Goal: Task Accomplishment & Management: Use online tool/utility

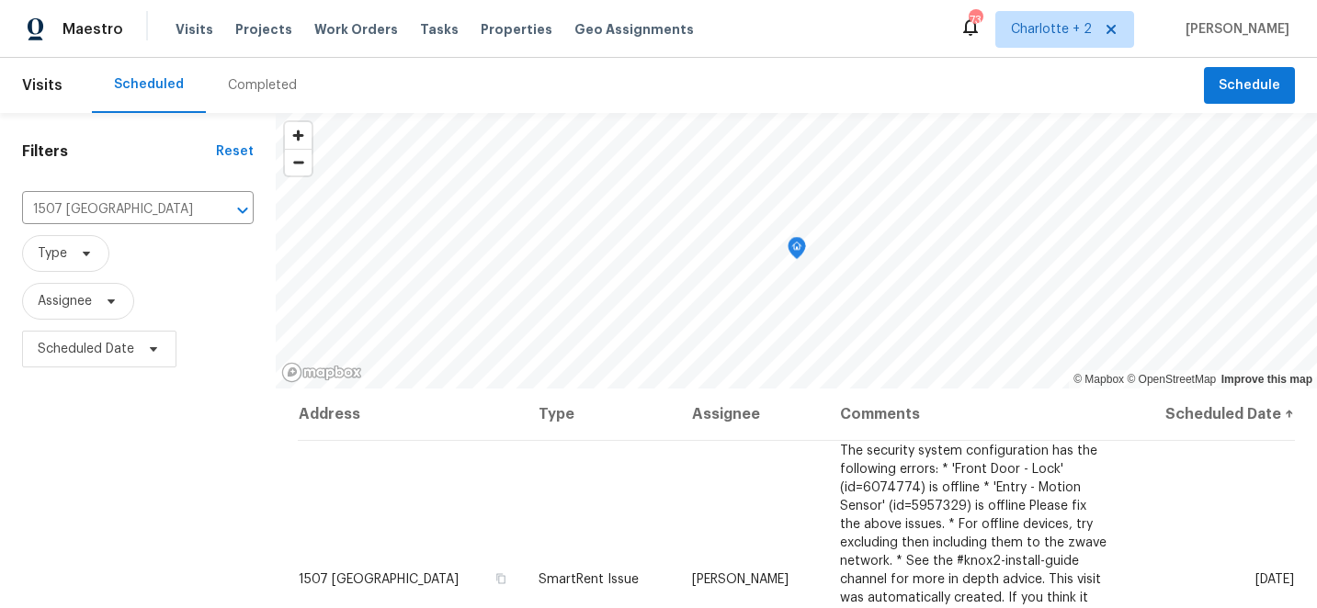
click at [256, 32] on span "Projects" at bounding box center [263, 29] width 57 height 18
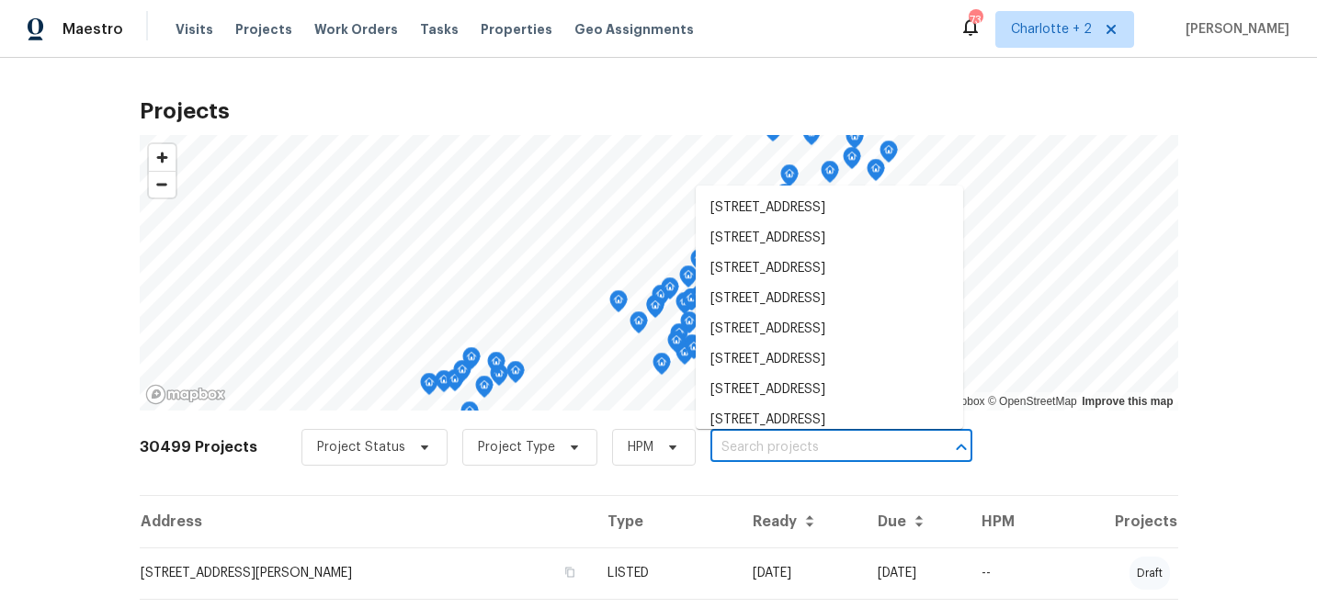
click at [783, 449] on input "text" at bounding box center [815, 448] width 210 height 28
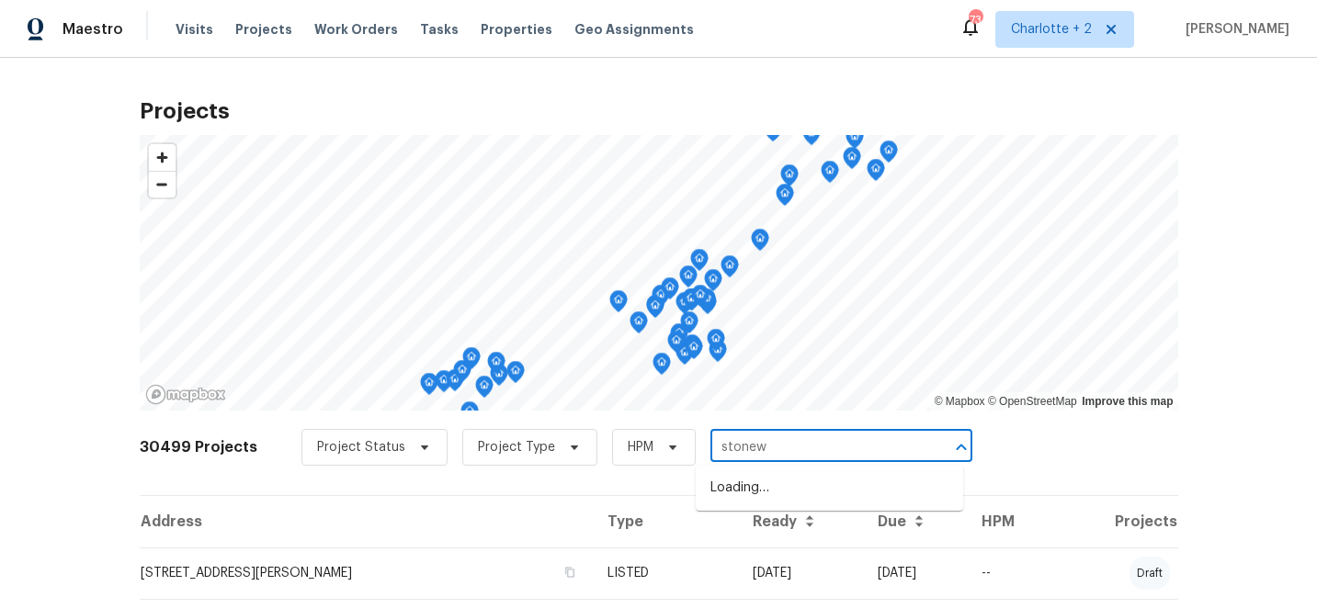
type input "stonewy"
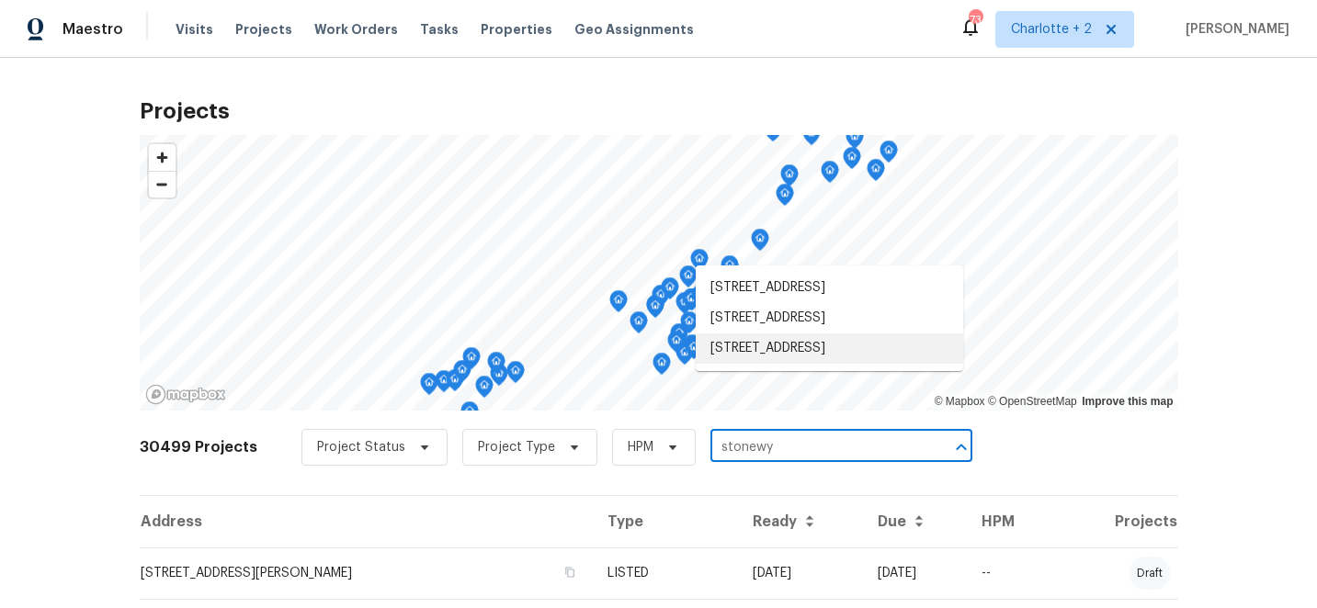
click at [841, 364] on li "[STREET_ADDRESS]" at bounding box center [829, 349] width 267 height 30
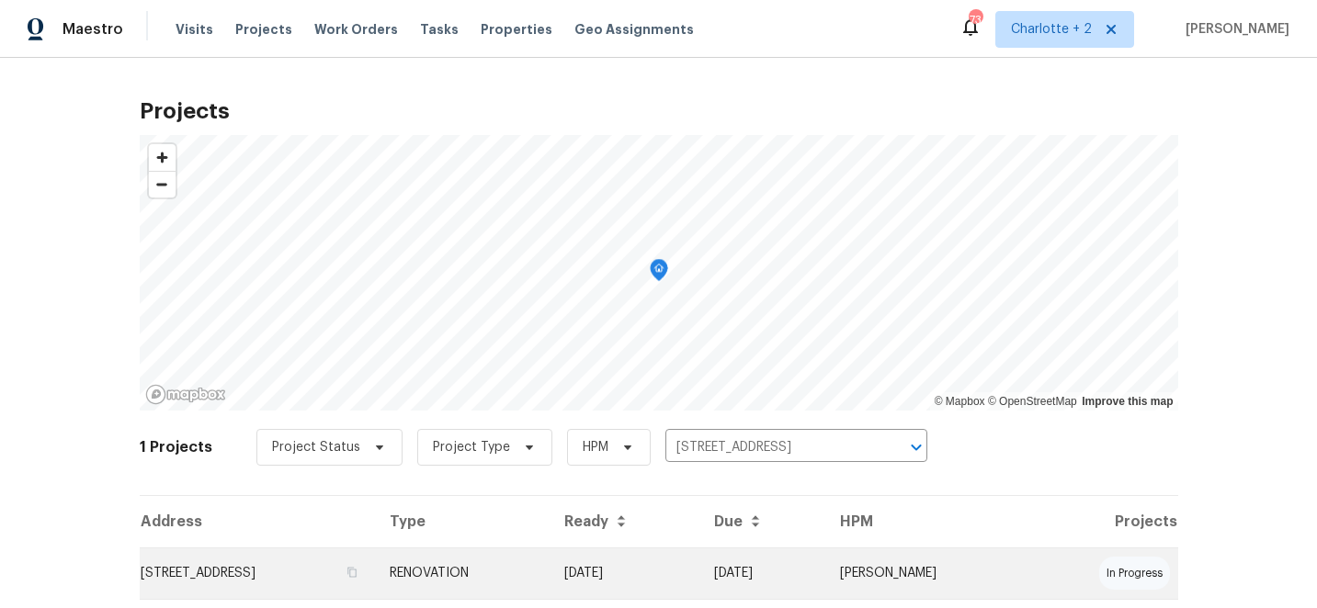
click at [700, 566] on td "[DATE]" at bounding box center [625, 573] width 151 height 51
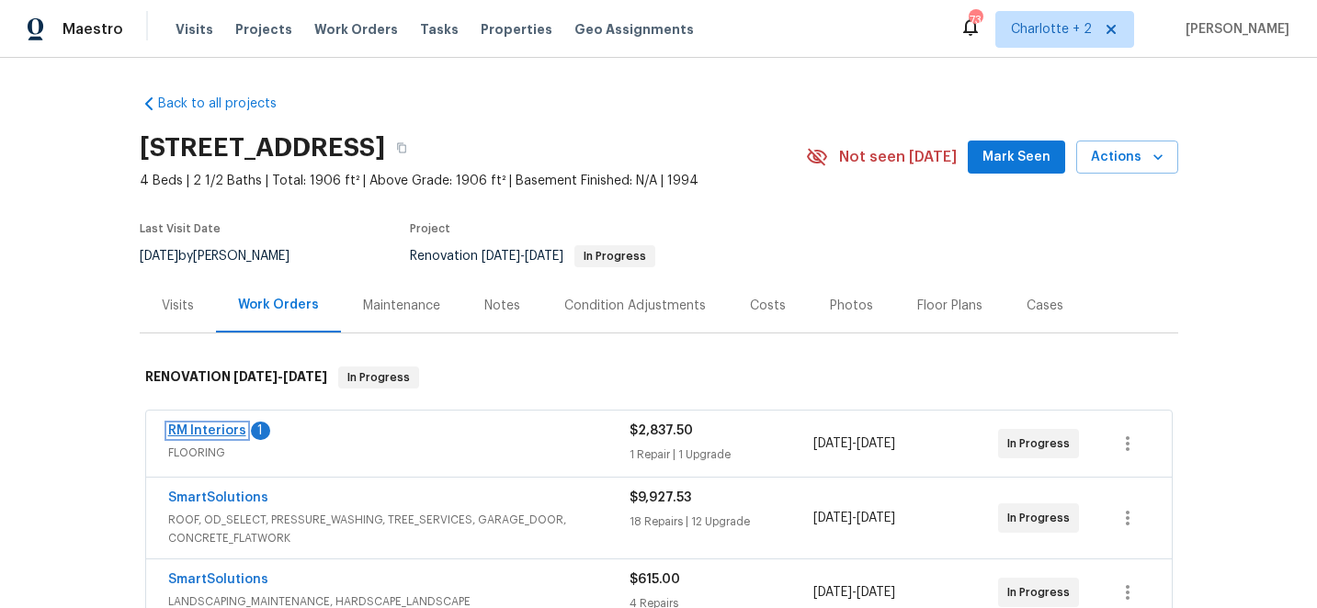
click at [209, 430] on link "RM Interiors" at bounding box center [207, 431] width 78 height 13
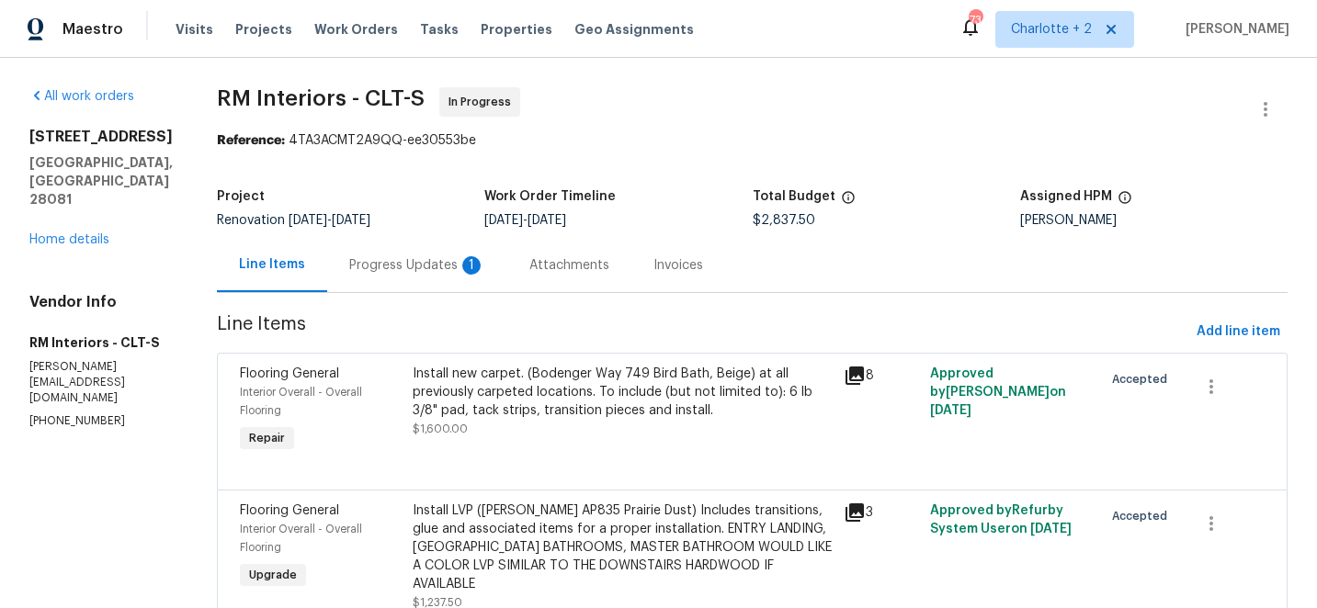
click at [550, 397] on div "Install new carpet. (Bodenger Way 749 Bird Bath, Beige) at all previously carpe…" at bounding box center [623, 392] width 421 height 55
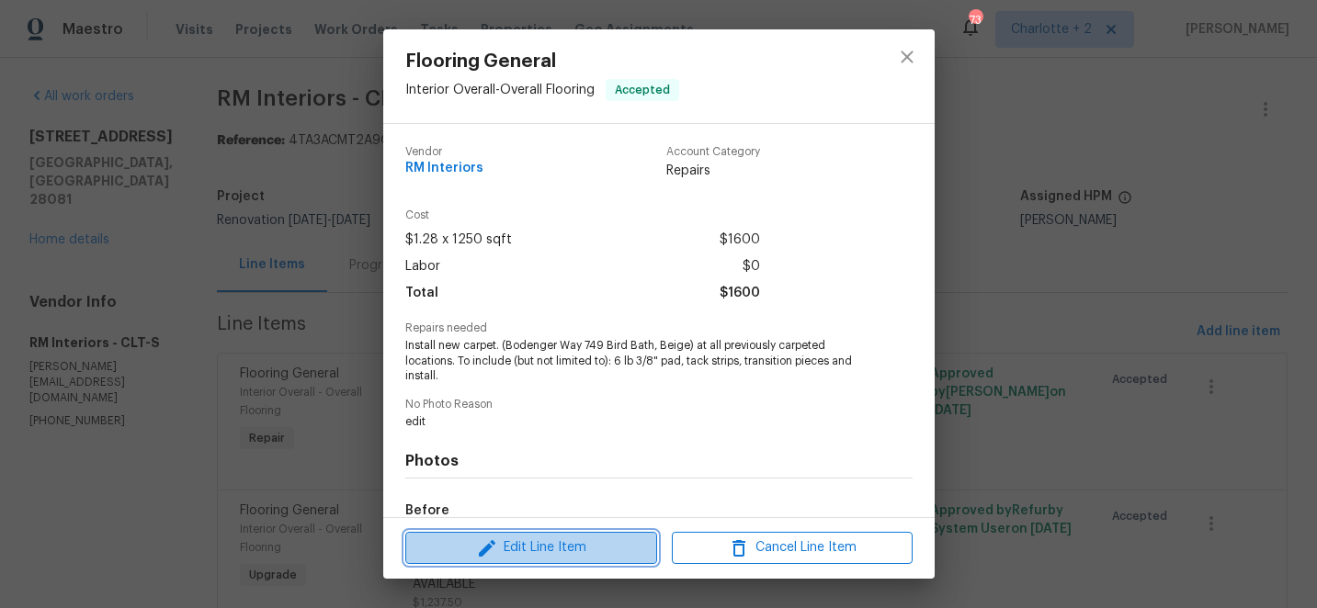
click at [544, 543] on span "Edit Line Item" at bounding box center [531, 548] width 241 height 23
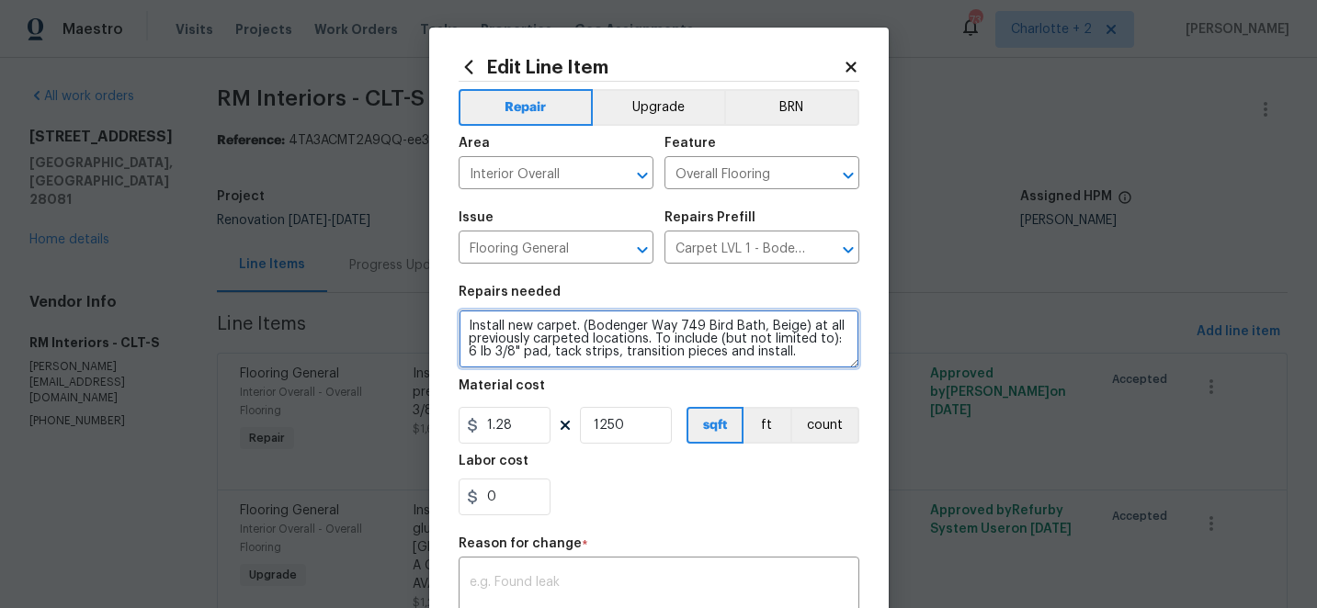
click at [794, 360] on textarea "Install new carpet. (Bodenger Way 749 Bird Bath, Beige) at all previously carpe…" at bounding box center [659, 339] width 401 height 59
paste textarea "Carpet - OD Bodenger Way 749 Bird Bath 25oz Carpet for carpet 178 $6.53 $1,162.…"
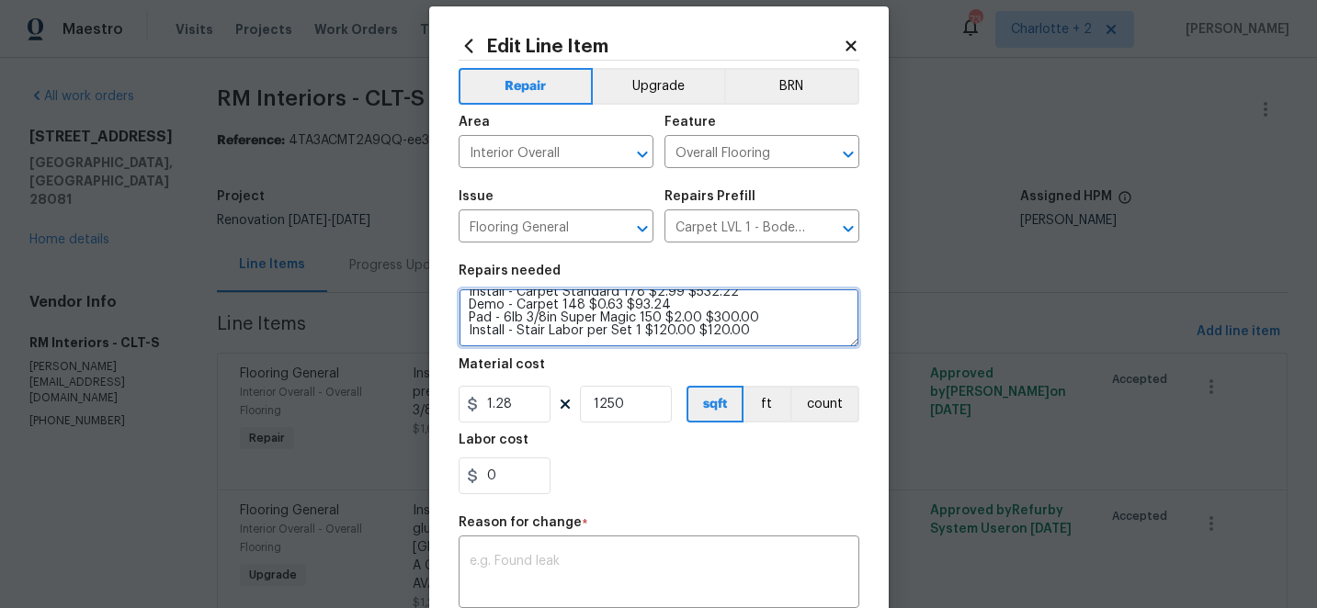
click at [666, 306] on textarea "Install new carpet. (Bodenger Way 749 Bird Bath, Beige) at all previously carpe…" at bounding box center [659, 318] width 401 height 59
type textarea "Install new carpet. (Bodenger Way 749 Bird Bath, Beige) at all previously carpe…"
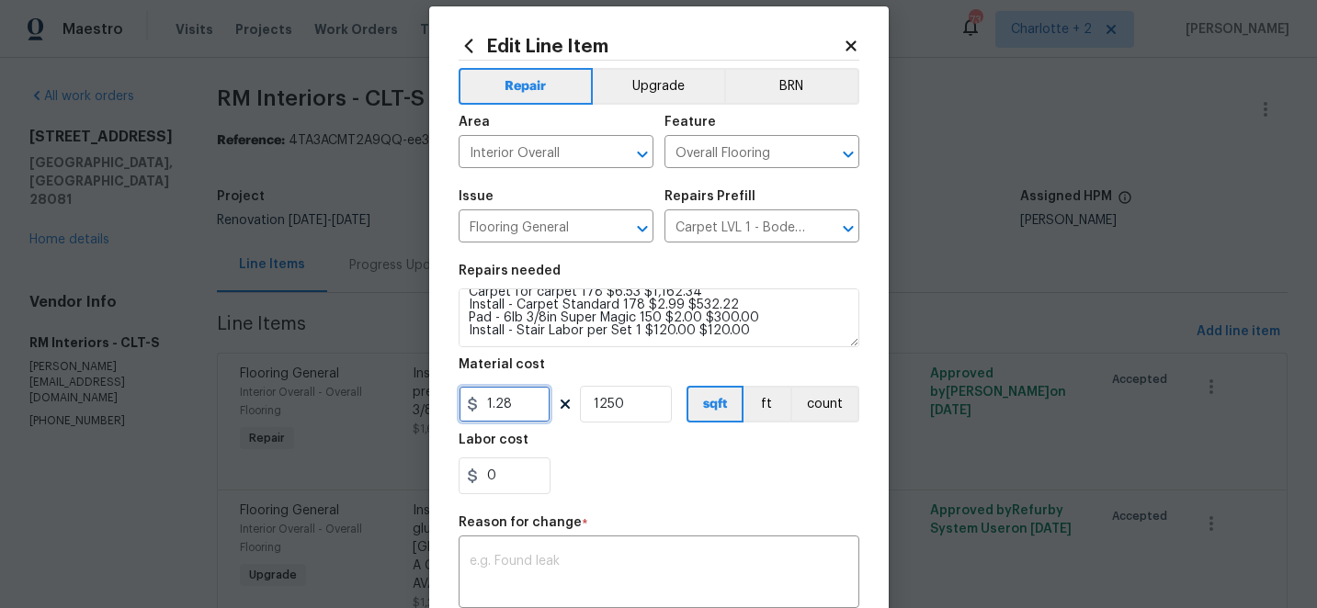
click at [535, 409] on input "1.28" at bounding box center [505, 404] width 92 height 37
type input "2114.56"
click at [654, 412] on input "1250" at bounding box center [626, 404] width 92 height 37
type input "1"
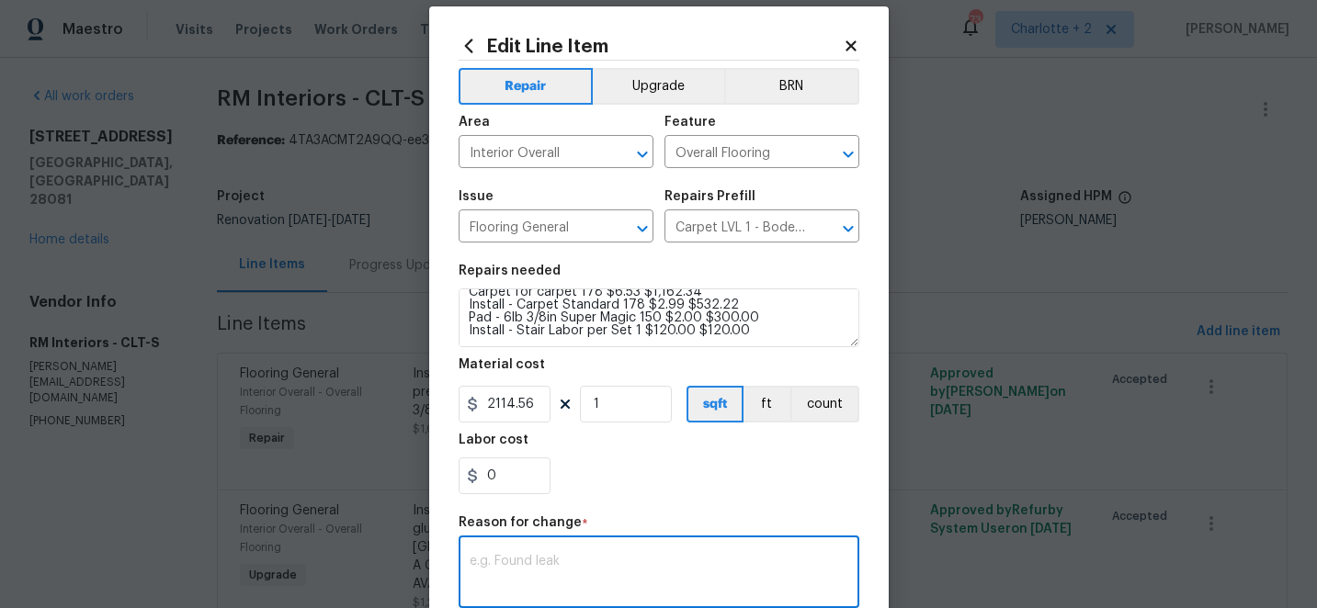
click at [567, 566] on textarea at bounding box center [659, 574] width 379 height 39
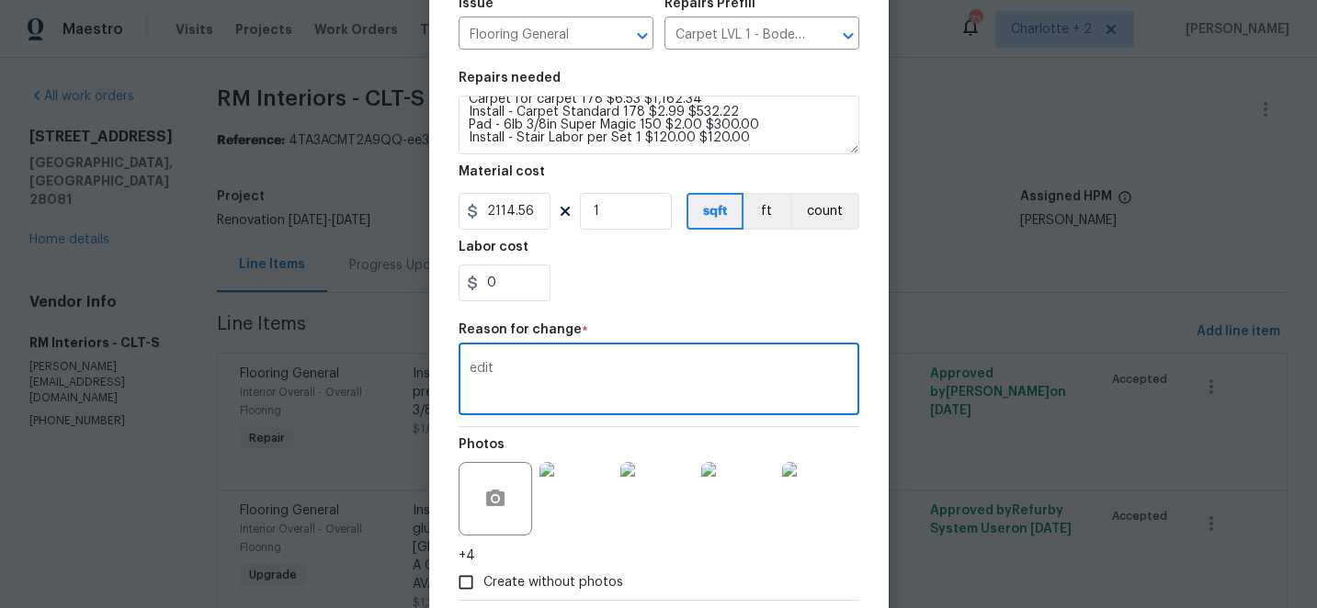
scroll to position [316, 0]
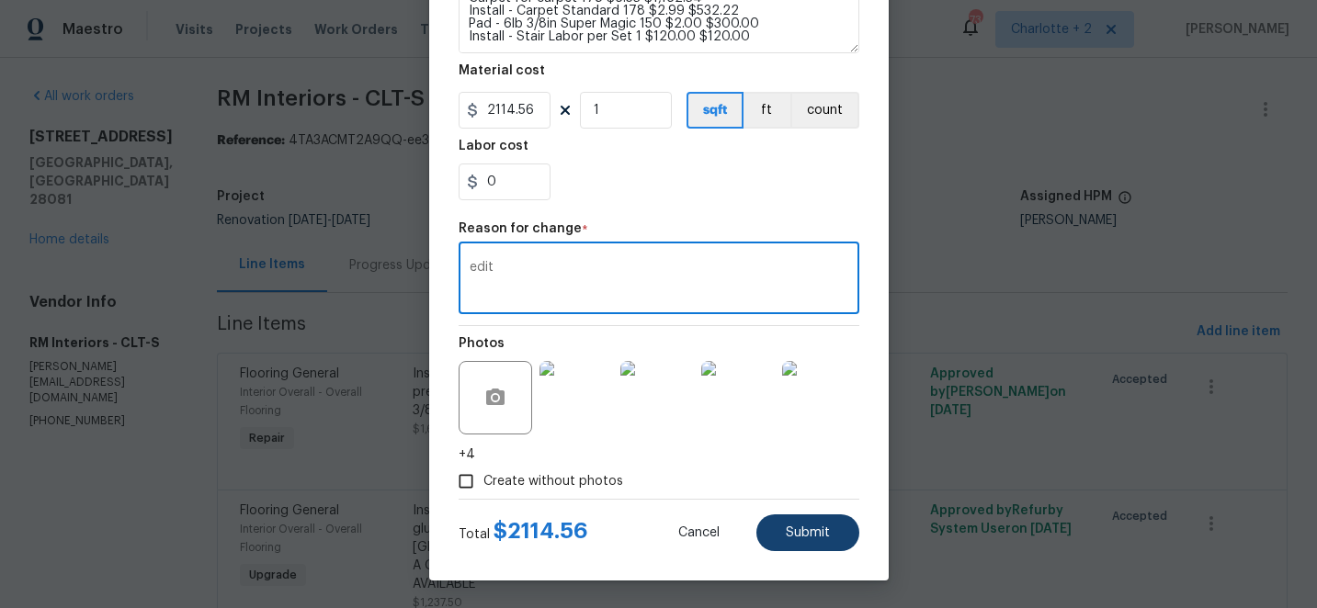
type textarea "edit"
click at [807, 539] on span "Submit" at bounding box center [808, 534] width 44 height 14
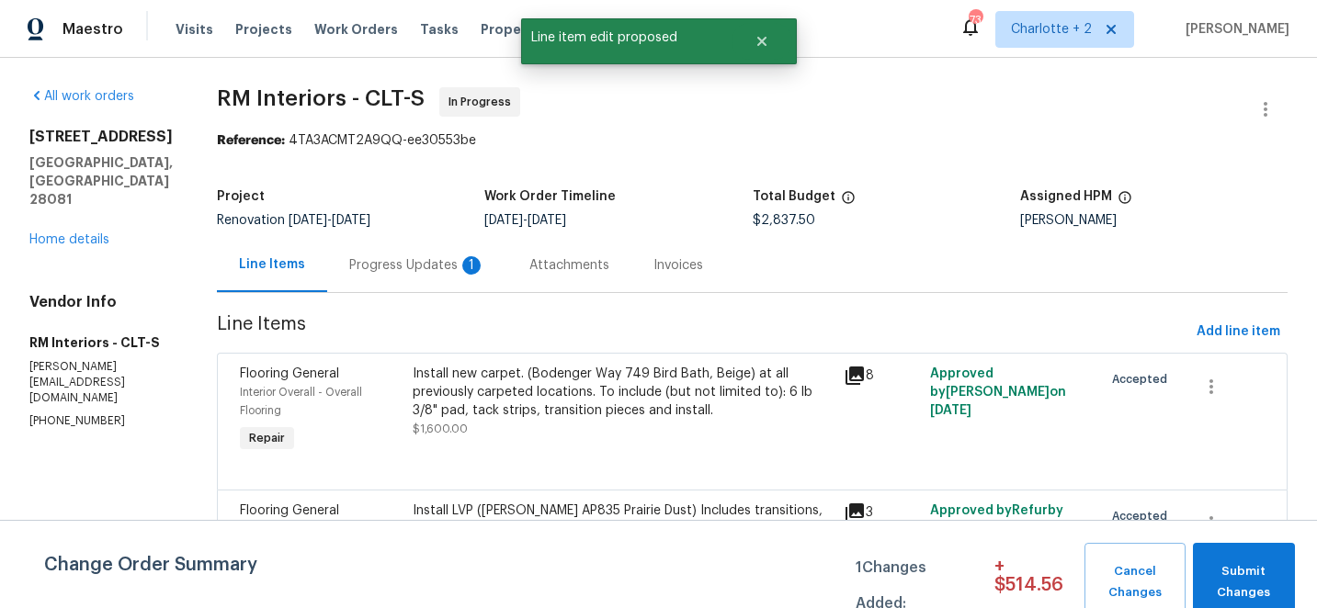
scroll to position [90, 0]
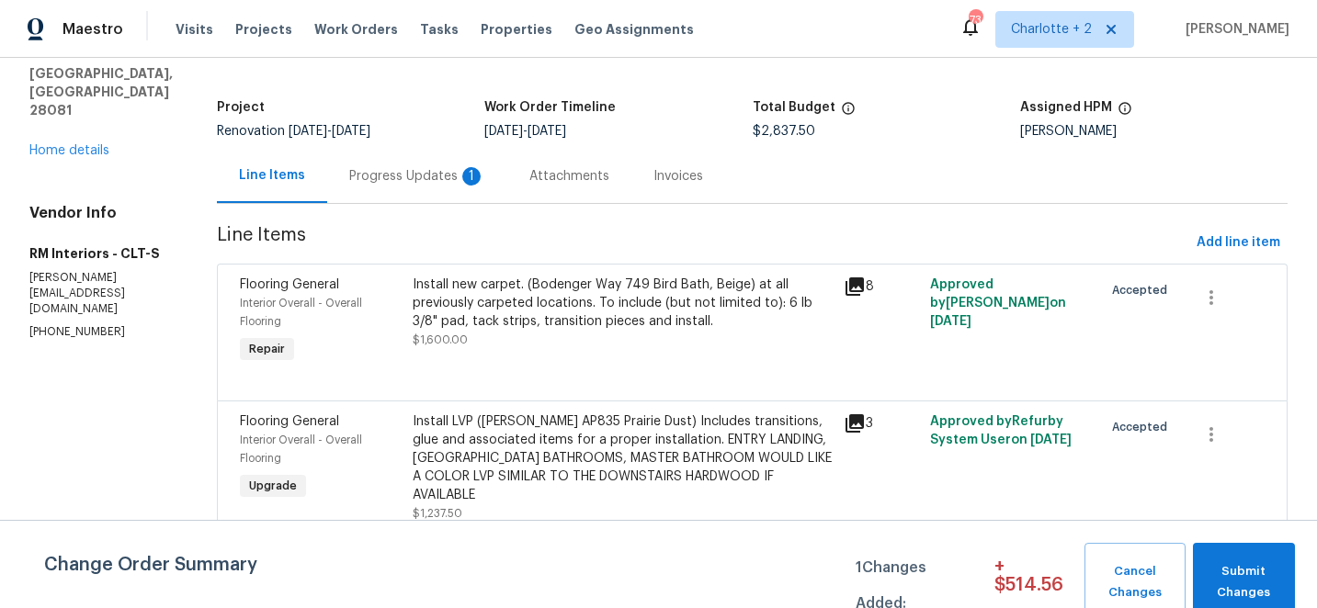
click at [625, 444] on div "Install LVP ([PERSON_NAME] AP835 Prairie Dust) Includes transitions, glue and a…" at bounding box center [623, 459] width 421 height 92
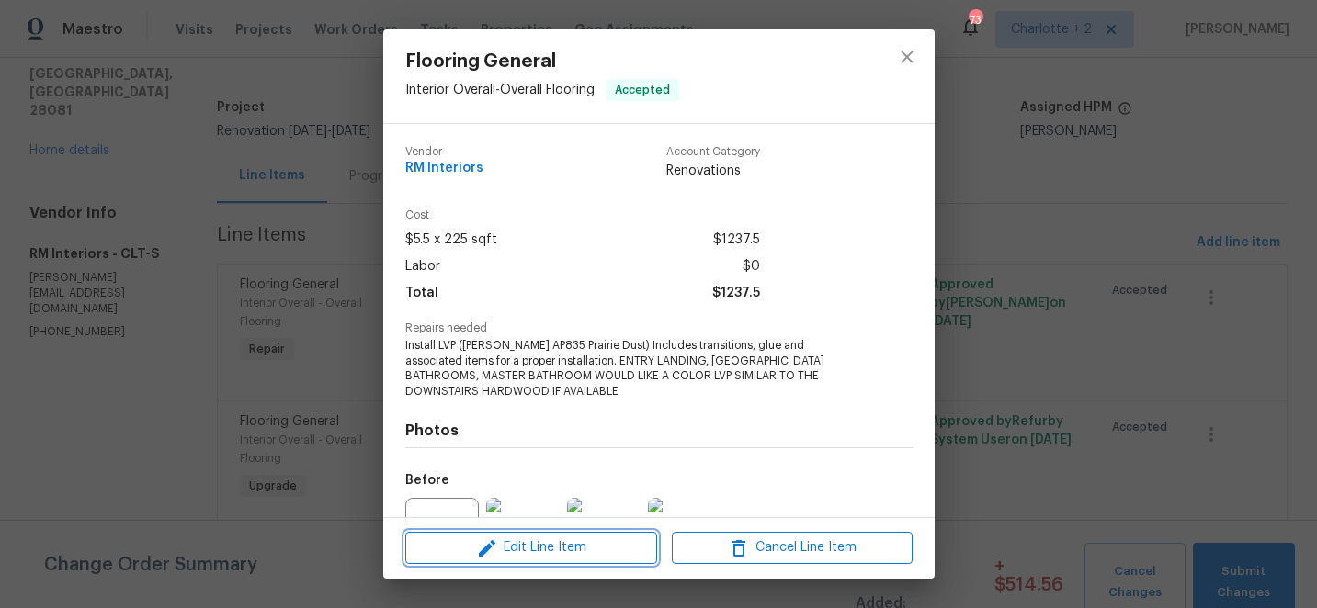
click at [551, 545] on span "Edit Line Item" at bounding box center [531, 548] width 241 height 23
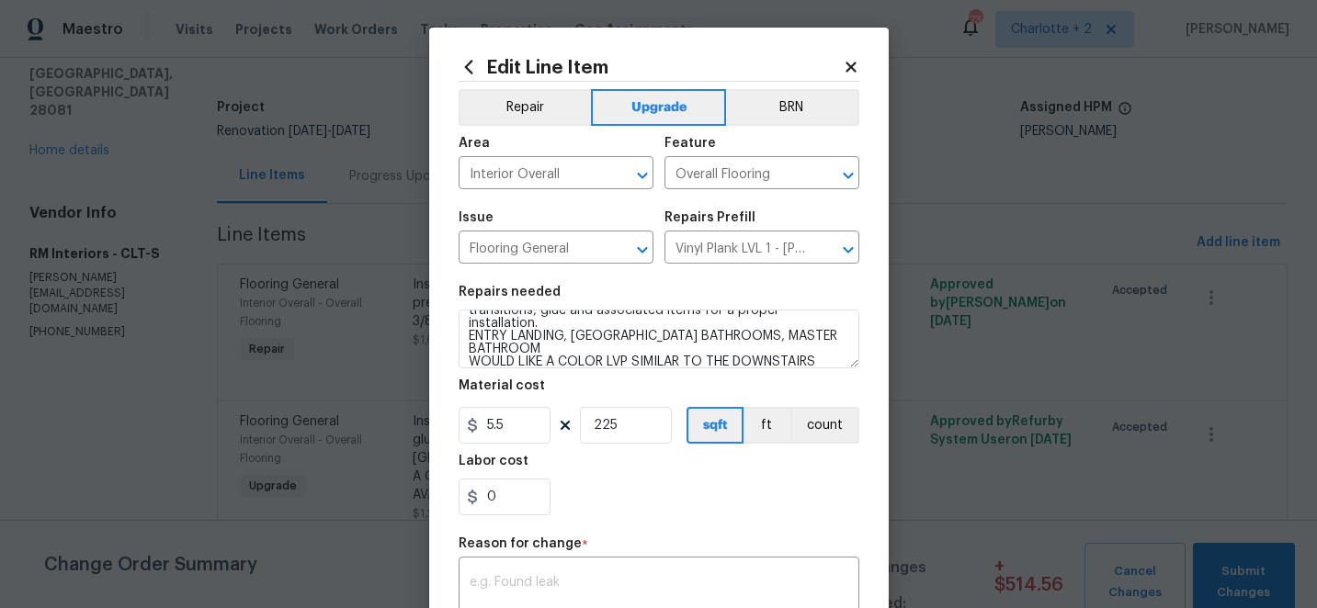
scroll to position [39, 0]
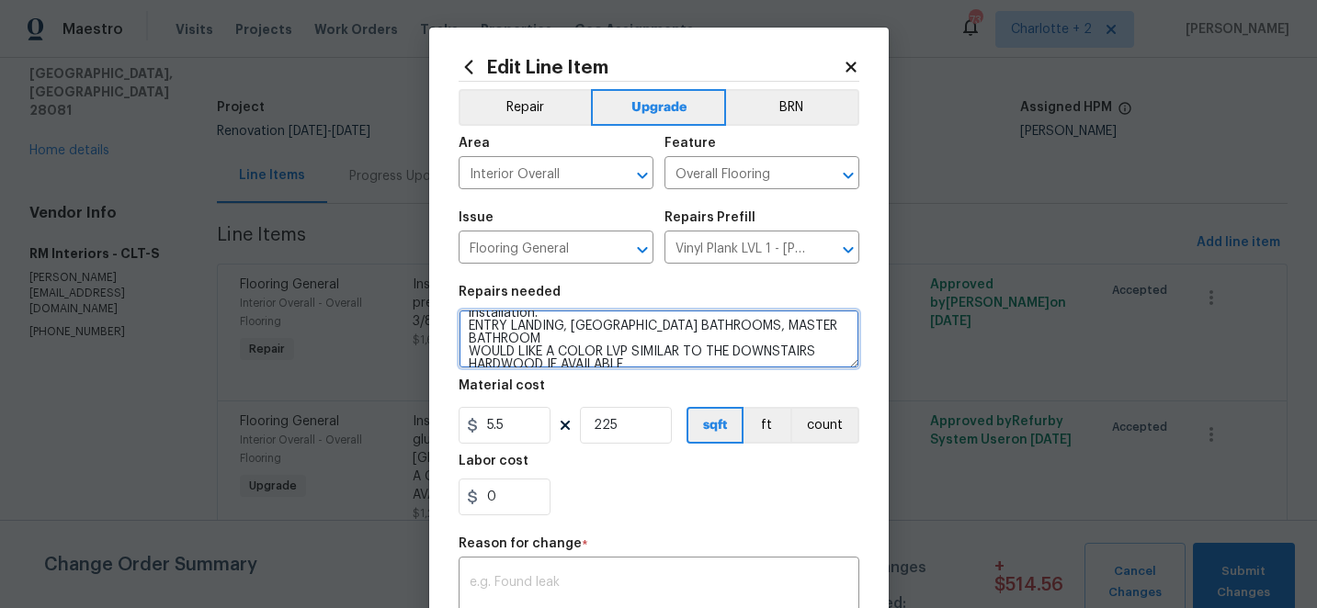
click at [632, 357] on textarea "Install LVP ([PERSON_NAME] AP835 Prairie Dust) Includes transitions, glue and a…" at bounding box center [659, 339] width 401 height 59
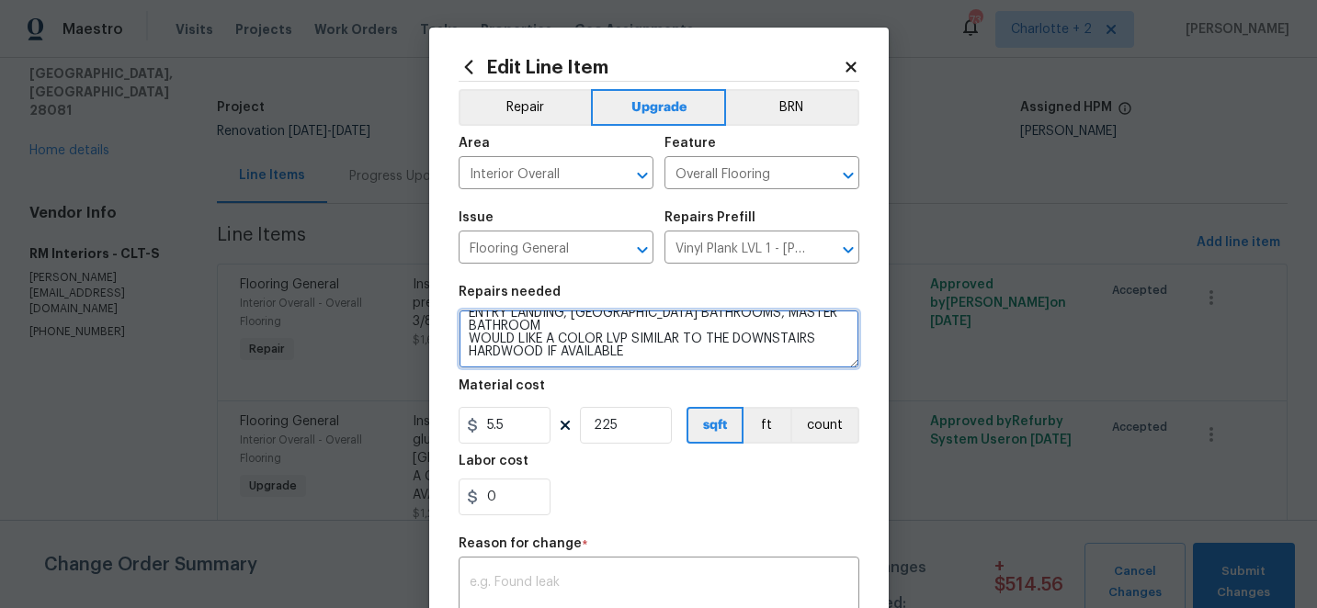
paste textarea "FLVP - [PERSON_NAME] Court 490 Cuppa [PERSON_NAME] 12MIL 6x48 Entry, both bathr…"
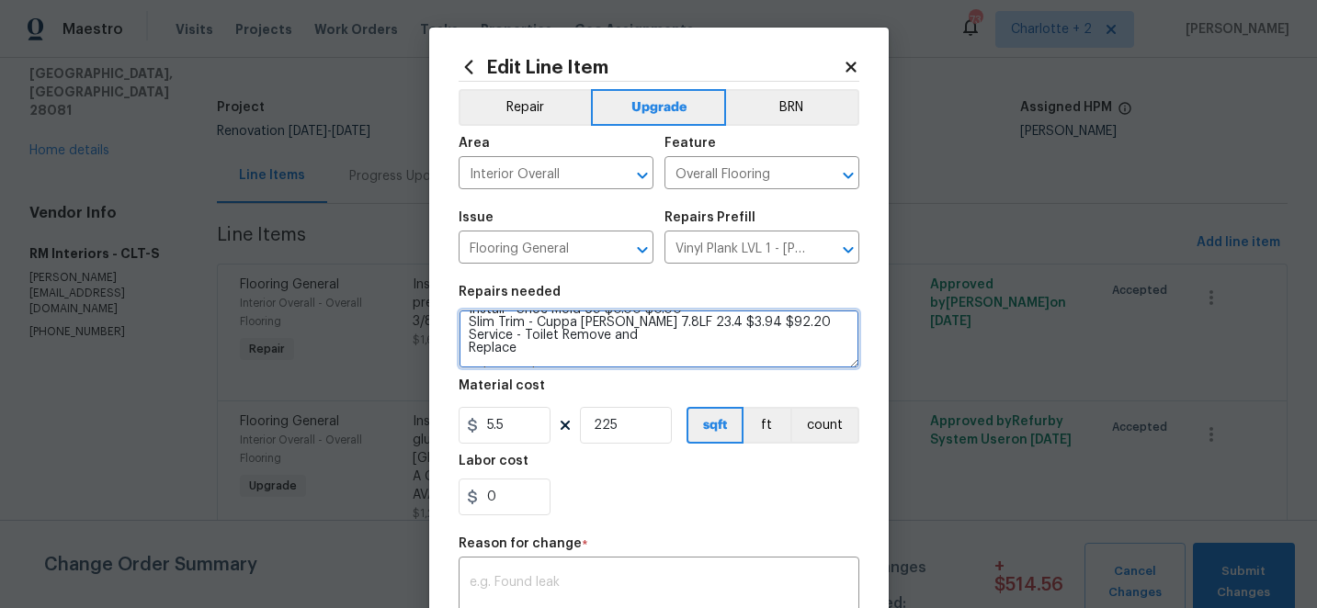
type textarea "Install LVP ([PERSON_NAME] AP835 Prairie Dust) Includes transitions, glue and a…"
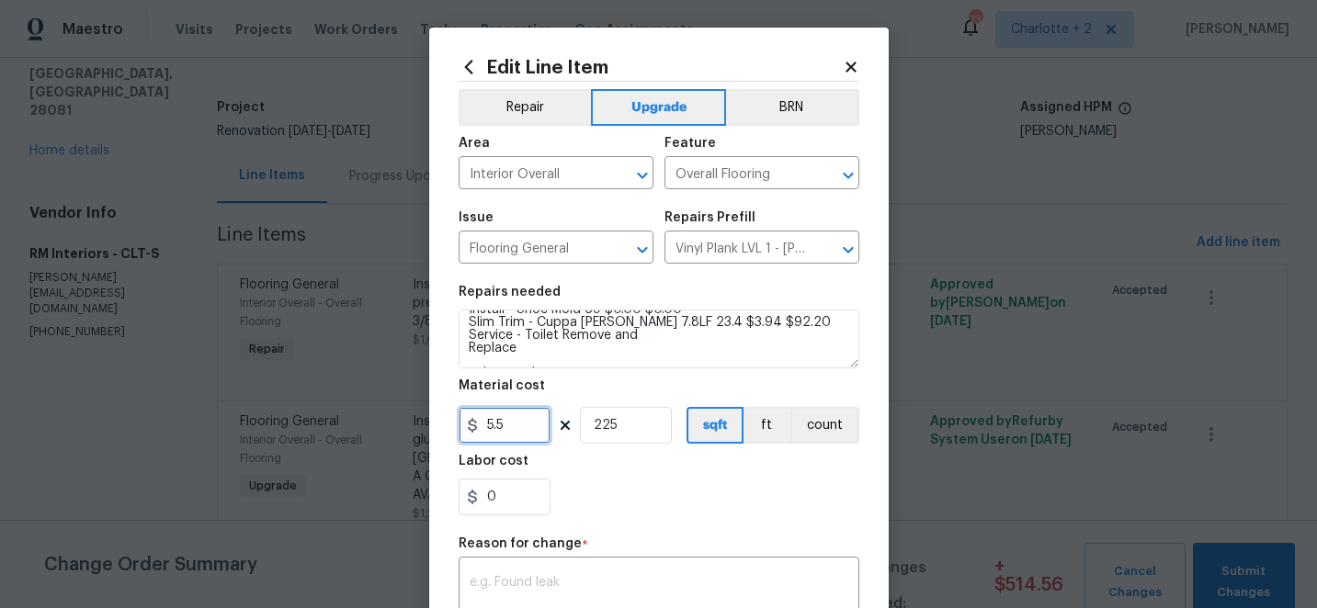
click at [521, 420] on input "5.5" at bounding box center [505, 425] width 92 height 37
type input "887.94"
click at [635, 430] on input "225" at bounding box center [626, 425] width 92 height 37
type input "1"
click at [585, 586] on textarea at bounding box center [659, 595] width 379 height 39
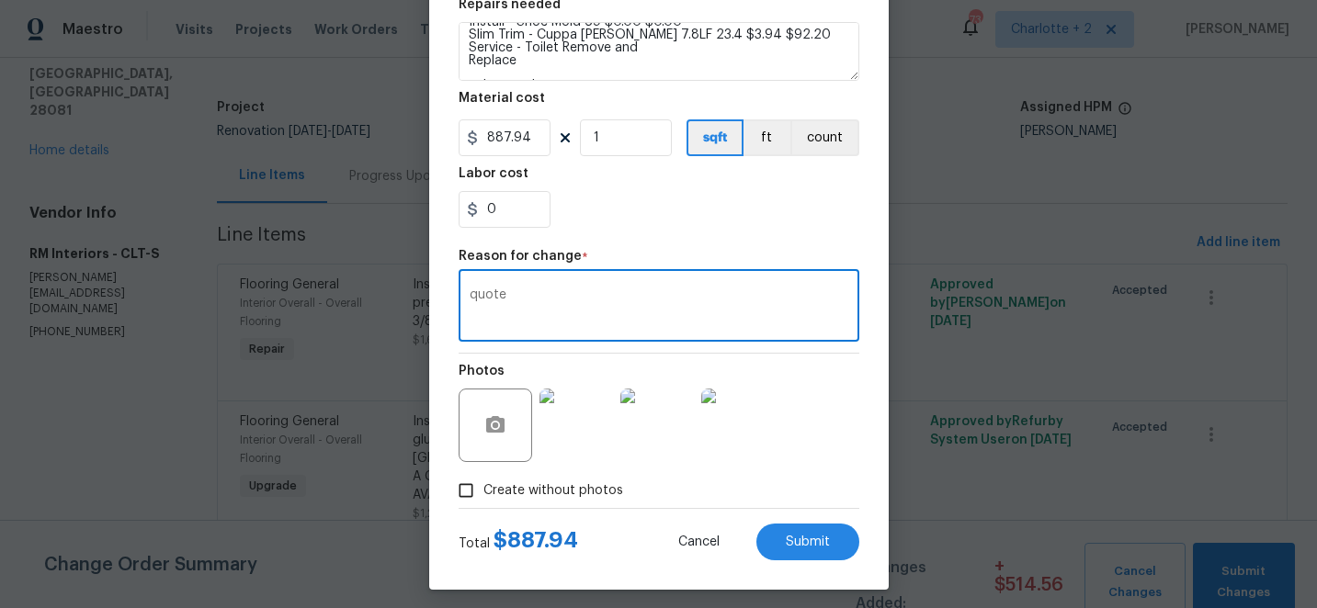
scroll to position [298, 0]
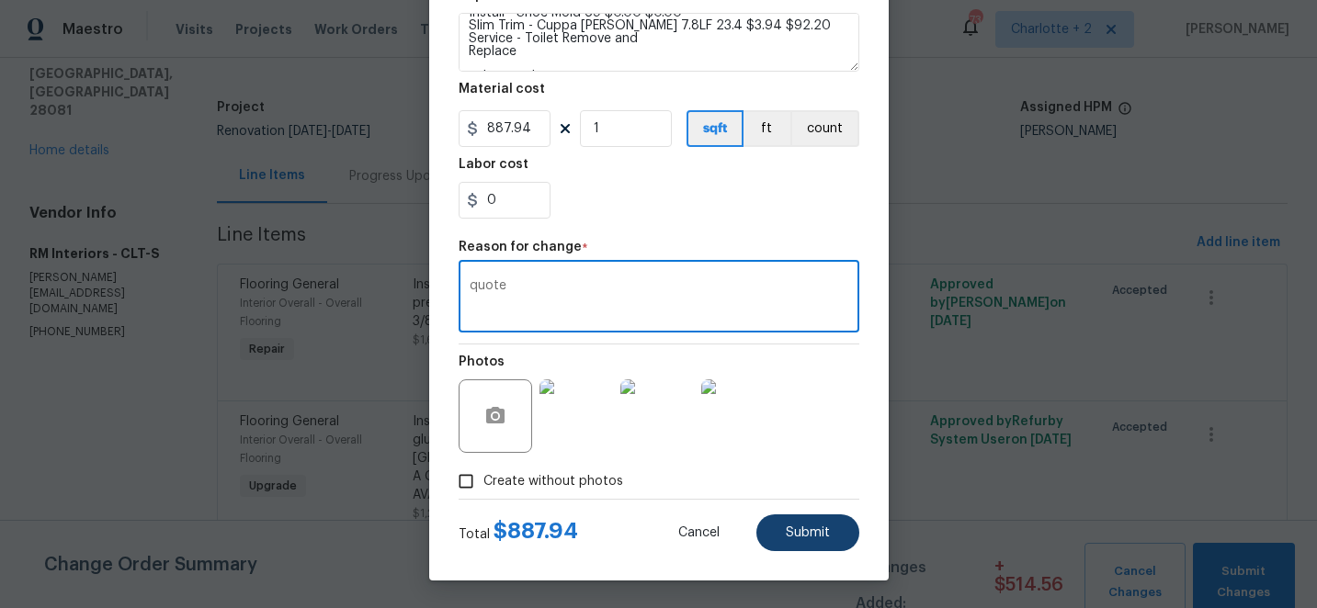
type textarea "quote"
click at [827, 543] on button "Submit" at bounding box center [807, 533] width 103 height 37
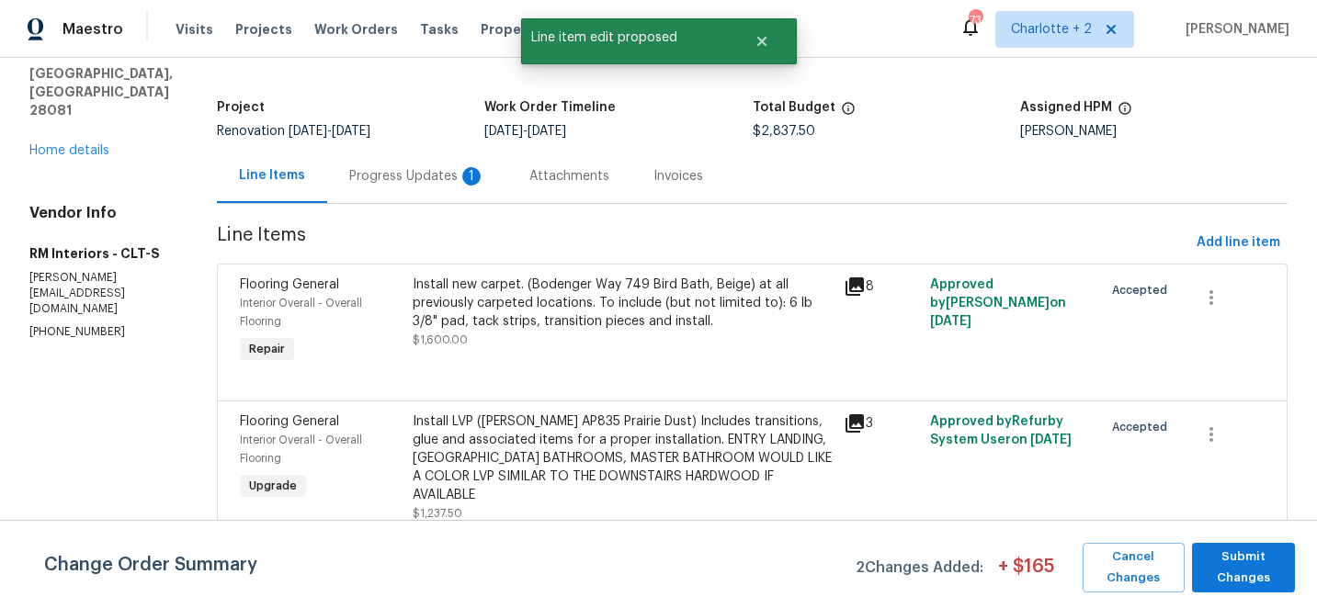
scroll to position [0, 0]
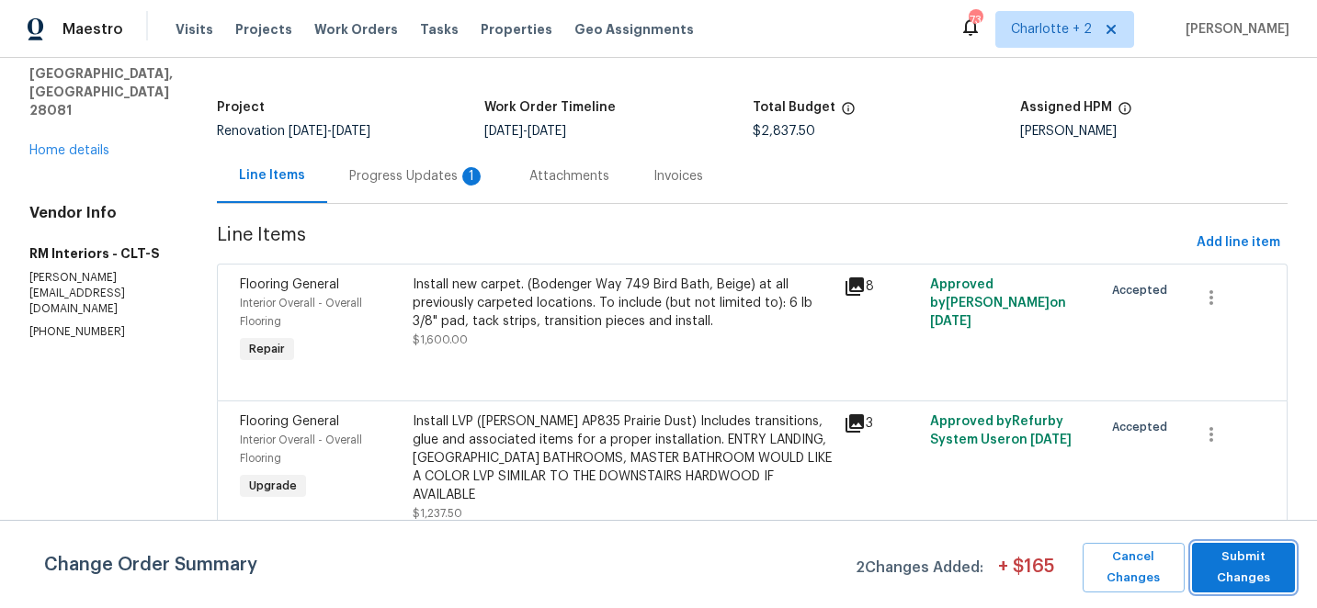
click at [1251, 574] on span "Submit Changes" at bounding box center [1243, 568] width 85 height 42
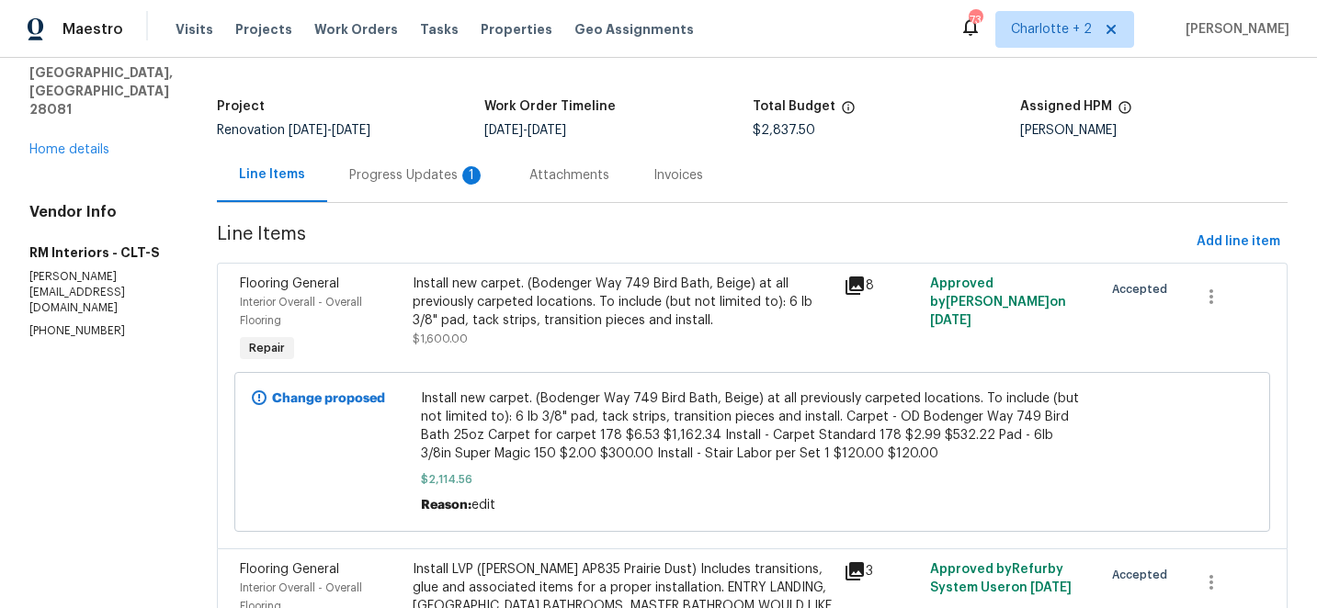
click at [411, 176] on div "Progress Updates 1" at bounding box center [417, 175] width 136 height 18
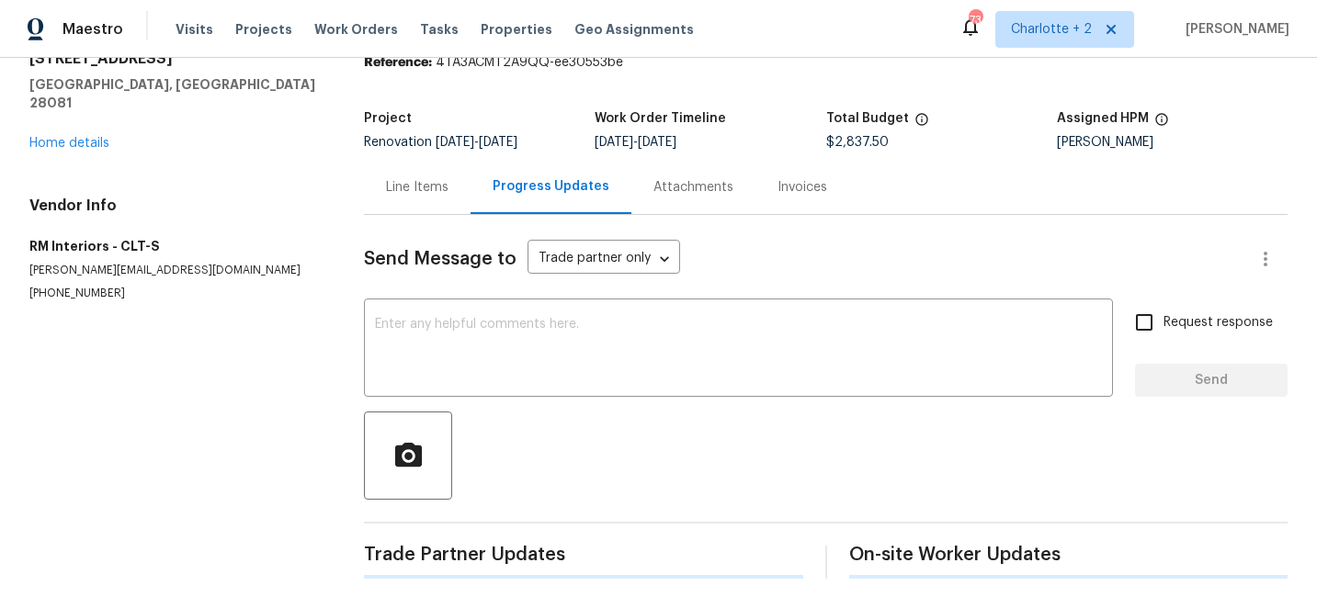
scroll to position [90, 0]
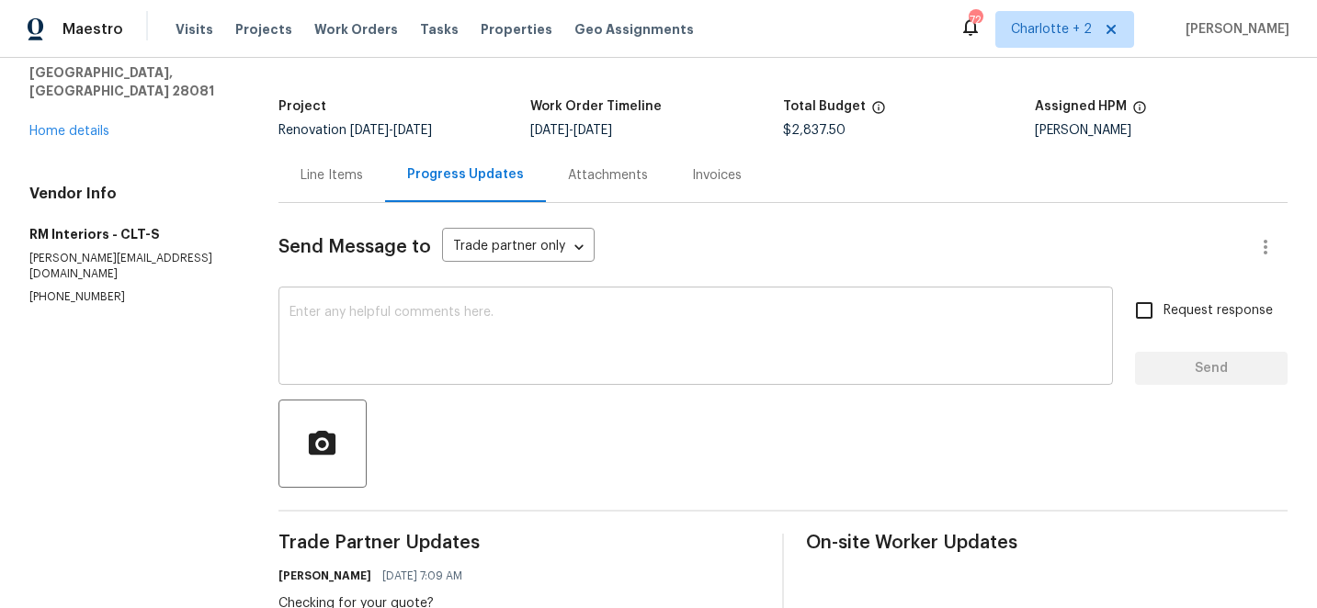
click at [494, 336] on textarea at bounding box center [696, 338] width 812 height 64
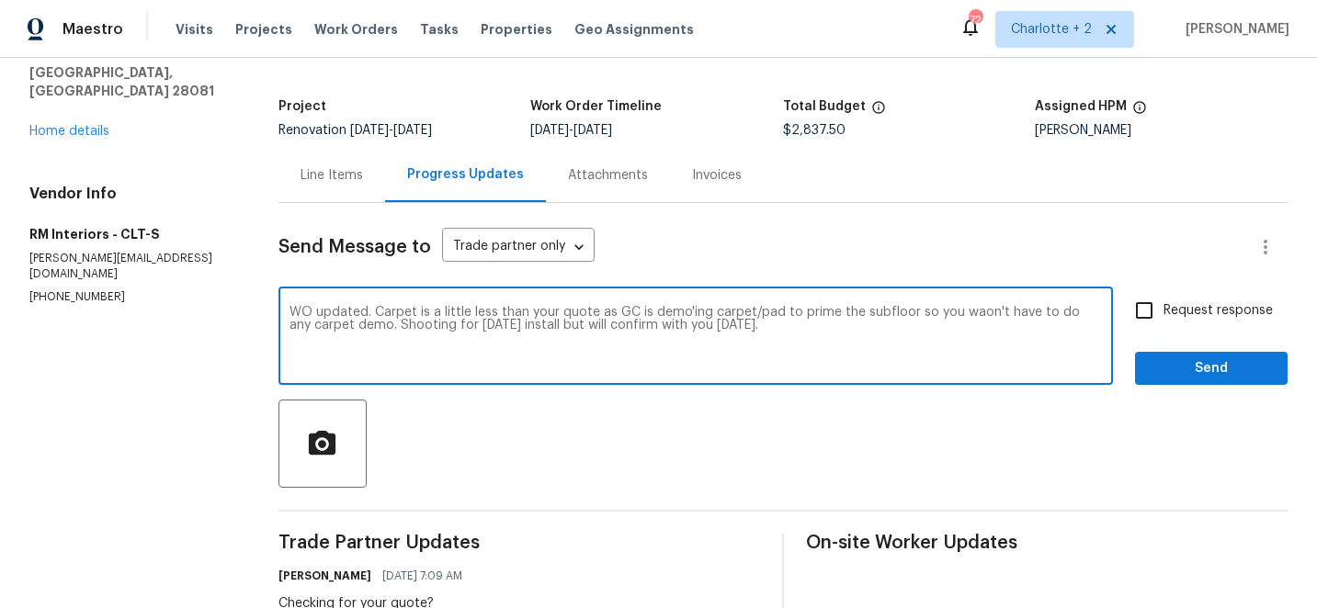
click at [969, 314] on textarea "WO updated. Carpet is a little less than your quote as GC is demo'ing carpet/pa…" at bounding box center [696, 338] width 812 height 64
type textarea "WO updated. Carpet is a little less than your quote as GC is demo'ing carpet/pa…"
click at [1153, 306] on input "Request response" at bounding box center [1144, 310] width 39 height 39
checkbox input "true"
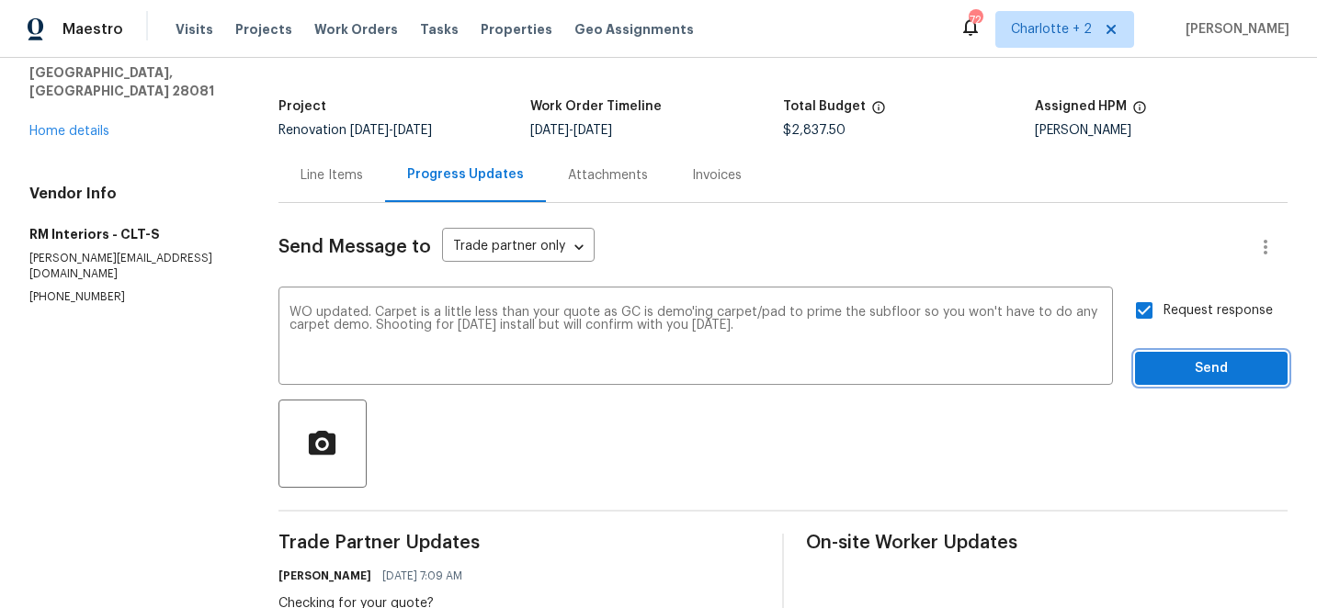
click at [1210, 367] on span "Send" at bounding box center [1211, 369] width 123 height 23
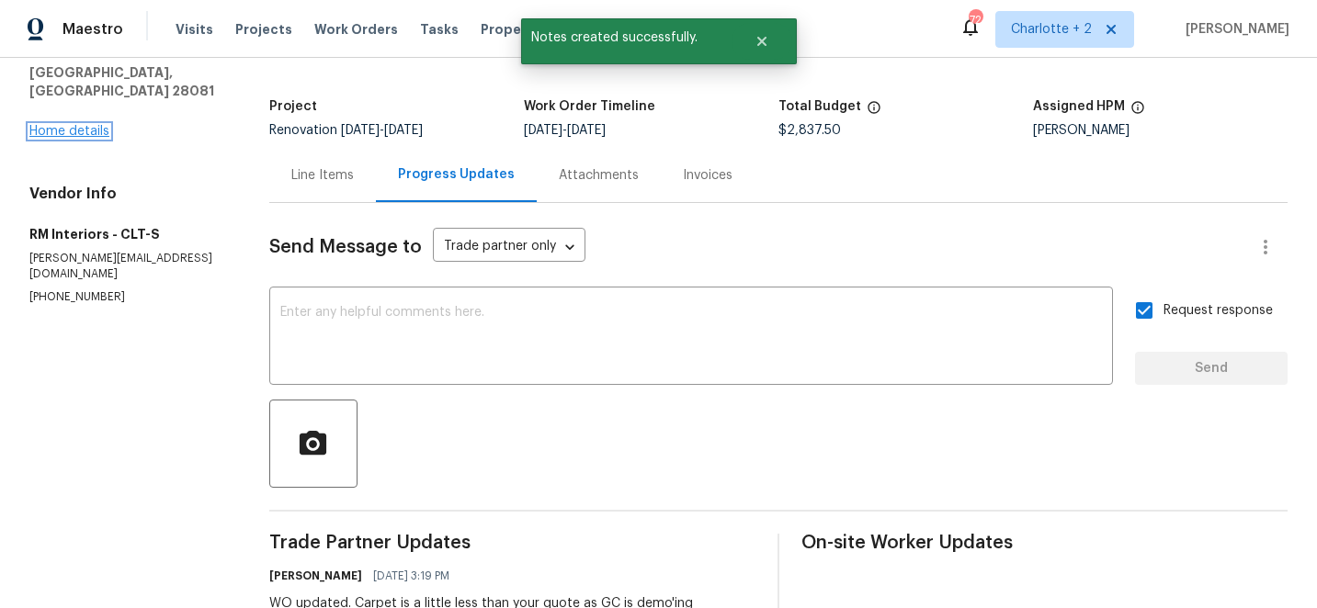
click at [62, 125] on link "Home details" at bounding box center [69, 131] width 80 height 13
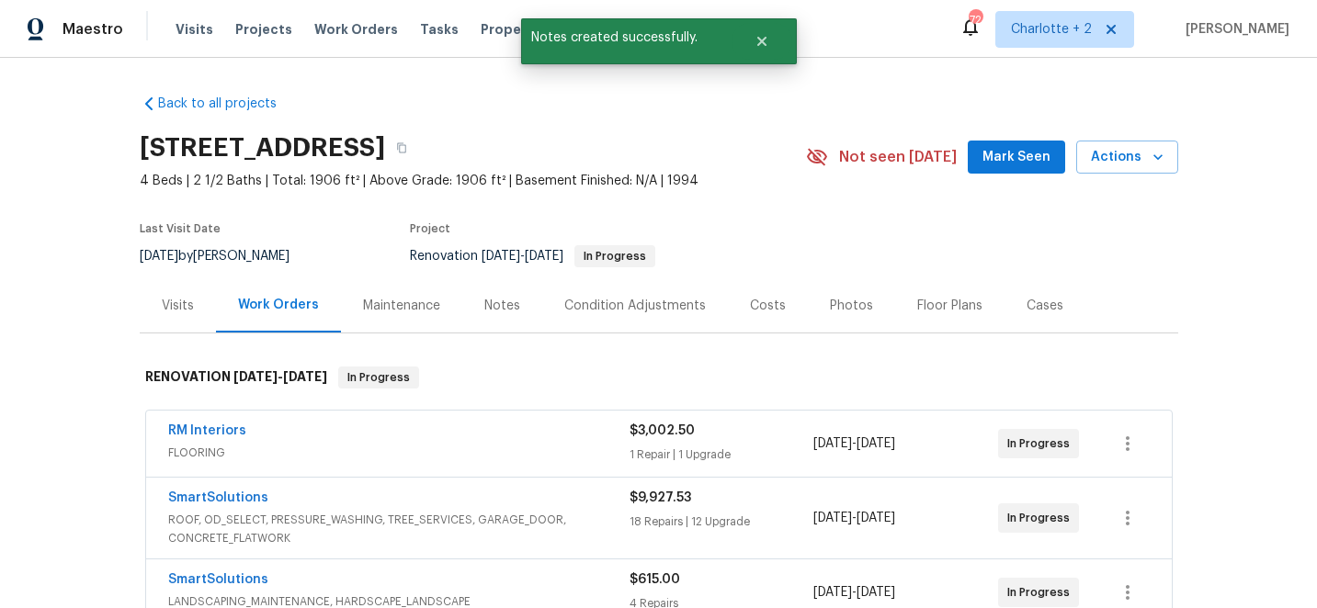
click at [753, 305] on div "Costs" at bounding box center [768, 306] width 36 height 18
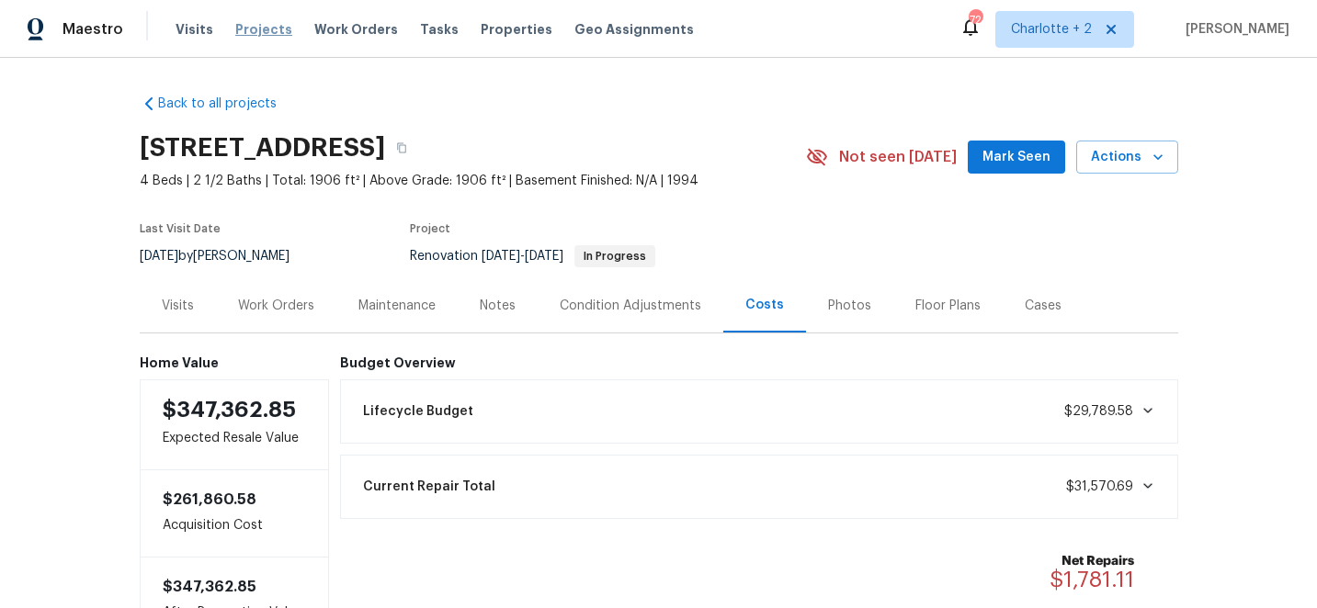
click at [249, 26] on span "Projects" at bounding box center [263, 29] width 57 height 18
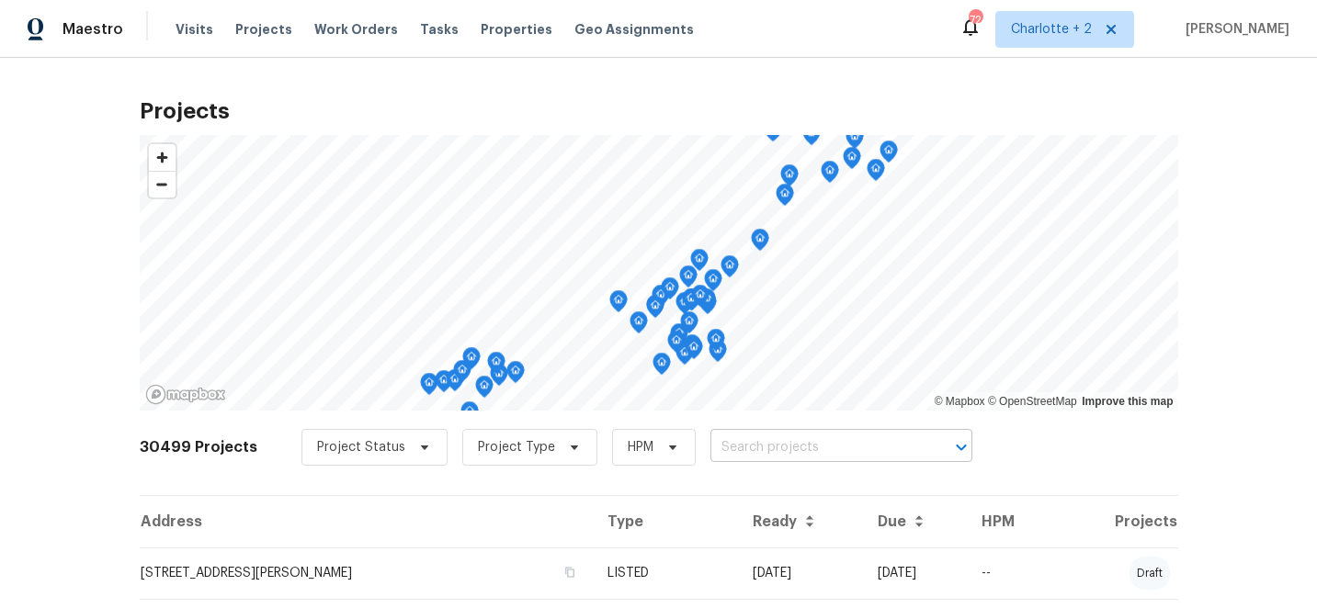
click at [777, 455] on input "text" at bounding box center [815, 448] width 210 height 28
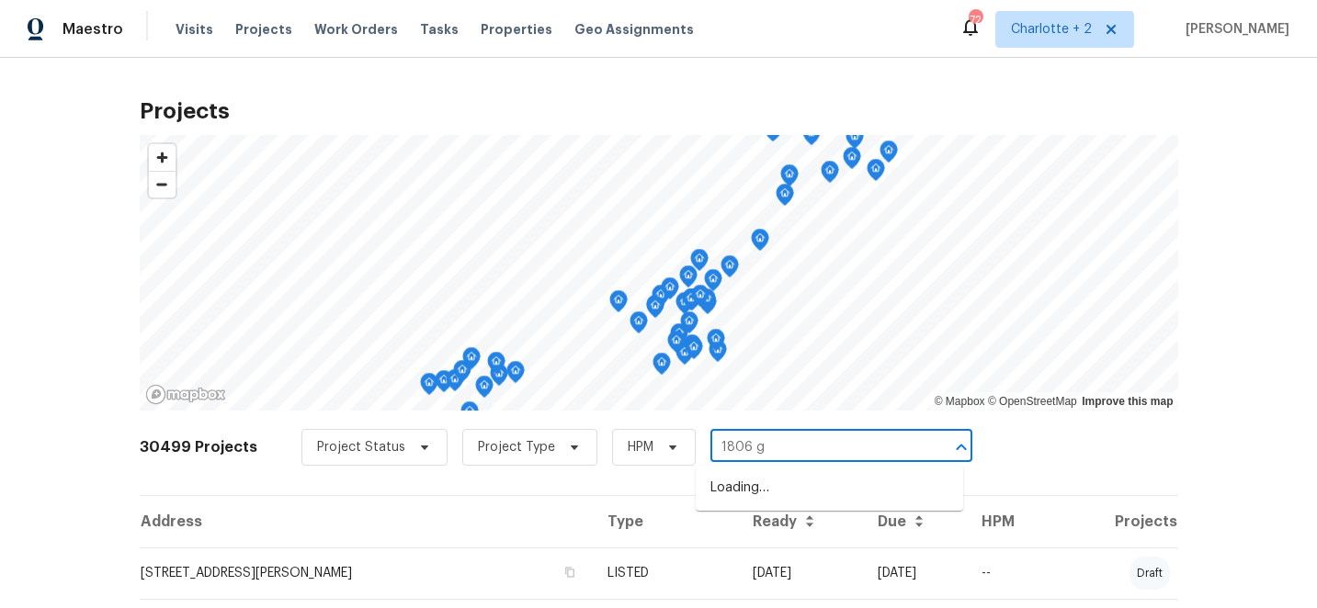
type input "1806 gl"
click at [793, 491] on li "[STREET_ADDRESS]" at bounding box center [829, 488] width 267 height 30
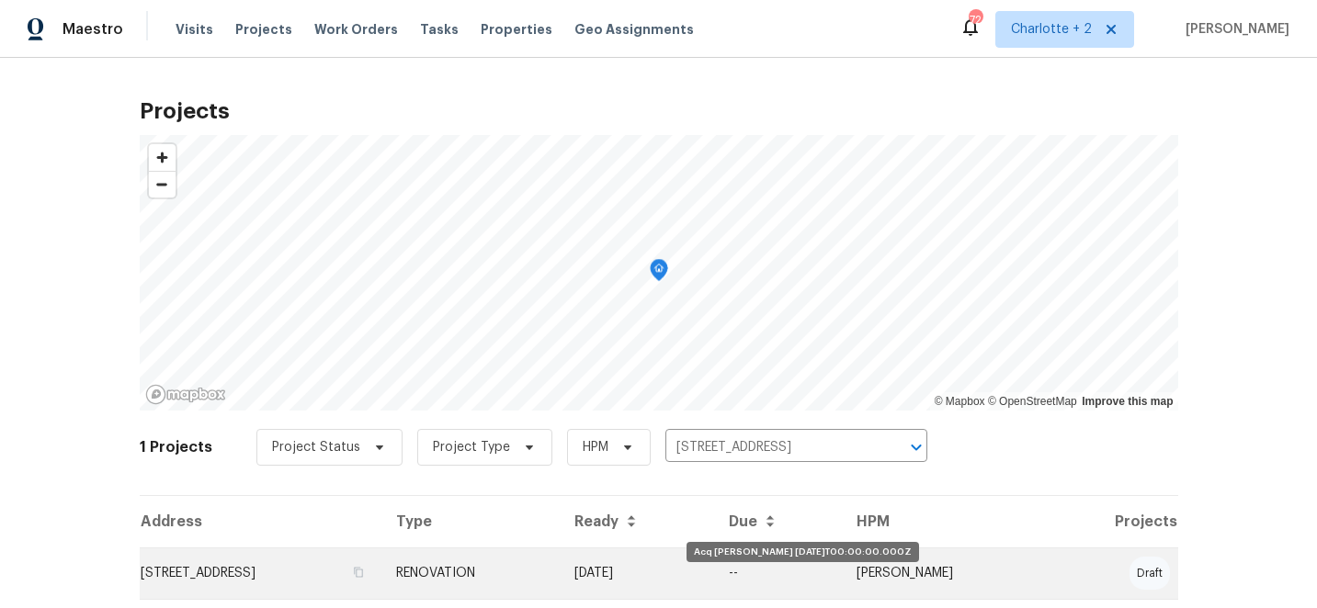
click at [714, 572] on td "[DATE]" at bounding box center [637, 573] width 154 height 51
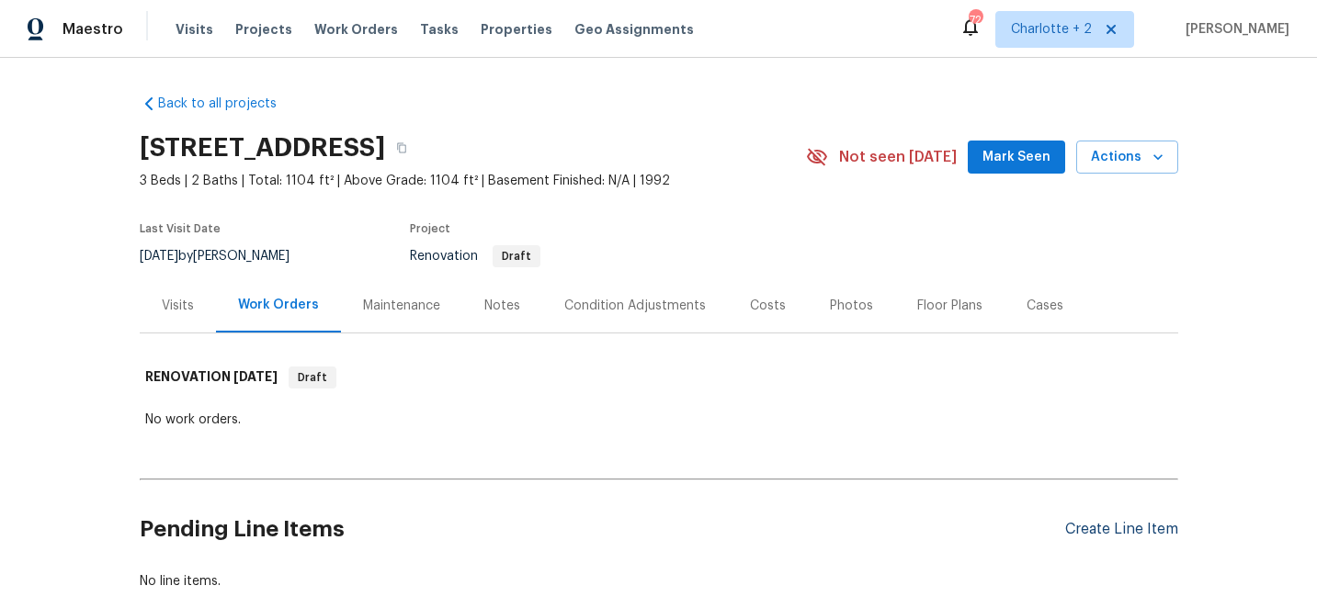
click at [1145, 536] on div "Create Line Item" at bounding box center [1121, 529] width 113 height 17
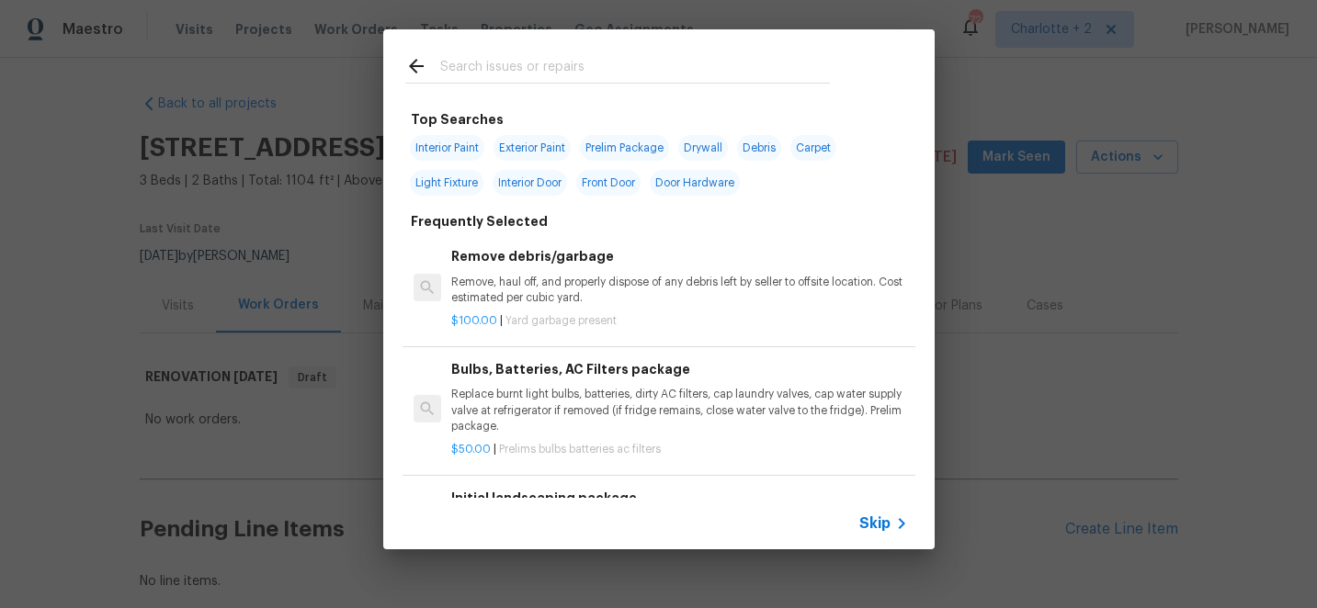
click at [542, 65] on input "text" at bounding box center [635, 69] width 390 height 28
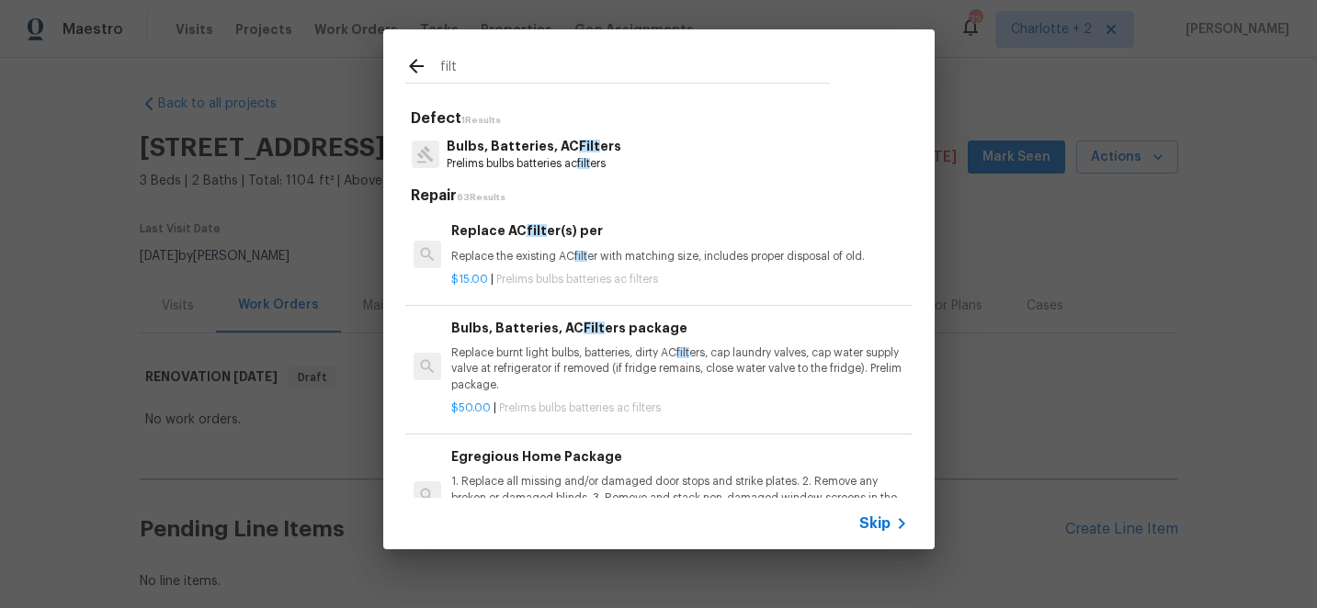
type input "filt"
click at [569, 347] on p "Replace burnt light bulbs, batteries, dirty AC filt ers, cap laundry valves, ca…" at bounding box center [679, 369] width 456 height 47
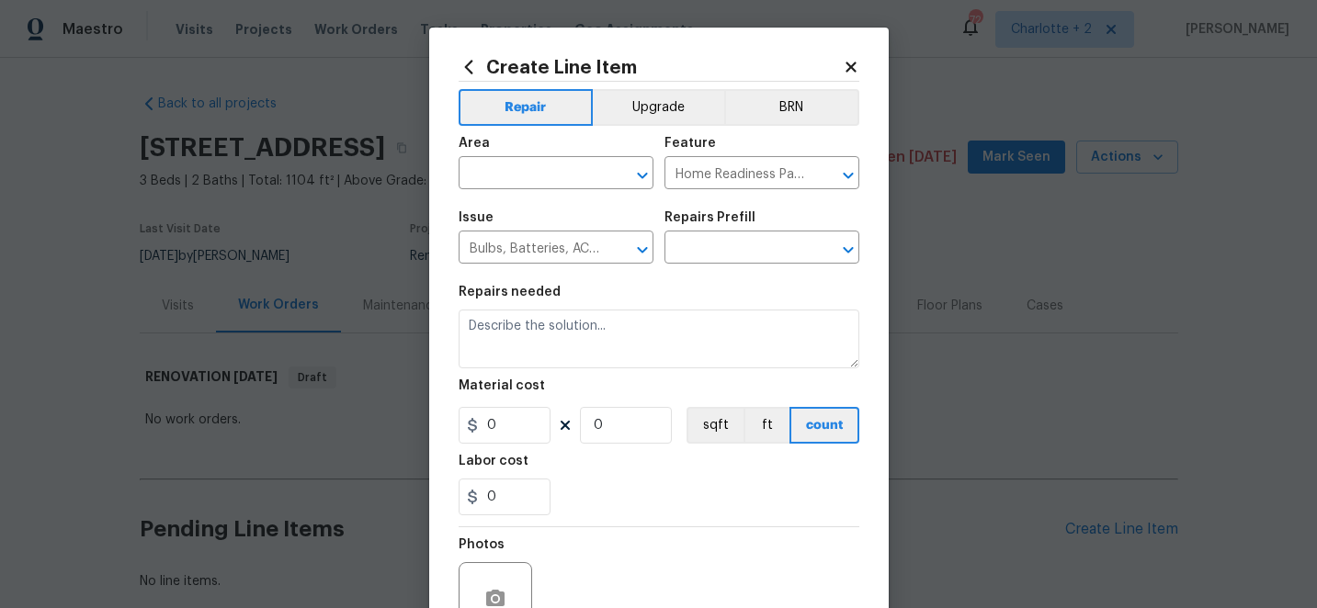
type input "Bulbs, Batteries, AC Filters package $50.00"
type textarea "Replace burnt light bulbs, batteries, dirty AC filters, cap laundry valves, cap…"
type input "50"
type input "1"
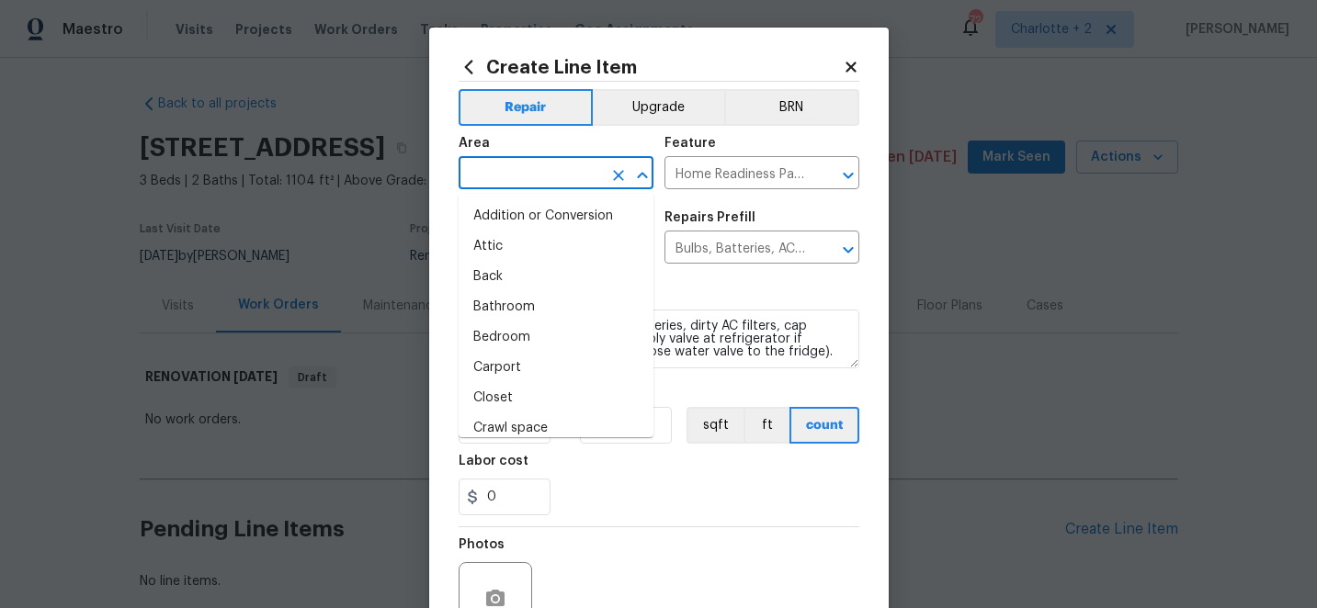
click at [552, 179] on input "text" at bounding box center [530, 175] width 143 height 28
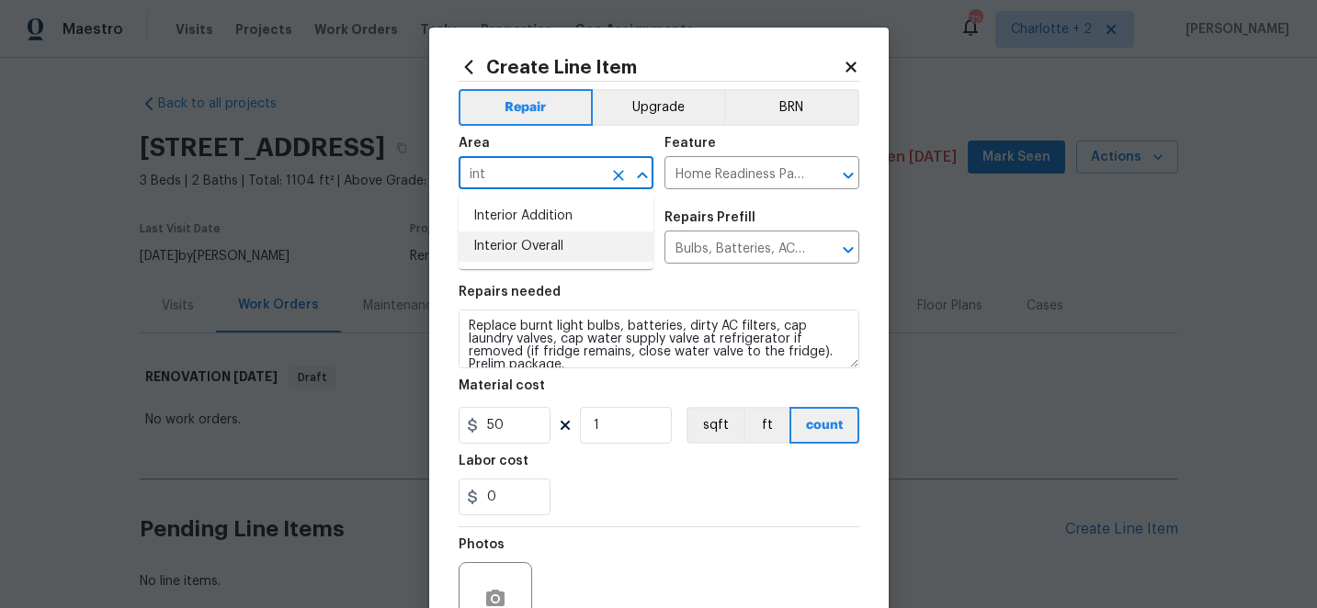
click at [562, 249] on li "Interior Overall" at bounding box center [556, 247] width 195 height 30
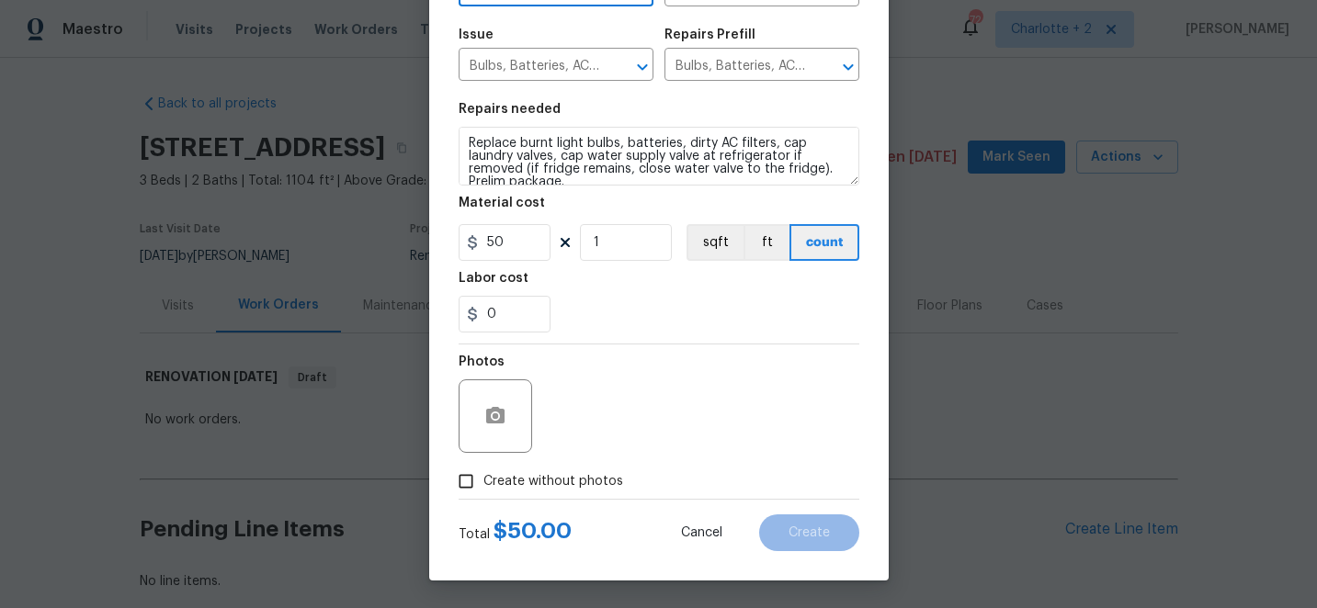
type input "Interior Overall"
click at [472, 483] on input "Create without photos" at bounding box center [466, 481] width 35 height 35
checkbox input "true"
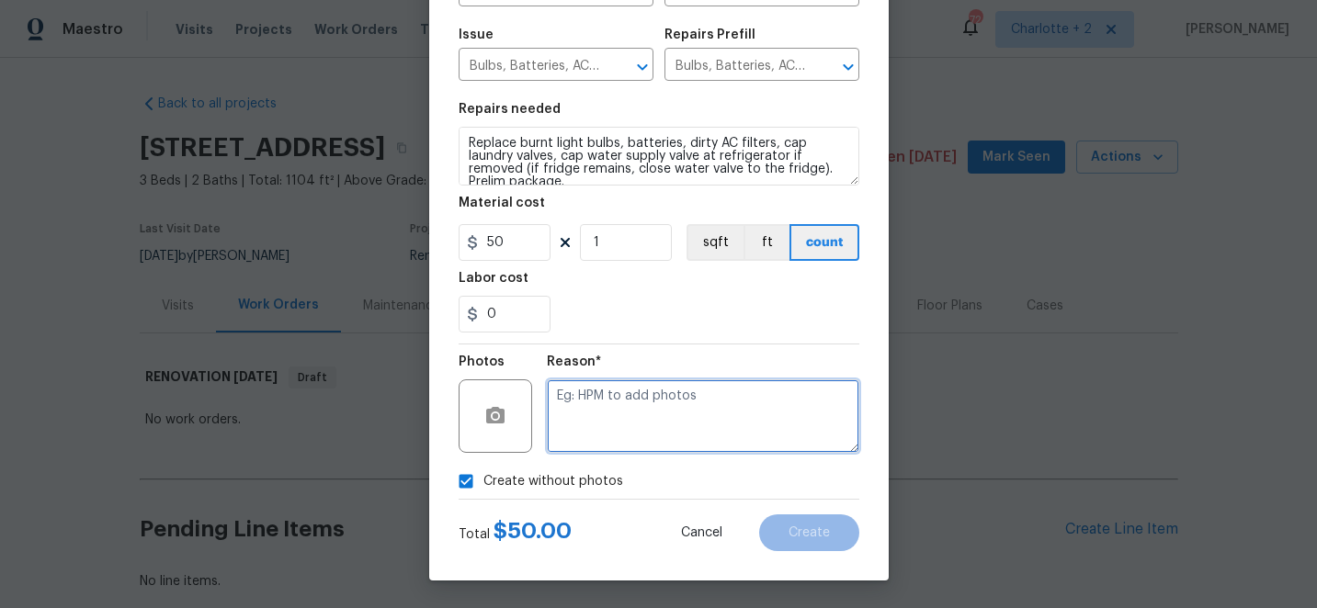
click at [681, 400] on textarea at bounding box center [703, 417] width 312 height 74
type textarea "edit"
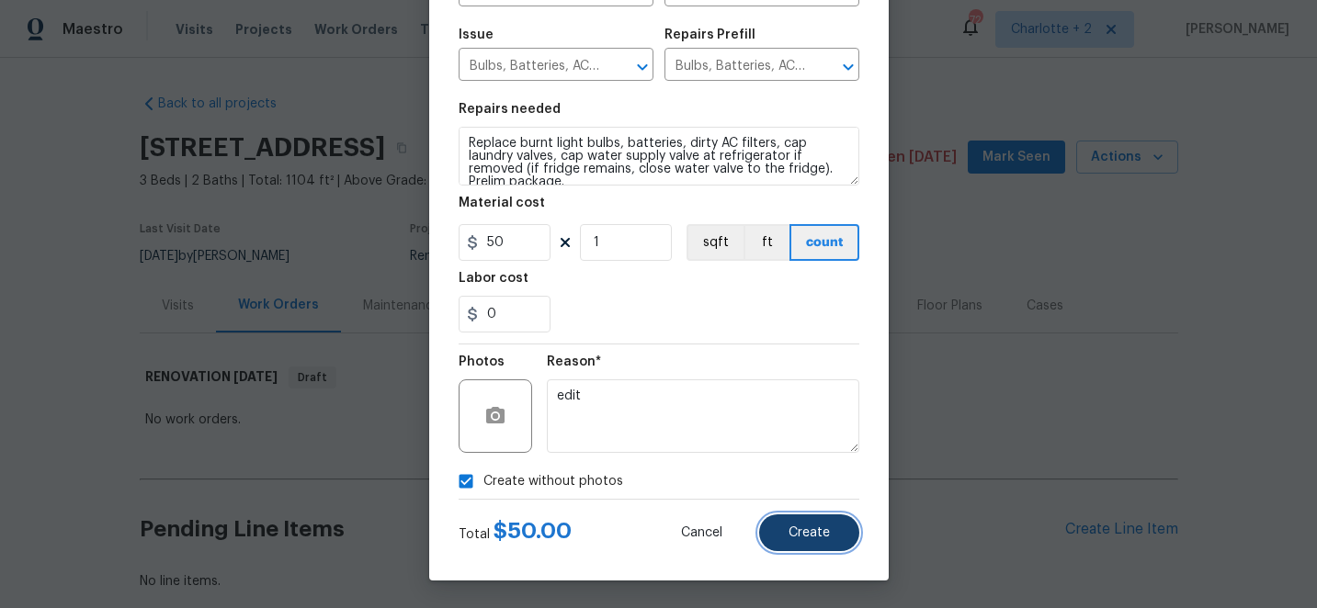
click at [835, 545] on button "Create" at bounding box center [809, 533] width 100 height 37
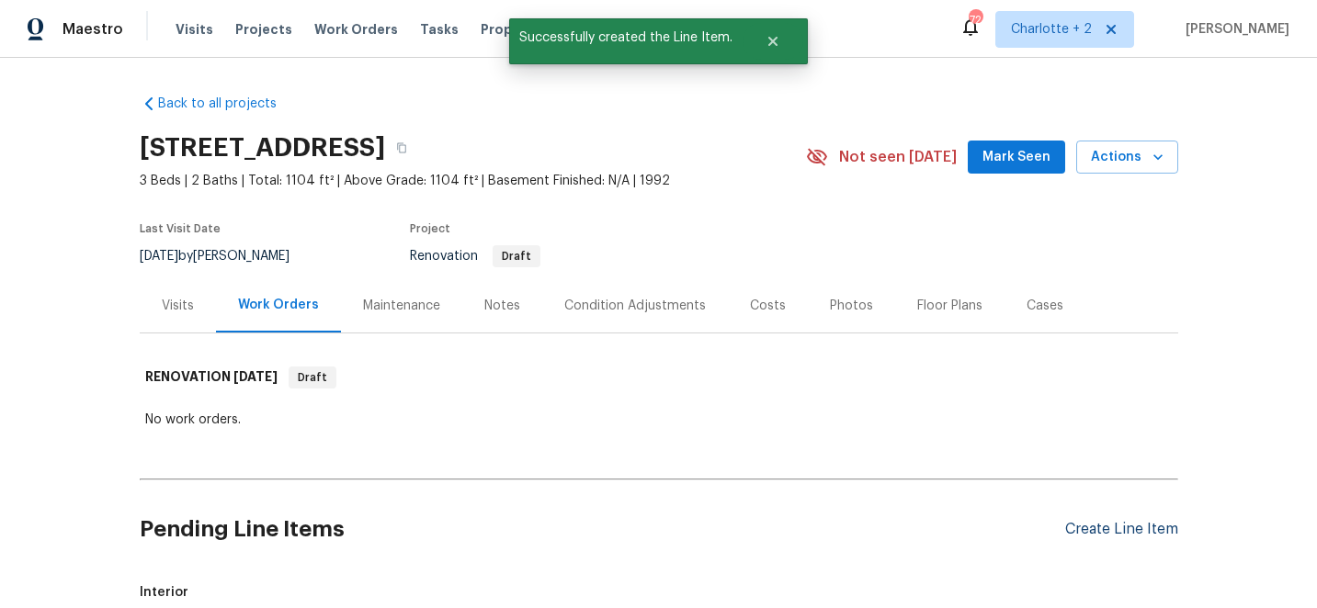
click at [1101, 532] on div "Create Line Item" at bounding box center [1121, 529] width 113 height 17
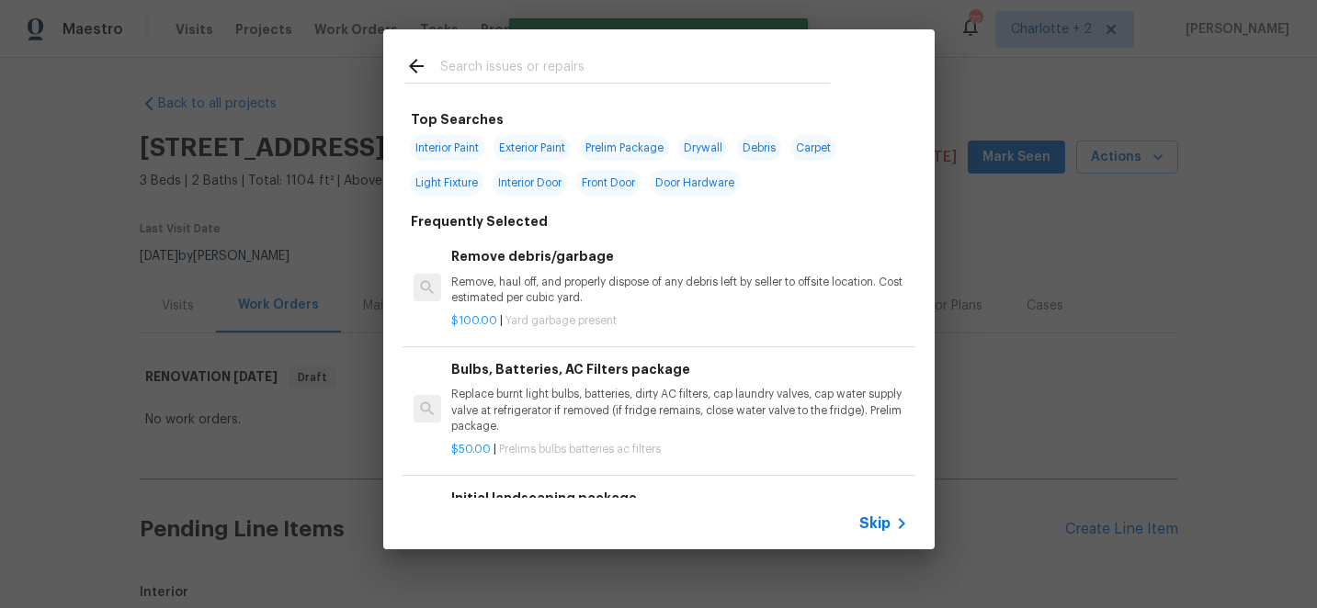
click at [564, 62] on input "text" at bounding box center [635, 69] width 390 height 28
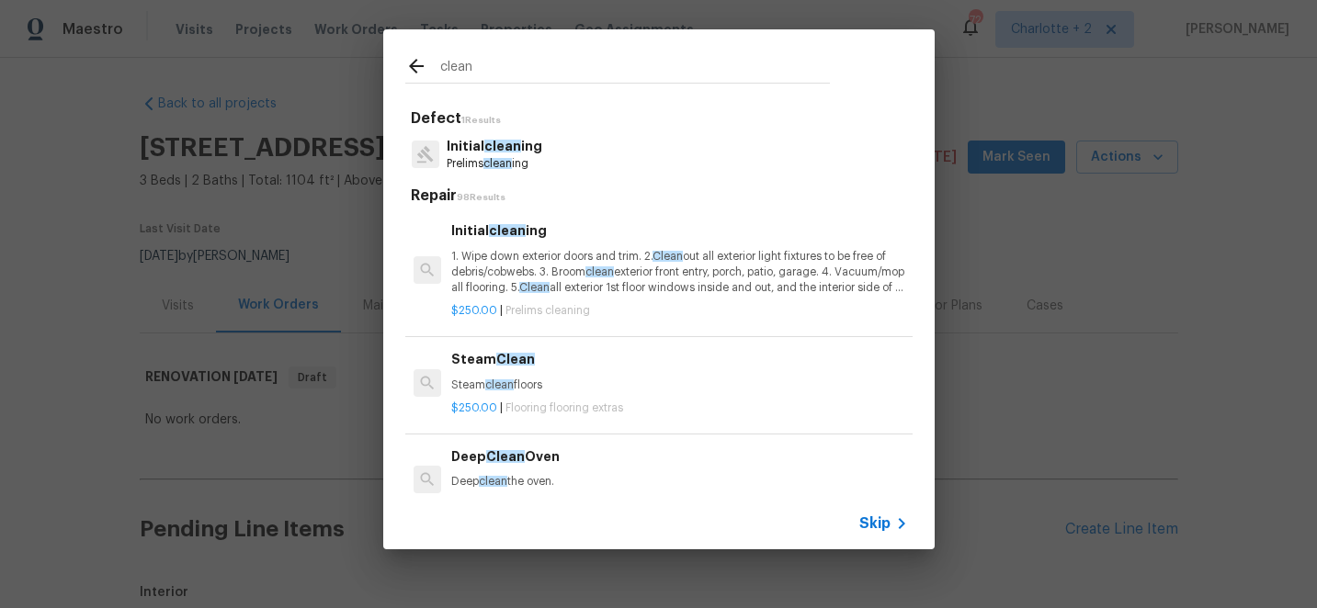
type input "clean"
click at [589, 304] on p "$250.00 | Prelims cleaning" at bounding box center [679, 311] width 456 height 16
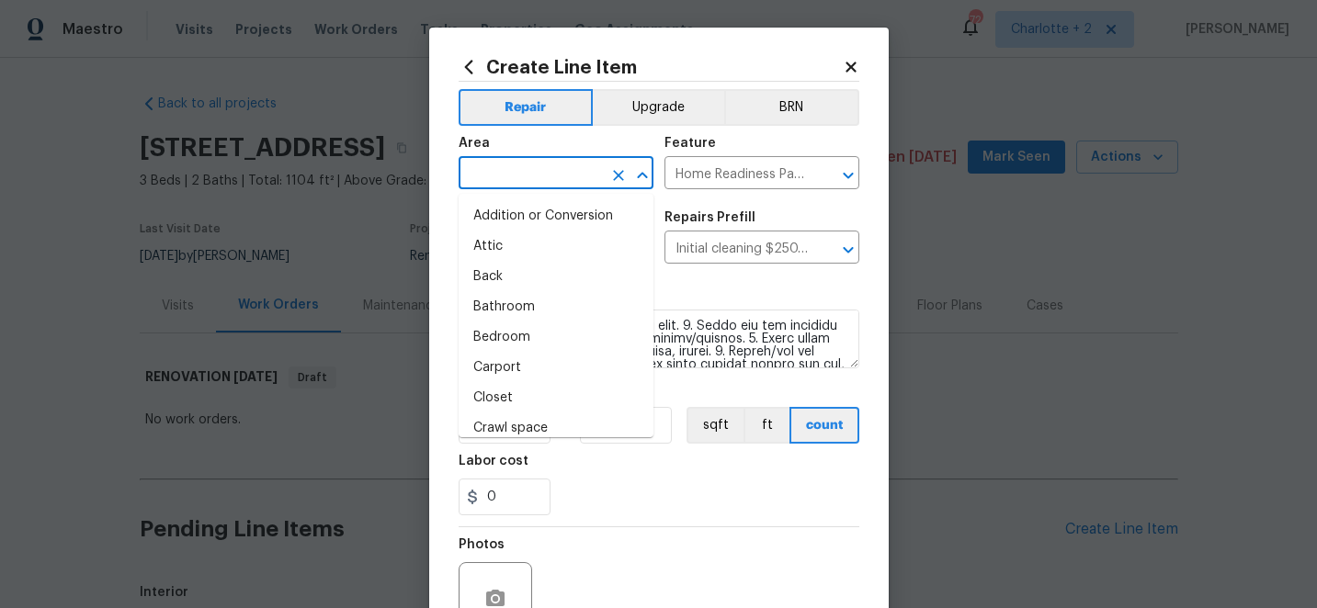
click at [553, 172] on input "text" at bounding box center [530, 175] width 143 height 28
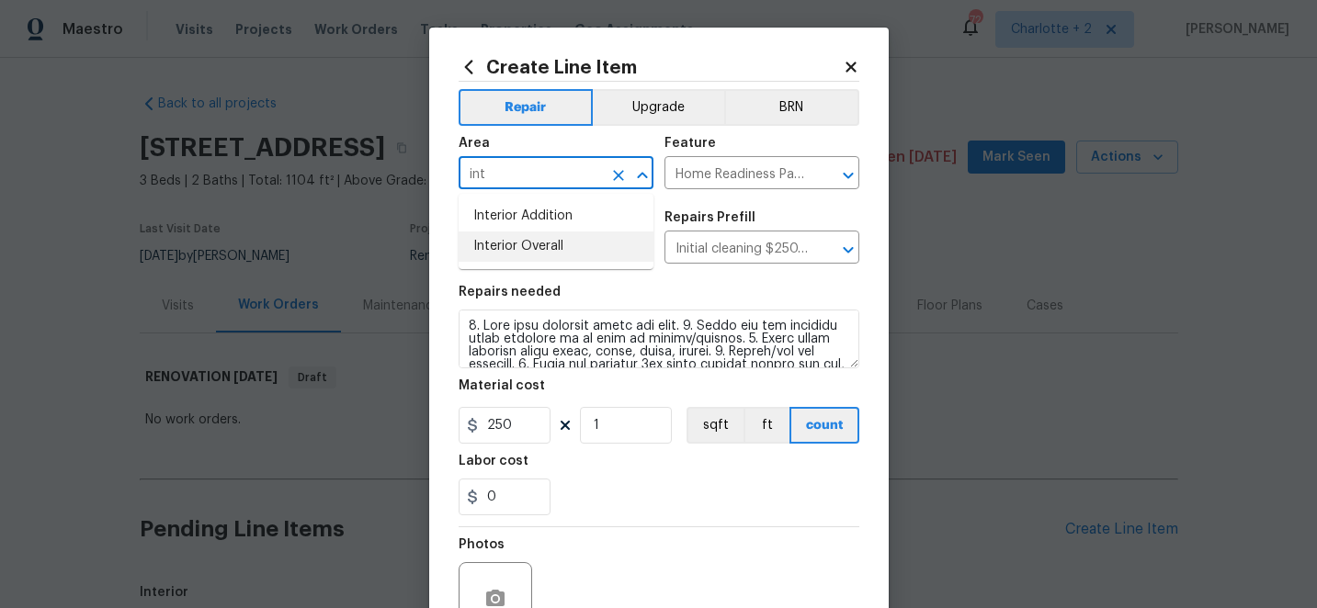
click at [523, 255] on li "Interior Overall" at bounding box center [556, 247] width 195 height 30
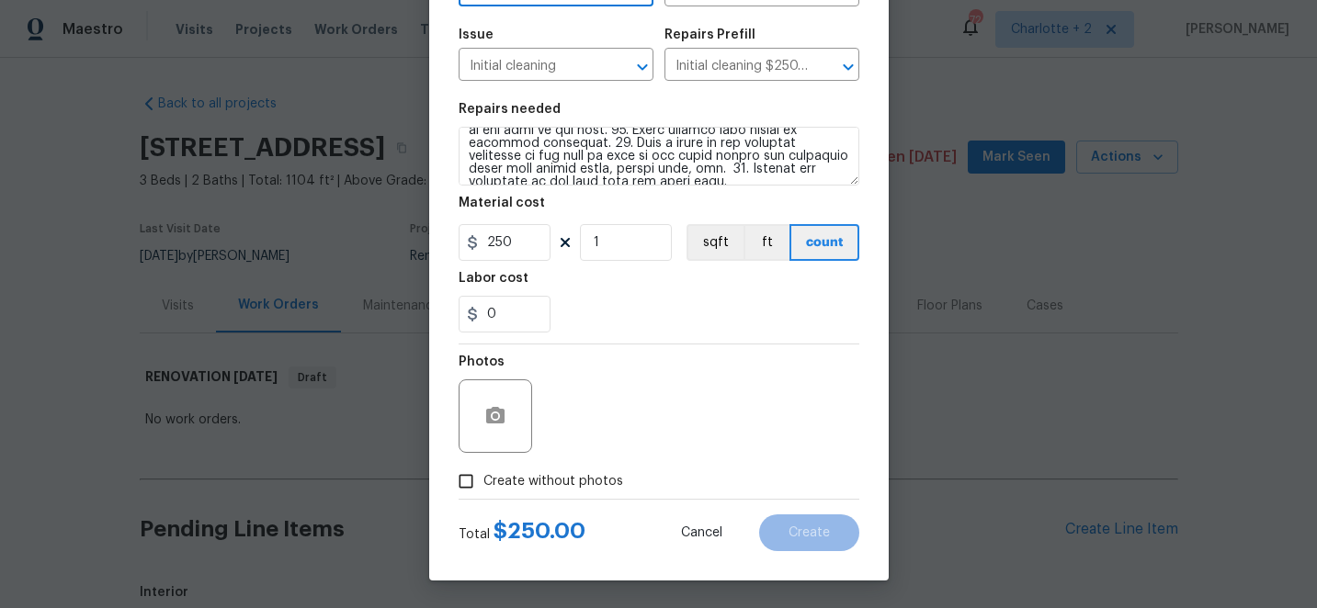
type input "Interior Overall"
click at [462, 493] on input "Create without photos" at bounding box center [466, 481] width 35 height 35
checkbox input "true"
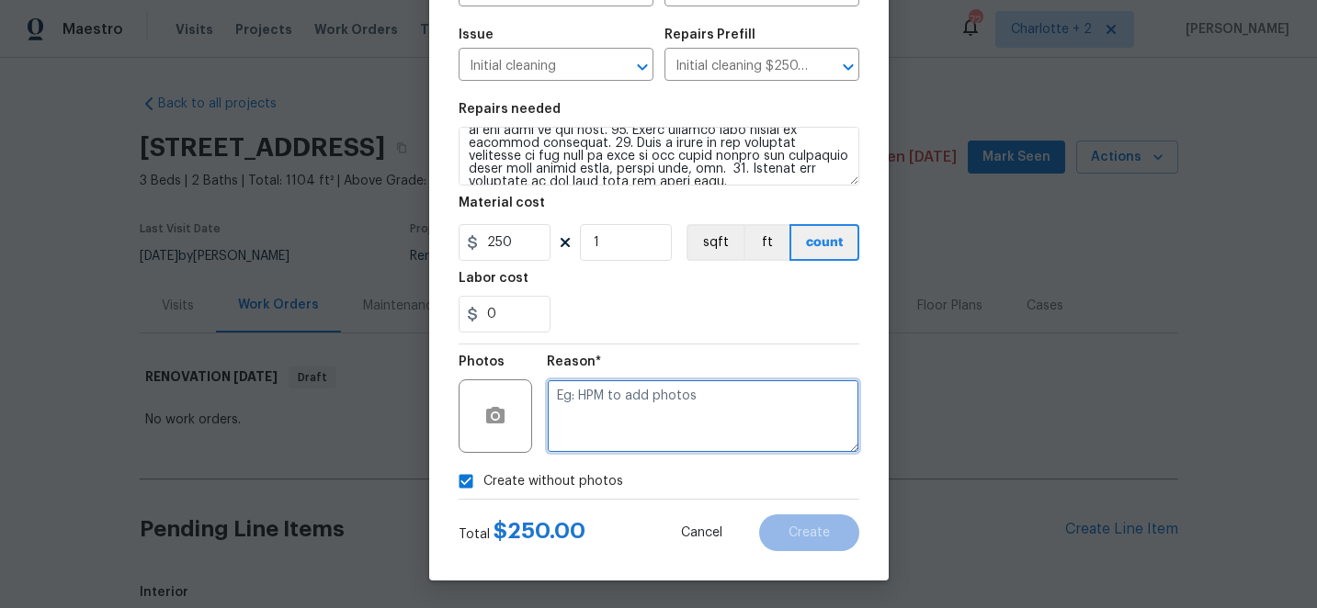
click at [686, 434] on textarea at bounding box center [703, 417] width 312 height 74
type textarea "edit"
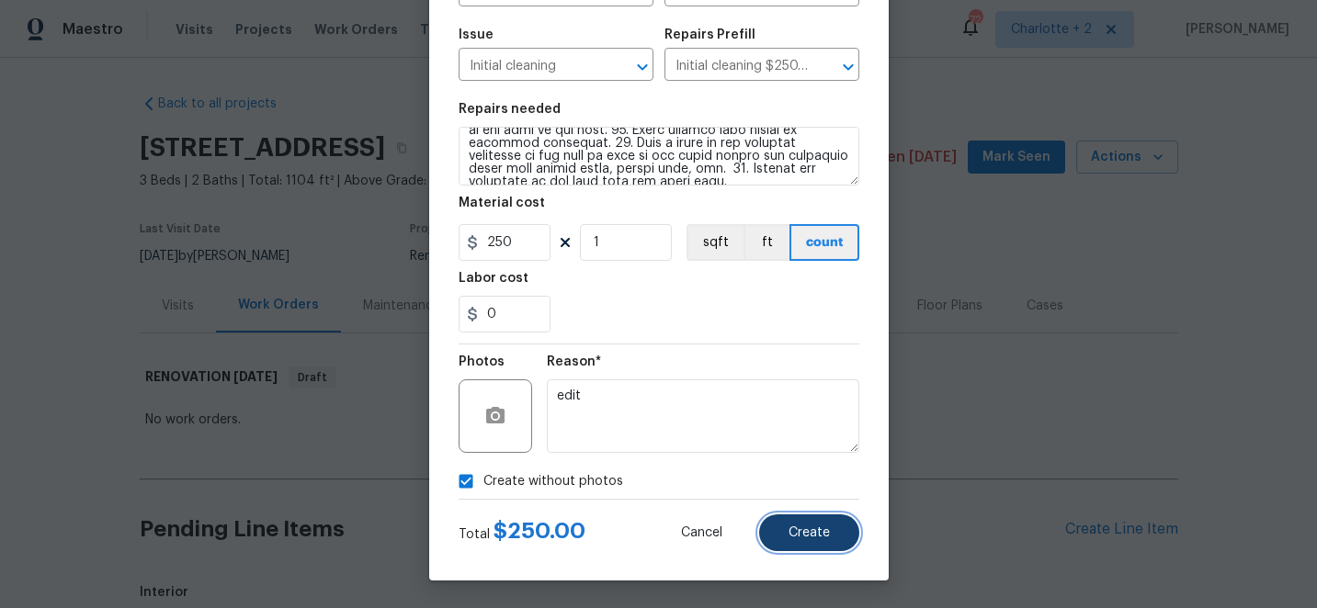
click at [820, 547] on button "Create" at bounding box center [809, 533] width 100 height 37
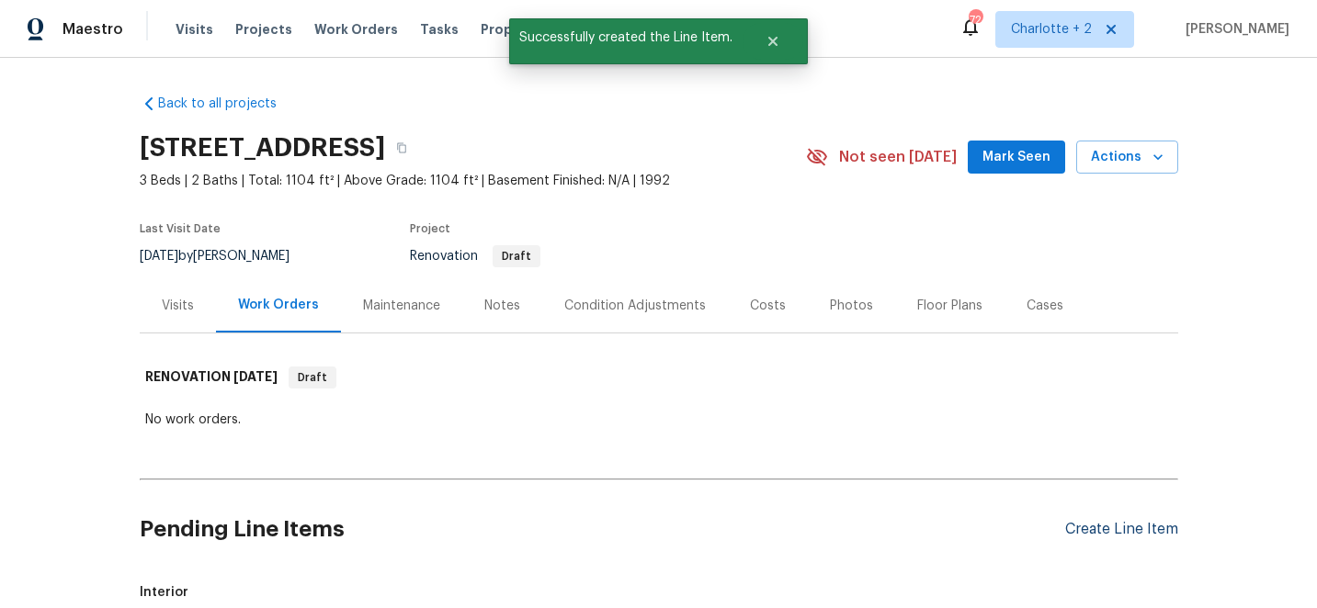
click at [1122, 526] on div "Create Line Item" at bounding box center [1121, 529] width 113 height 17
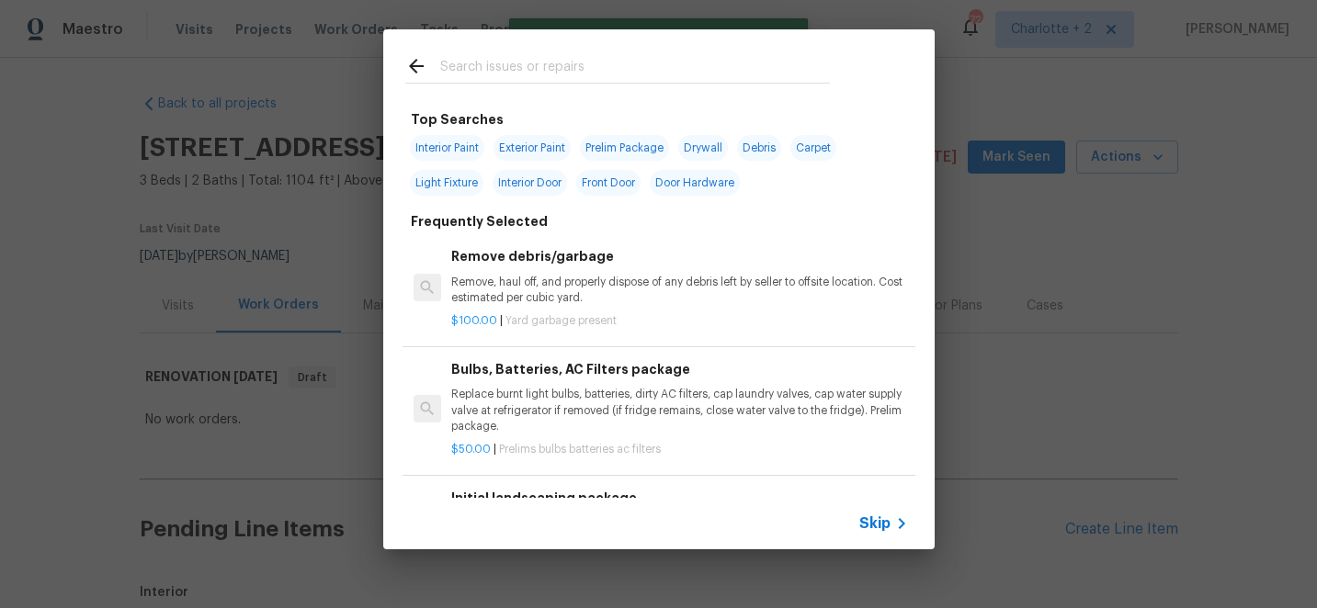
click at [538, 68] on input "text" at bounding box center [635, 69] width 390 height 28
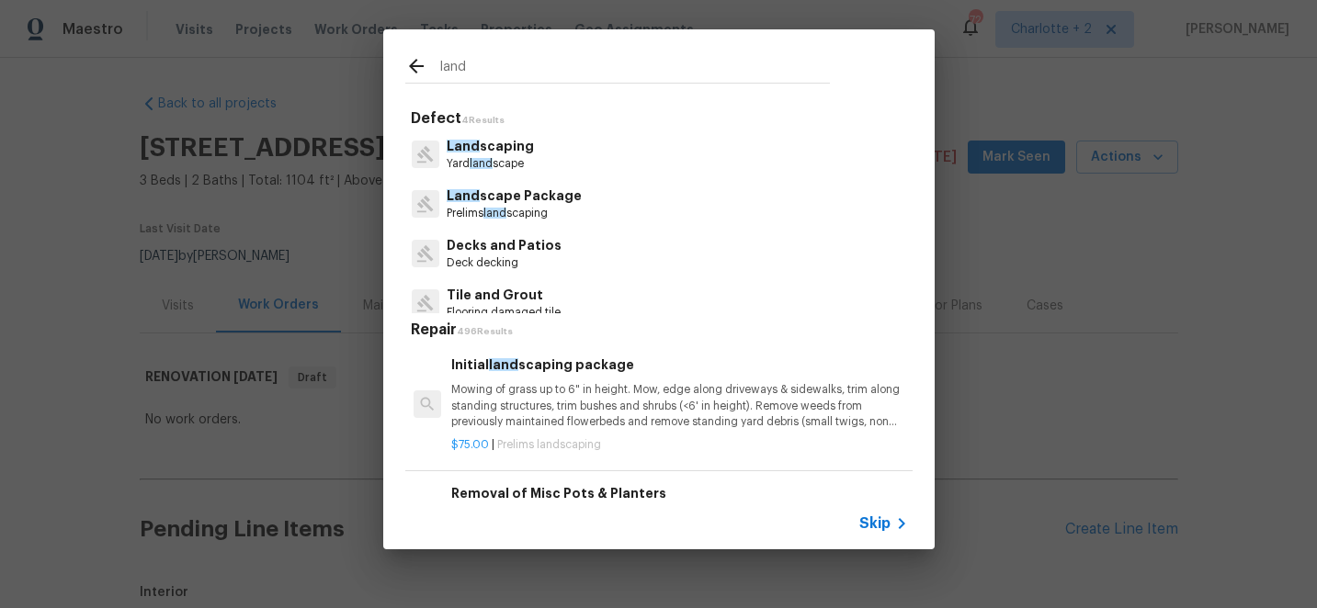
type input "land"
click at [628, 379] on div "Initial land scaping package Mowing of grass up to 6" in height. Mow, edge alon…" at bounding box center [679, 392] width 456 height 75
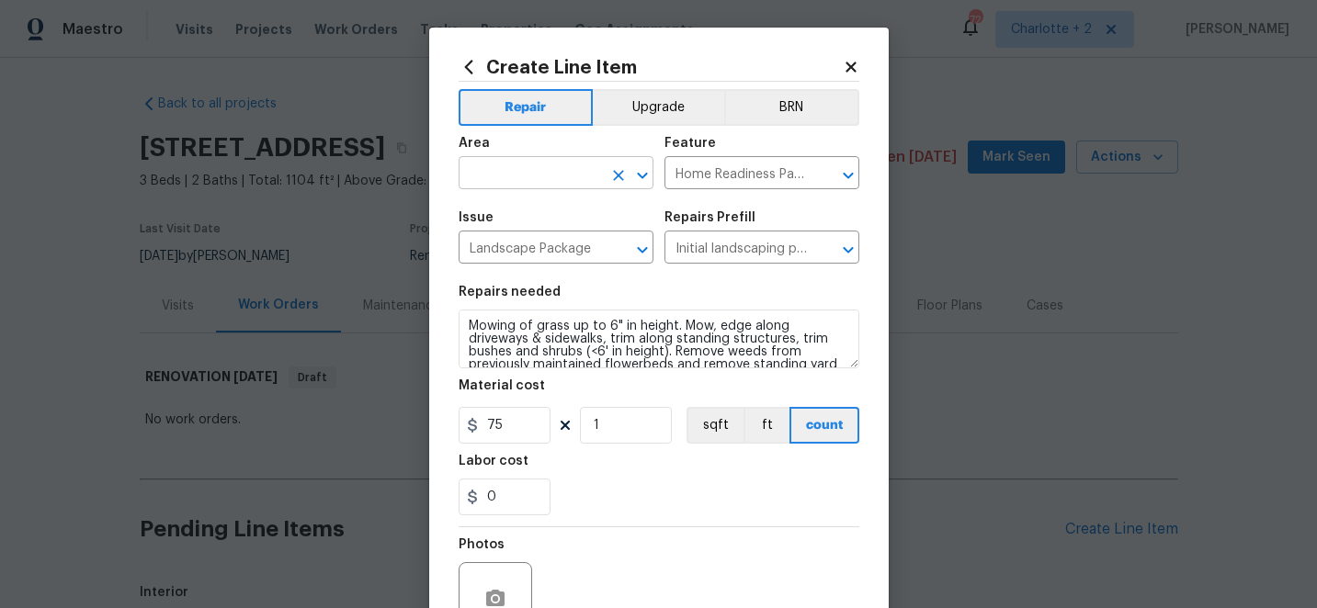
click at [525, 173] on input "text" at bounding box center [530, 175] width 143 height 28
click at [529, 236] on li "Exterior Overall" at bounding box center [556, 247] width 195 height 30
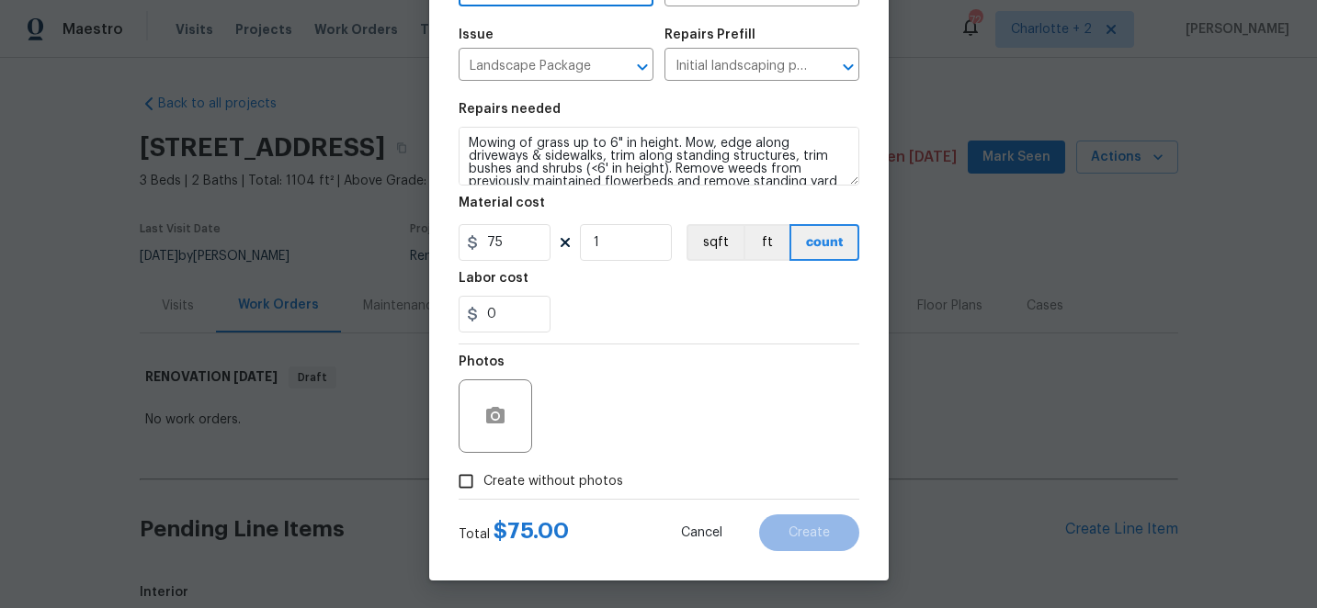
type input "Exterior Overall"
click at [468, 486] on input "Create without photos" at bounding box center [466, 481] width 35 height 35
checkbox input "true"
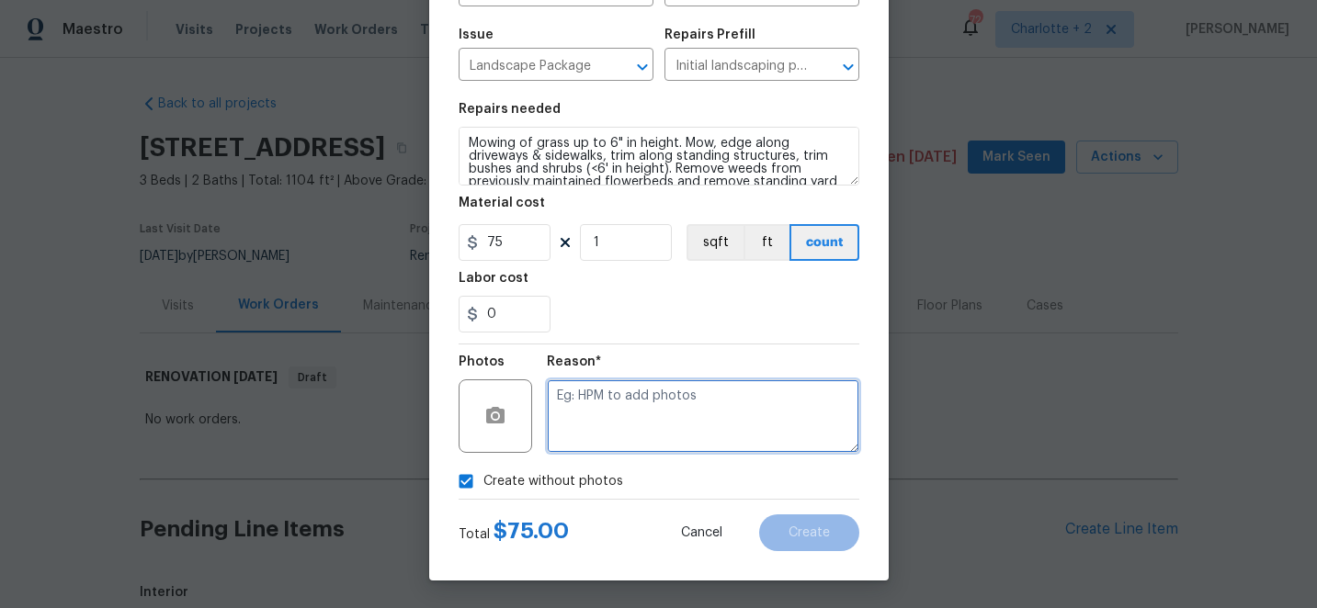
click at [644, 416] on textarea at bounding box center [703, 417] width 312 height 74
type textarea "edit"
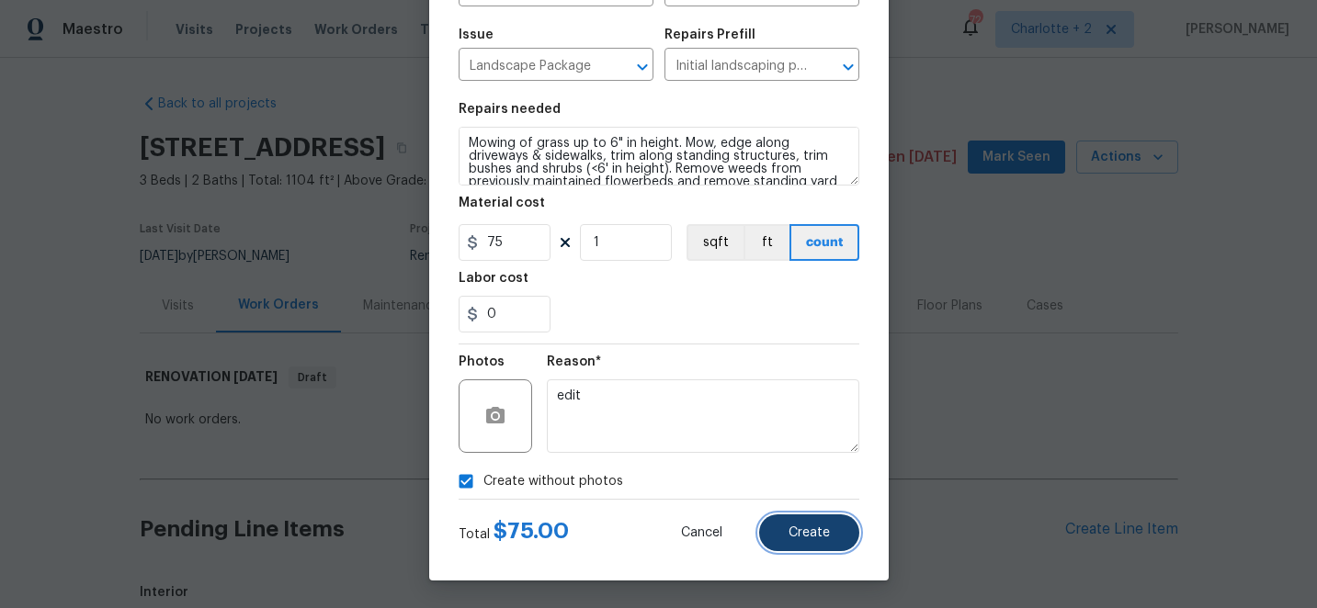
click at [826, 522] on button "Create" at bounding box center [809, 533] width 100 height 37
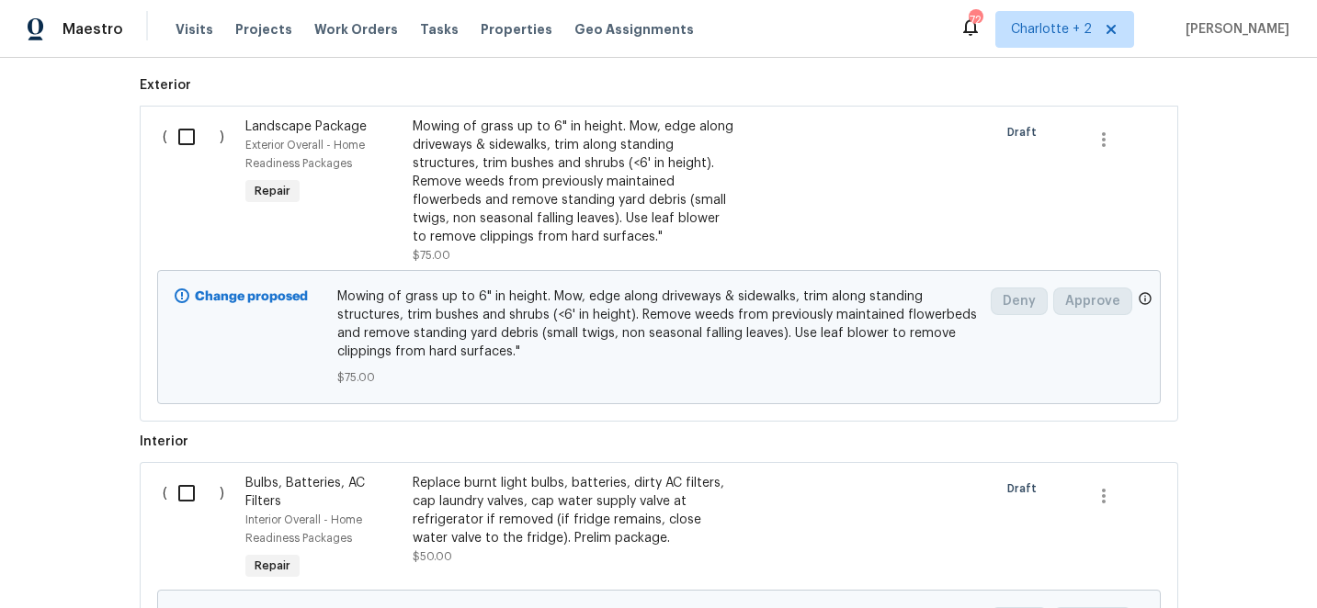
scroll to position [506, 0]
click at [191, 140] on input "checkbox" at bounding box center [193, 138] width 52 height 39
checkbox input "true"
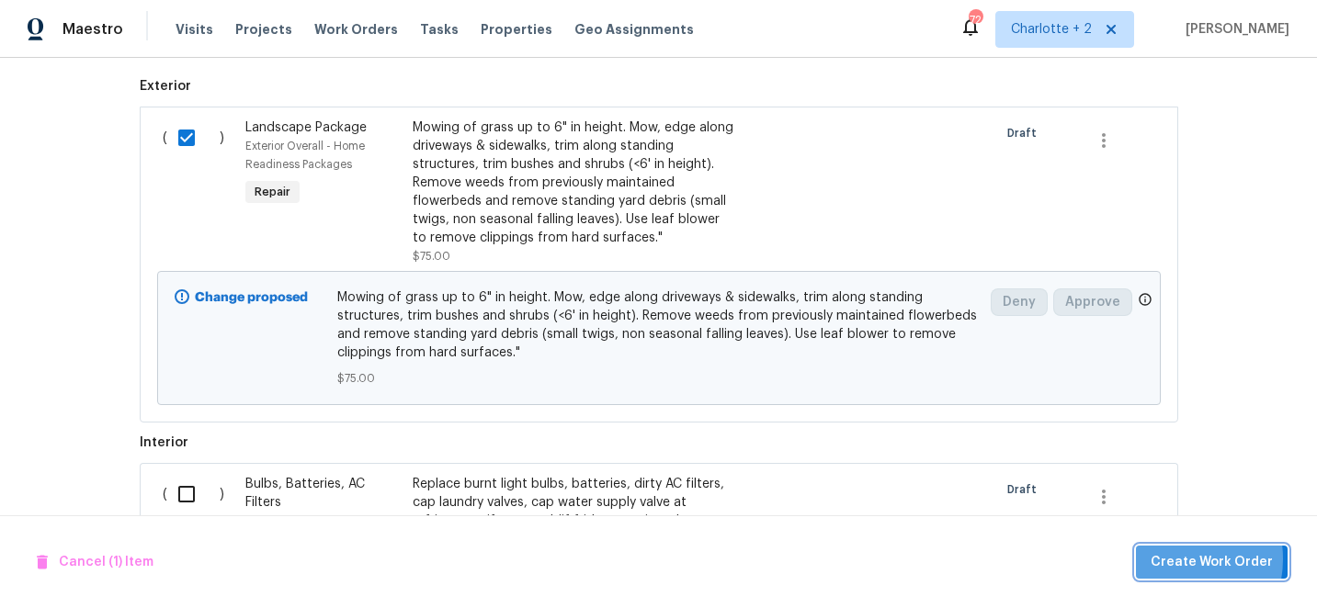
click at [1177, 558] on span "Create Work Order" at bounding box center [1212, 562] width 122 height 23
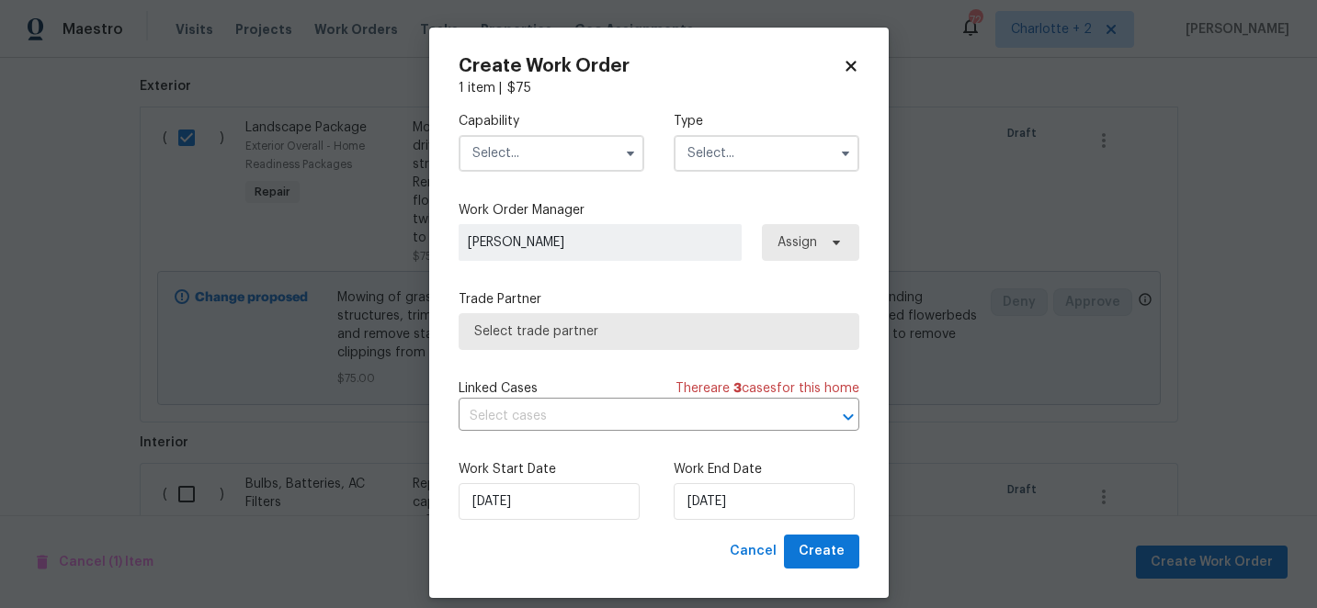
click at [526, 161] on input "text" at bounding box center [552, 153] width 186 height 37
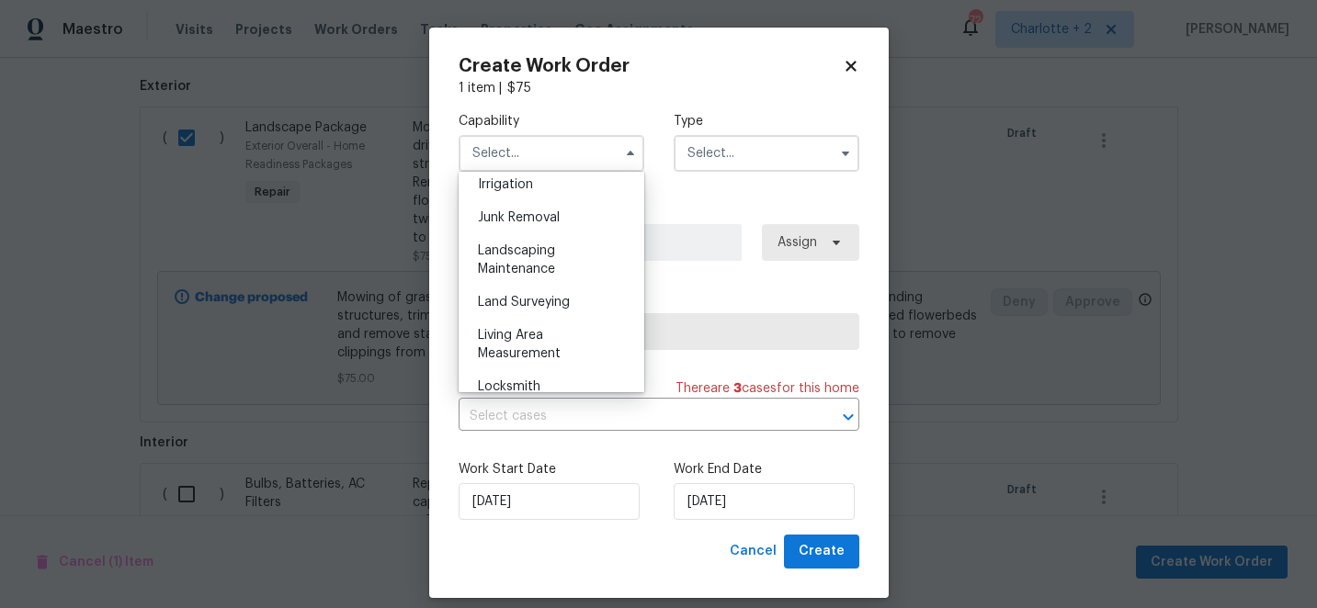
scroll to position [1156, 0]
click at [536, 256] on div "Landscaping Maintenance" at bounding box center [551, 255] width 176 height 51
type input "Landscaping Maintenance"
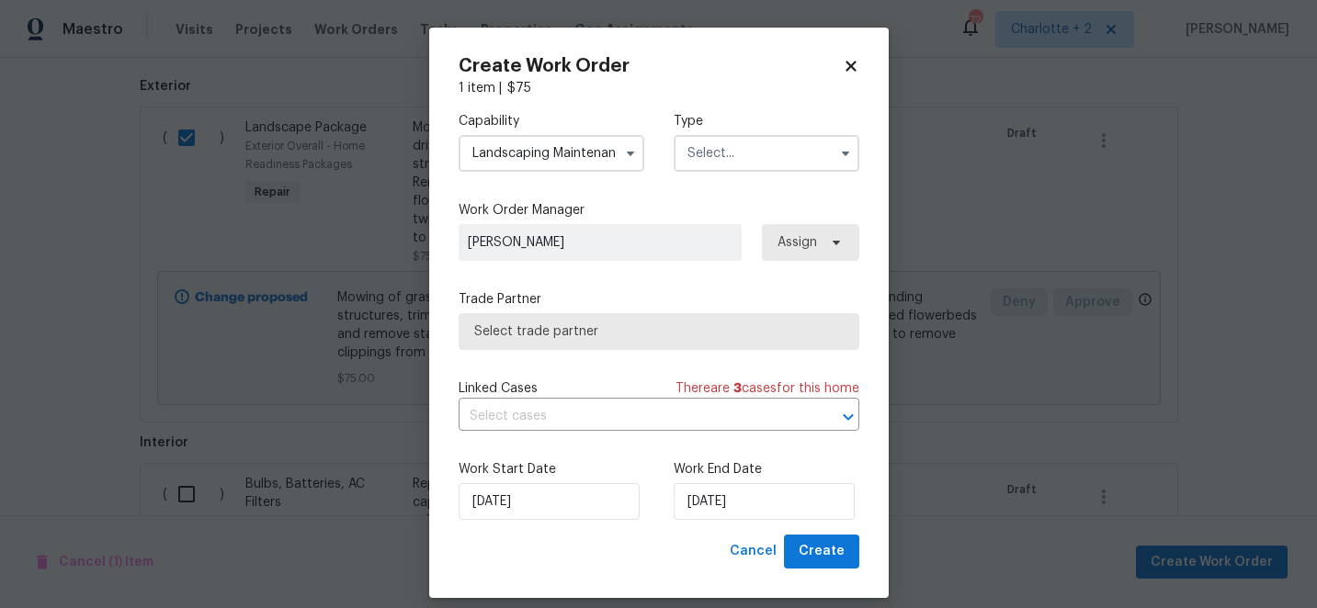
click at [742, 147] on input "text" at bounding box center [767, 153] width 186 height 37
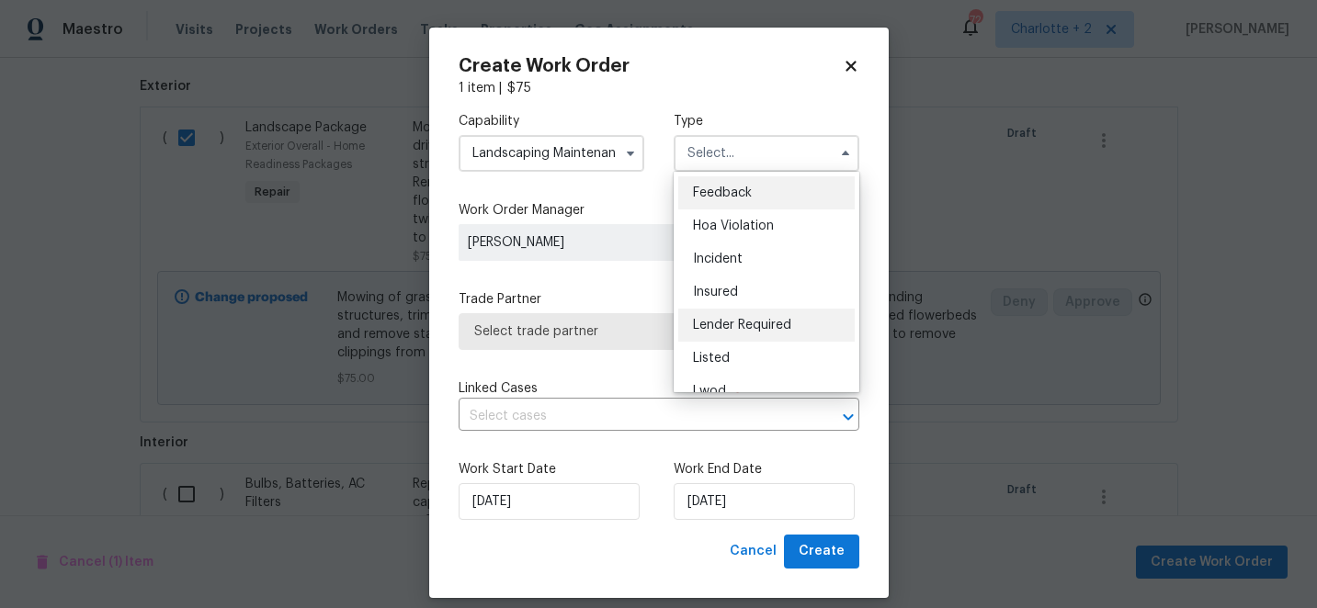
scroll to position [219, 0]
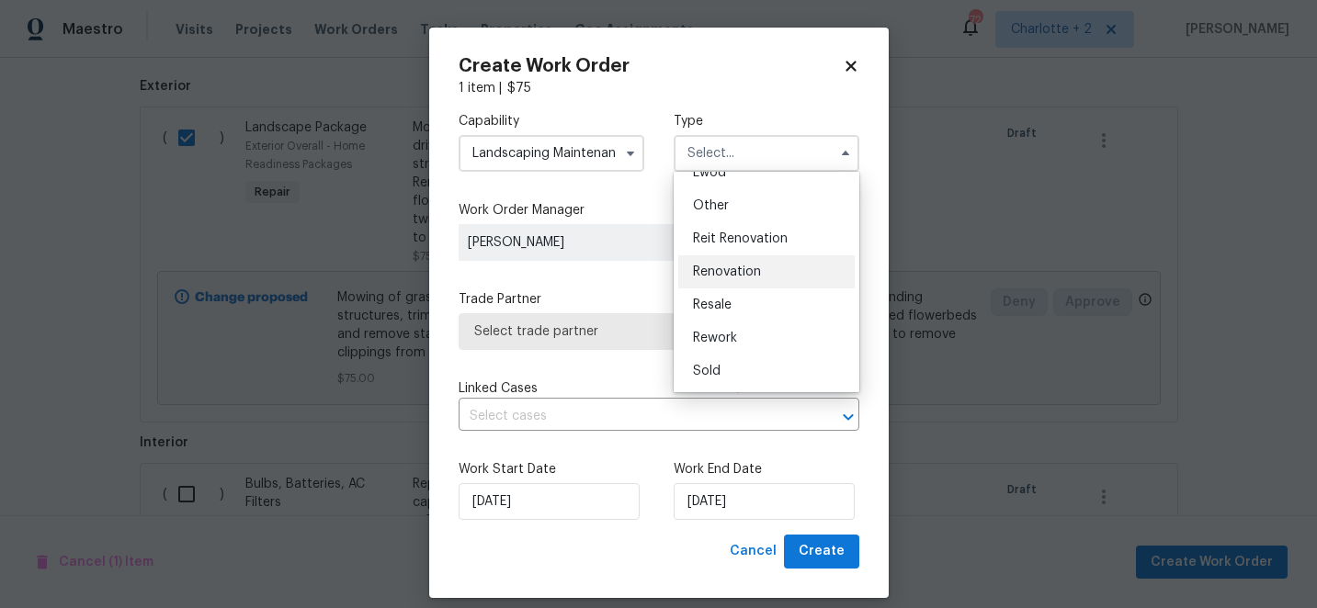
click at [736, 273] on span "Renovation" at bounding box center [727, 272] width 68 height 13
type input "Renovation"
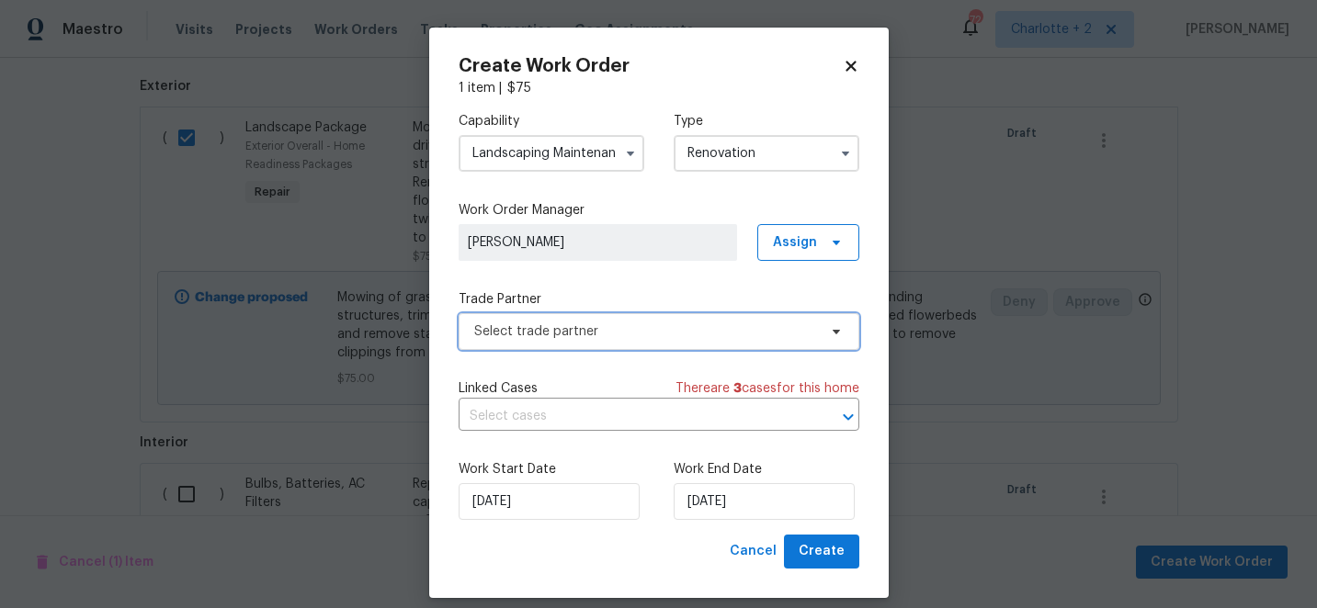
click at [674, 332] on span "Select trade partner" at bounding box center [645, 332] width 343 height 18
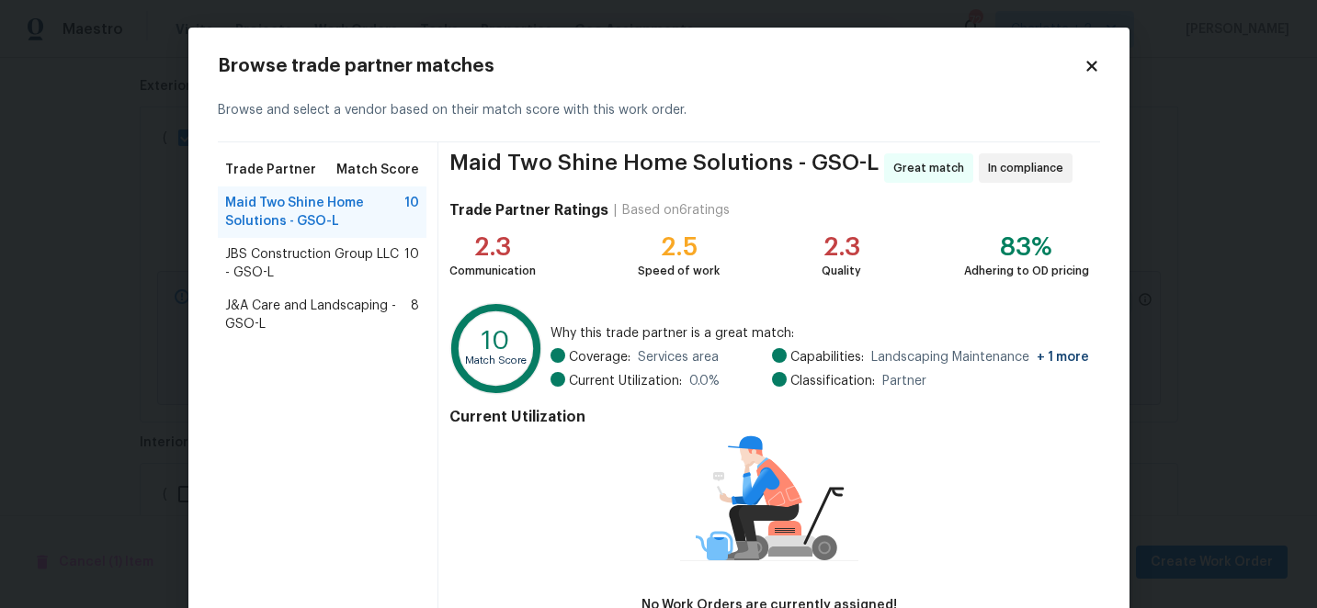
click at [314, 290] on div "J&A Care and Landscaping - GSO-L 8" at bounding box center [323, 315] width 210 height 51
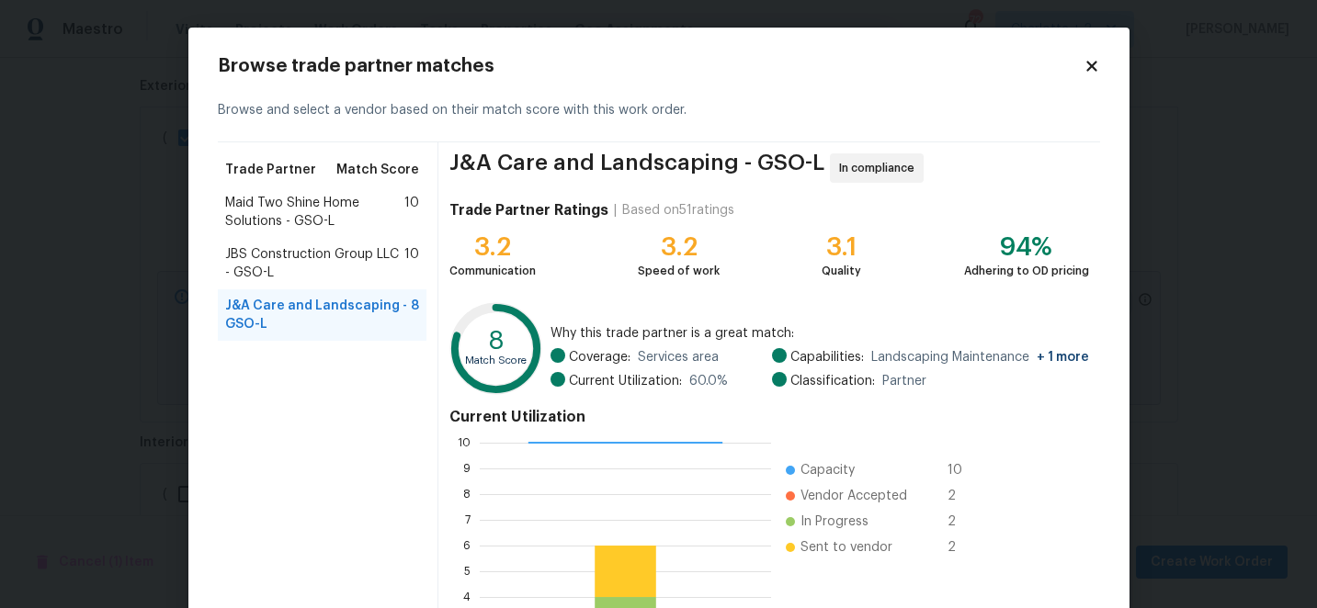
scroll to position [202, 0]
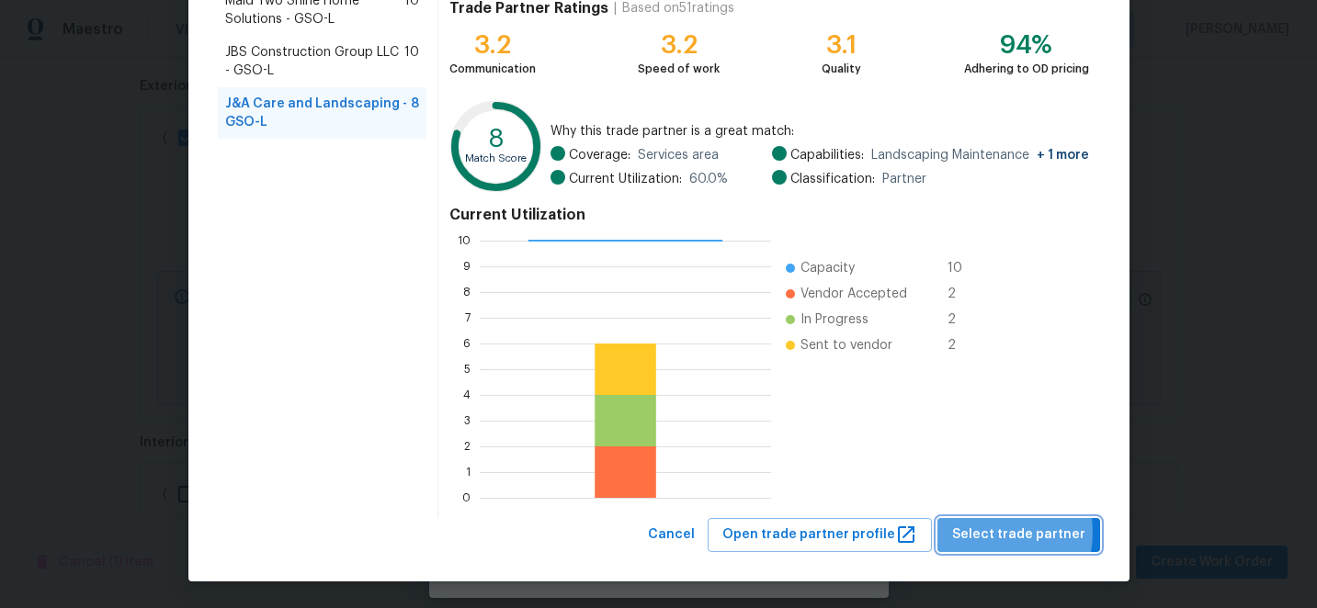
click at [994, 533] on span "Select trade partner" at bounding box center [1018, 535] width 133 height 23
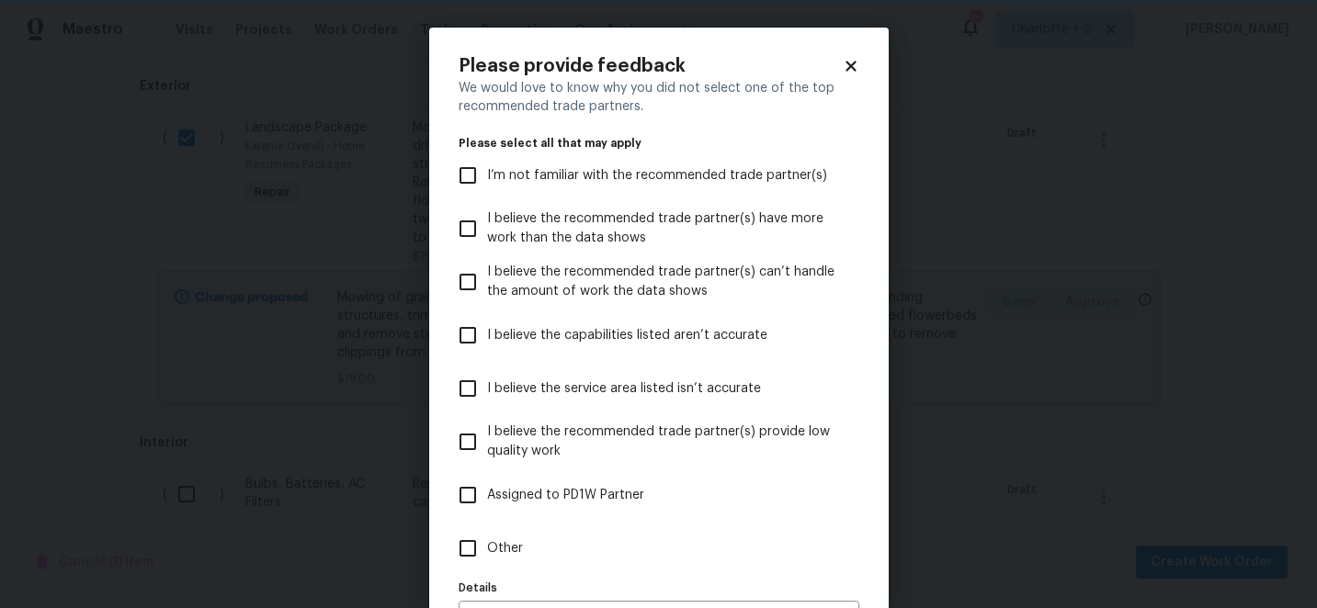
scroll to position [0, 0]
click at [471, 441] on input "I believe the recommended trade partner(s) provide low quality work" at bounding box center [468, 442] width 39 height 39
checkbox input "true"
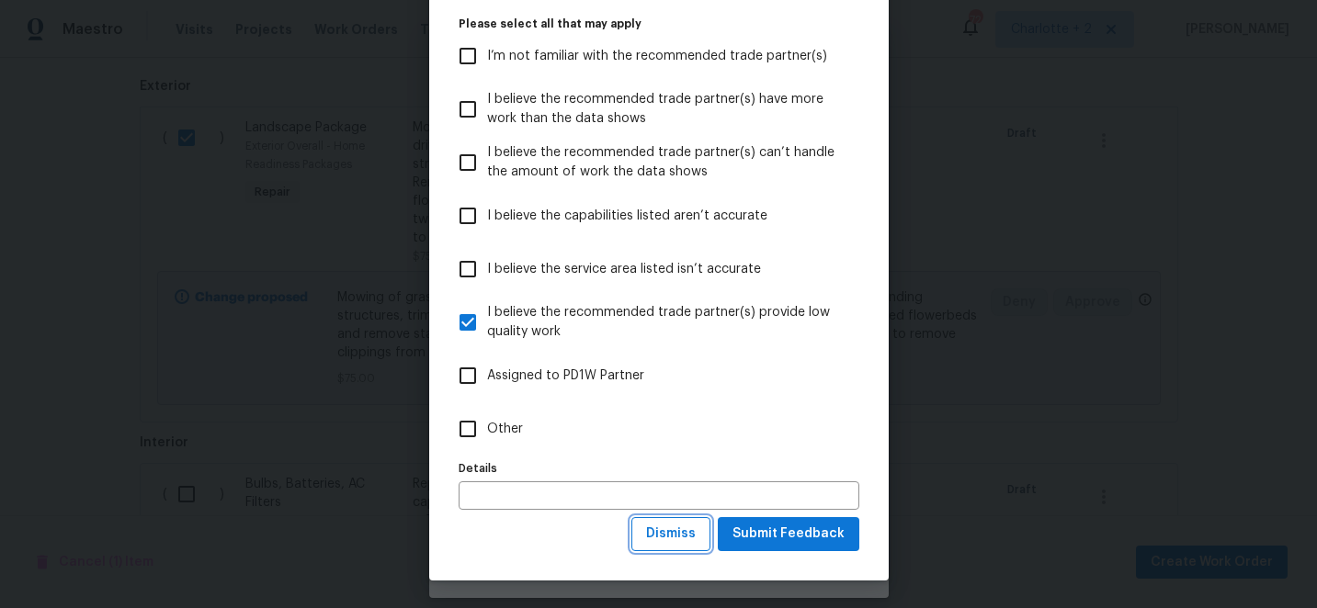
click at [686, 543] on span "Dismiss" at bounding box center [671, 534] width 50 height 23
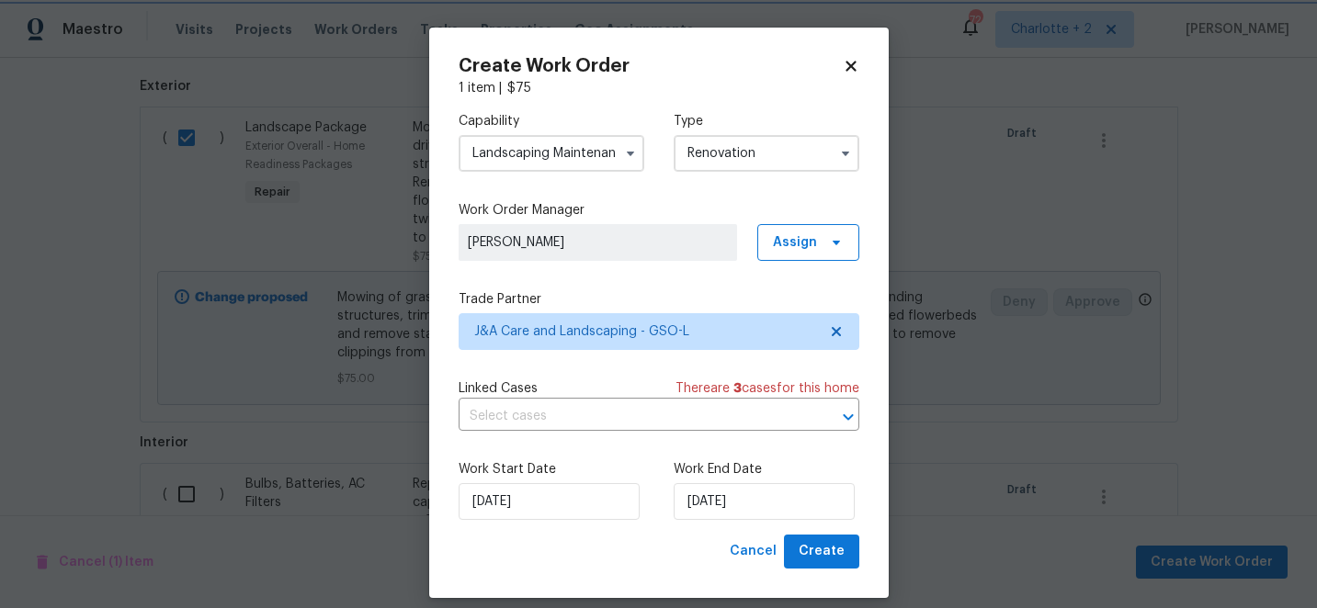
scroll to position [0, 0]
click at [836, 542] on span "Create" at bounding box center [822, 551] width 46 height 23
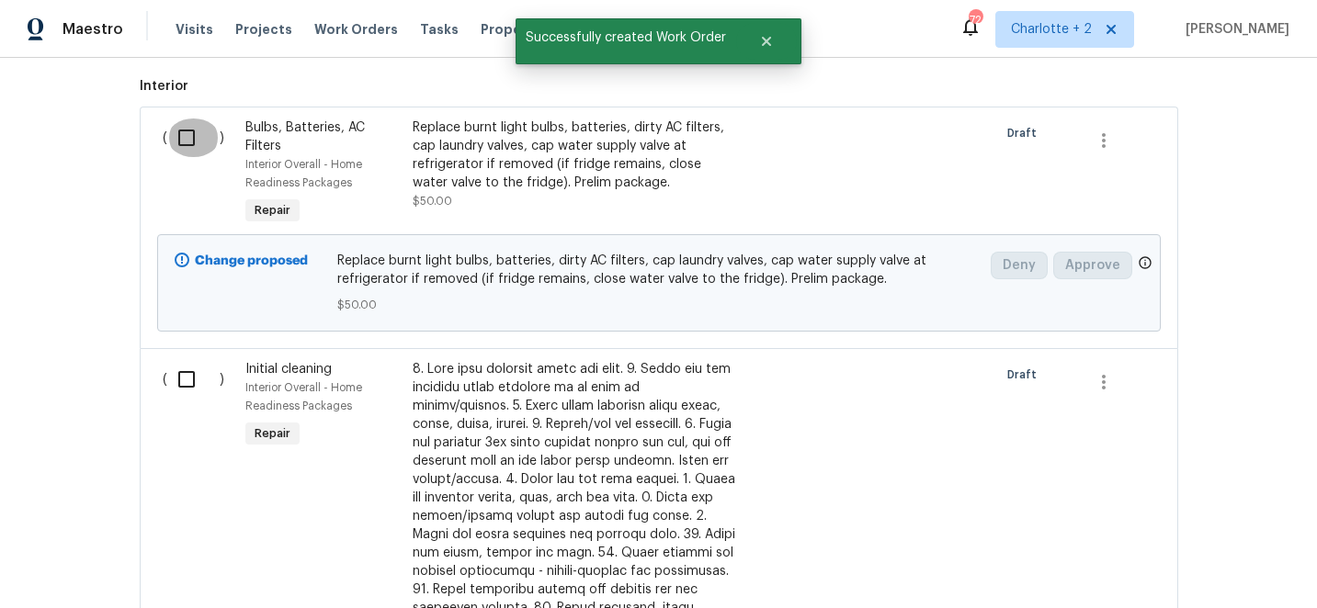
click at [191, 141] on input "checkbox" at bounding box center [193, 138] width 52 height 39
checkbox input "true"
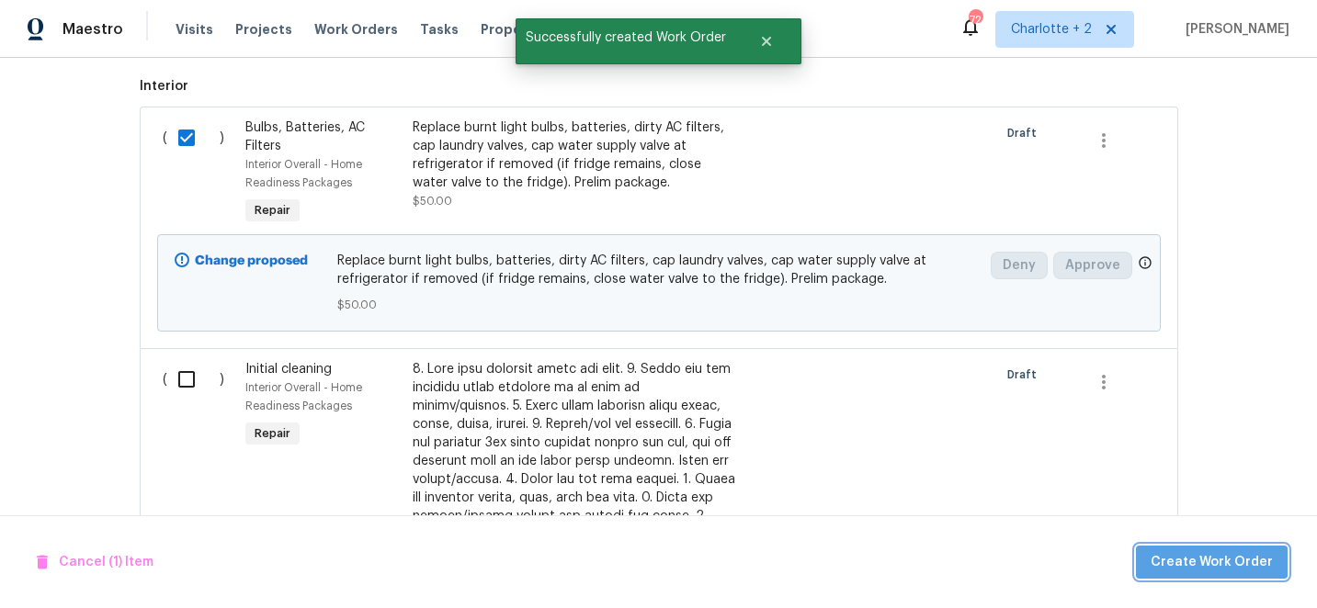
click at [1223, 572] on span "Create Work Order" at bounding box center [1212, 562] width 122 height 23
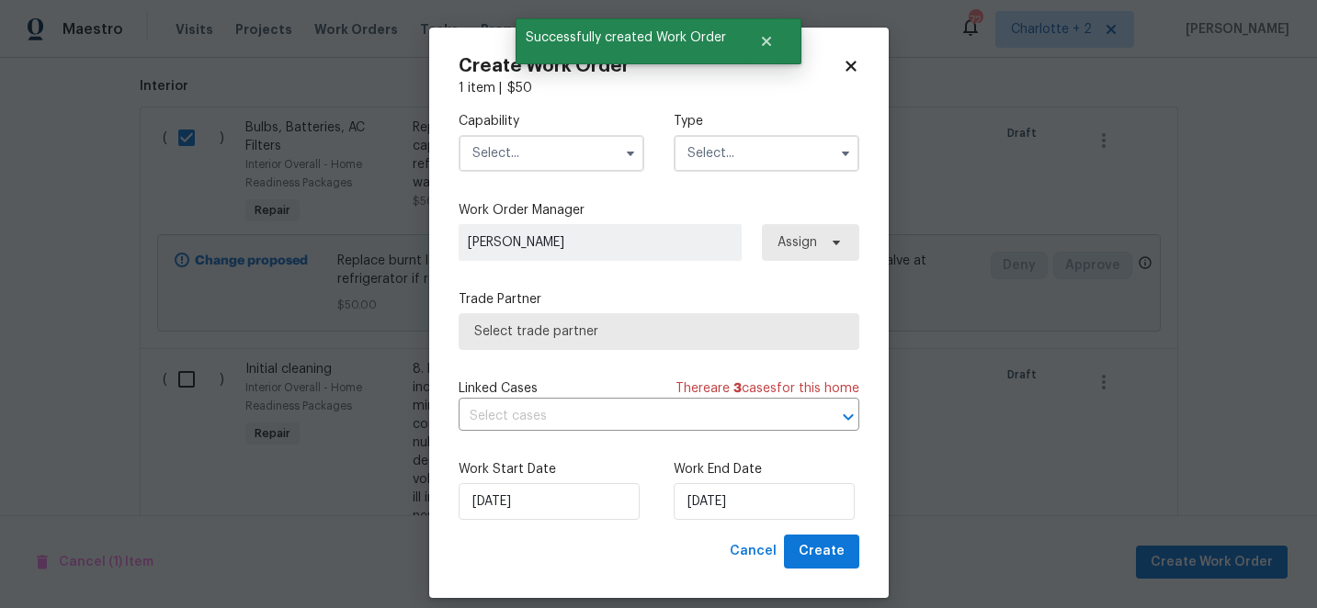
click at [539, 163] on input "text" at bounding box center [552, 153] width 186 height 37
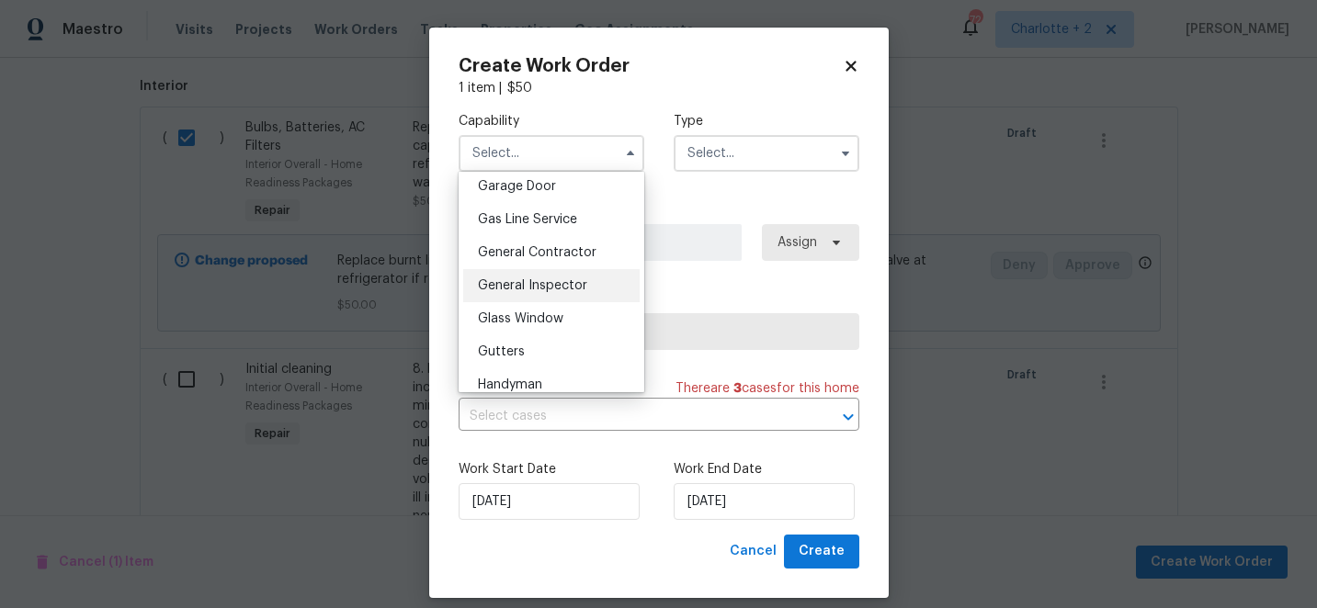
scroll to position [820, 0]
click at [579, 250] on span "General Contractor" at bounding box center [537, 251] width 119 height 13
type input "General Contractor"
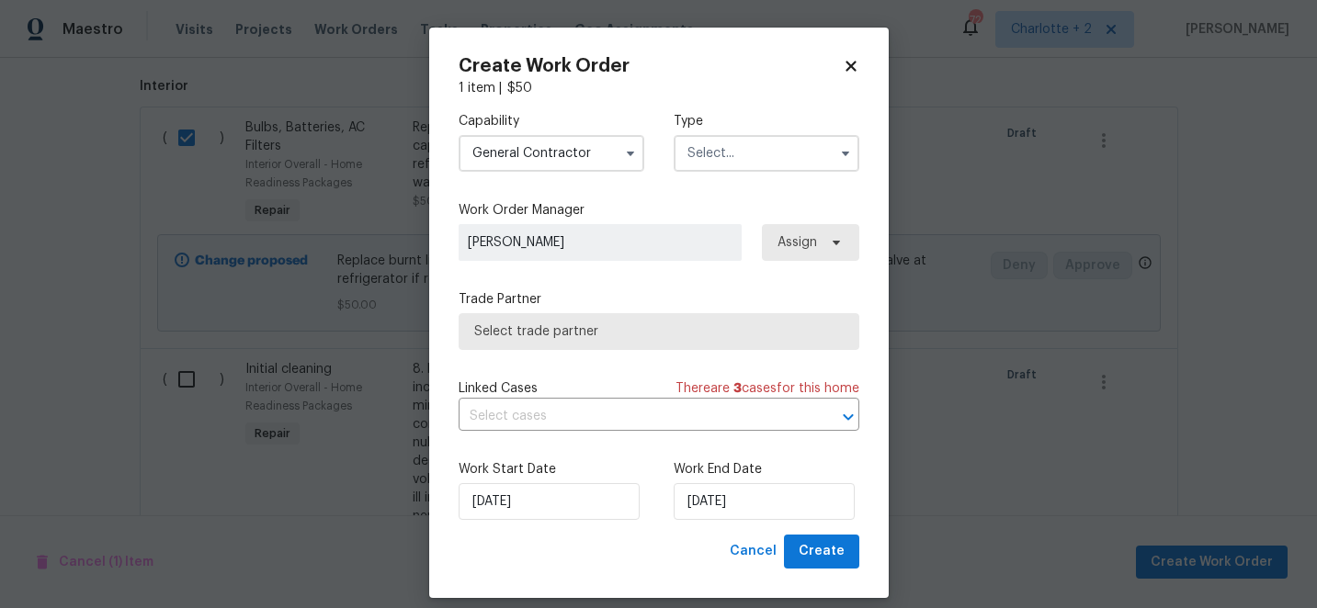
click at [701, 149] on input "text" at bounding box center [767, 153] width 186 height 37
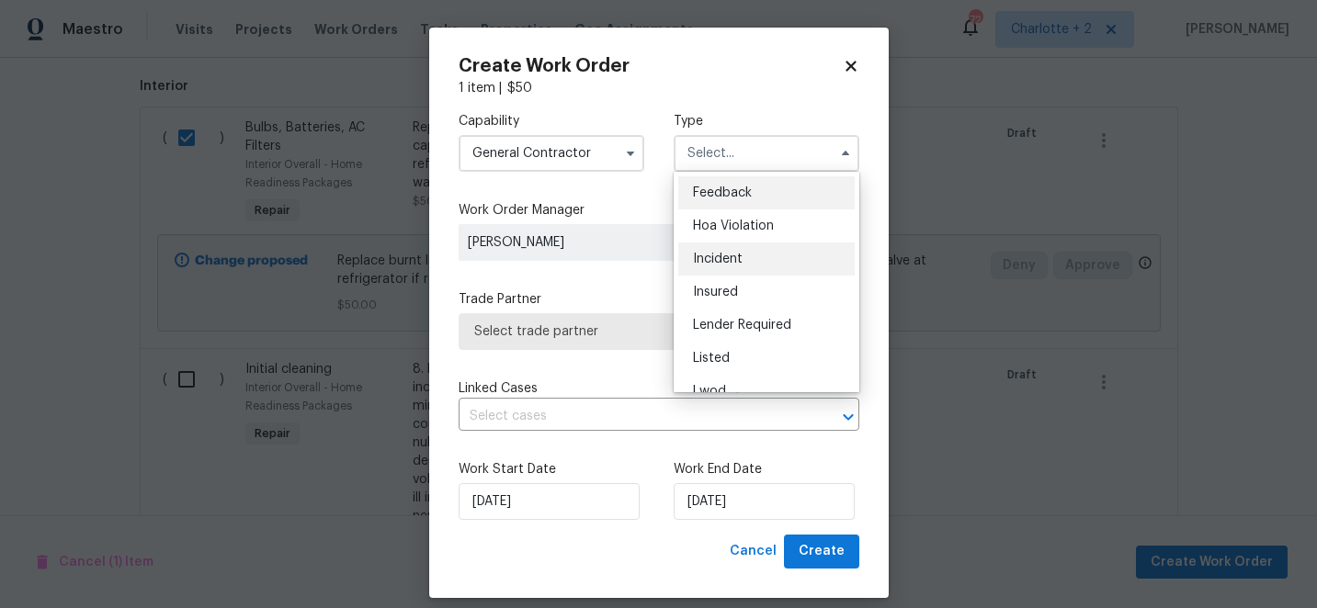
scroll to position [219, 0]
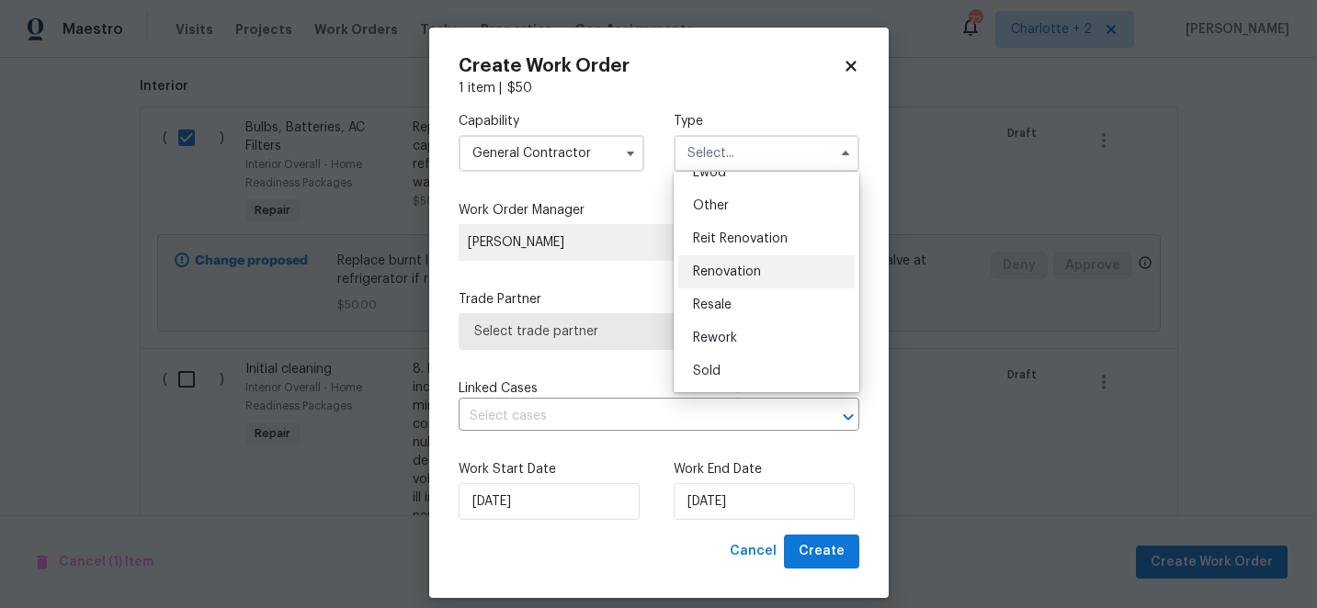
click at [720, 273] on span "Renovation" at bounding box center [727, 272] width 68 height 13
type input "Renovation"
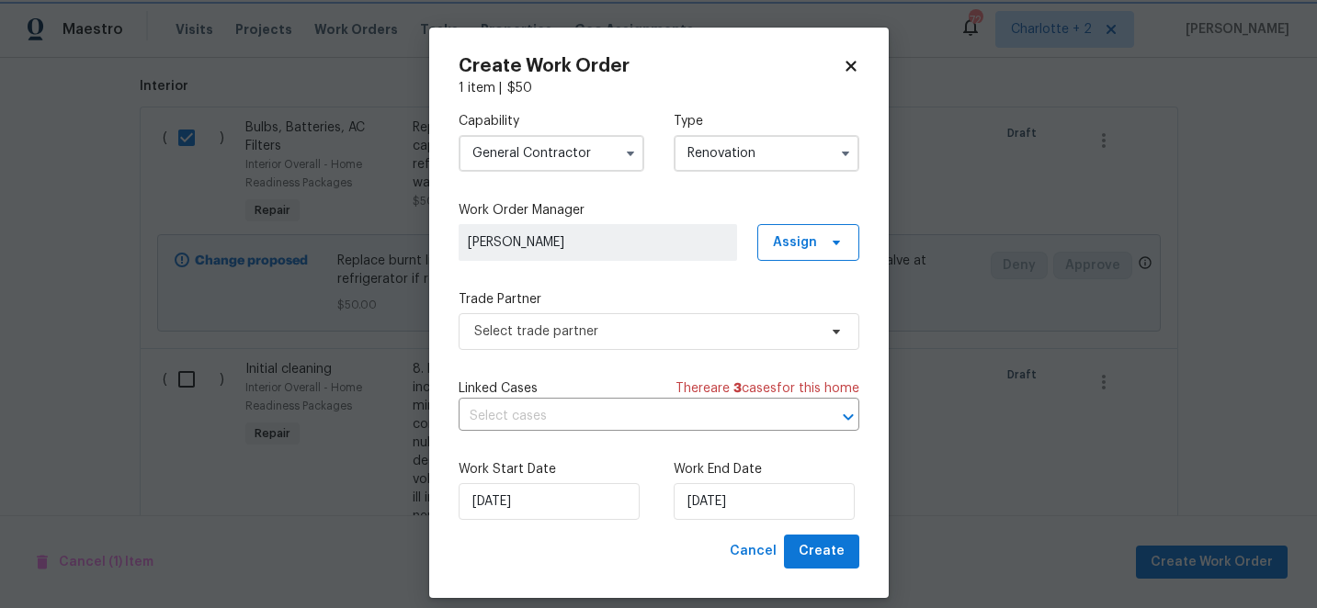
scroll to position [0, 0]
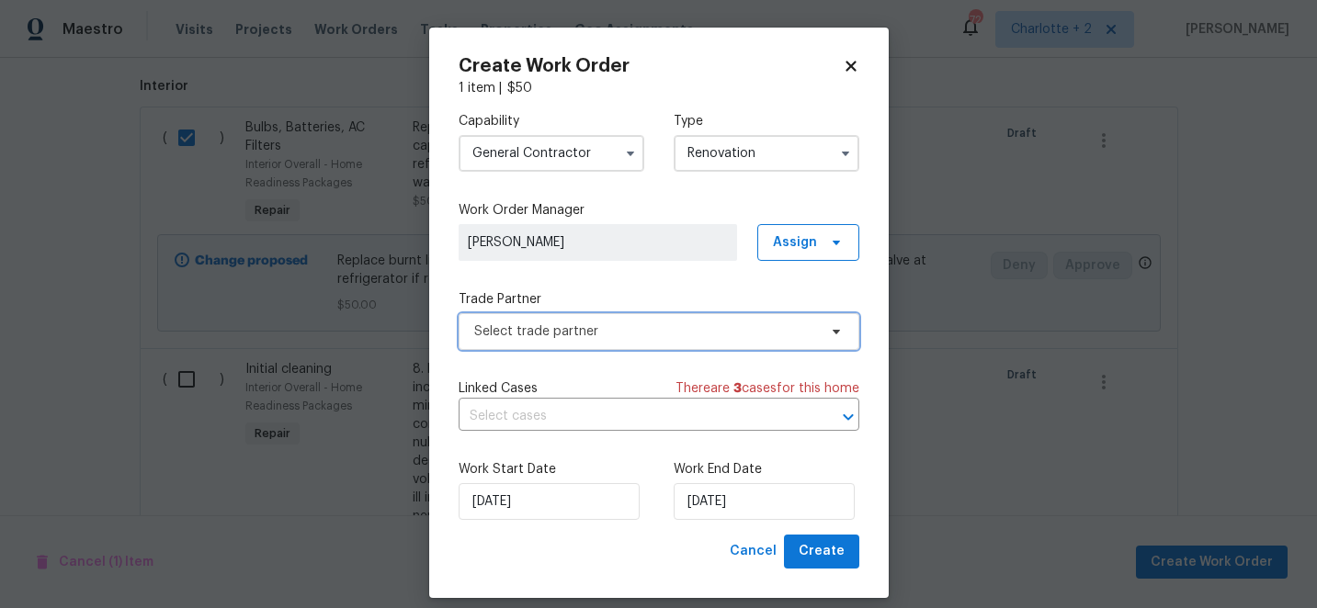
click at [647, 342] on span "Select trade partner" at bounding box center [659, 331] width 401 height 37
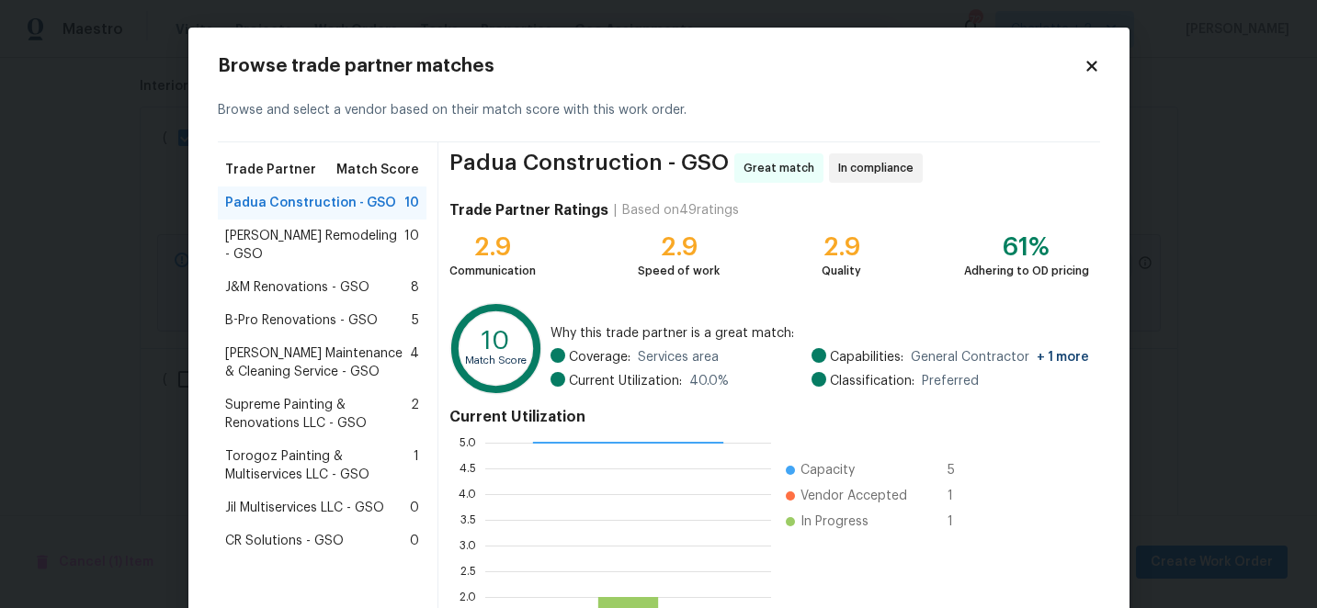
scroll to position [202, 0]
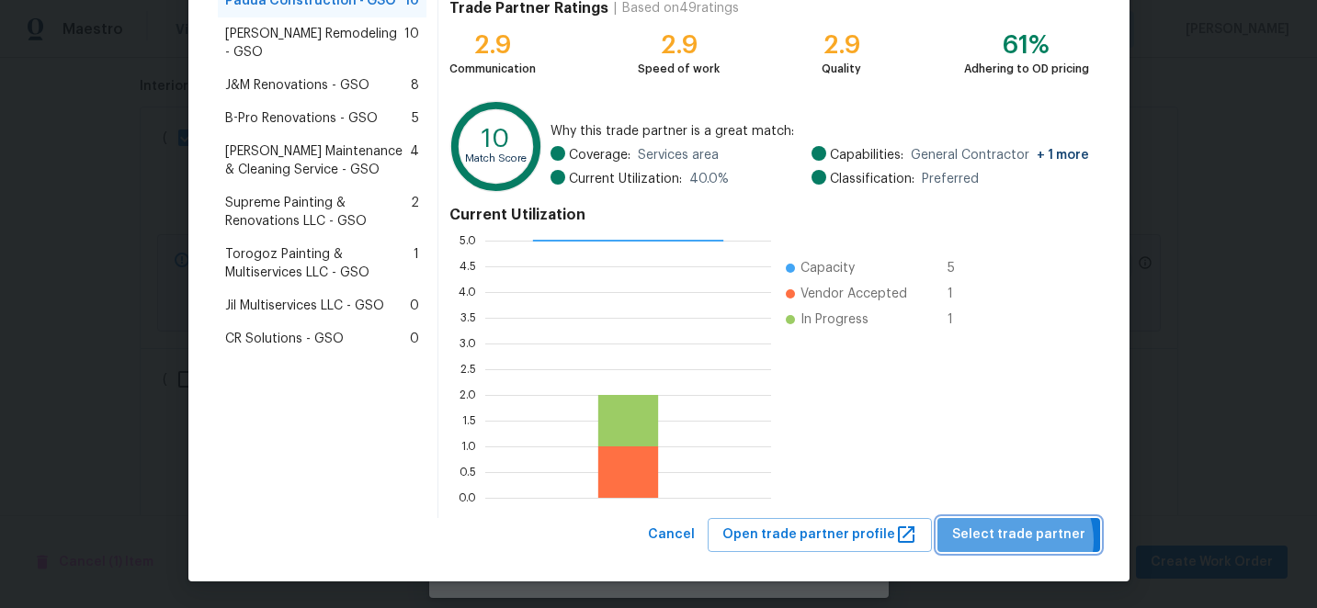
click at [1024, 540] on span "Select trade partner" at bounding box center [1018, 535] width 133 height 23
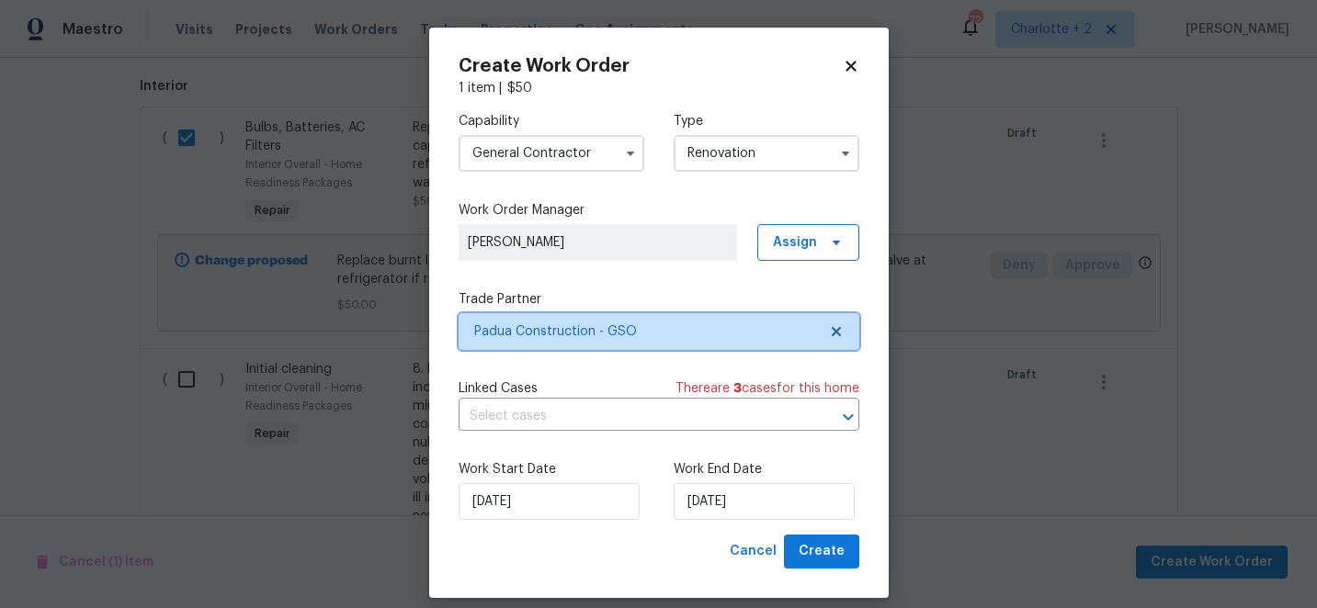
scroll to position [0, 0]
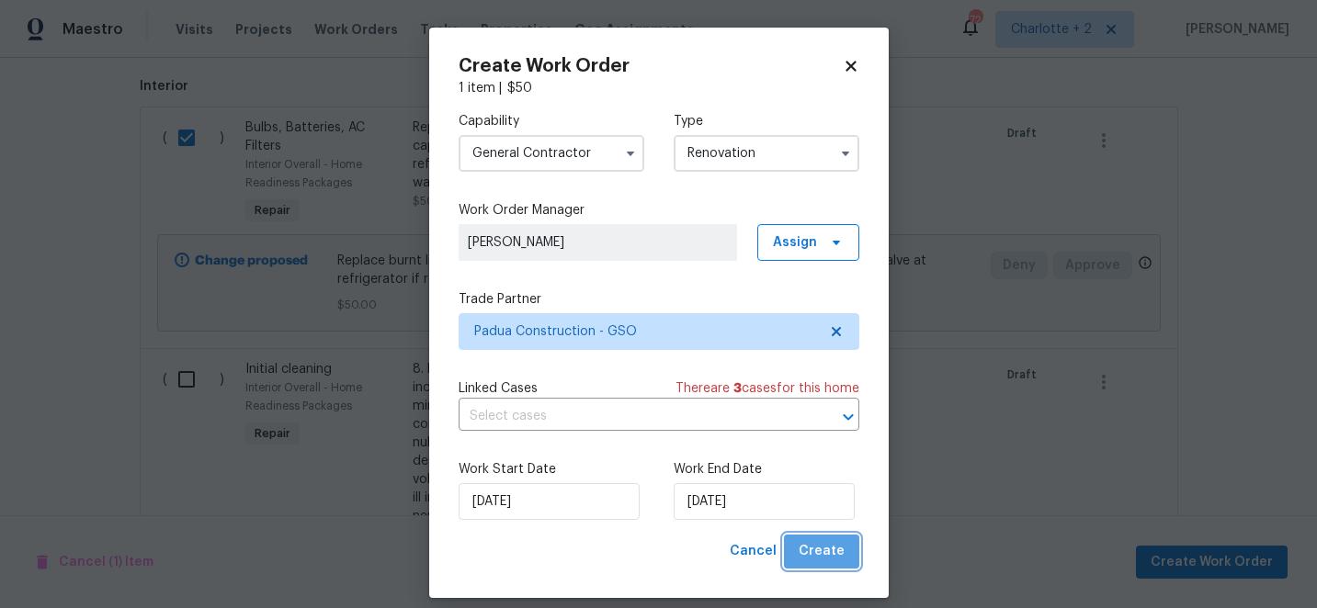
click at [834, 557] on span "Create" at bounding box center [822, 551] width 46 height 23
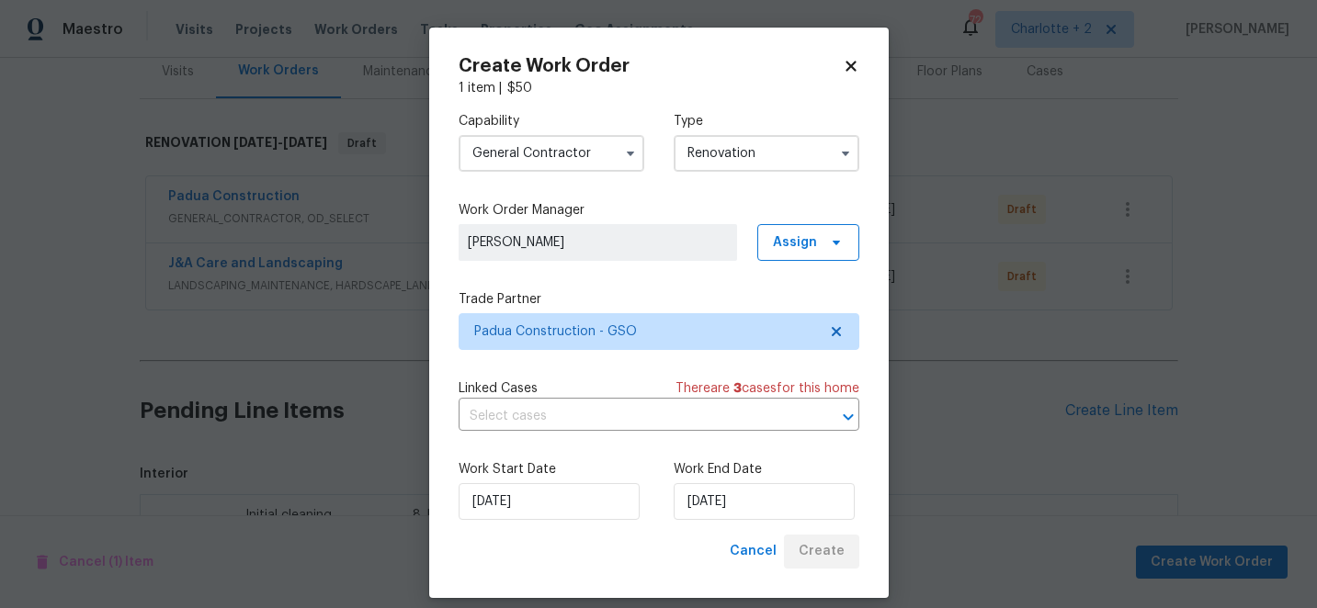
scroll to position [622, 0]
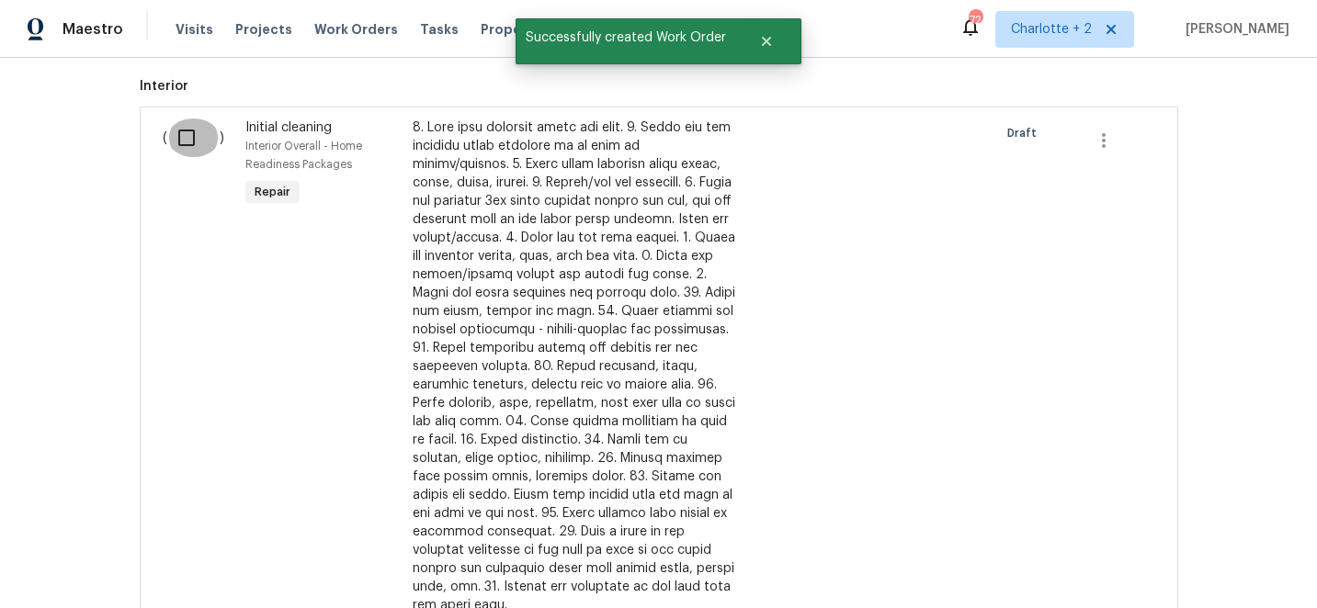
click at [187, 140] on input "checkbox" at bounding box center [193, 138] width 52 height 39
checkbox input "true"
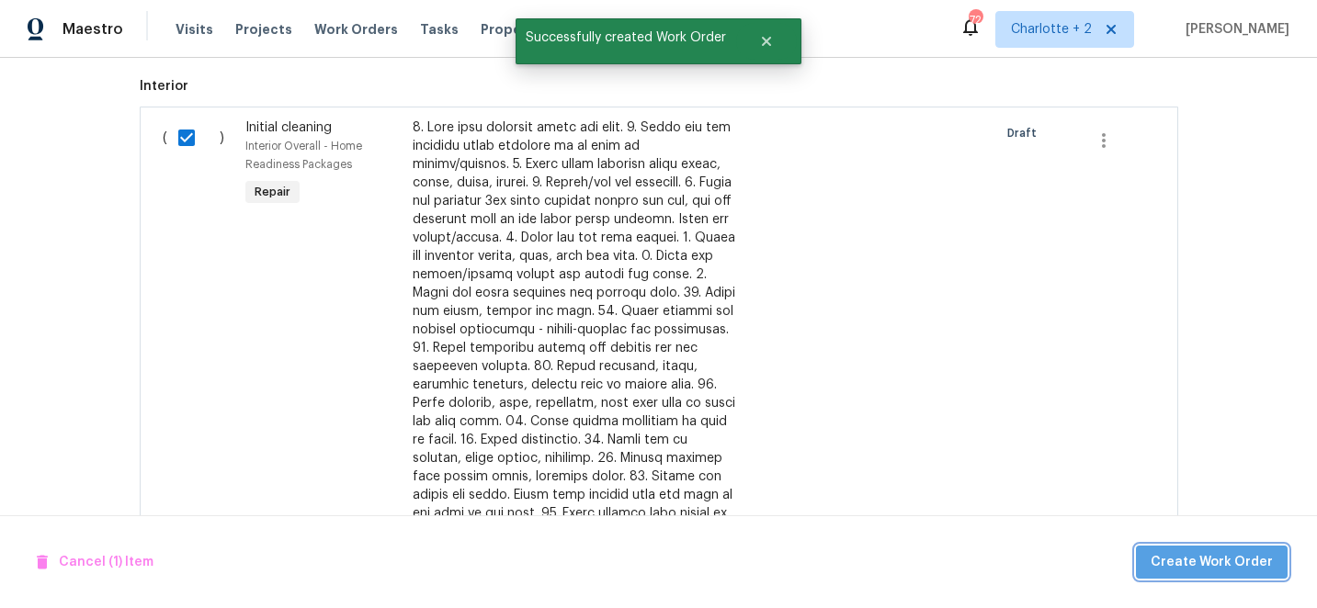
click at [1229, 563] on span "Create Work Order" at bounding box center [1212, 562] width 122 height 23
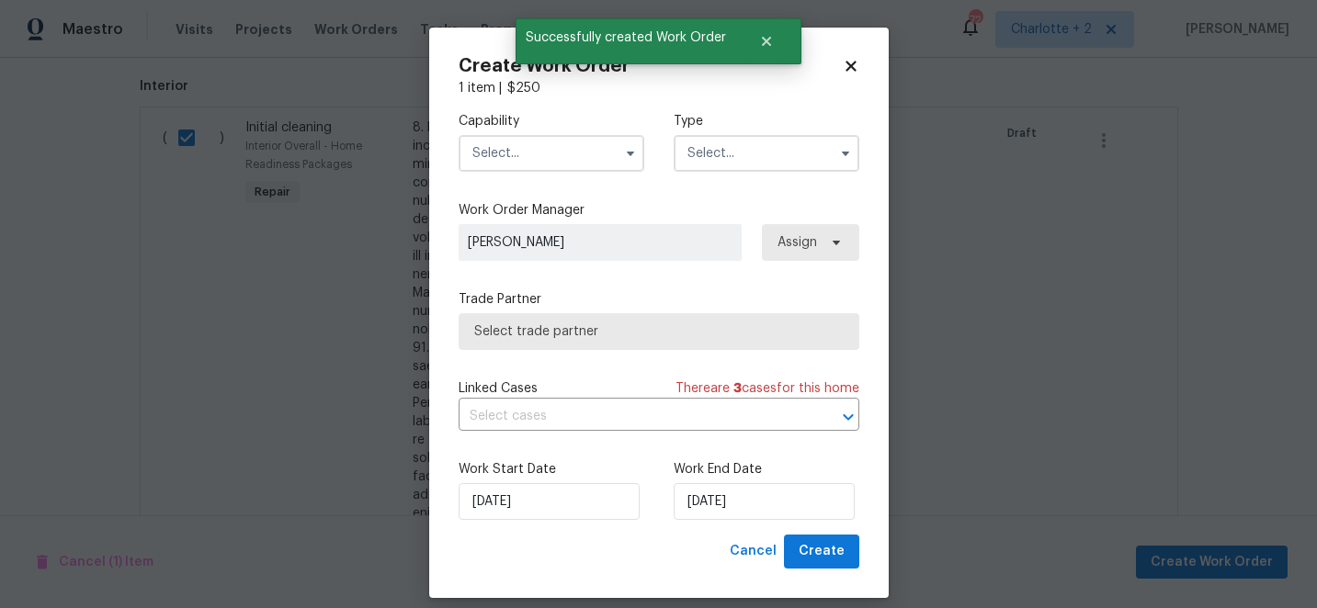
click at [527, 157] on input "text" at bounding box center [552, 153] width 186 height 37
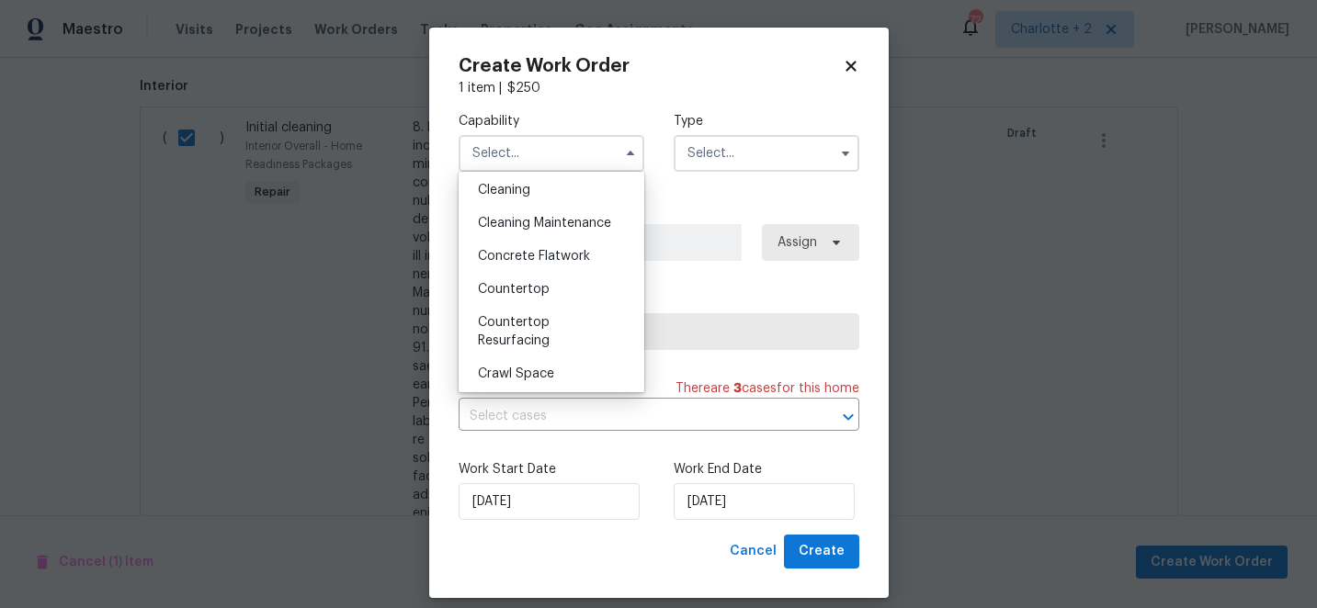
scroll to position [267, 0]
click at [513, 202] on div "Cleaning" at bounding box center [551, 191] width 176 height 33
type input "Cleaning"
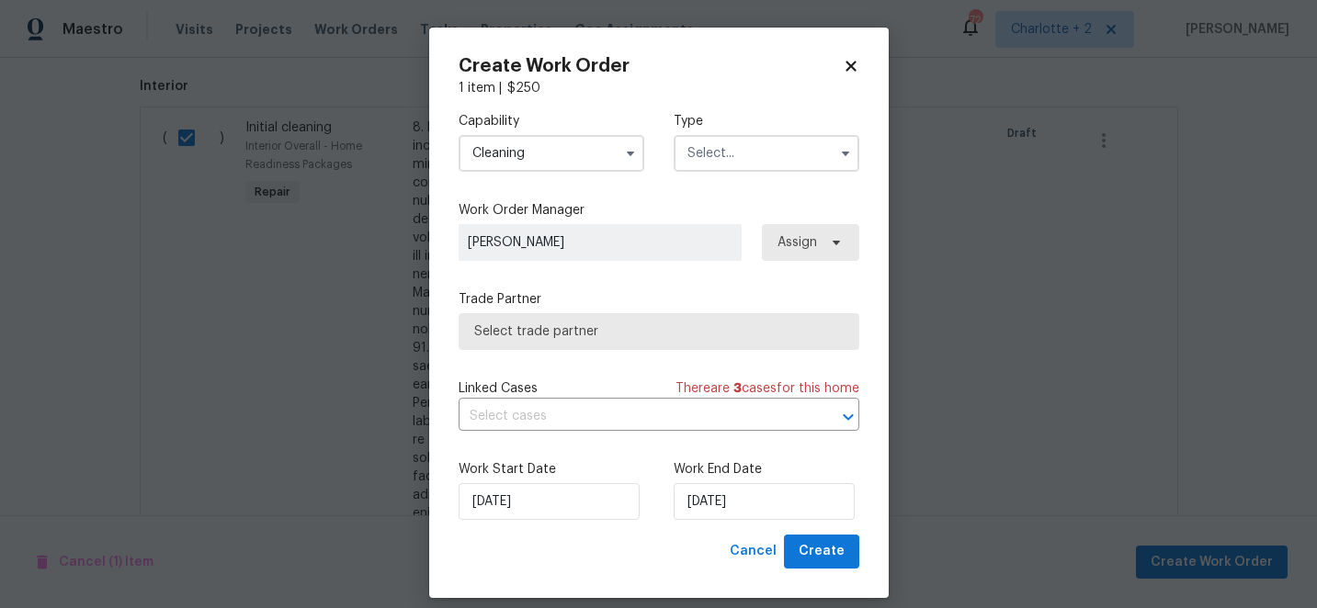
click at [704, 153] on input "text" at bounding box center [767, 153] width 186 height 37
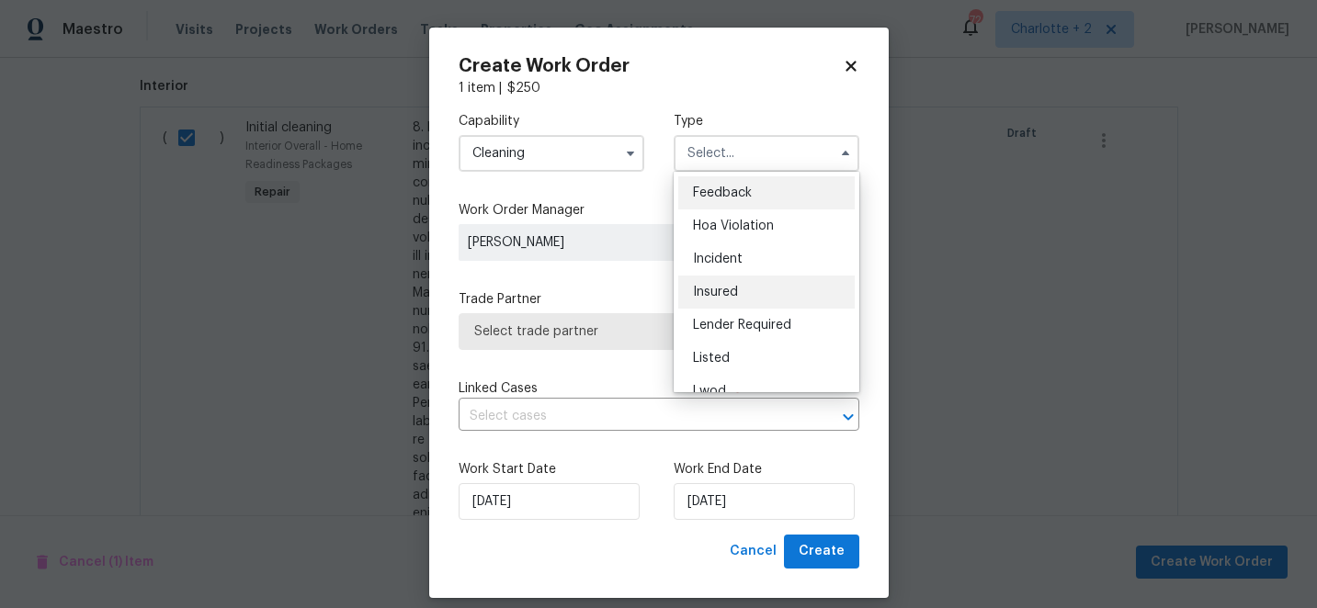
scroll to position [219, 0]
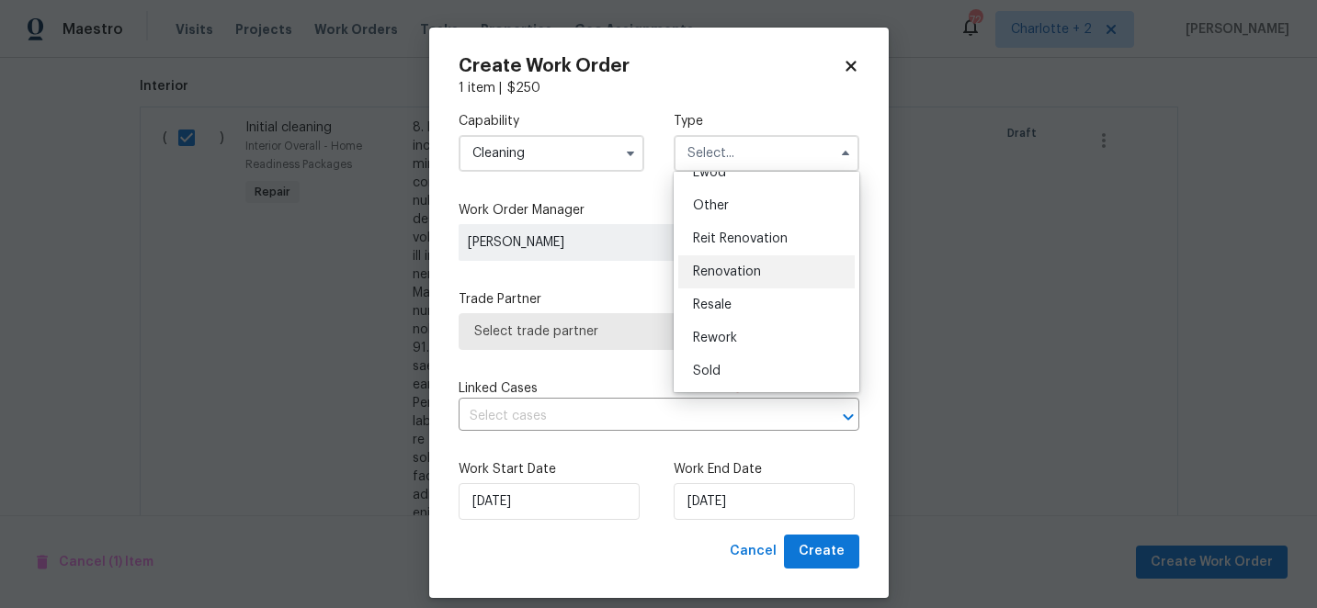
click at [727, 277] on span "Renovation" at bounding box center [727, 272] width 68 height 13
type input "Renovation"
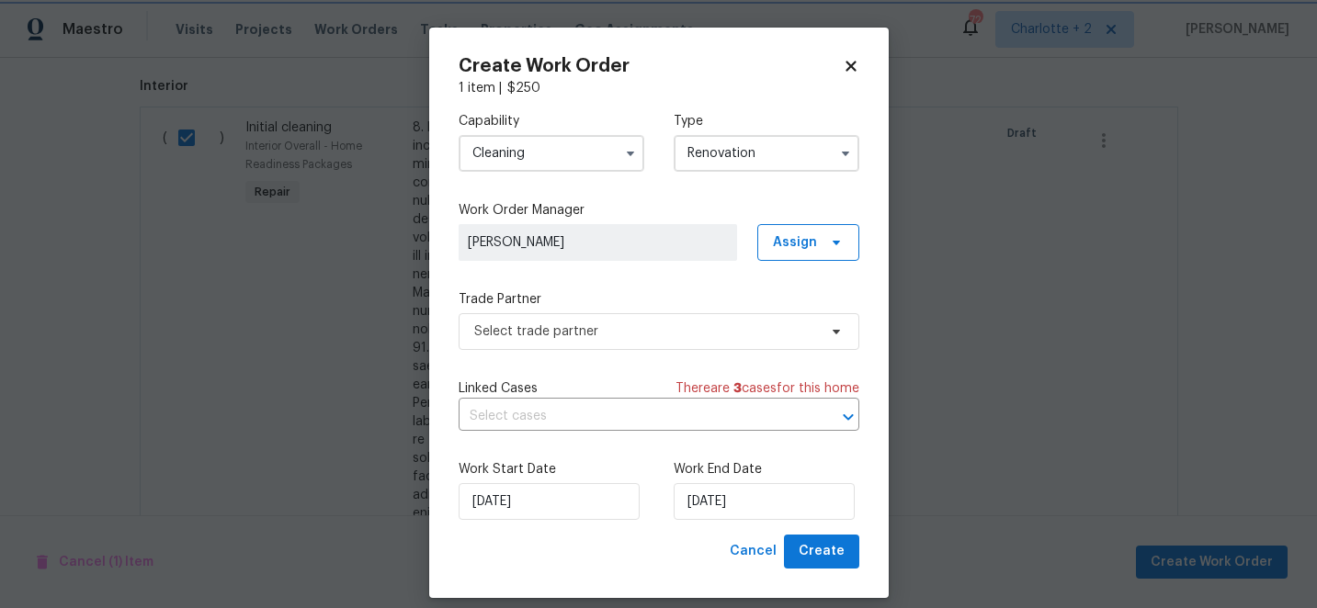
scroll to position [0, 0]
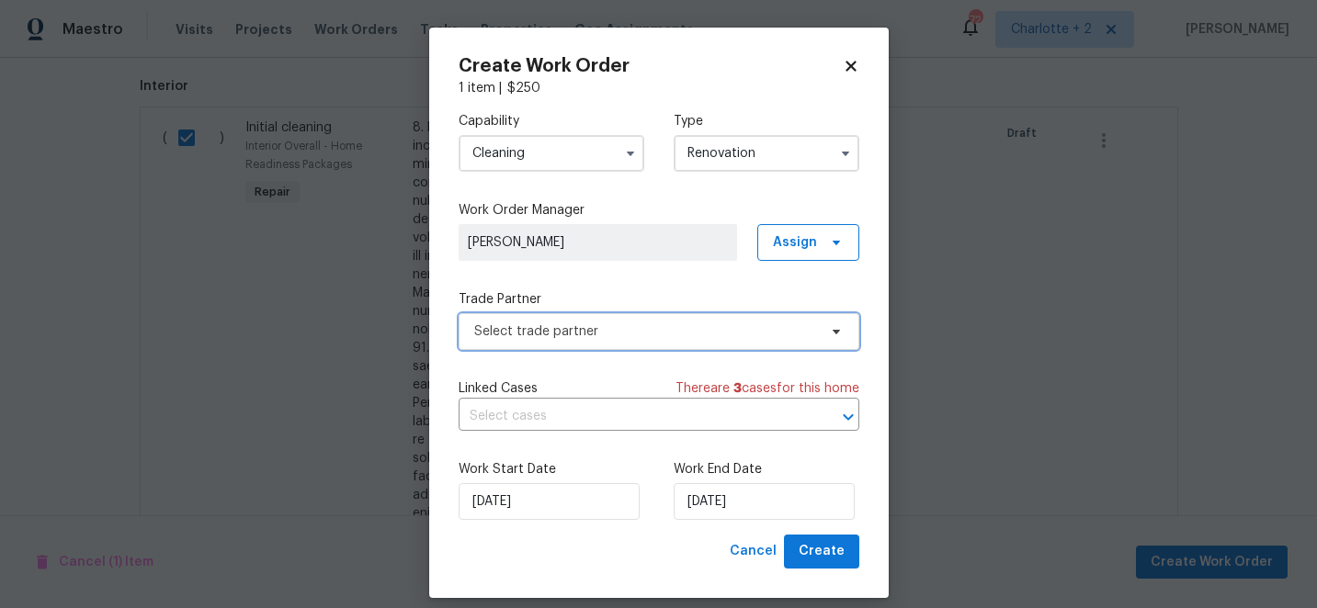
click at [615, 327] on span "Select trade partner" at bounding box center [645, 332] width 343 height 18
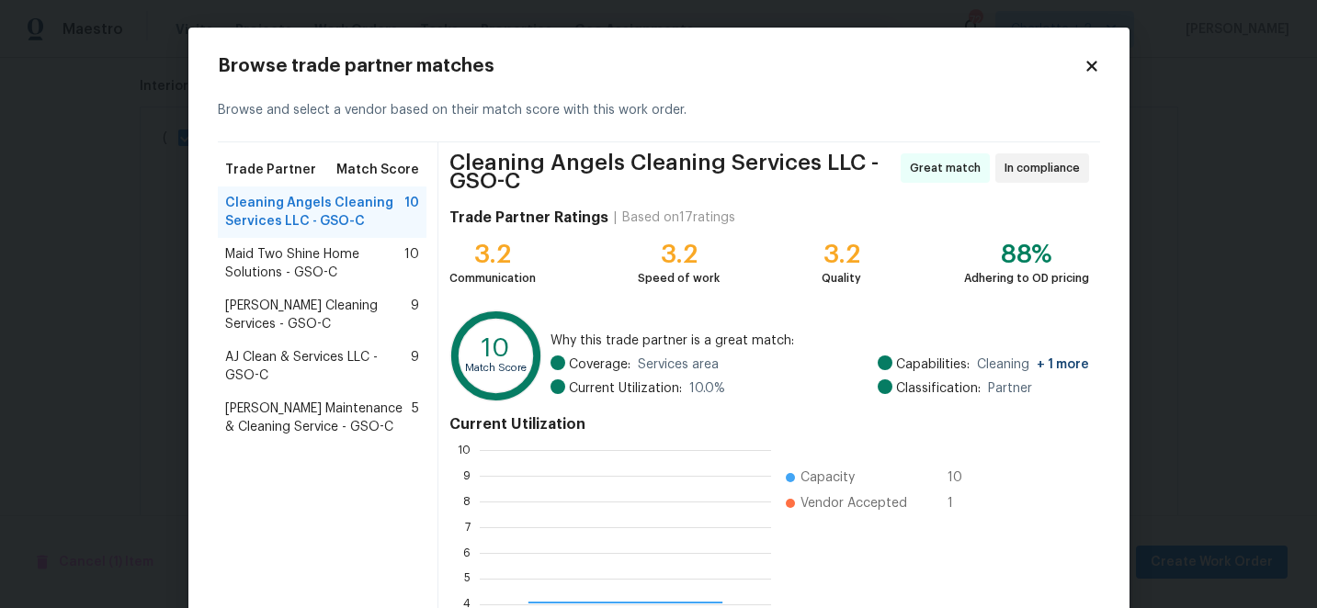
scroll to position [257, 291]
click at [325, 360] on span "AJ Clean & Services LLC - GSO-C" at bounding box center [318, 366] width 187 height 37
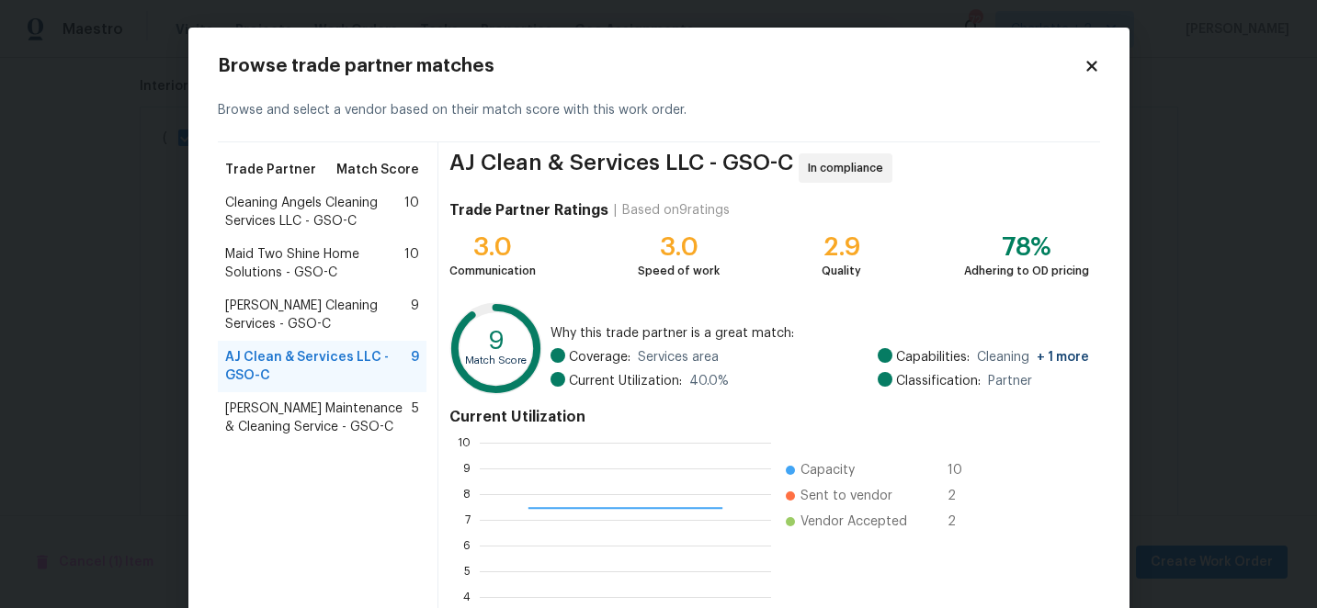
scroll to position [202, 0]
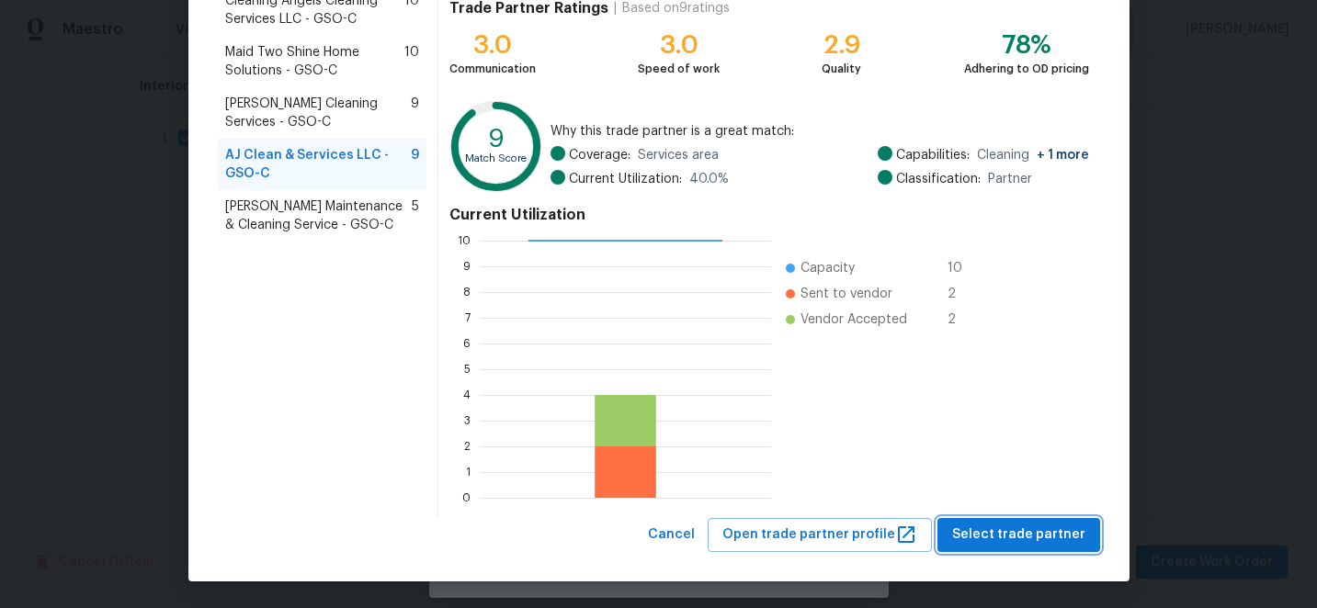
click at [1010, 528] on span "Select trade partner" at bounding box center [1018, 535] width 133 height 23
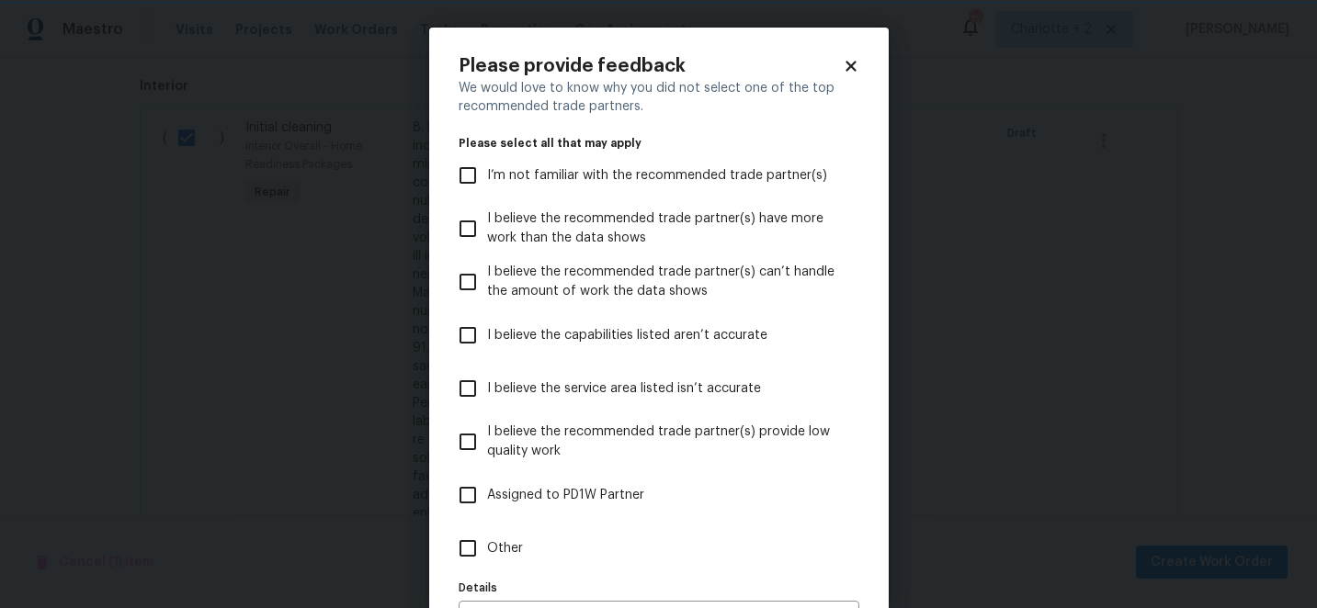
scroll to position [0, 0]
click at [471, 328] on input "I believe the capabilities listed aren’t accurate" at bounding box center [468, 335] width 39 height 39
checkbox input "true"
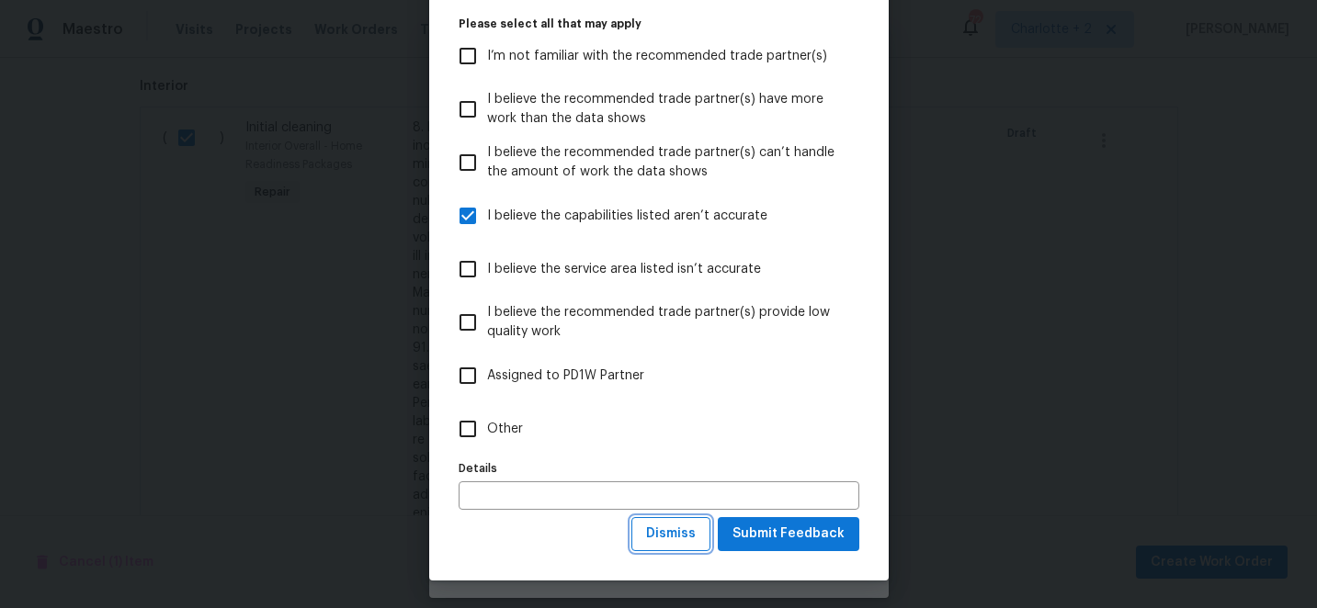
click at [682, 541] on span "Dismiss" at bounding box center [671, 534] width 50 height 23
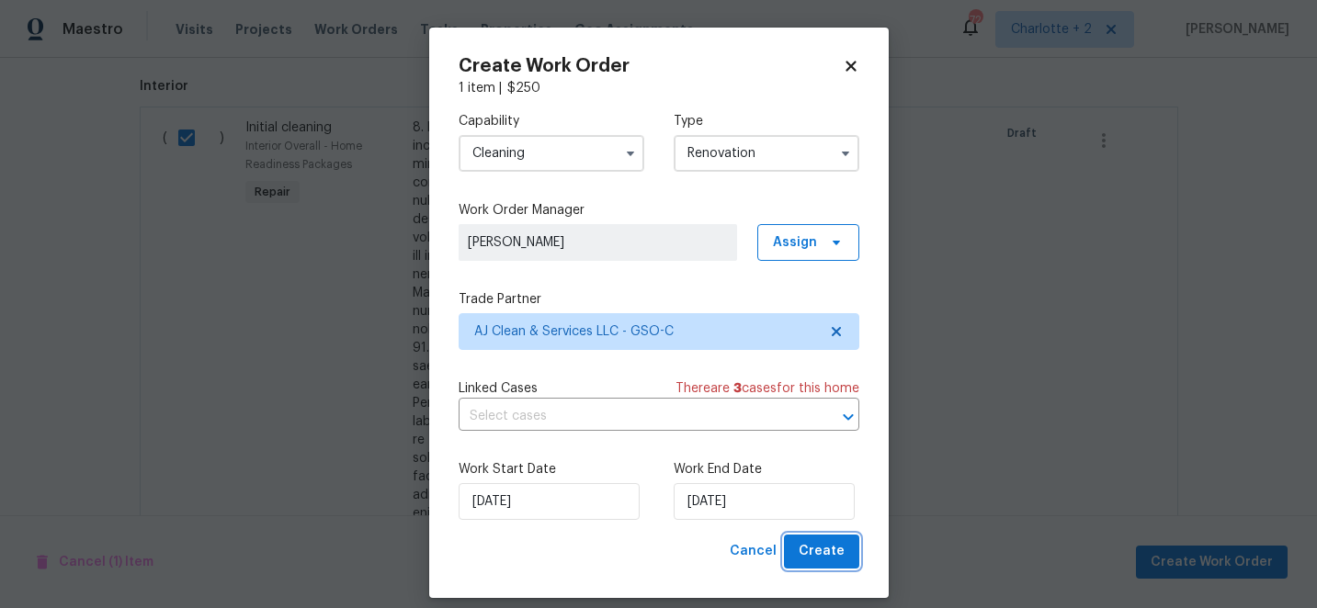
click at [811, 550] on span "Create" at bounding box center [822, 551] width 46 height 23
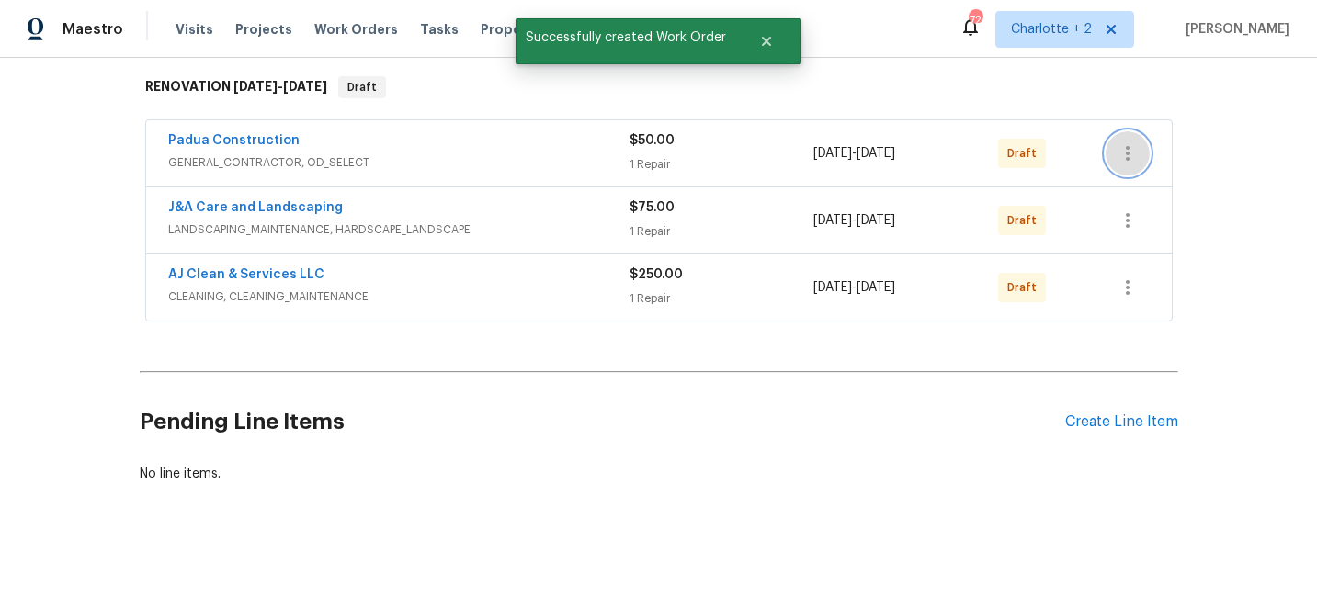
click at [1130, 149] on icon "button" at bounding box center [1128, 153] width 22 height 22
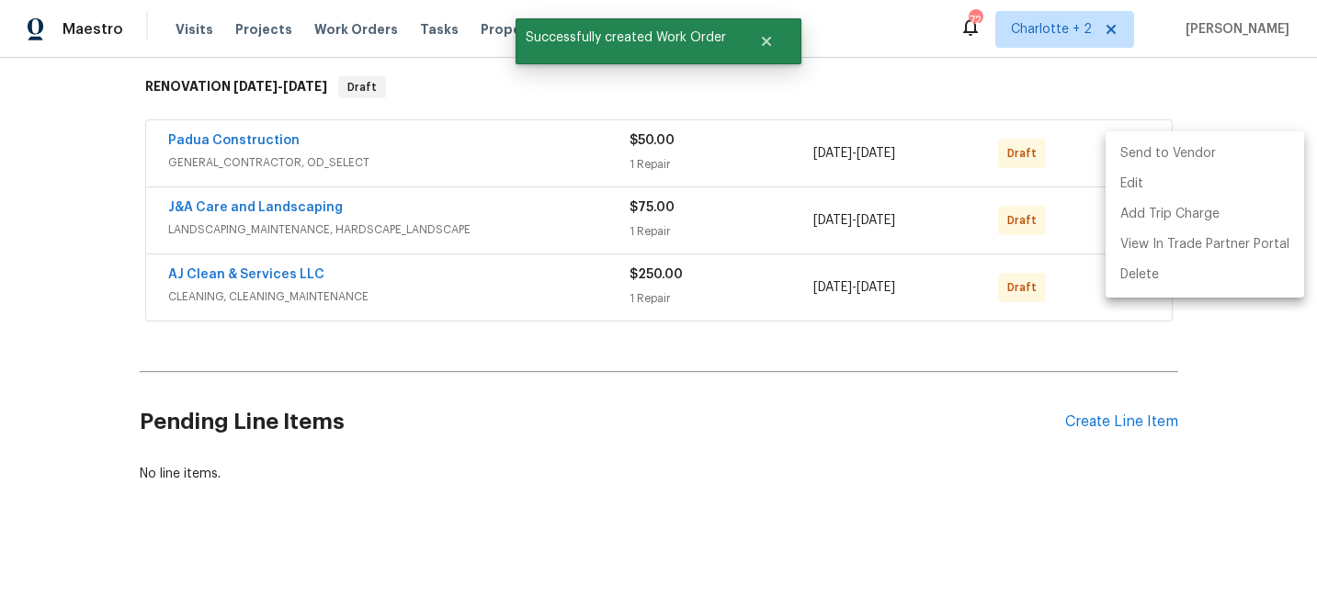
click at [1130, 149] on li "Send to Vendor" at bounding box center [1205, 154] width 199 height 30
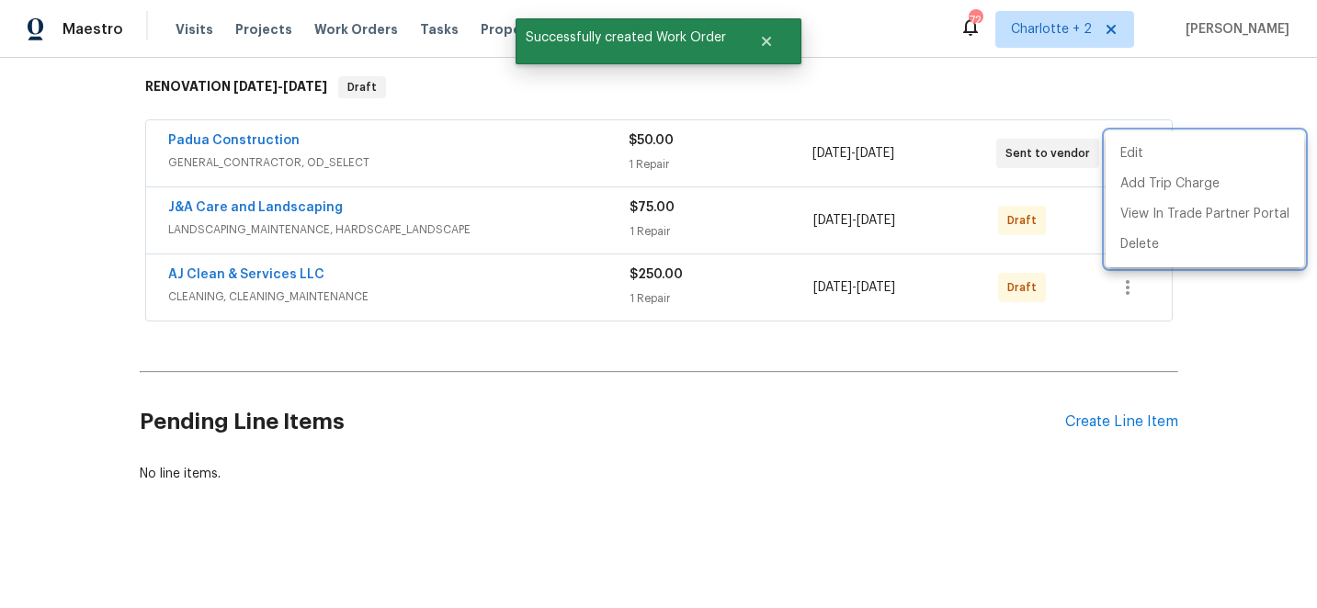
click at [1201, 101] on div at bounding box center [658, 304] width 1317 height 608
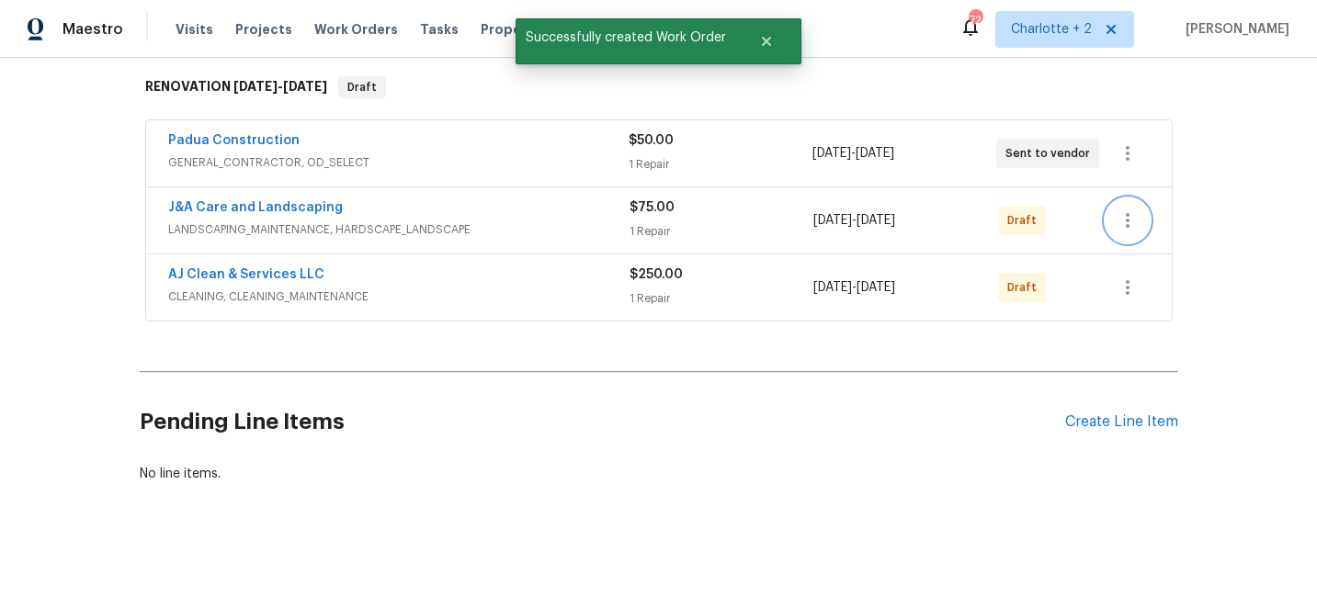
click at [1131, 229] on icon "button" at bounding box center [1128, 221] width 22 height 22
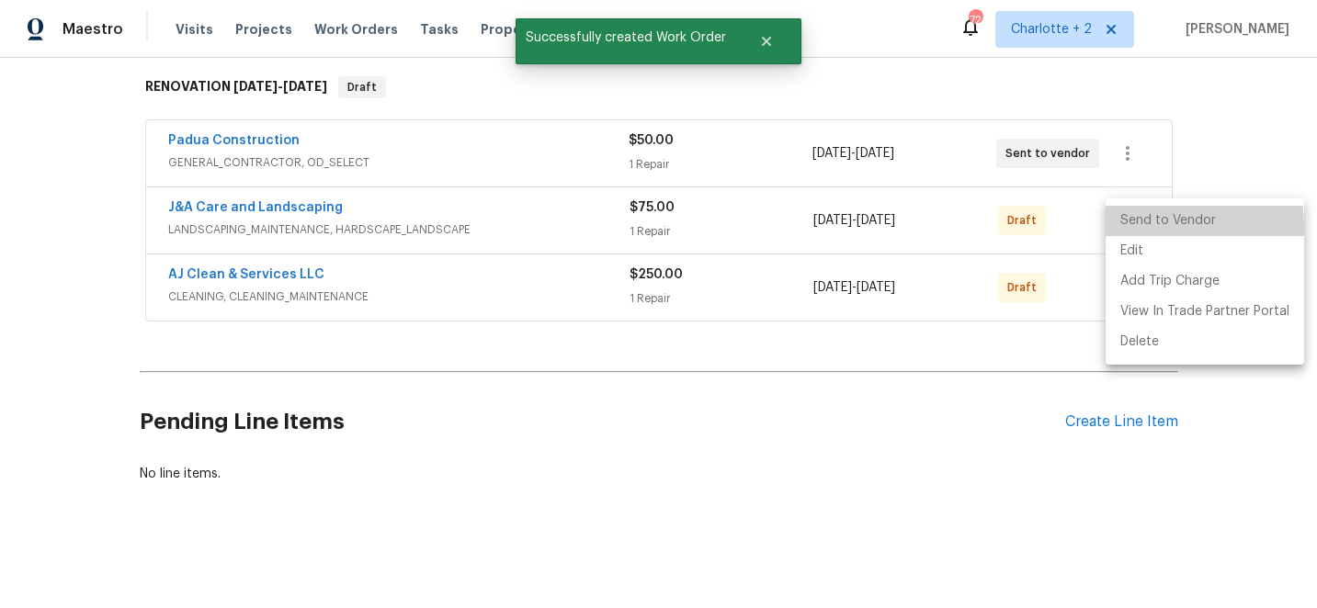
click at [1138, 228] on li "Send to Vendor" at bounding box center [1205, 221] width 199 height 30
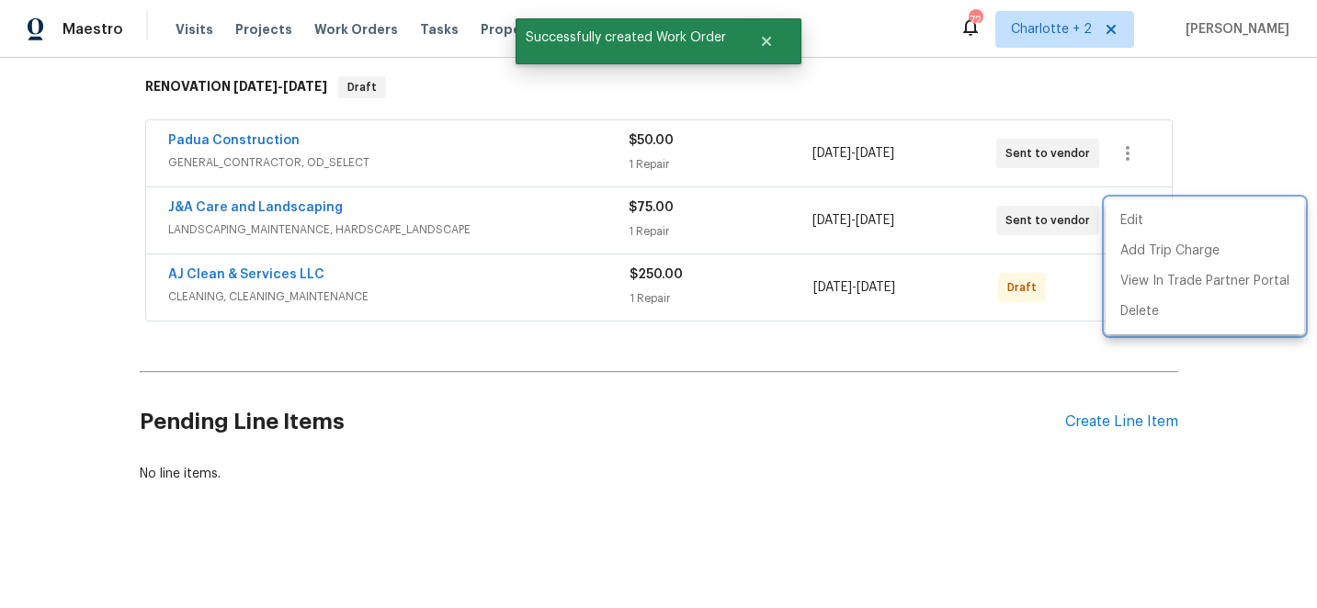
click at [1237, 123] on div at bounding box center [658, 304] width 1317 height 608
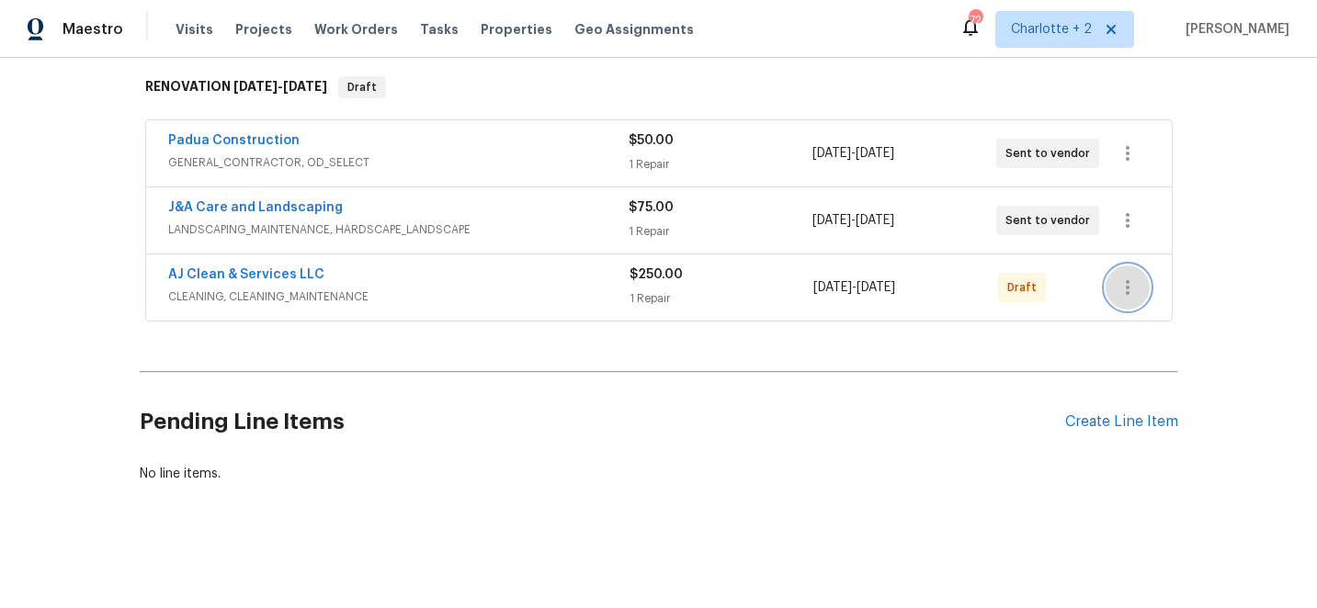
click at [1130, 293] on icon "button" at bounding box center [1128, 288] width 22 height 22
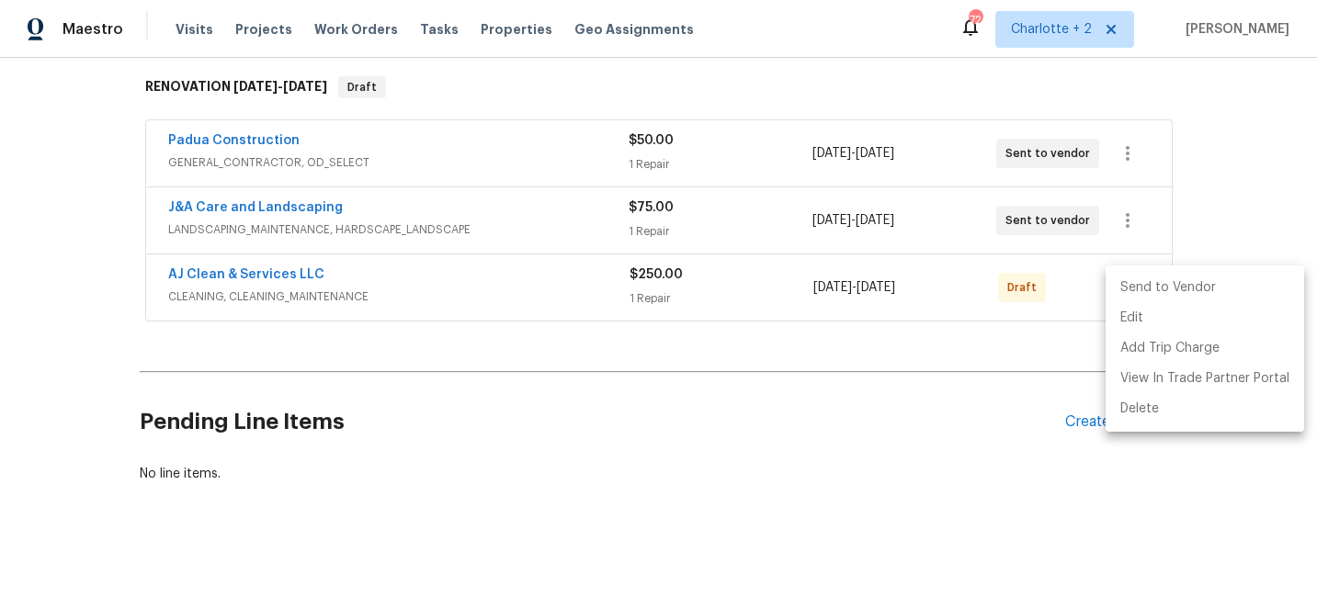
click at [1153, 281] on li "Send to Vendor" at bounding box center [1205, 288] width 199 height 30
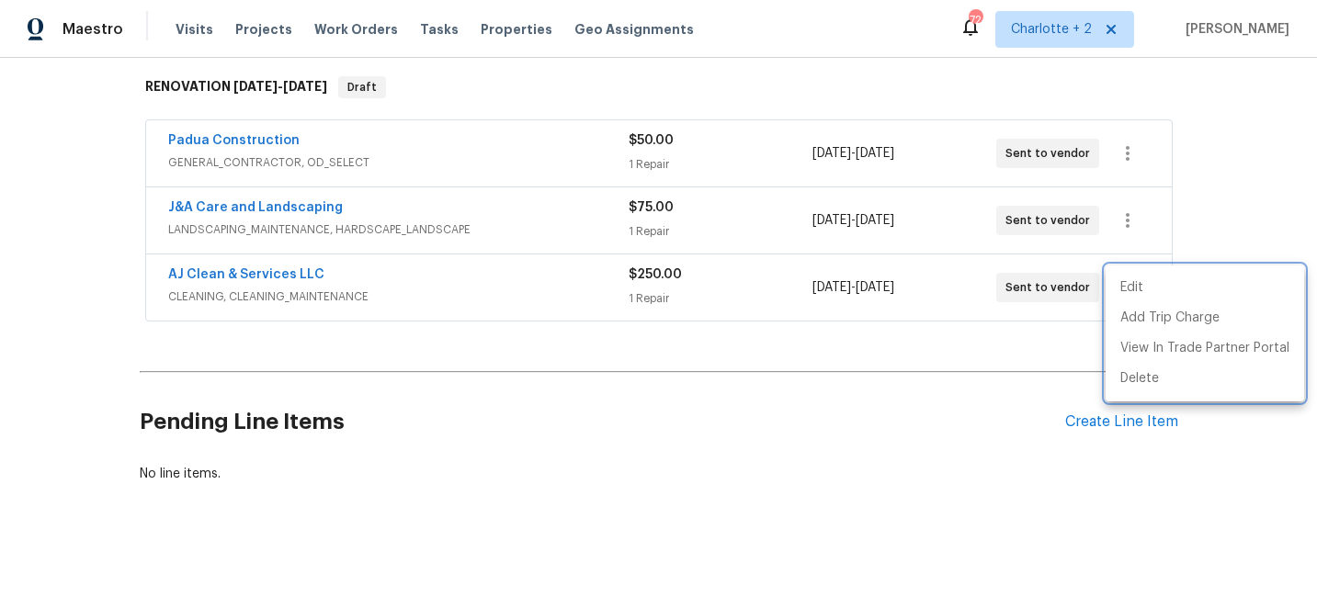
click at [1227, 165] on div at bounding box center [658, 304] width 1317 height 608
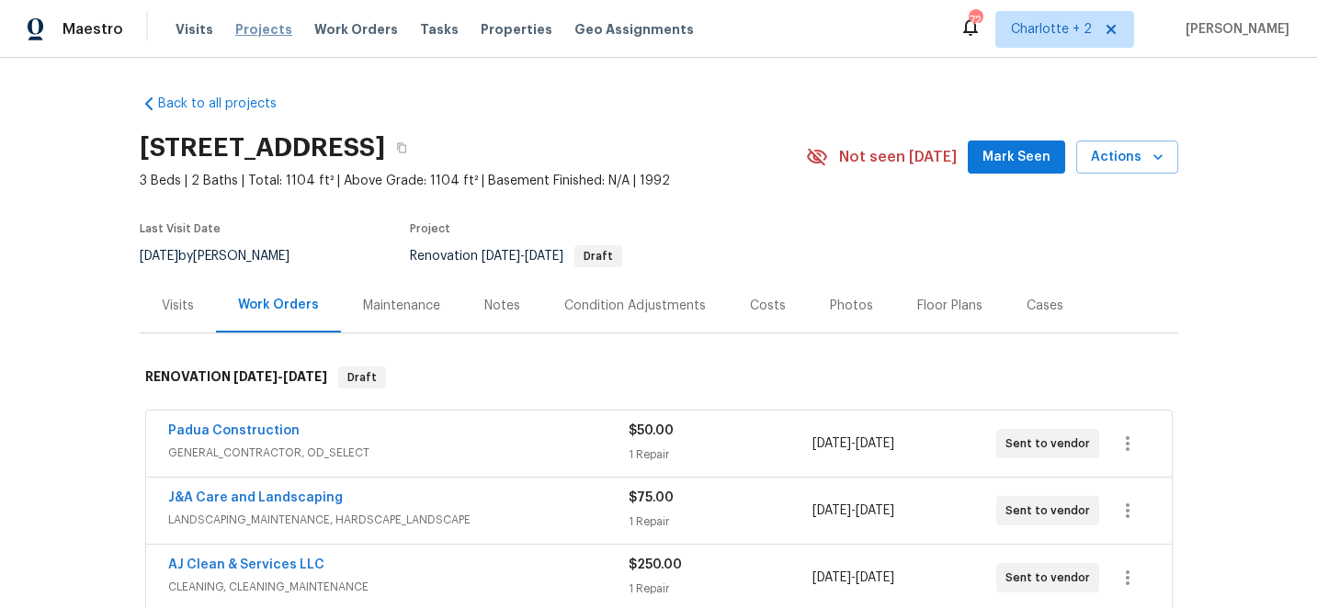
click at [256, 23] on span "Projects" at bounding box center [263, 29] width 57 height 18
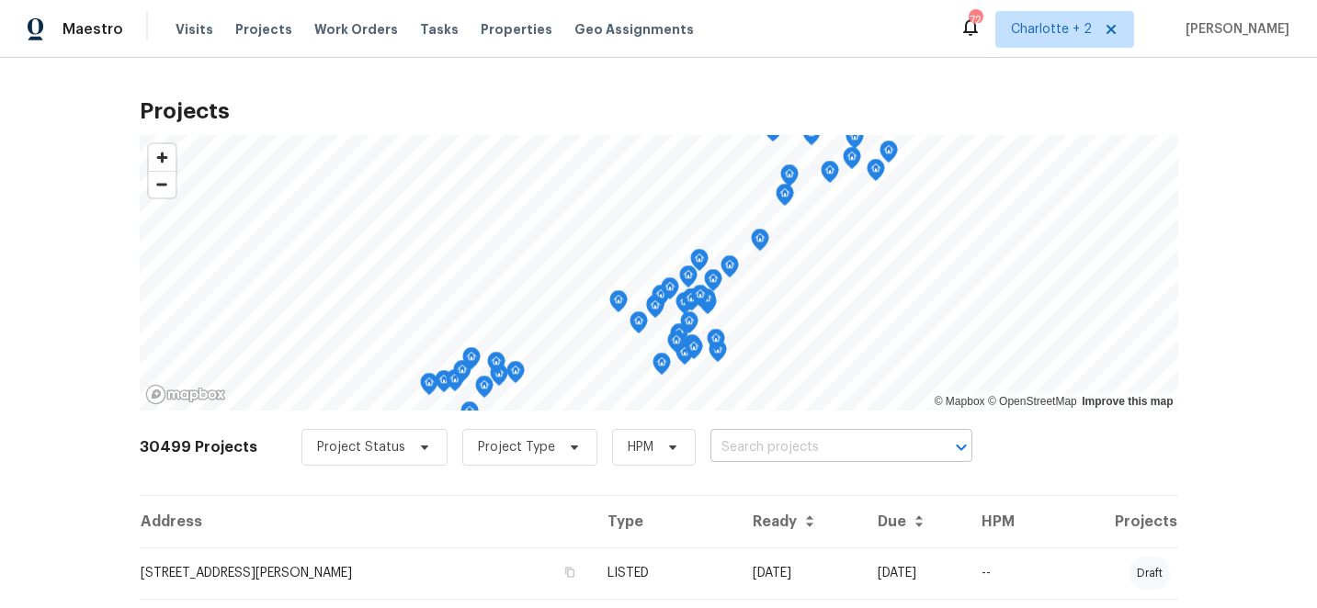
click at [769, 445] on input "text" at bounding box center [815, 448] width 210 height 28
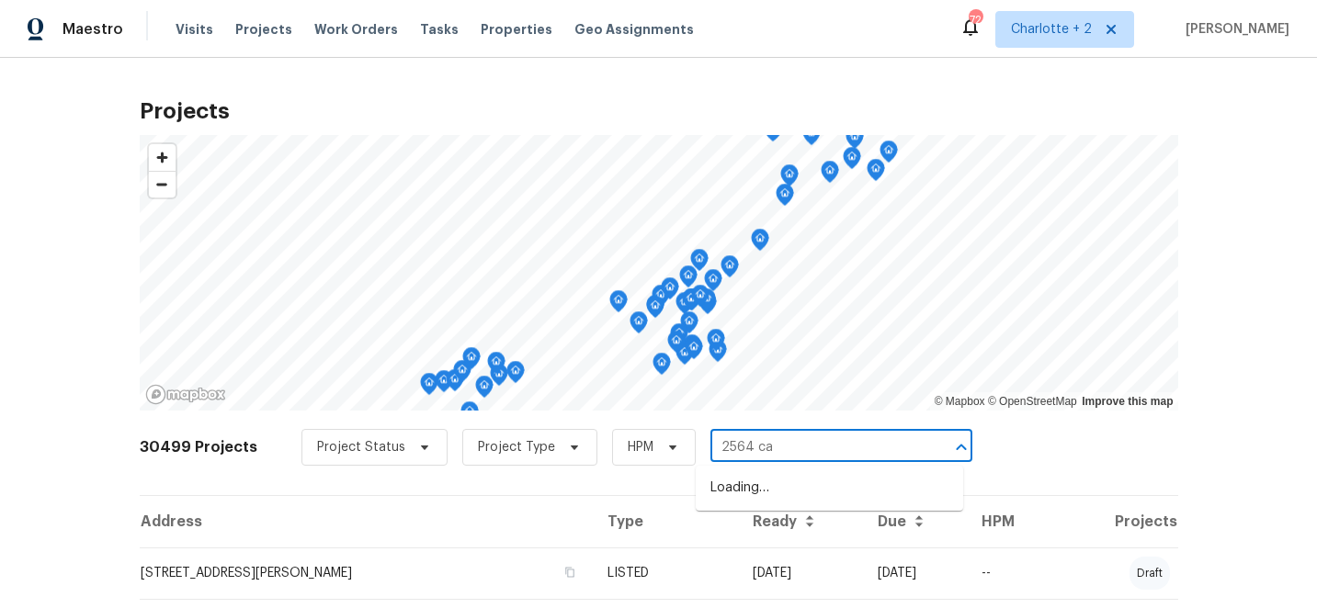
type input "2564 cap"
click at [780, 489] on li "[STREET_ADDRESS]" at bounding box center [829, 488] width 267 height 30
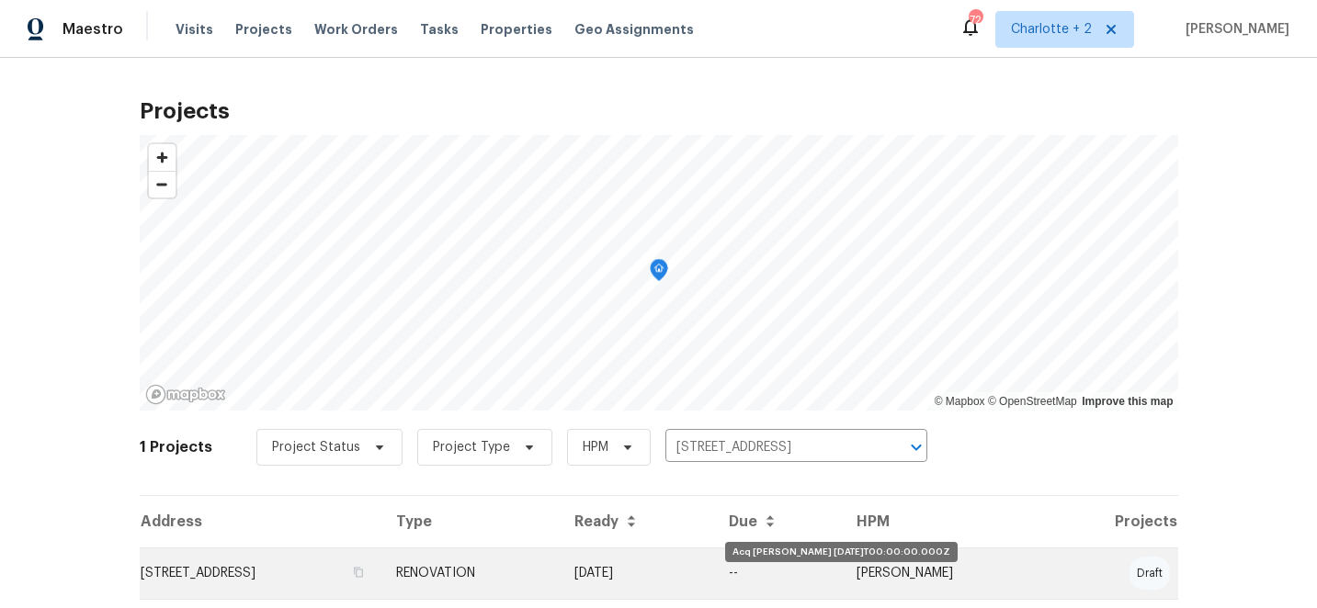
click at [714, 566] on td "[DATE]" at bounding box center [637, 573] width 154 height 51
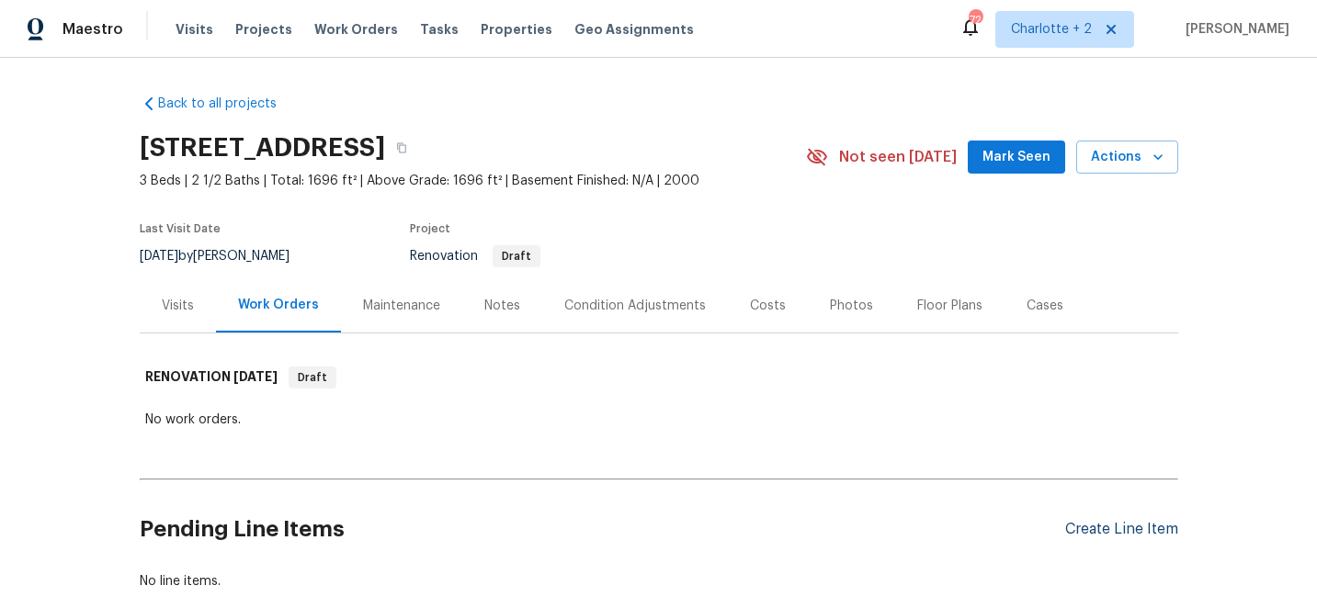
click at [1090, 524] on div "Create Line Item" at bounding box center [1121, 529] width 113 height 17
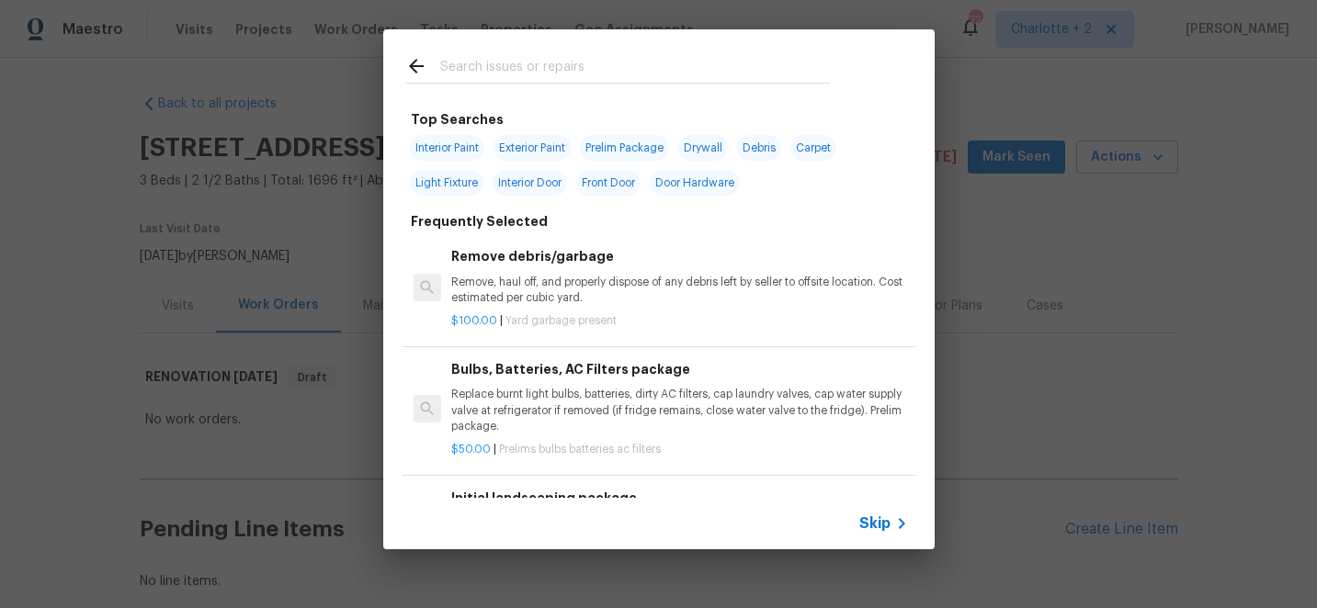
click at [530, 68] on input "text" at bounding box center [635, 69] width 390 height 28
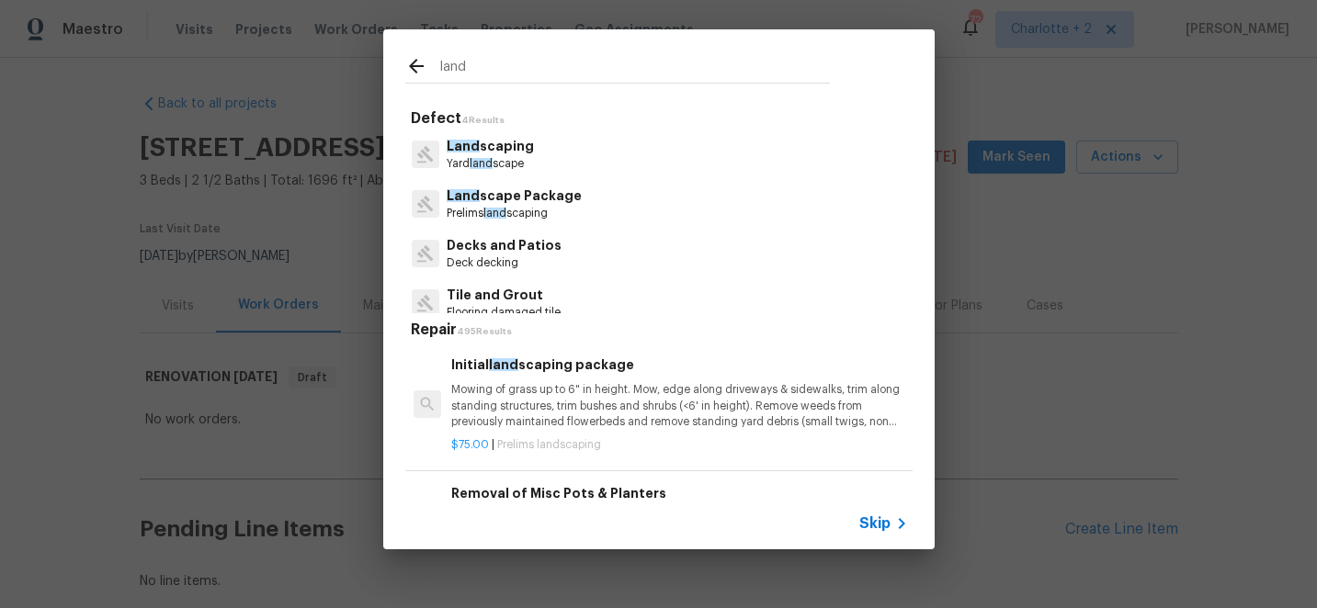
type input "land"
click at [539, 382] on p "Mowing of grass up to 6" in height. Mow, edge along driveways & sidewalks, trim…" at bounding box center [679, 405] width 456 height 47
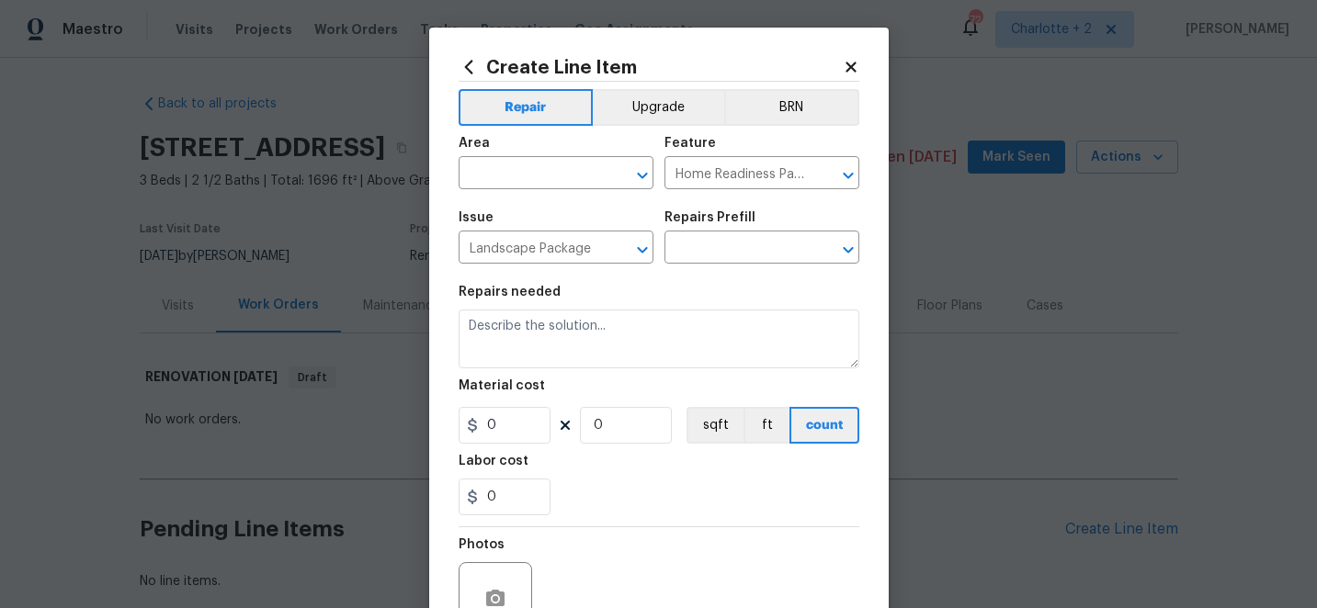
type input "Initial landscaping package $75.00"
type textarea "Mowing of grass up to 6" in height. Mow, edge along driveways & sidewalks, trim…"
type input "75"
type input "1"
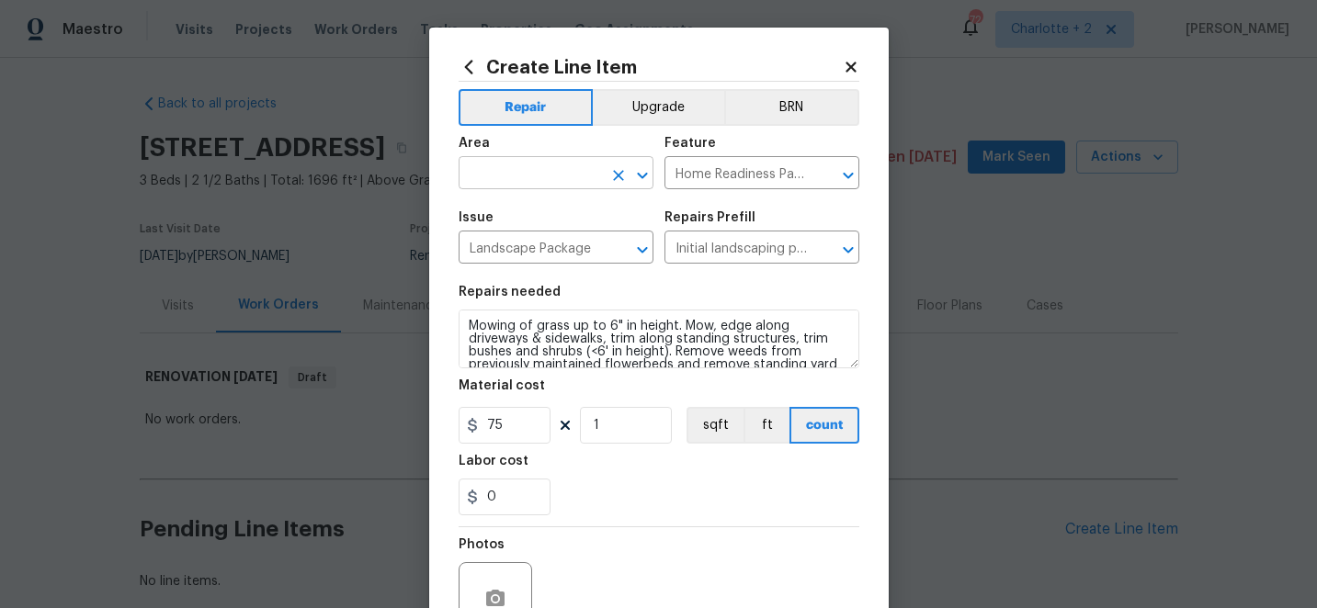
click at [526, 165] on input "text" at bounding box center [530, 175] width 143 height 28
click at [536, 246] on li "Exterior Overall" at bounding box center [556, 247] width 195 height 30
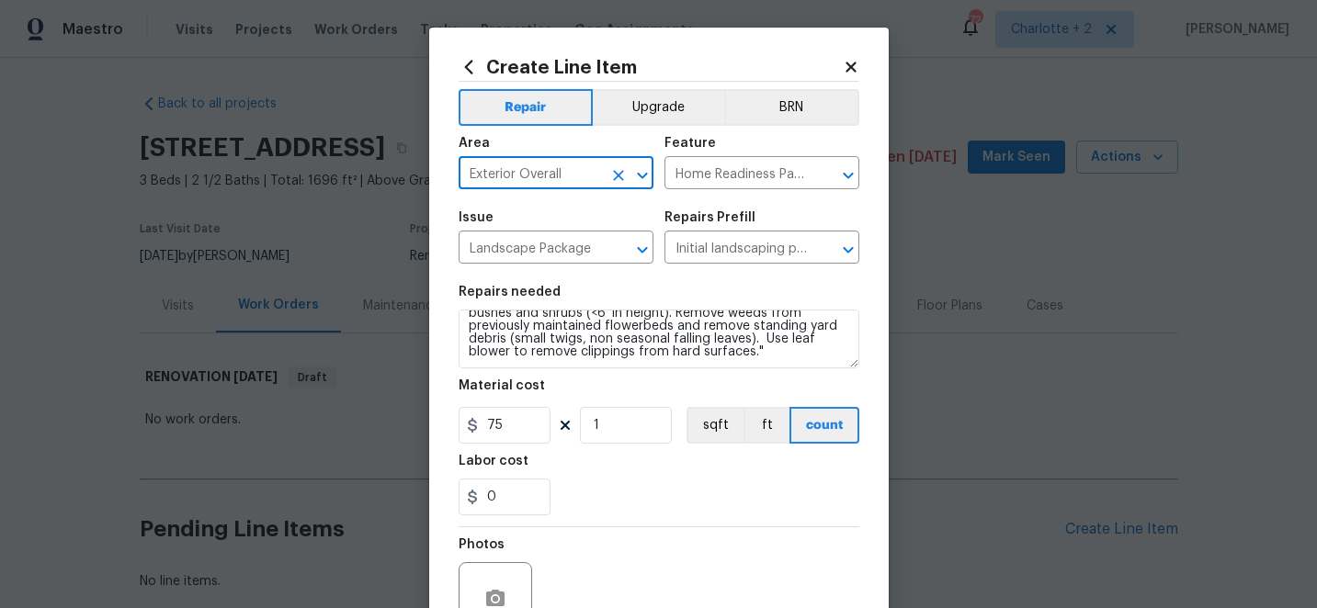
scroll to position [184, 0]
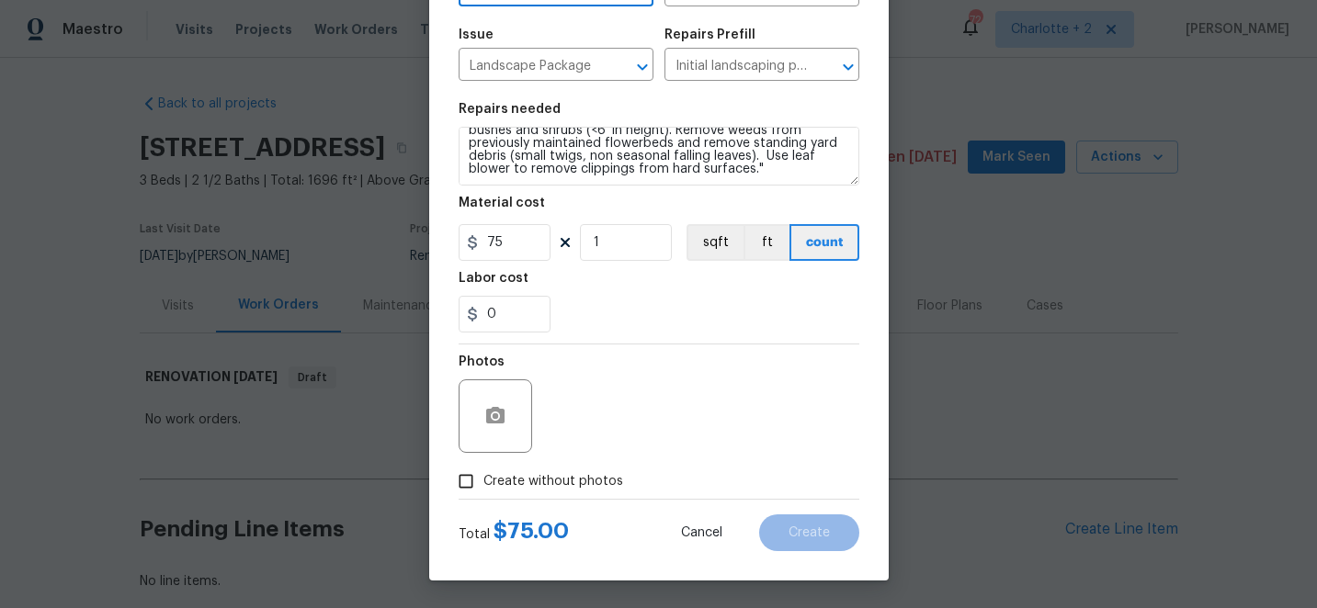
type input "Exterior Overall"
click at [463, 474] on input "Create without photos" at bounding box center [466, 481] width 35 height 35
checkbox input "true"
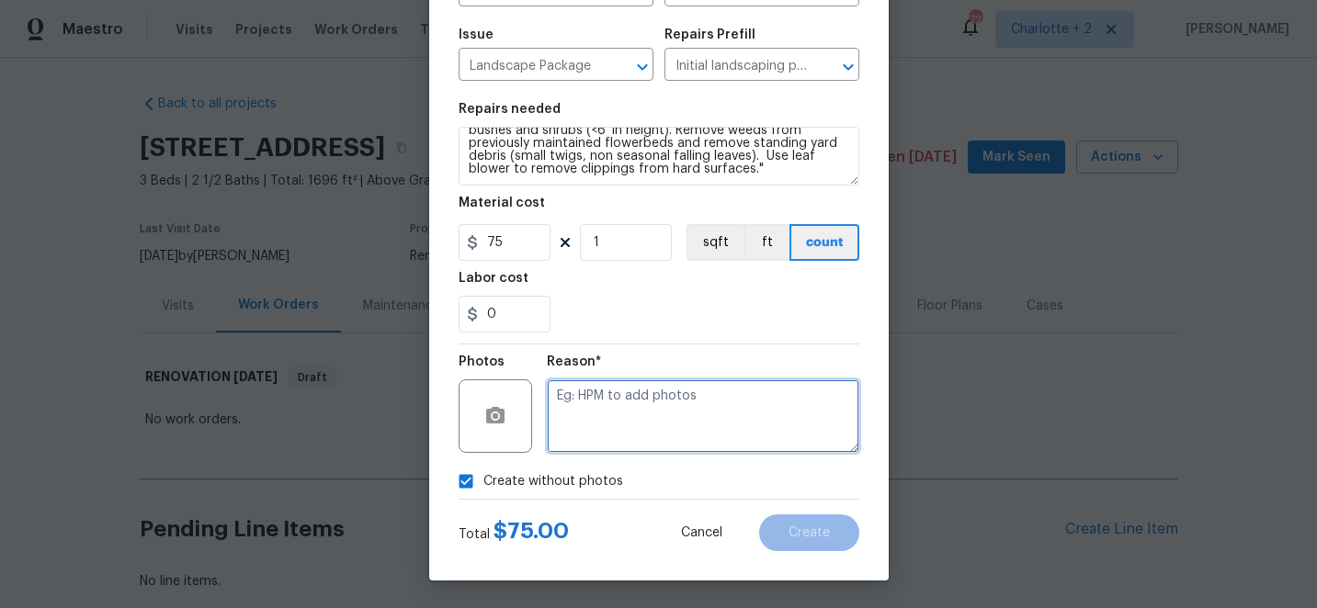
click at [647, 424] on textarea at bounding box center [703, 417] width 312 height 74
type textarea "edit"
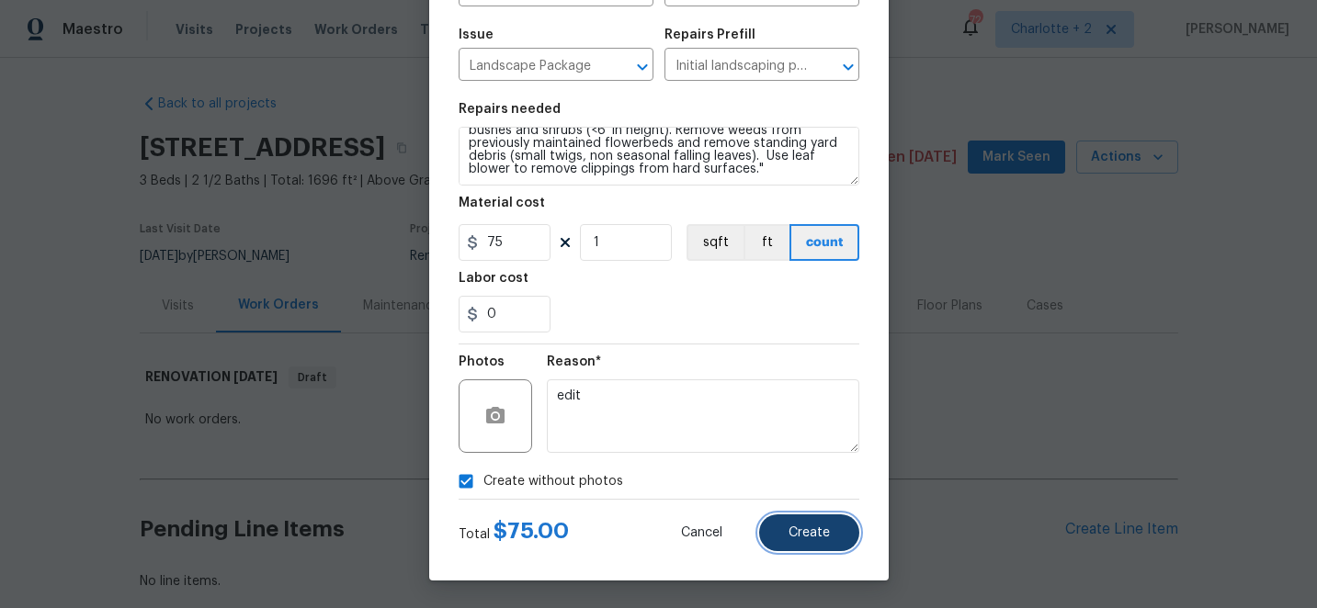
click at [833, 551] on button "Create" at bounding box center [809, 533] width 100 height 37
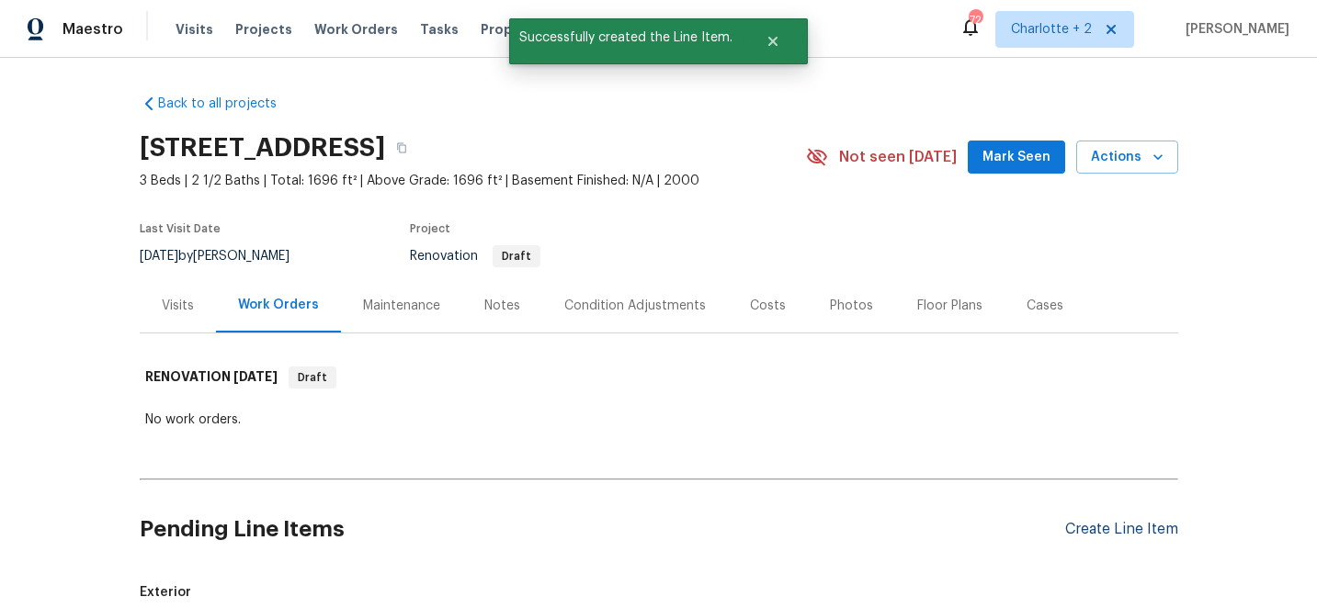
click at [1112, 524] on div "Create Line Item" at bounding box center [1121, 529] width 113 height 17
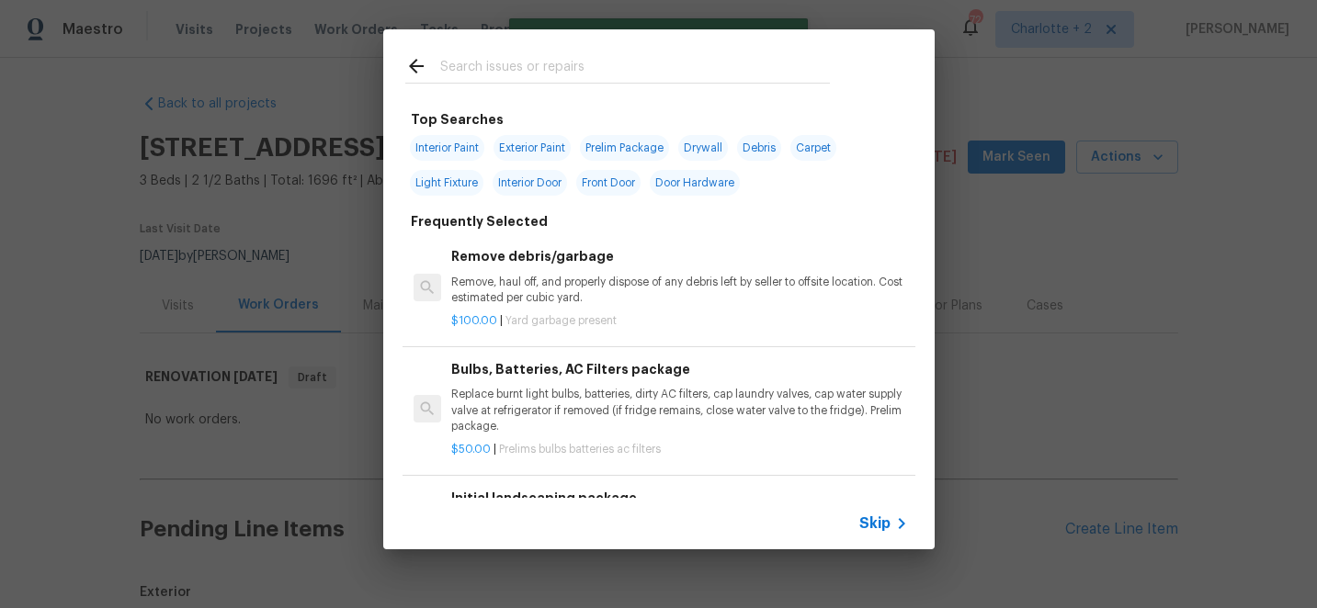
click at [531, 60] on input "text" at bounding box center [635, 69] width 390 height 28
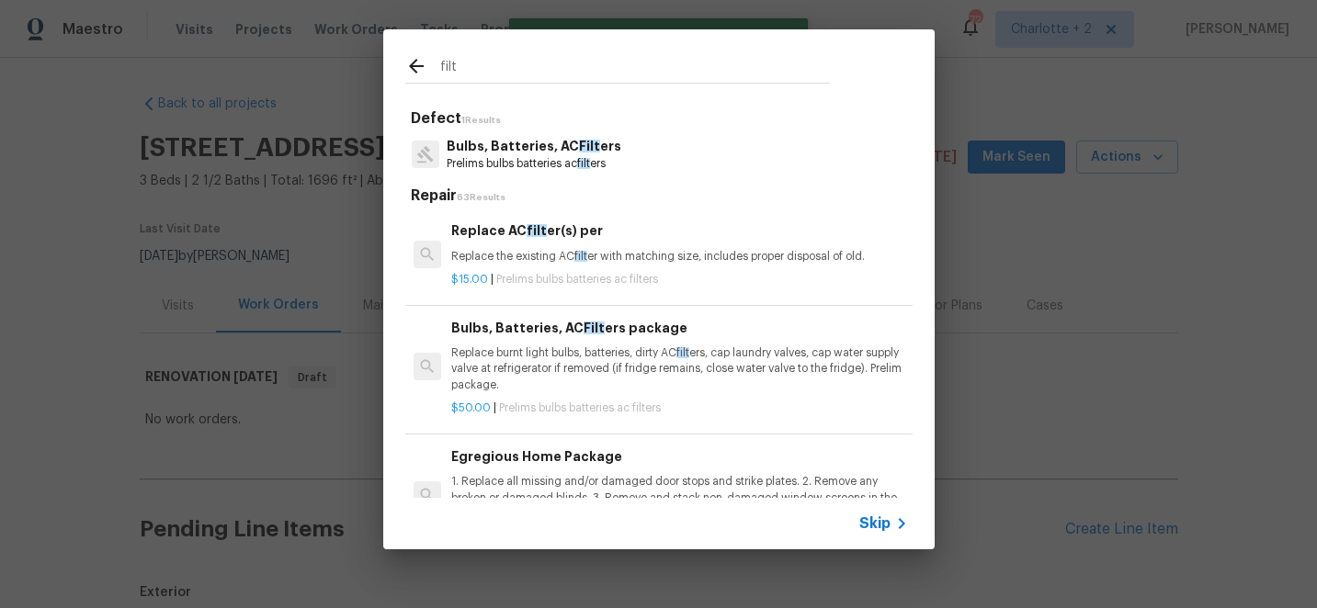
type input "filt"
click at [547, 345] on div "Bulbs, Batteries, AC Filt ers package Replace burnt light bulbs, batteries, dir…" at bounding box center [679, 355] width 456 height 75
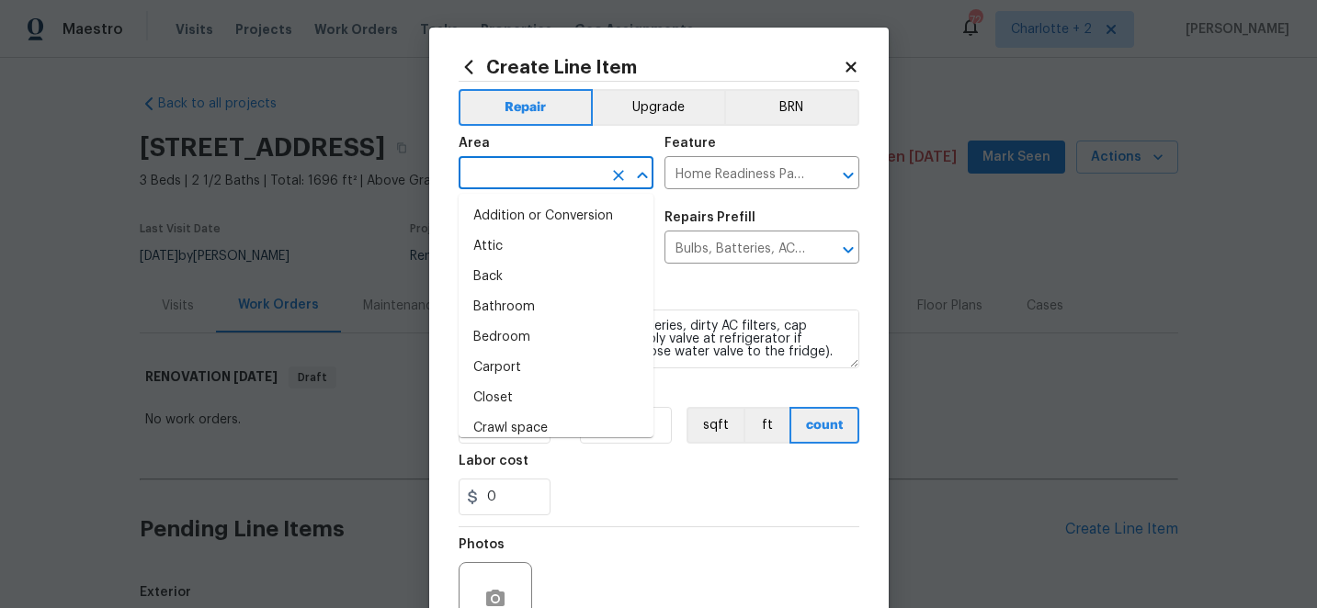
click at [573, 169] on input "text" at bounding box center [530, 175] width 143 height 28
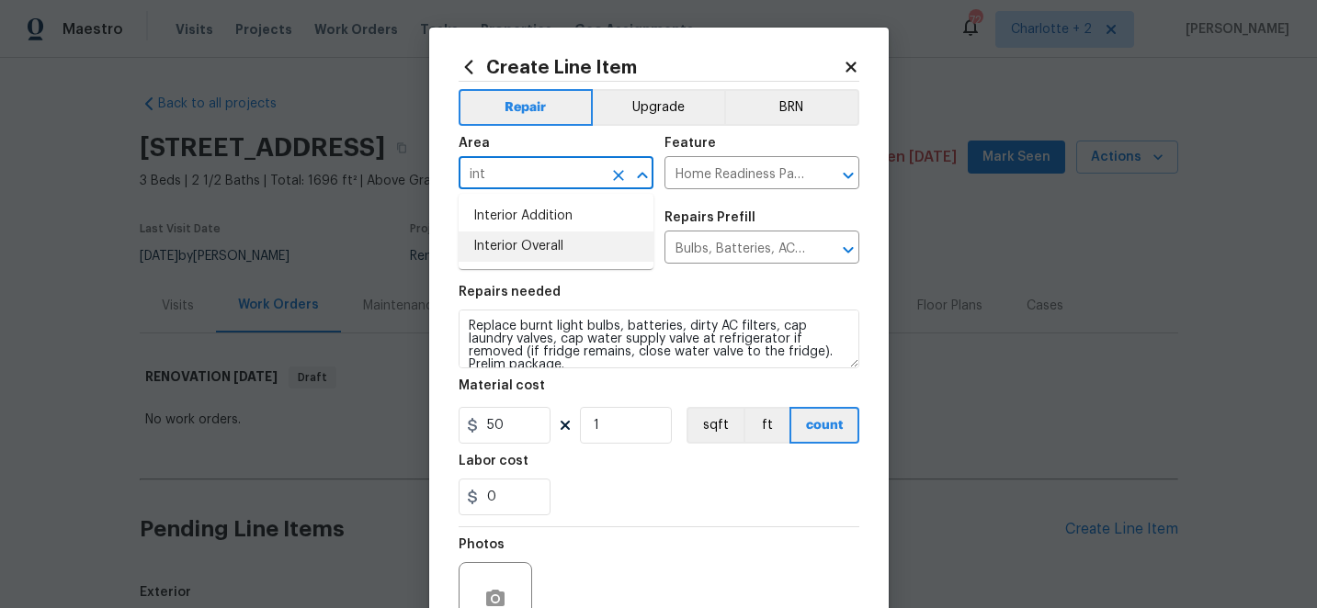
click at [563, 245] on li "Interior Overall" at bounding box center [556, 247] width 195 height 30
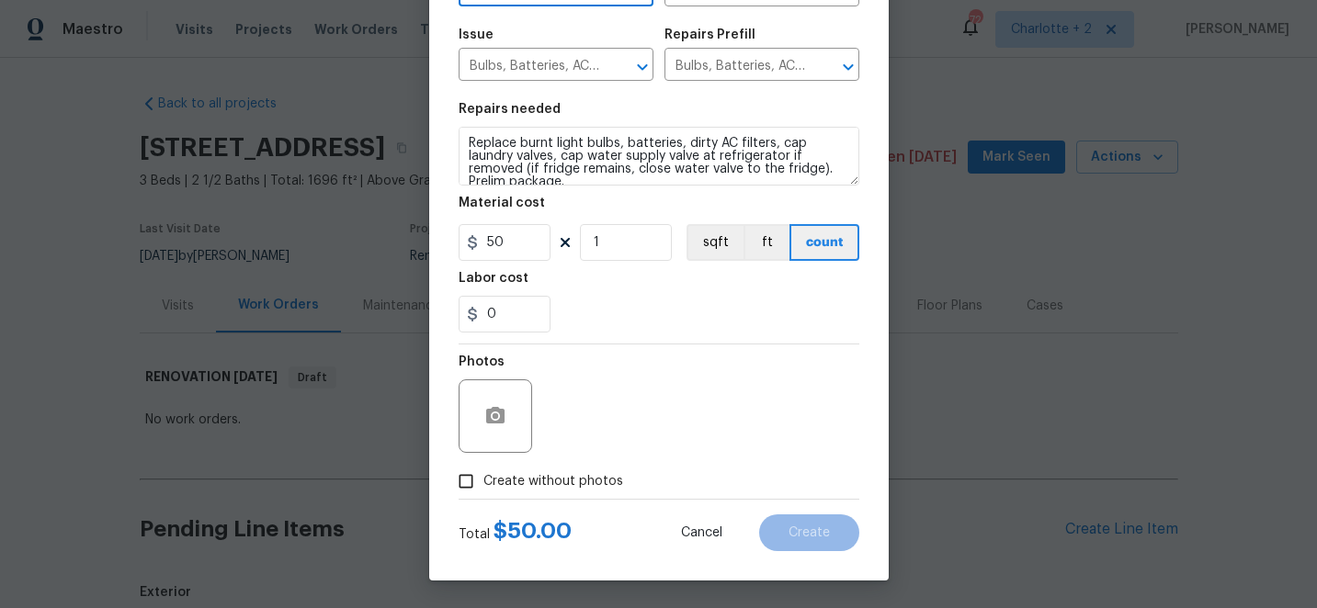
type input "Interior Overall"
click at [473, 488] on input "Create without photos" at bounding box center [466, 481] width 35 height 35
checkbox input "true"
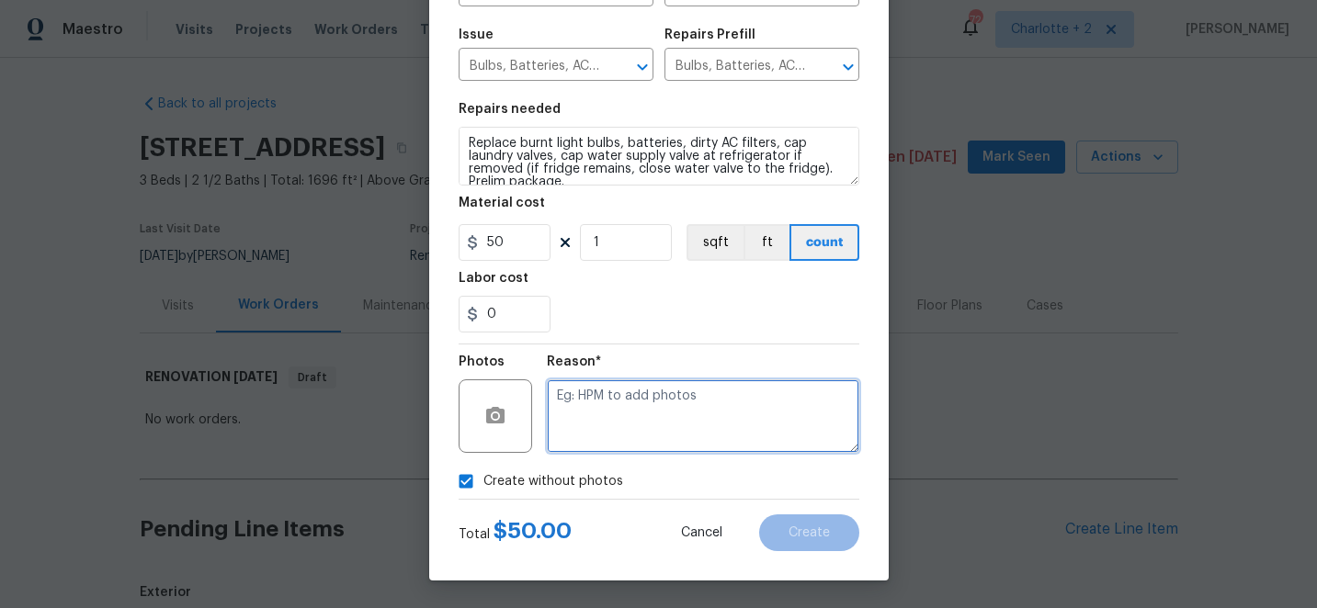
click at [676, 425] on textarea at bounding box center [703, 417] width 312 height 74
type textarea "edit"
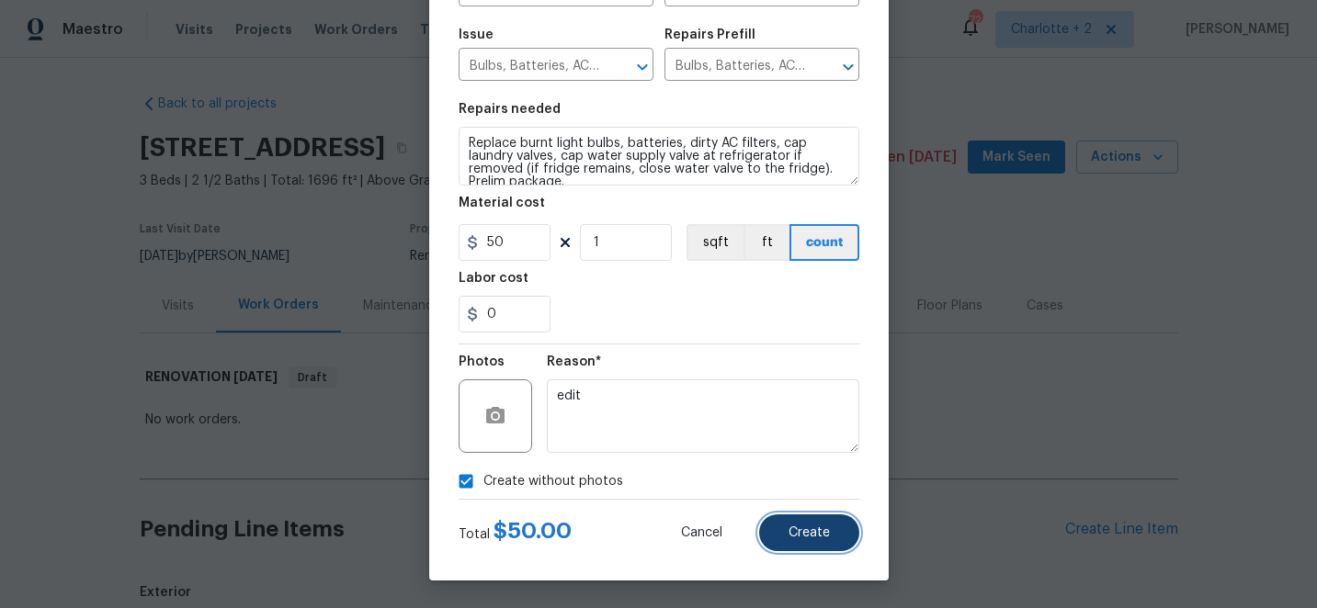
click at [816, 550] on button "Create" at bounding box center [809, 533] width 100 height 37
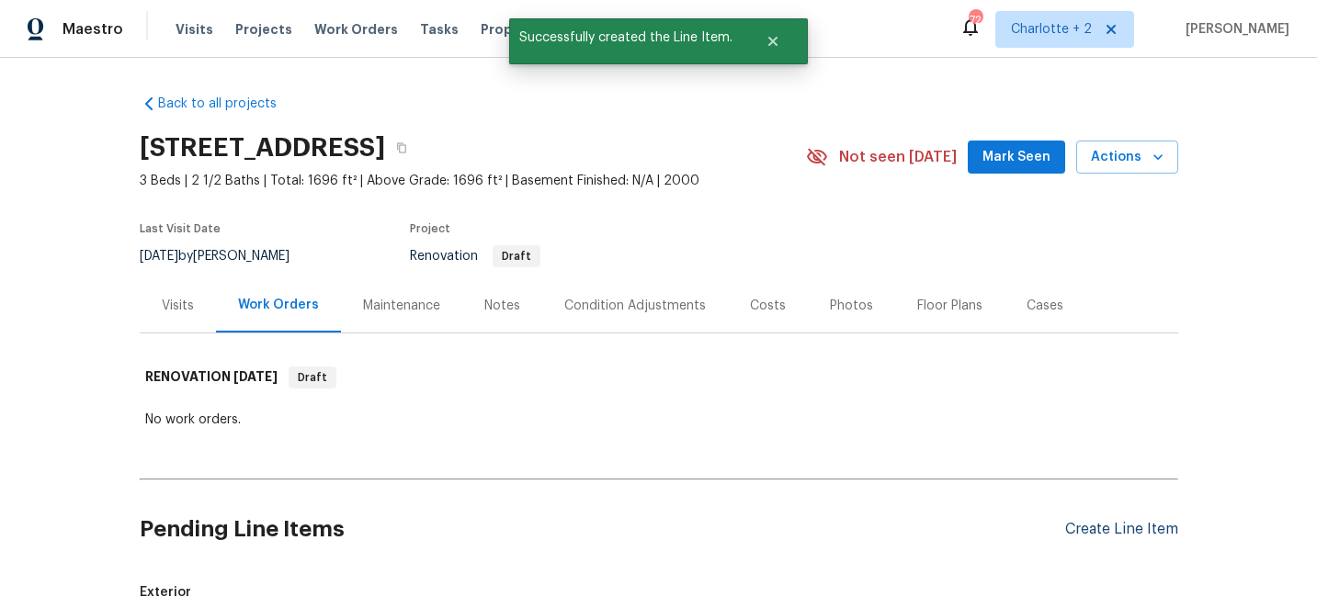
click at [1103, 526] on div "Create Line Item" at bounding box center [1121, 529] width 113 height 17
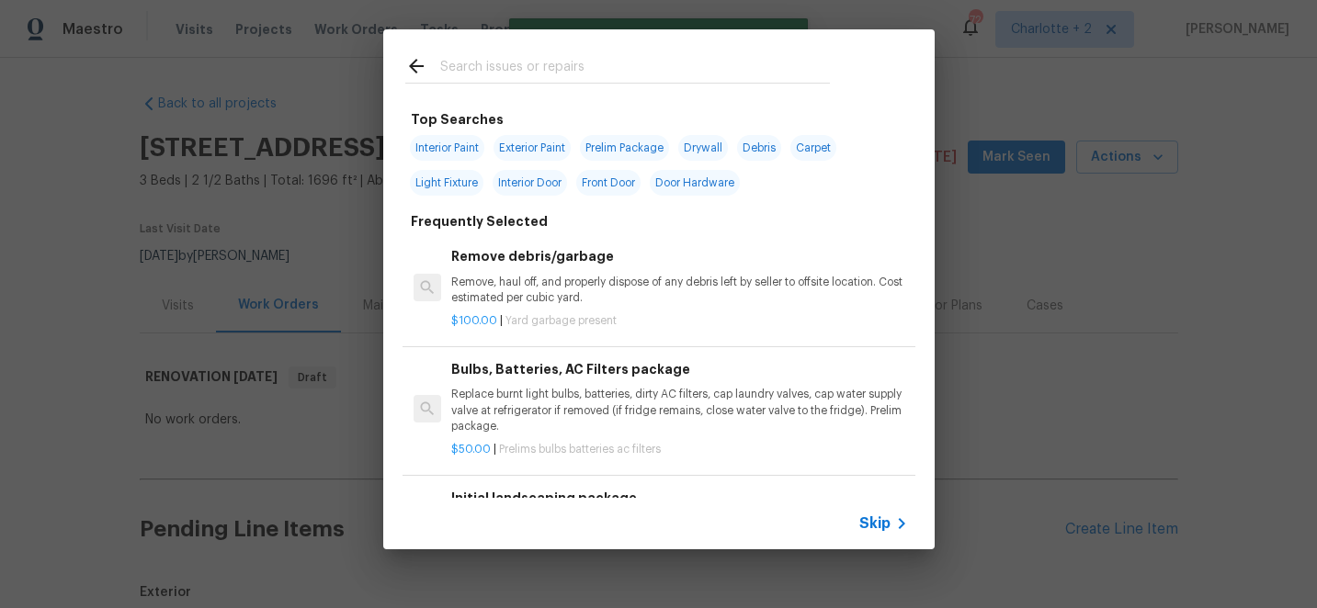
click at [492, 64] on input "text" at bounding box center [635, 69] width 390 height 28
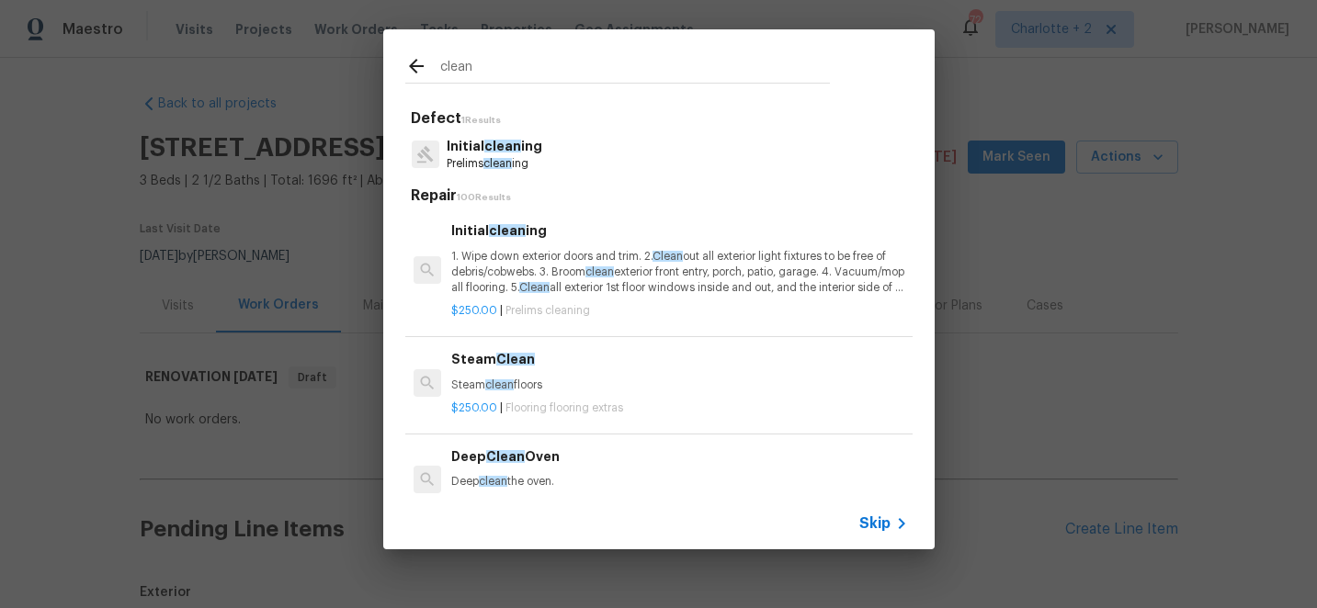
type input "clean"
click at [550, 256] on p "1. Wipe down exterior doors and trim. 2. Clean out all exterior light fixtures …" at bounding box center [679, 272] width 456 height 47
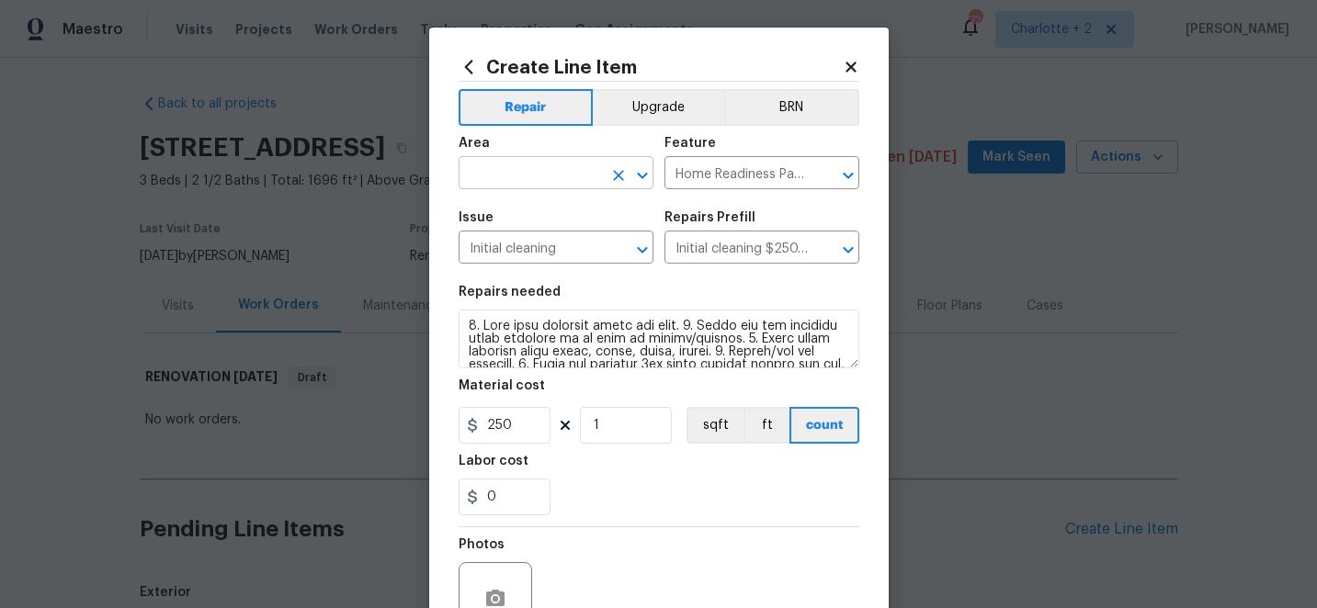
click at [569, 170] on input "text" at bounding box center [530, 175] width 143 height 28
click at [551, 249] on li "Interior Overall" at bounding box center [556, 247] width 195 height 30
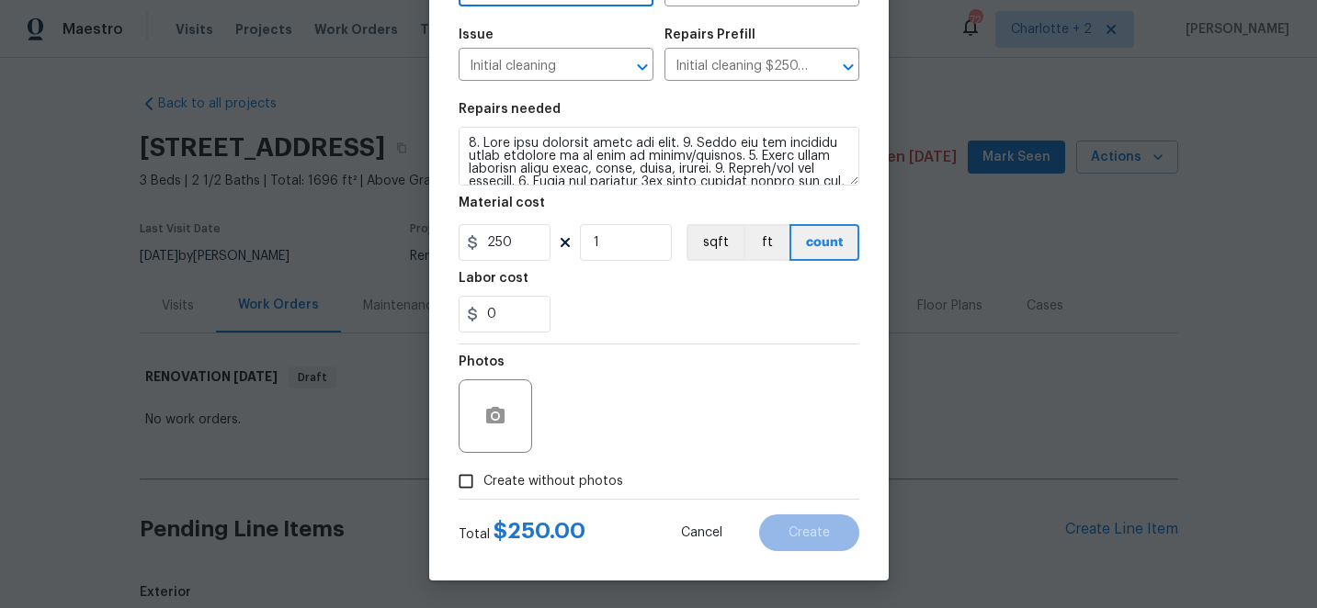
type input "Interior Overall"
click at [475, 482] on input "Create without photos" at bounding box center [466, 481] width 35 height 35
checkbox input "true"
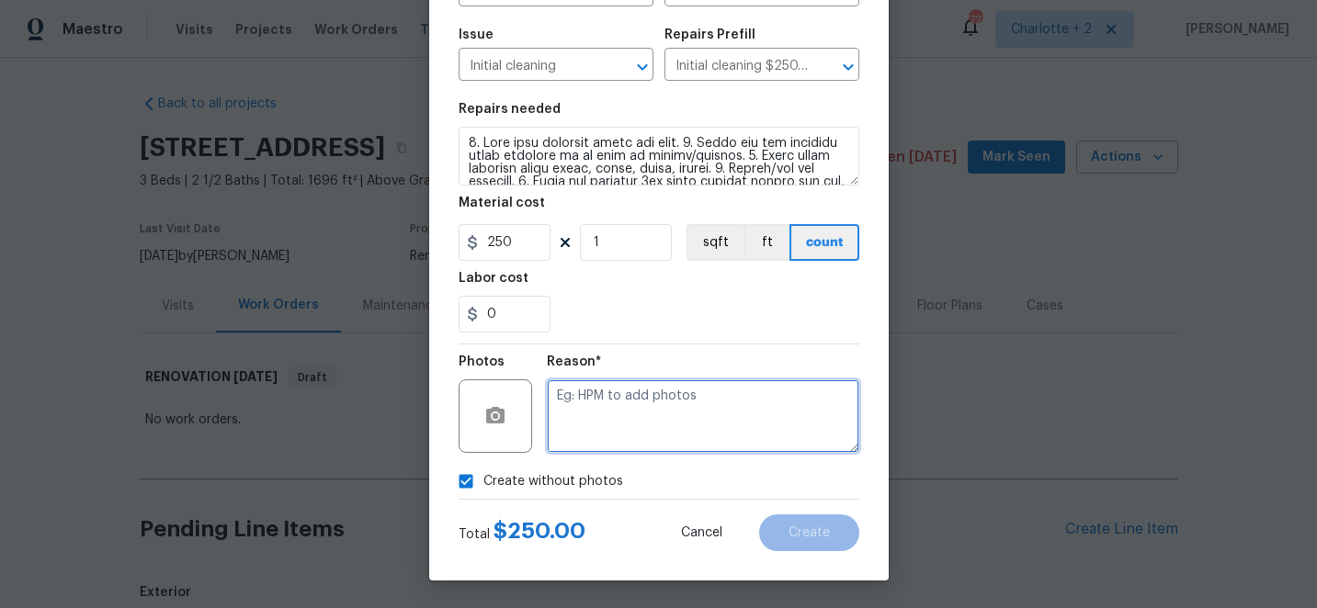
click at [657, 441] on textarea at bounding box center [703, 417] width 312 height 74
type textarea "edit"
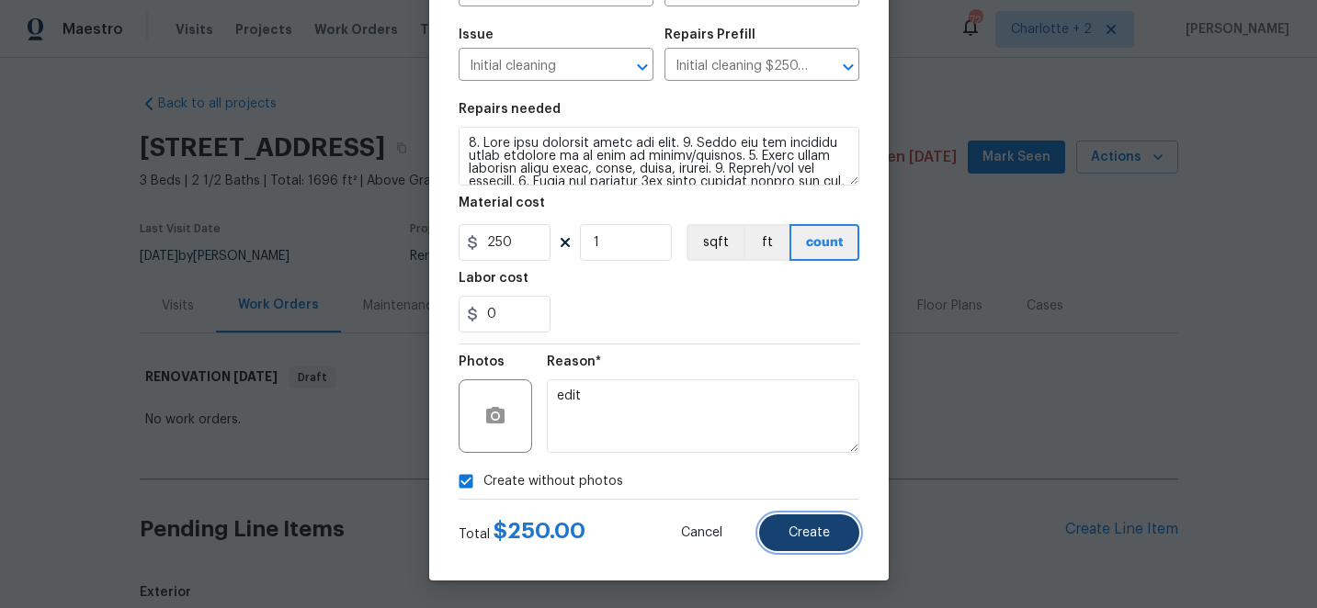
click at [781, 523] on button "Create" at bounding box center [809, 533] width 100 height 37
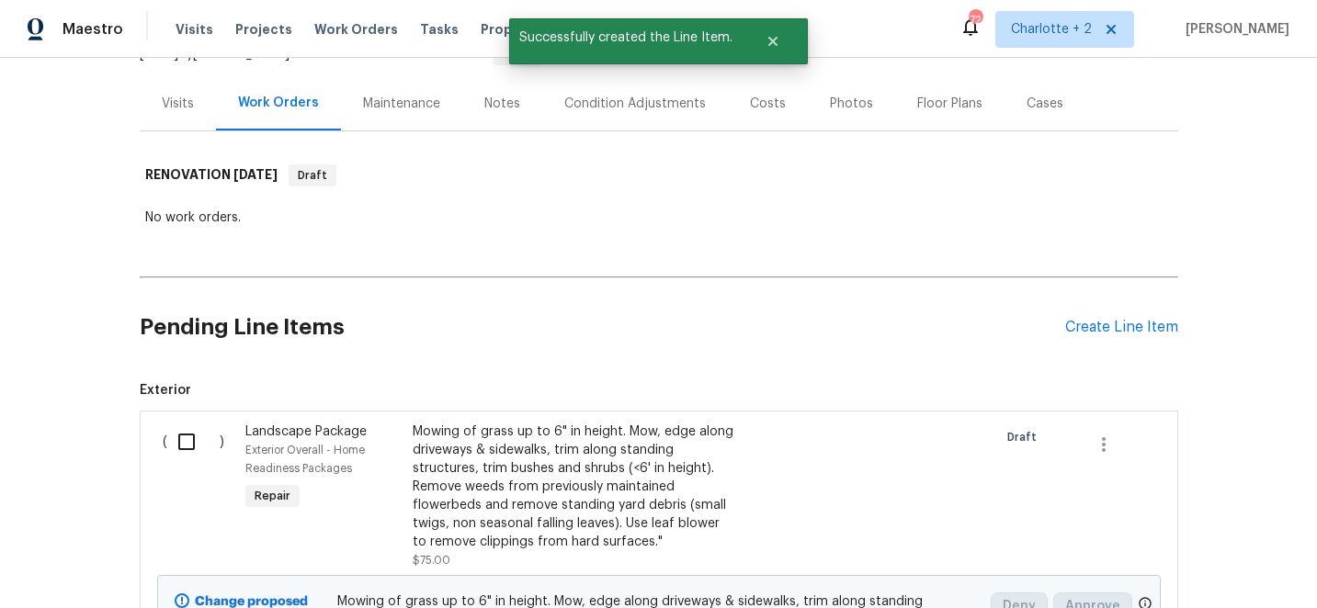
scroll to position [275, 0]
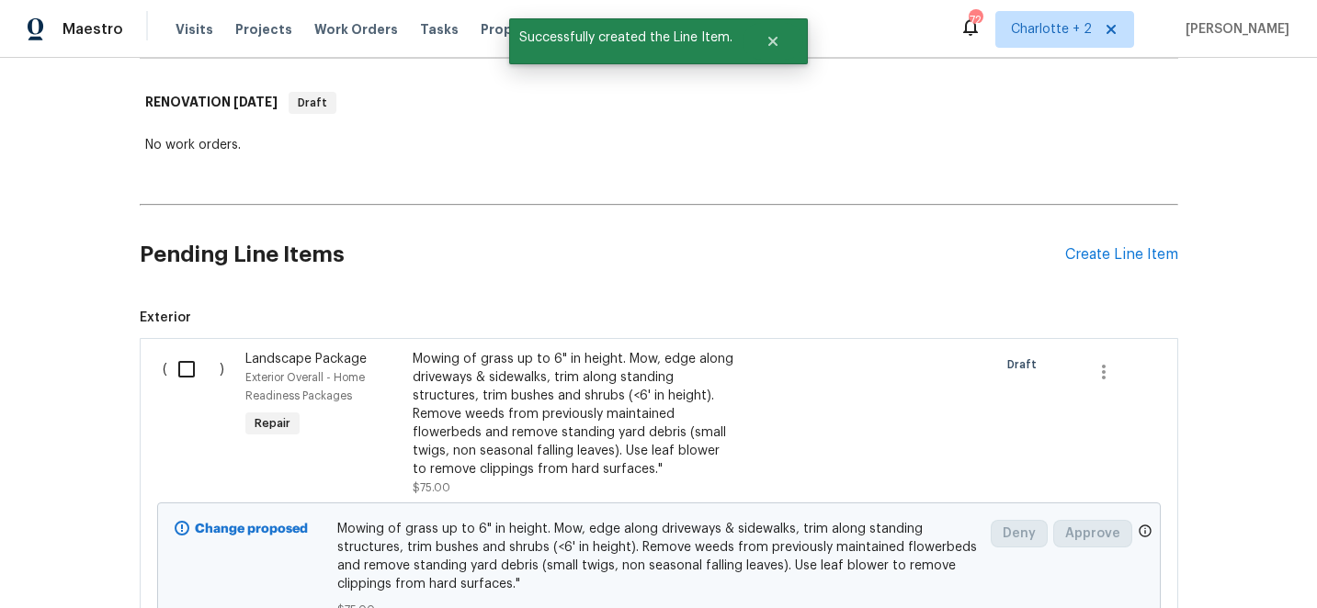
click at [189, 363] on input "checkbox" at bounding box center [193, 369] width 52 height 39
checkbox input "true"
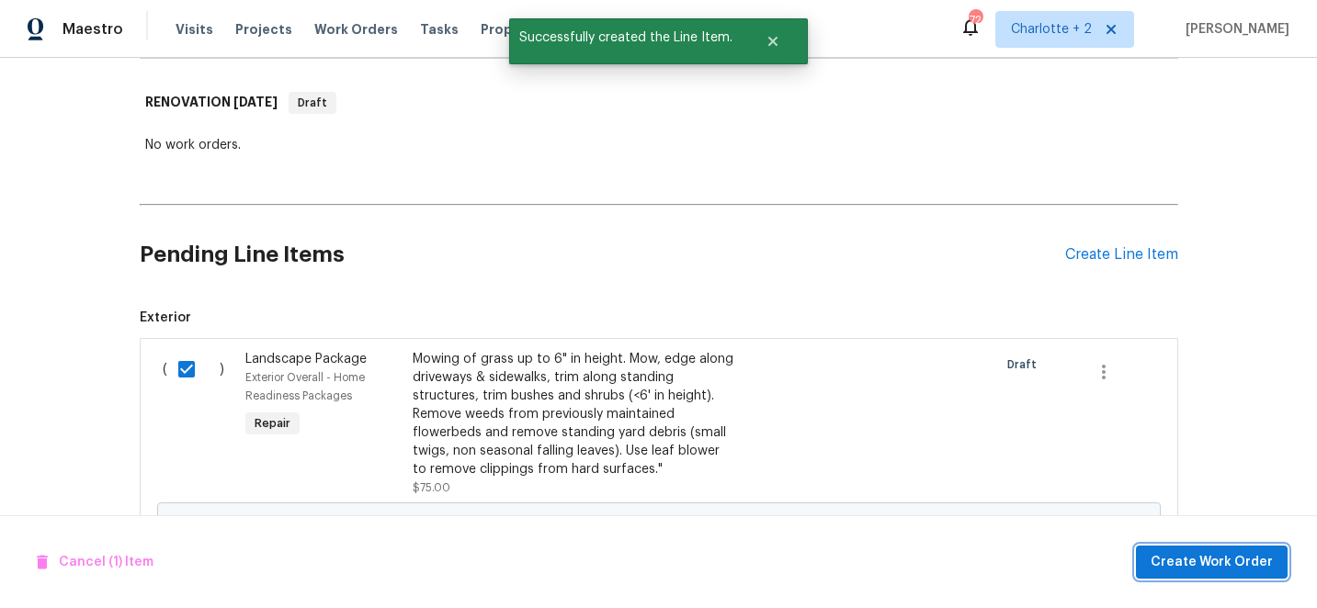
click at [1213, 562] on span "Create Work Order" at bounding box center [1212, 562] width 122 height 23
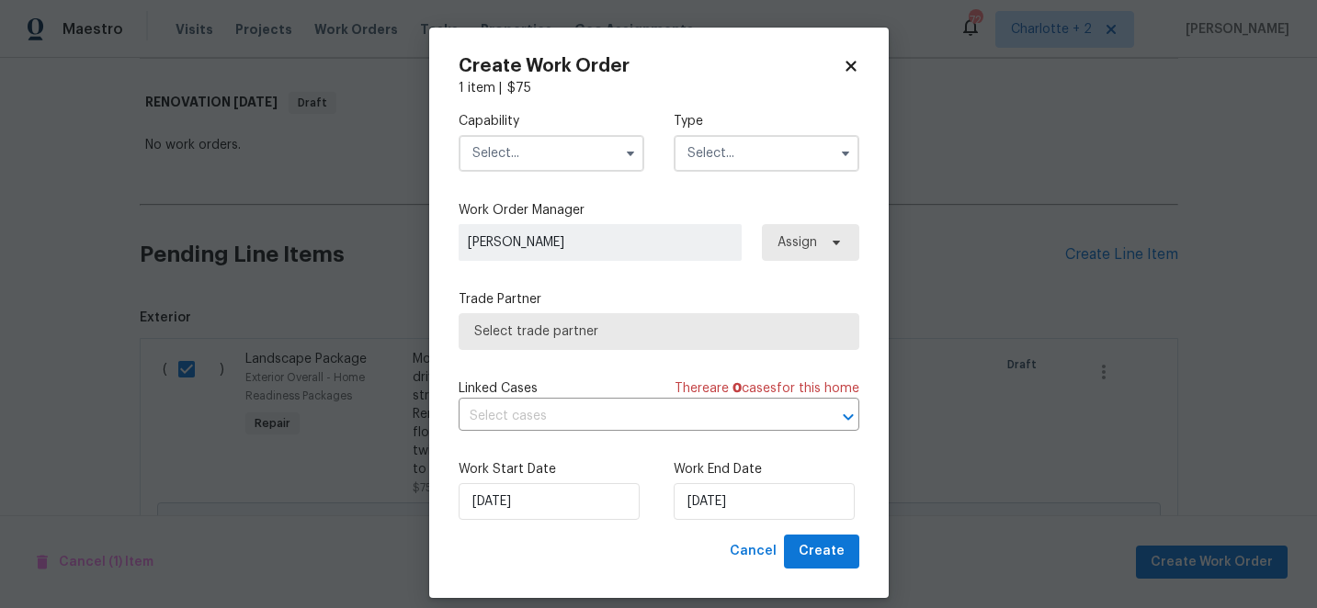
click at [578, 148] on input "text" at bounding box center [552, 153] width 186 height 37
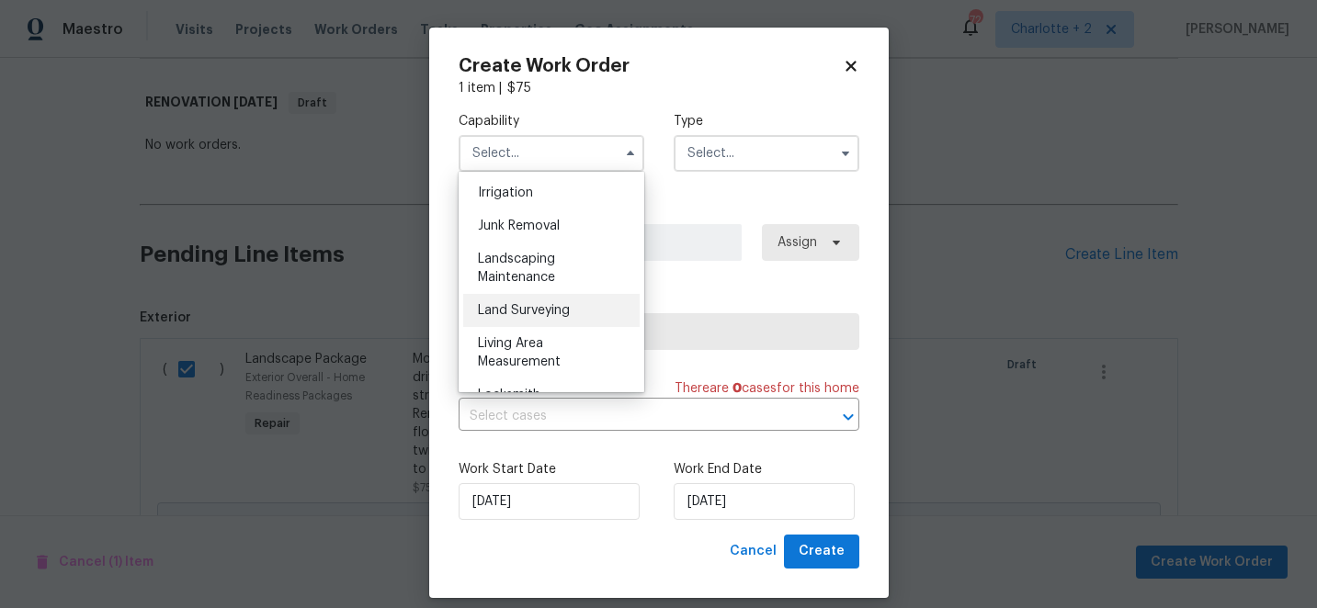
scroll to position [1145, 0]
click at [528, 264] on div "Landscaping Maintenance" at bounding box center [551, 266] width 176 height 51
type input "Landscaping Maintenance"
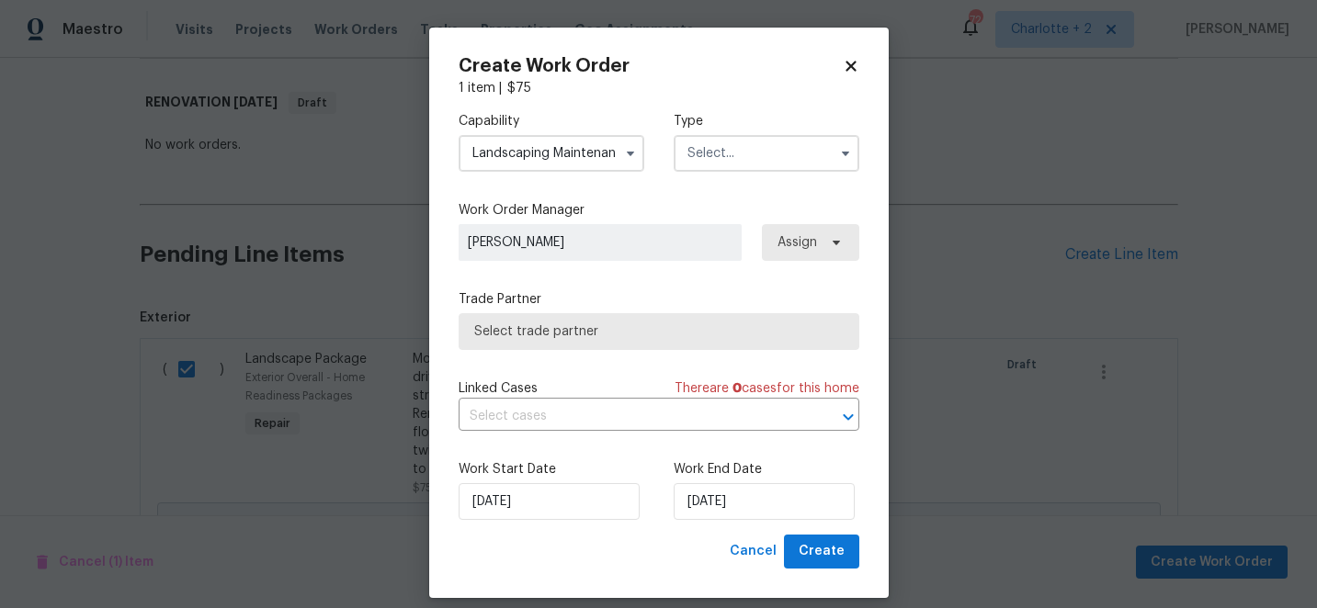
click at [712, 153] on input "text" at bounding box center [767, 153] width 186 height 37
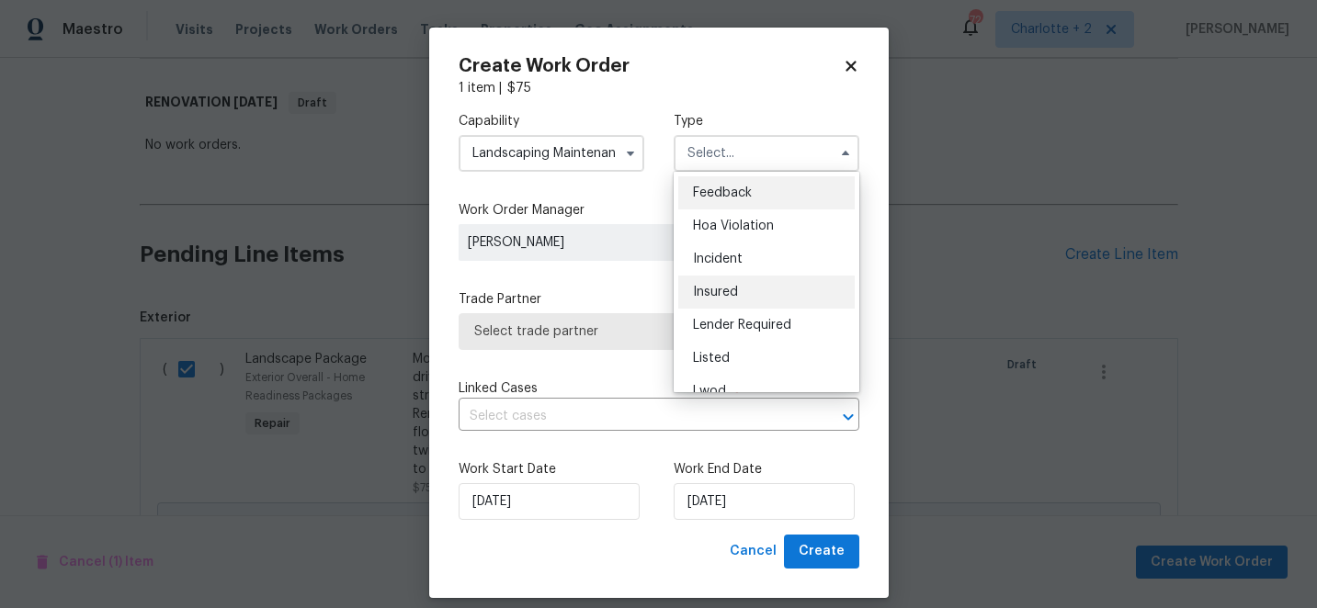
scroll to position [219, 0]
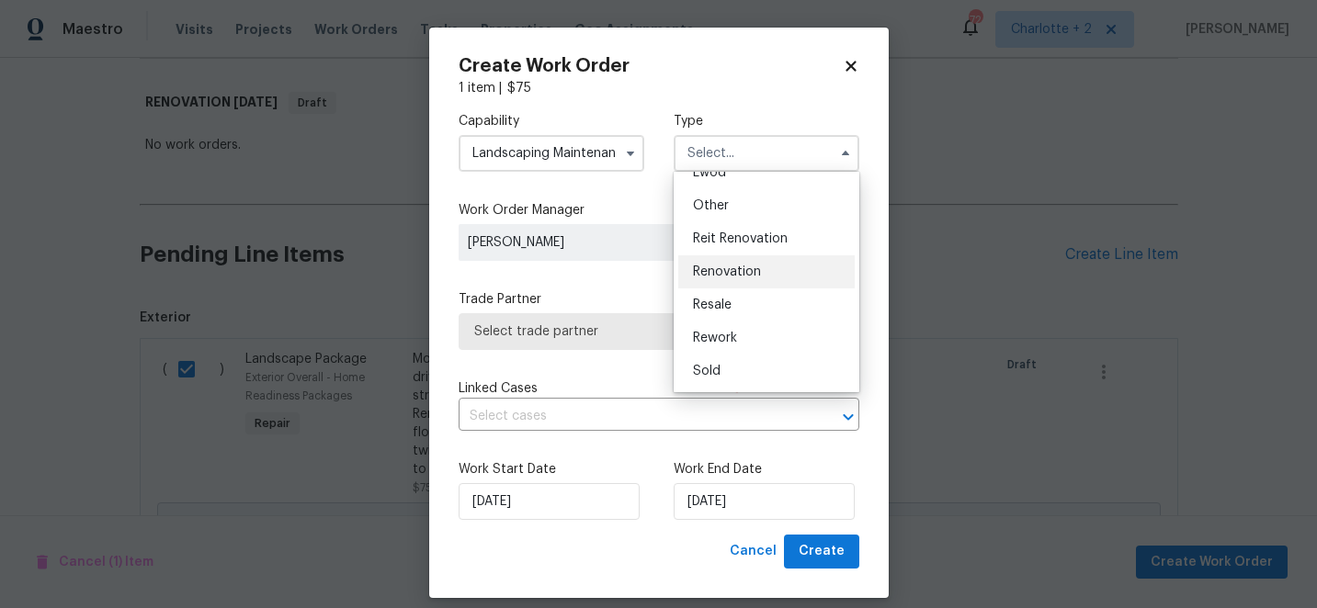
click at [741, 274] on span "Renovation" at bounding box center [727, 272] width 68 height 13
type input "Renovation"
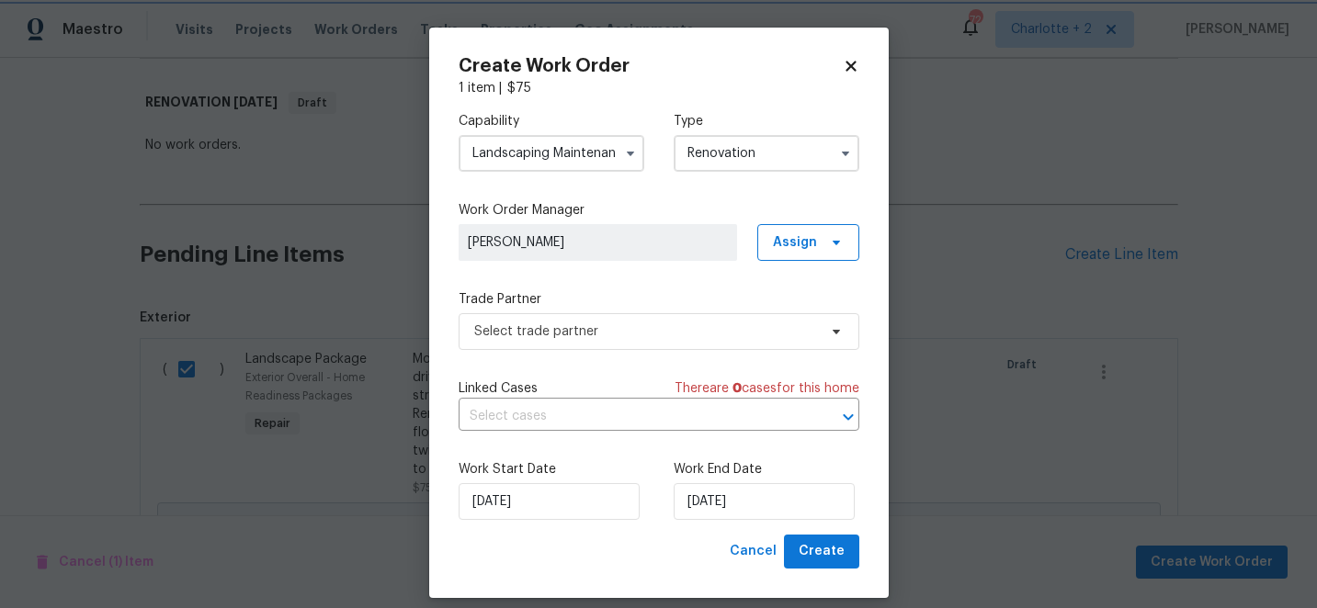
scroll to position [0, 0]
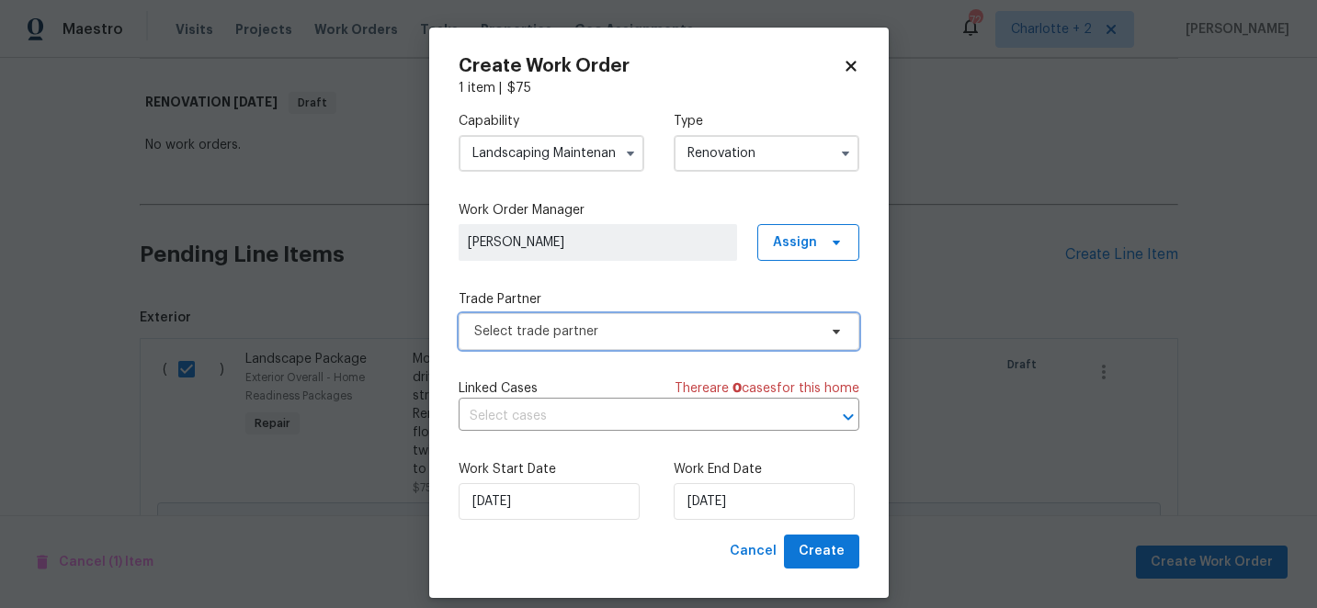
click at [662, 331] on span "Select trade partner" at bounding box center [645, 332] width 343 height 18
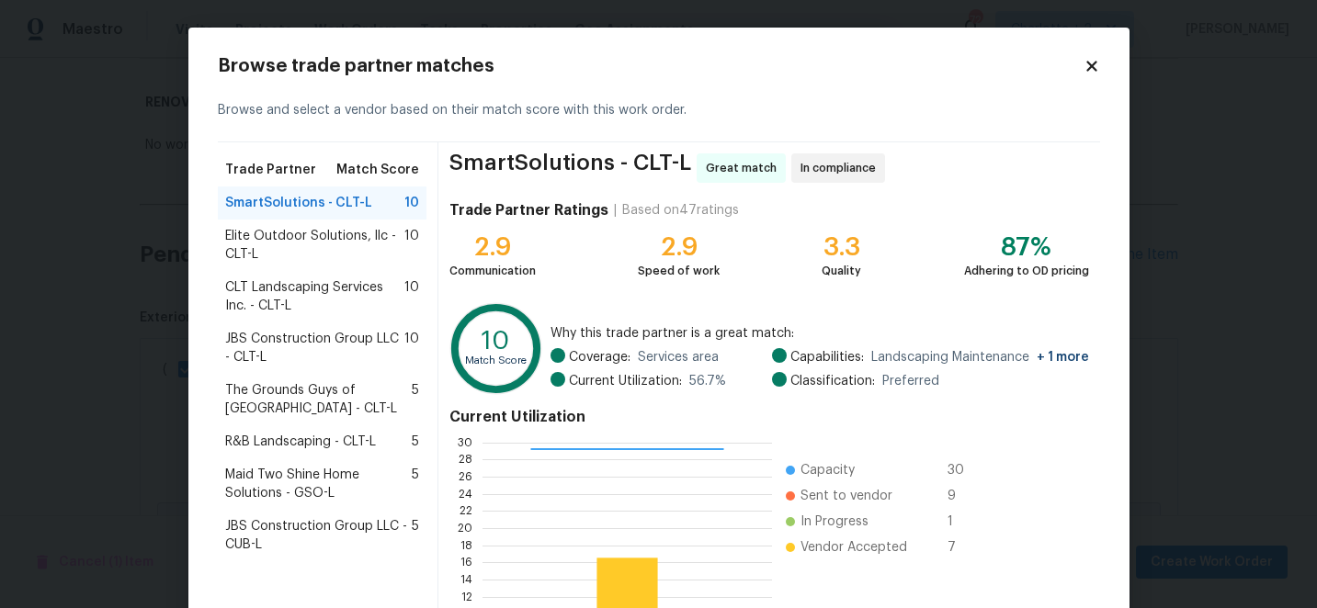
scroll to position [202, 0]
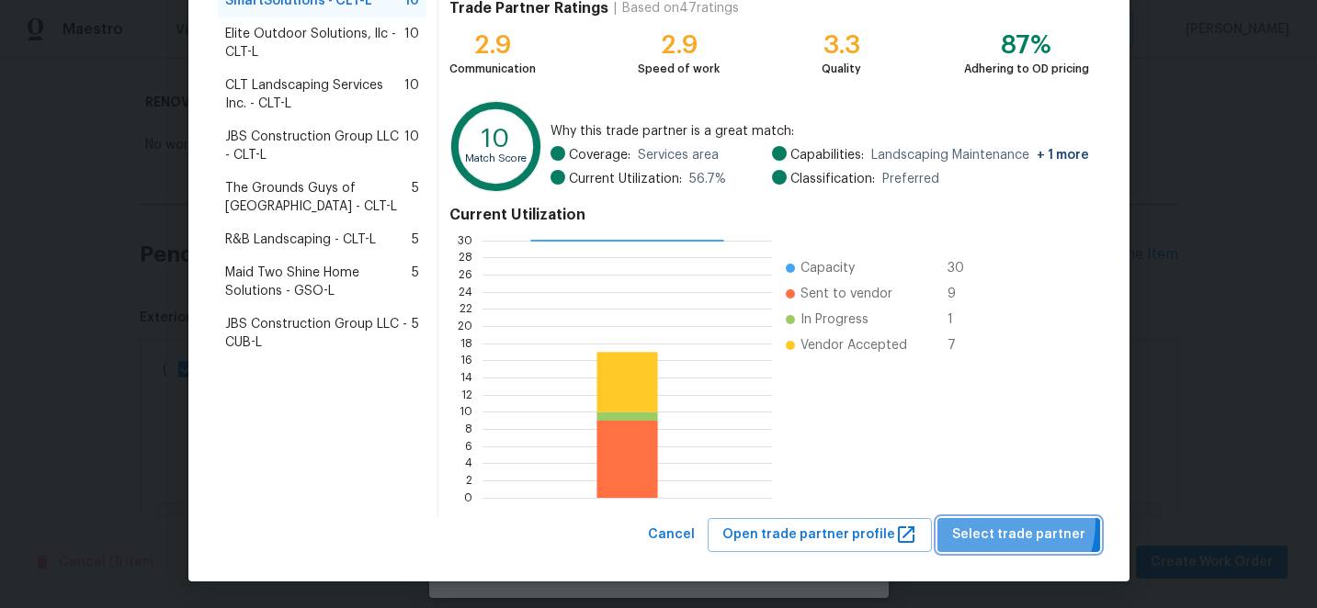
click at [1005, 524] on span "Select trade partner" at bounding box center [1018, 535] width 133 height 23
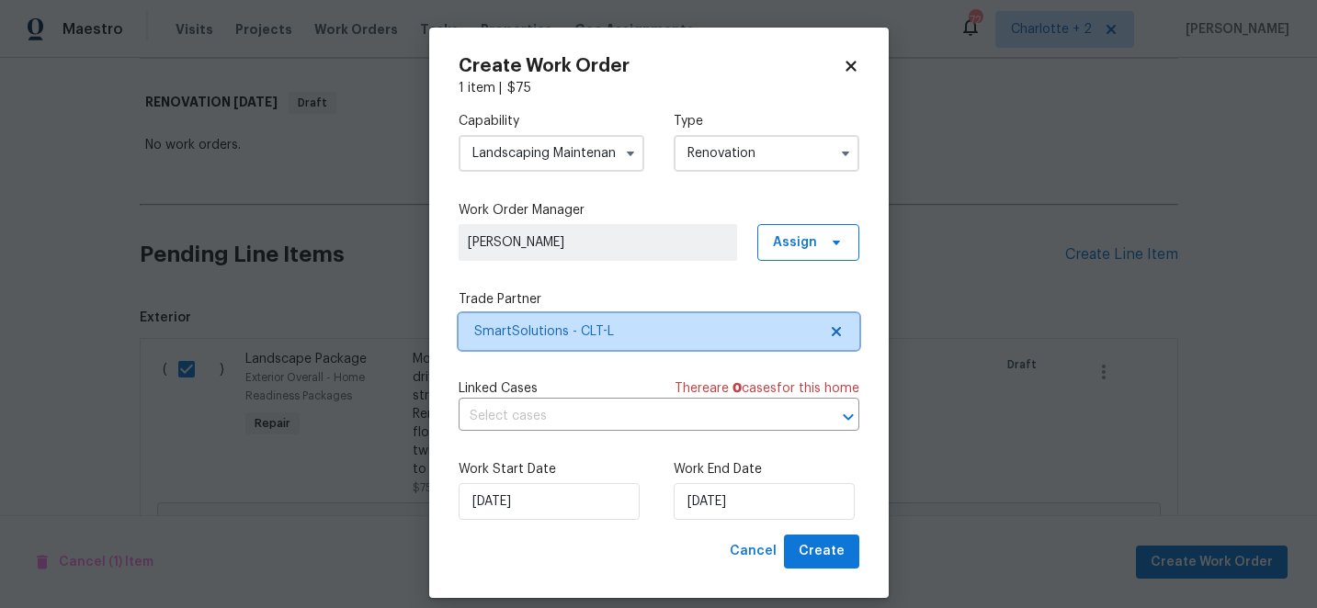
scroll to position [0, 0]
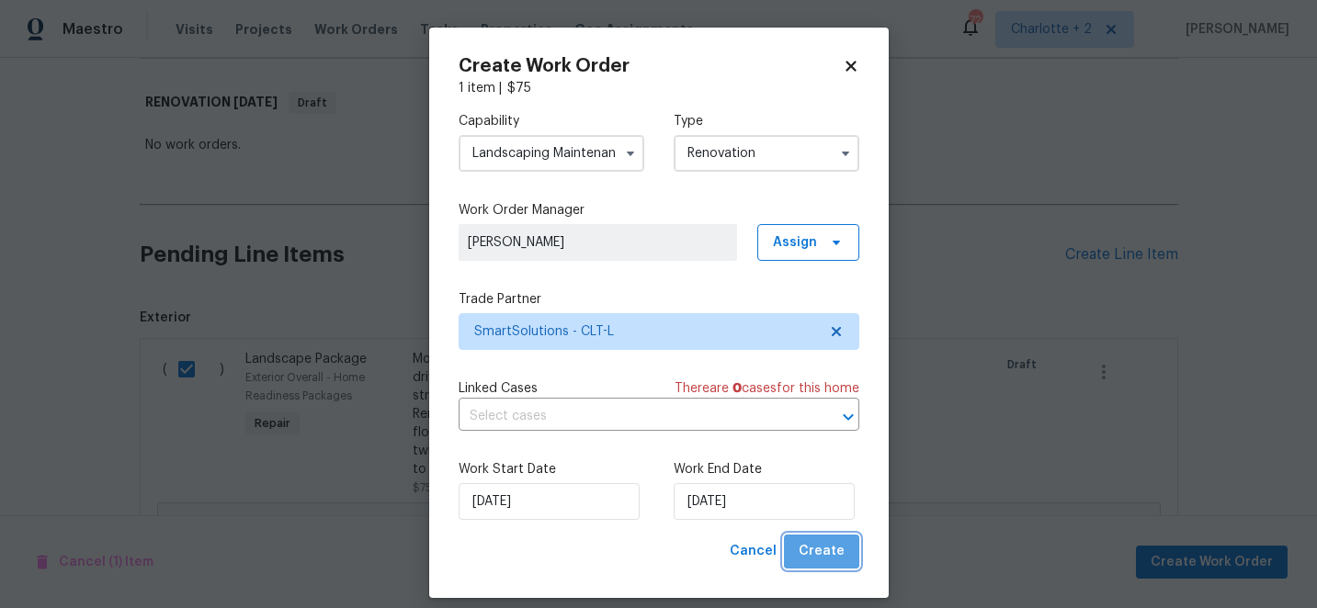
click at [837, 545] on span "Create" at bounding box center [822, 551] width 46 height 23
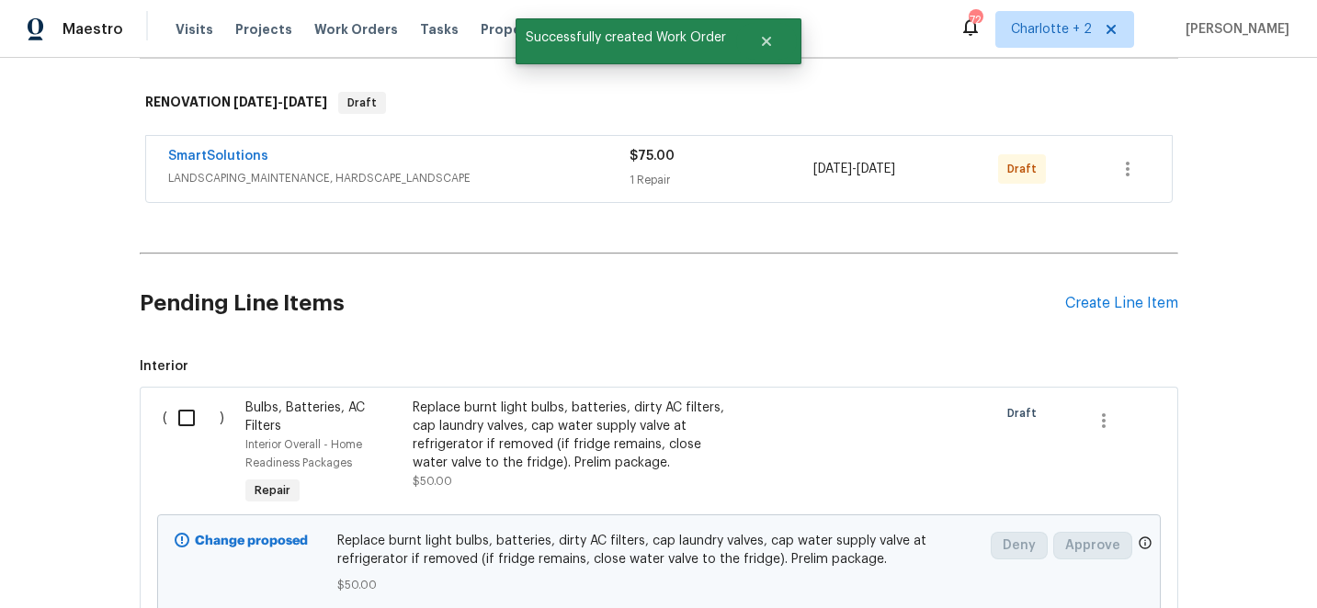
click at [182, 418] on input "checkbox" at bounding box center [193, 418] width 52 height 39
checkbox input "true"
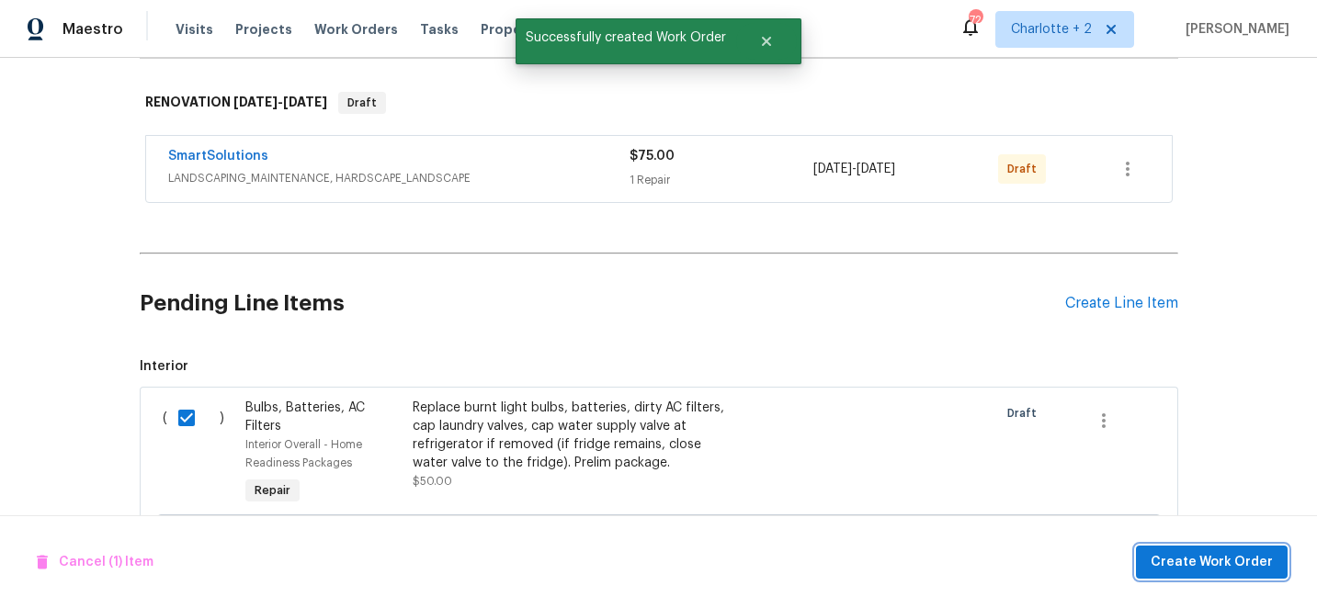
click at [1227, 554] on span "Create Work Order" at bounding box center [1212, 562] width 122 height 23
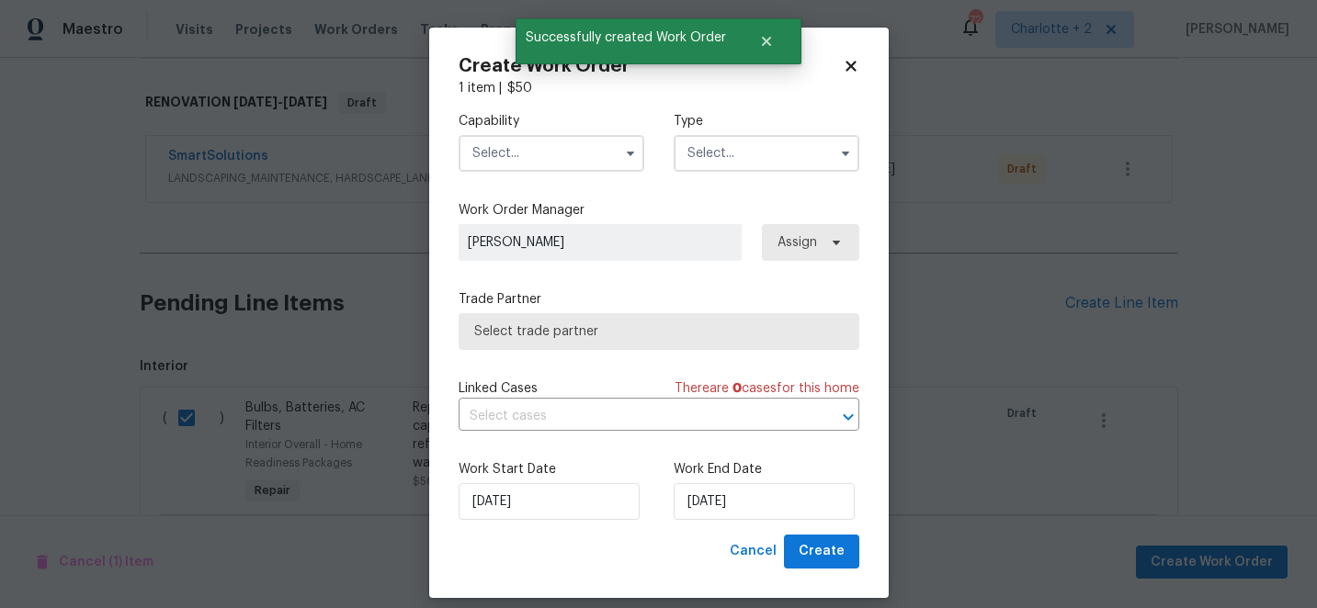
click at [563, 157] on input "text" at bounding box center [552, 153] width 186 height 37
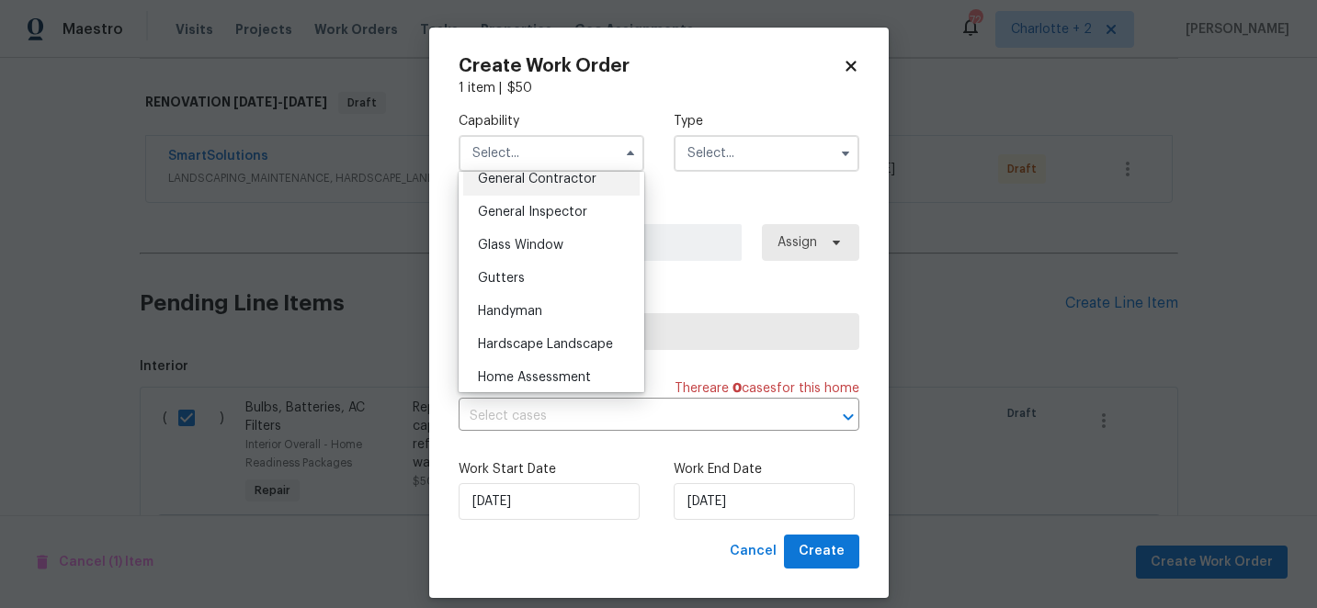
click at [566, 175] on span "General Contractor" at bounding box center [537, 179] width 119 height 13
type input "General Contractor"
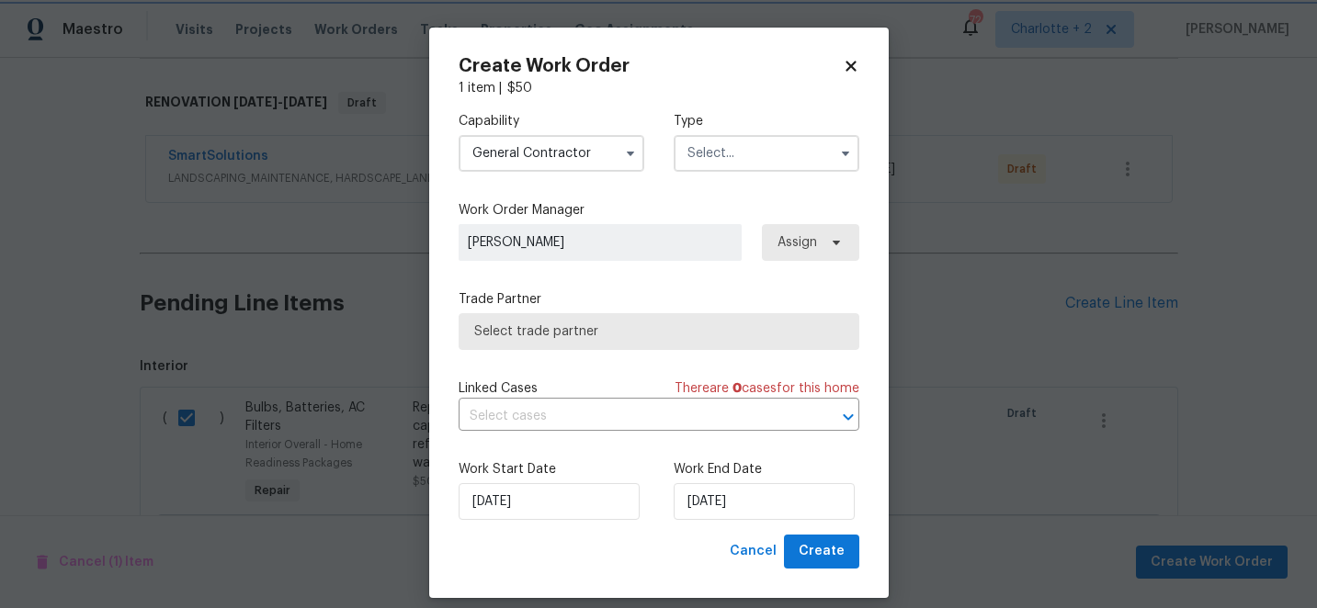
scroll to position [846, 0]
click at [714, 151] on input "text" at bounding box center [767, 153] width 186 height 37
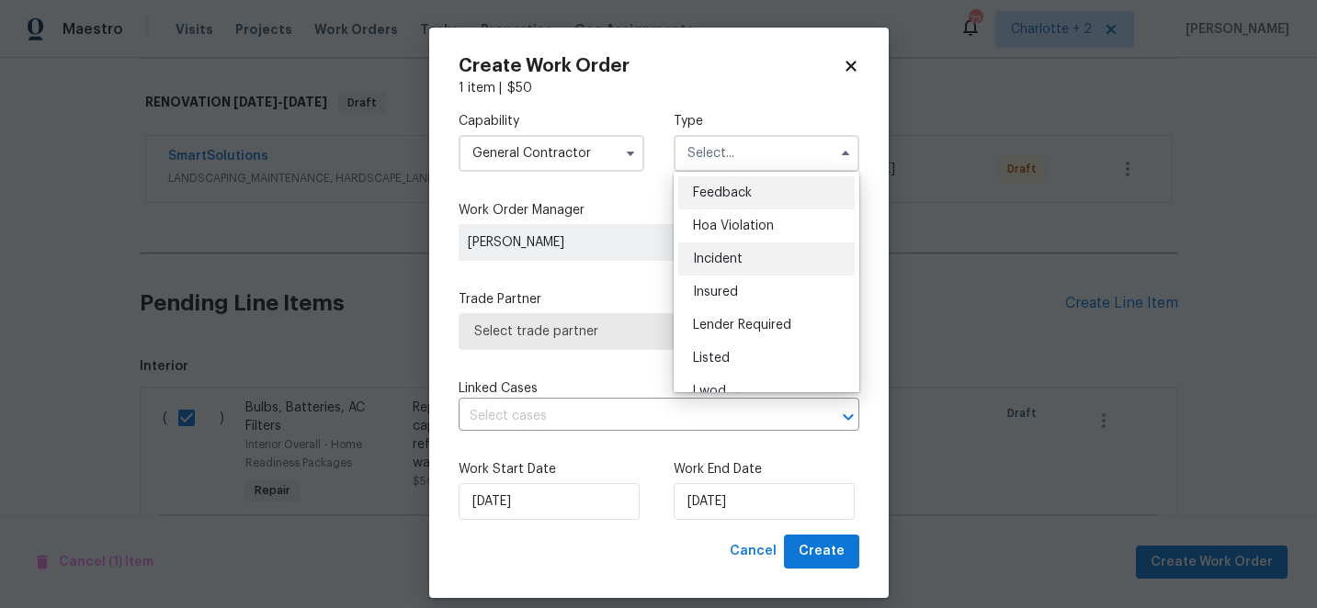
scroll to position [219, 0]
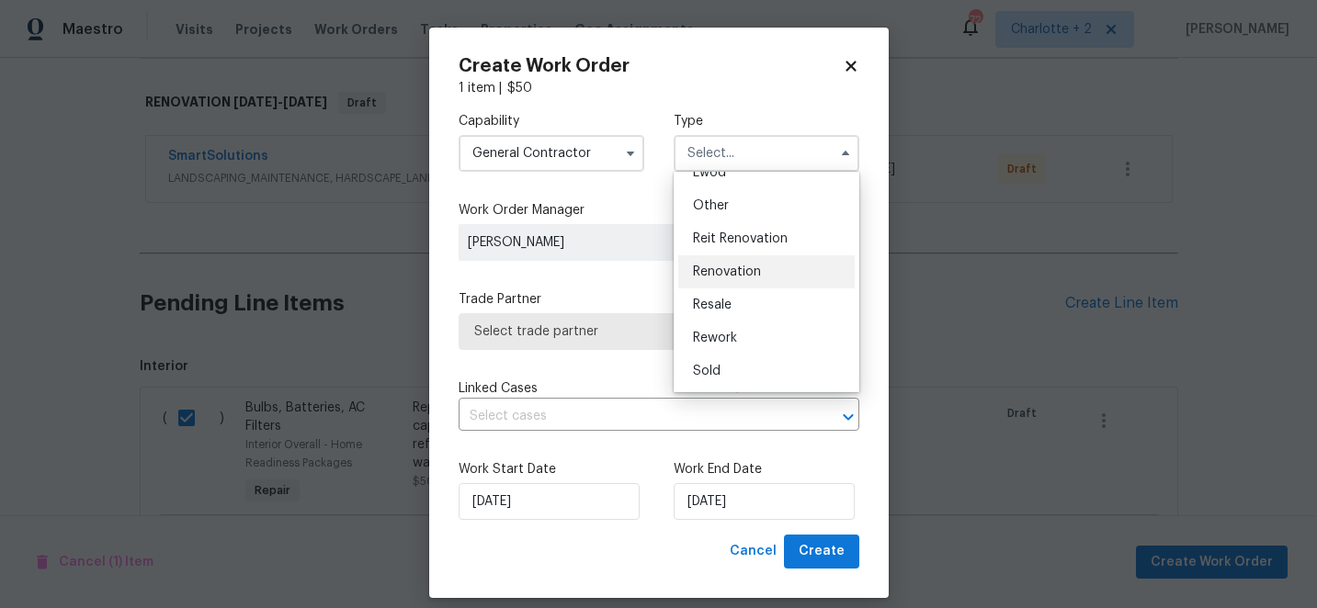
click at [734, 266] on span "Renovation" at bounding box center [727, 272] width 68 height 13
type input "Renovation"
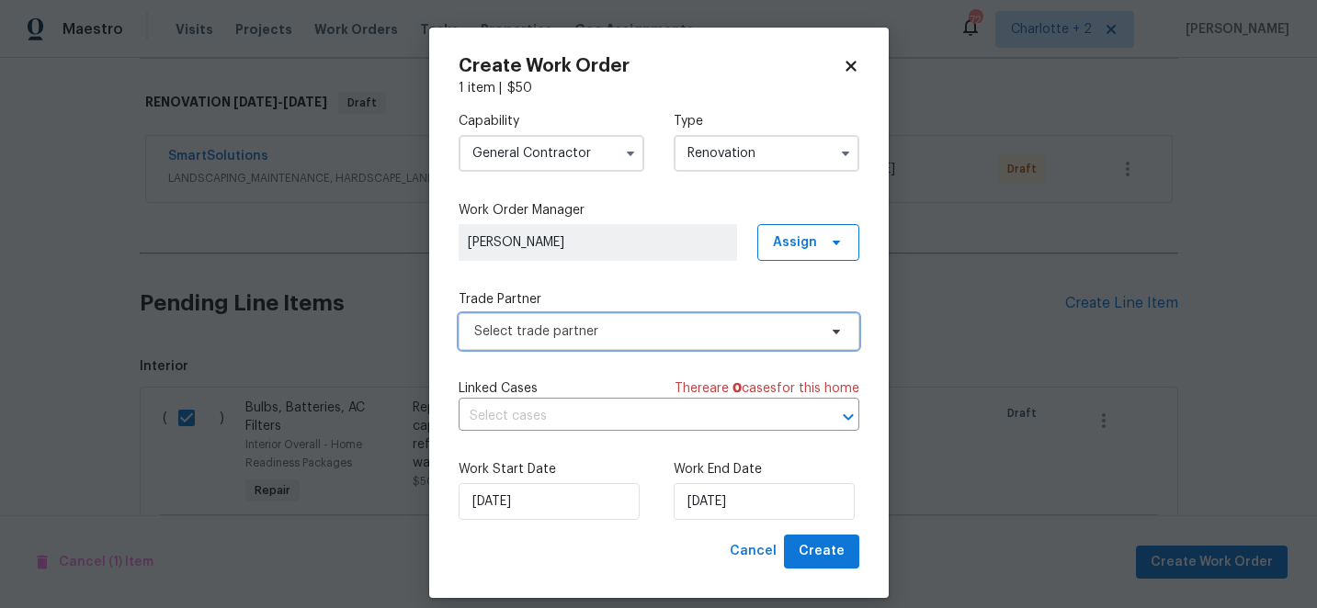
click at [639, 346] on span "Select trade partner" at bounding box center [659, 331] width 401 height 37
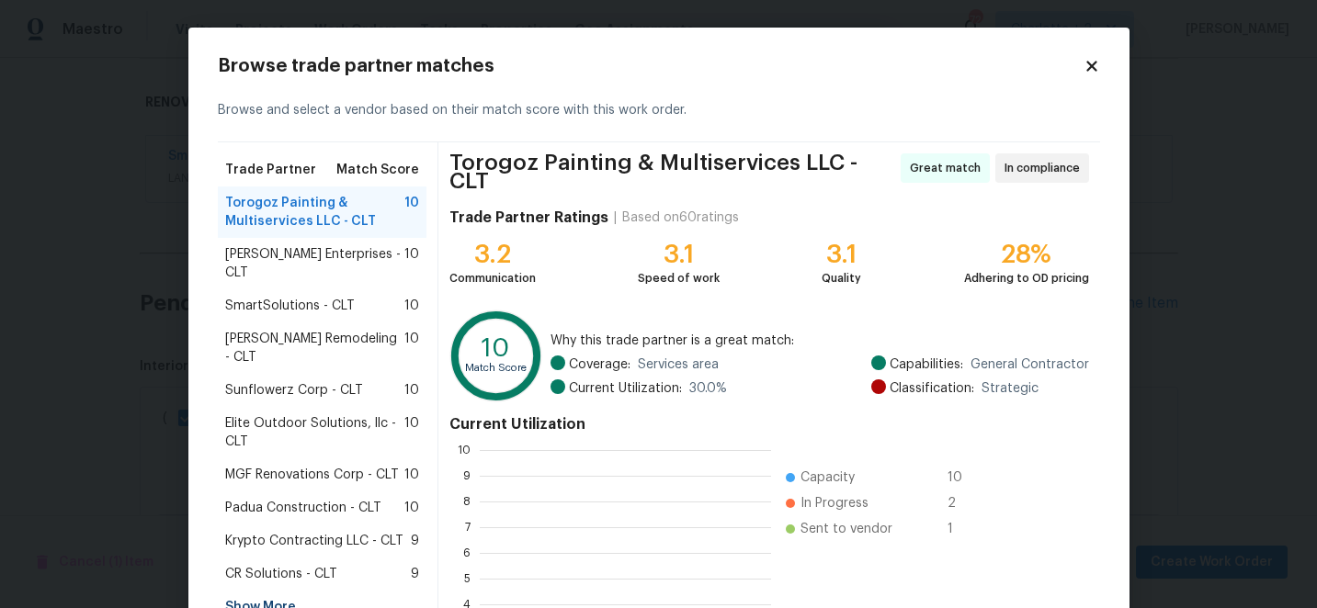
scroll to position [257, 291]
click at [343, 297] on span "SmartSolutions - CLT" at bounding box center [290, 306] width 130 height 18
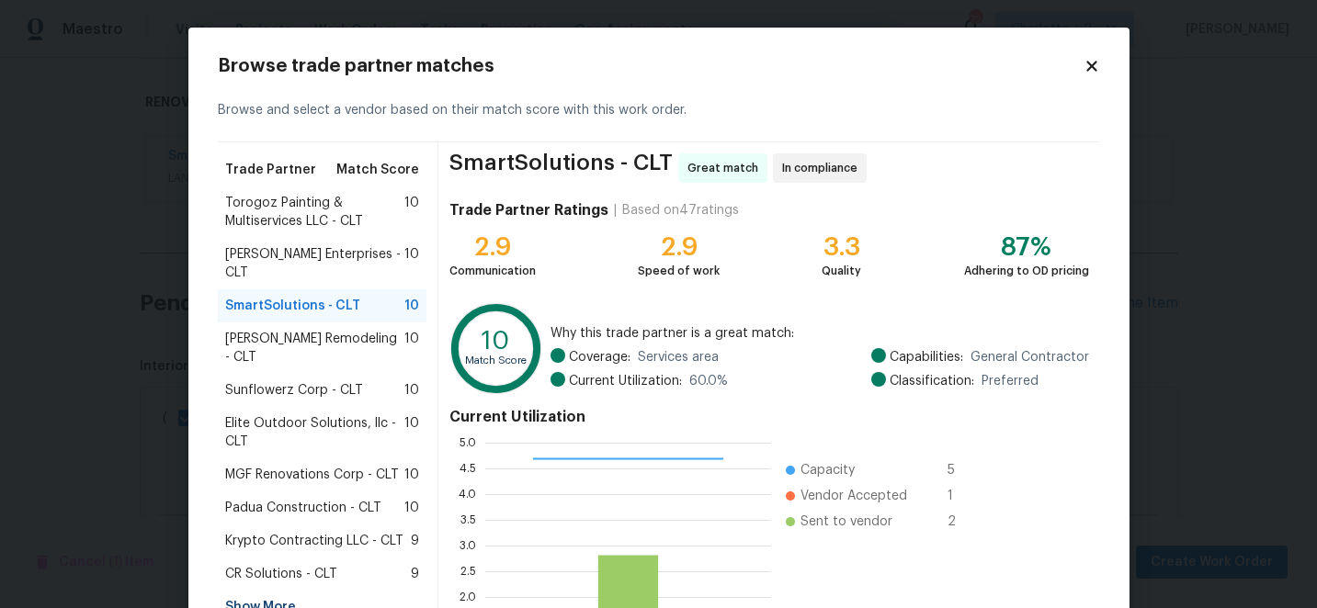
scroll to position [202, 0]
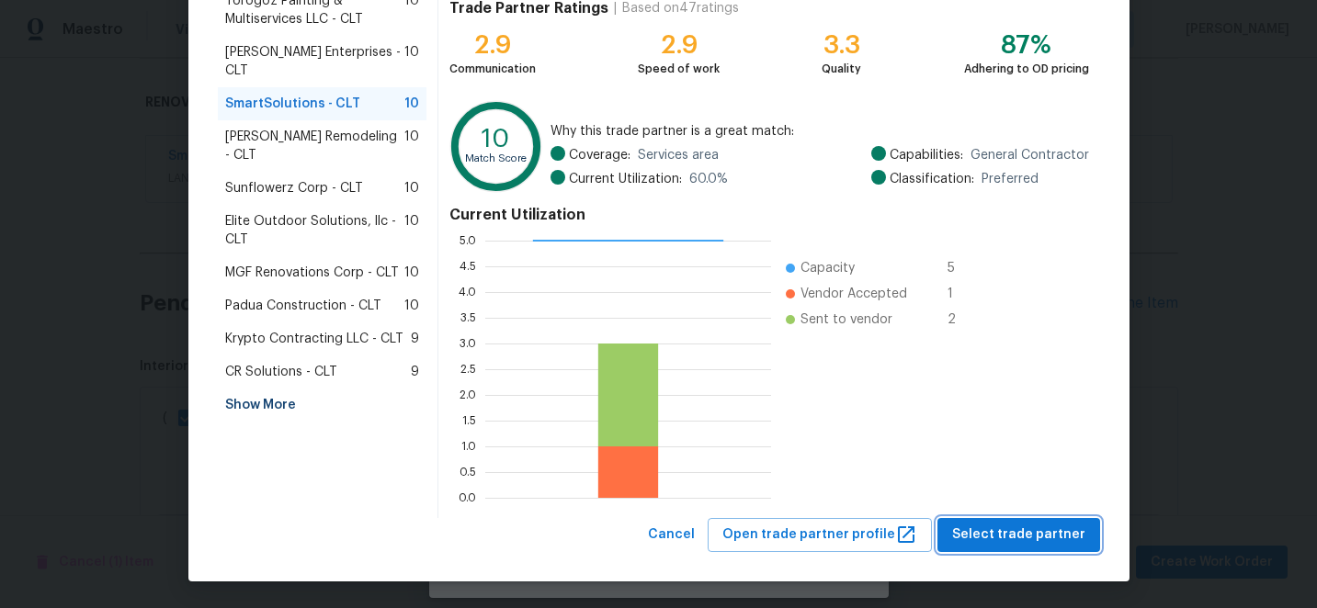
click at [1005, 534] on span "Select trade partner" at bounding box center [1018, 535] width 133 height 23
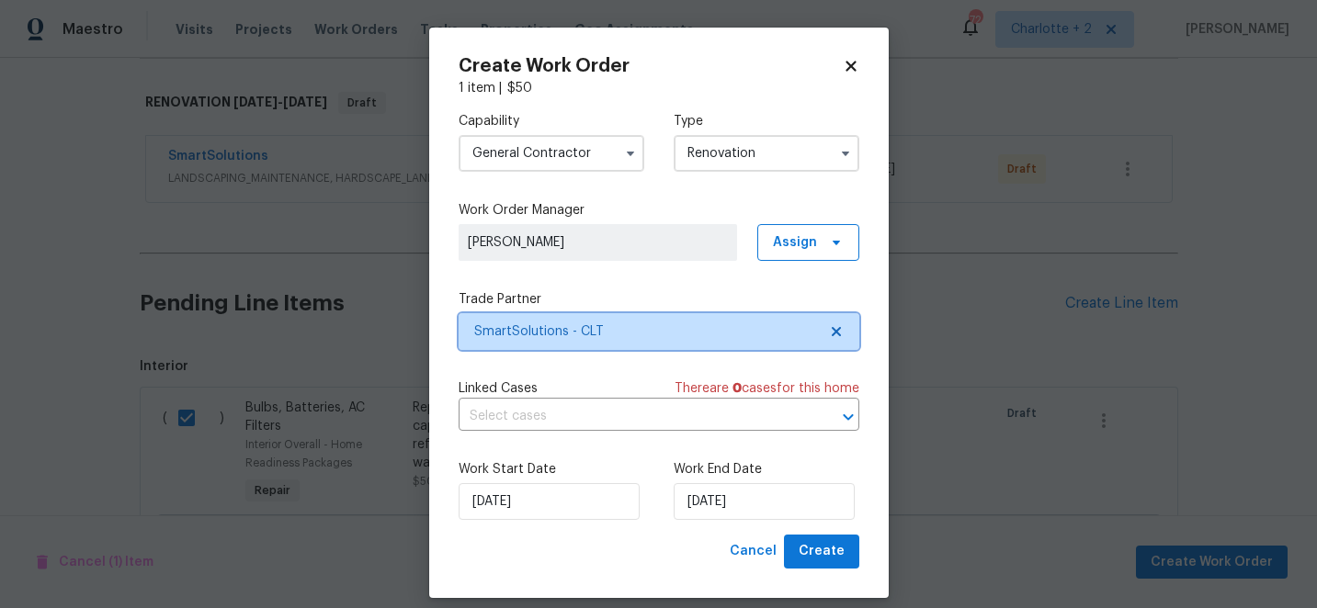
scroll to position [0, 0]
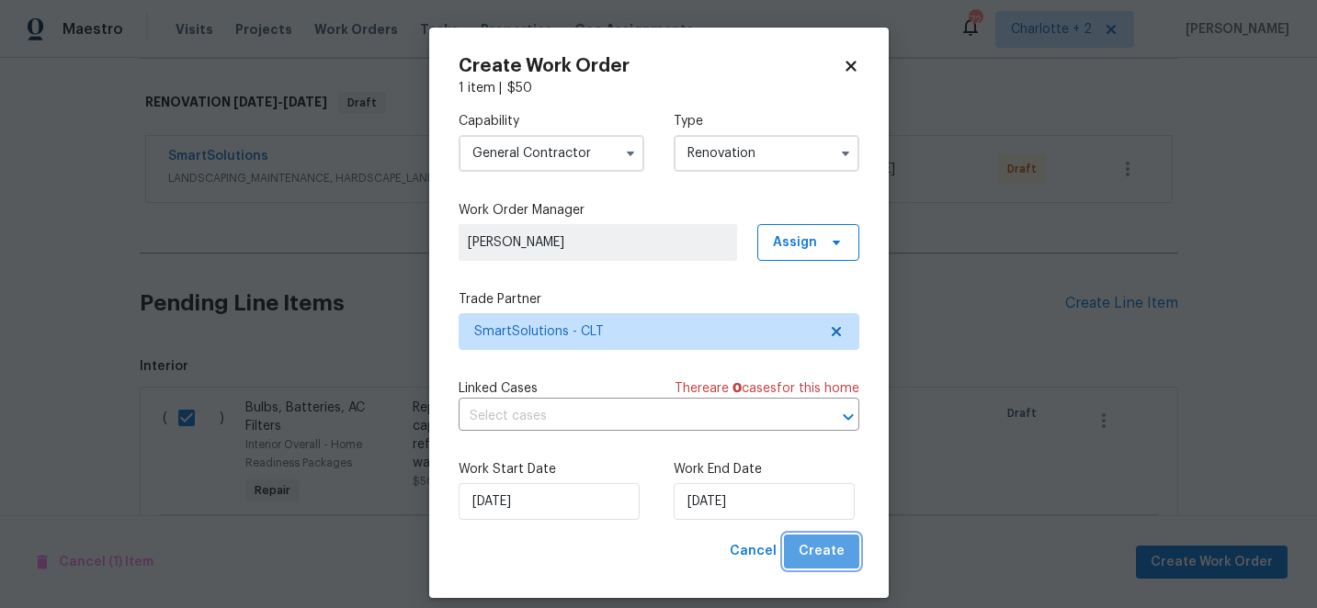
click at [840, 549] on span "Create" at bounding box center [822, 551] width 46 height 23
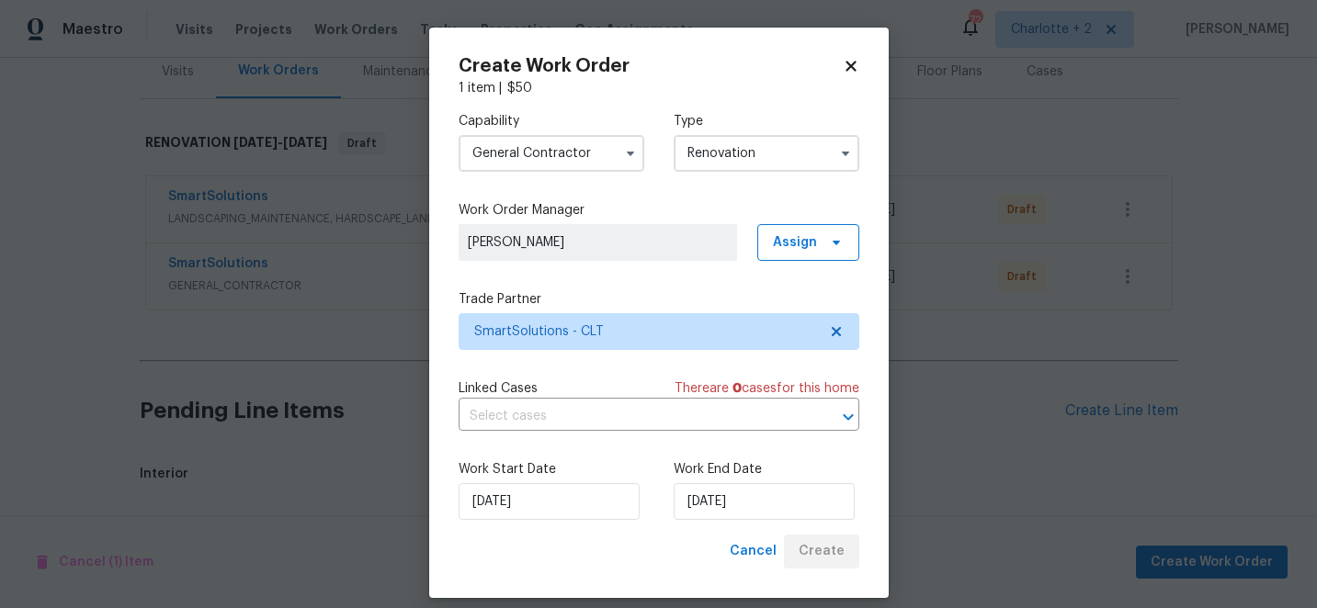
scroll to position [275, 0]
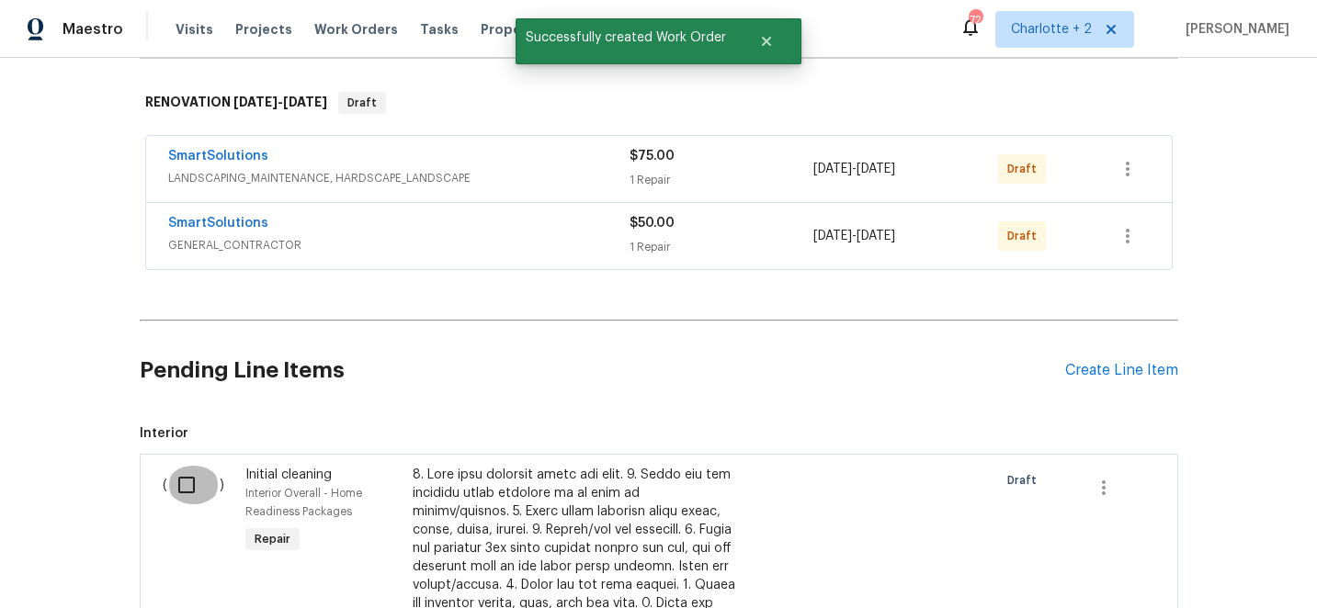
click at [182, 483] on input "checkbox" at bounding box center [193, 485] width 52 height 39
checkbox input "true"
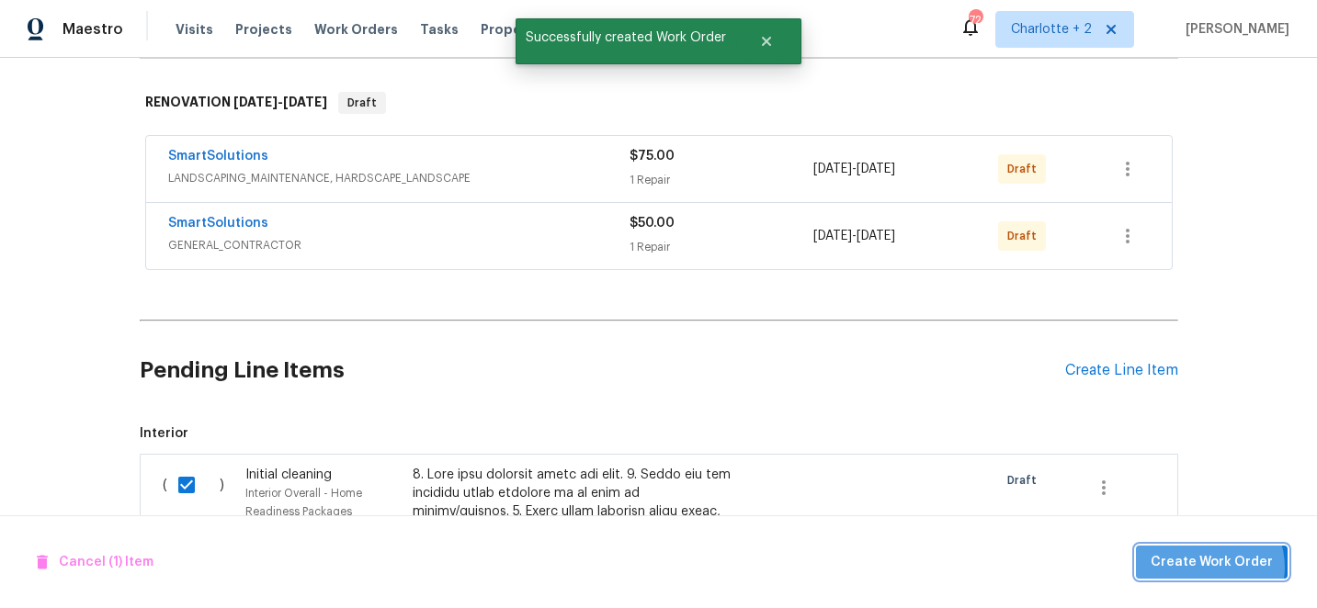
click at [1210, 567] on span "Create Work Order" at bounding box center [1212, 562] width 122 height 23
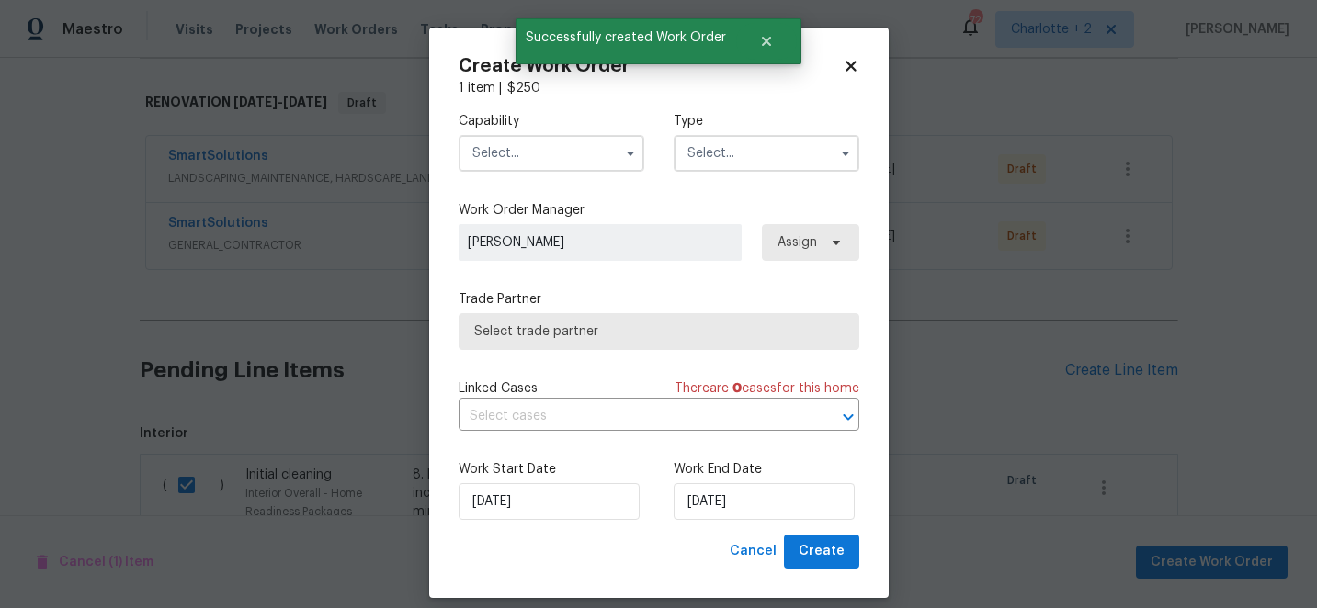
click at [559, 156] on input "text" at bounding box center [552, 153] width 186 height 37
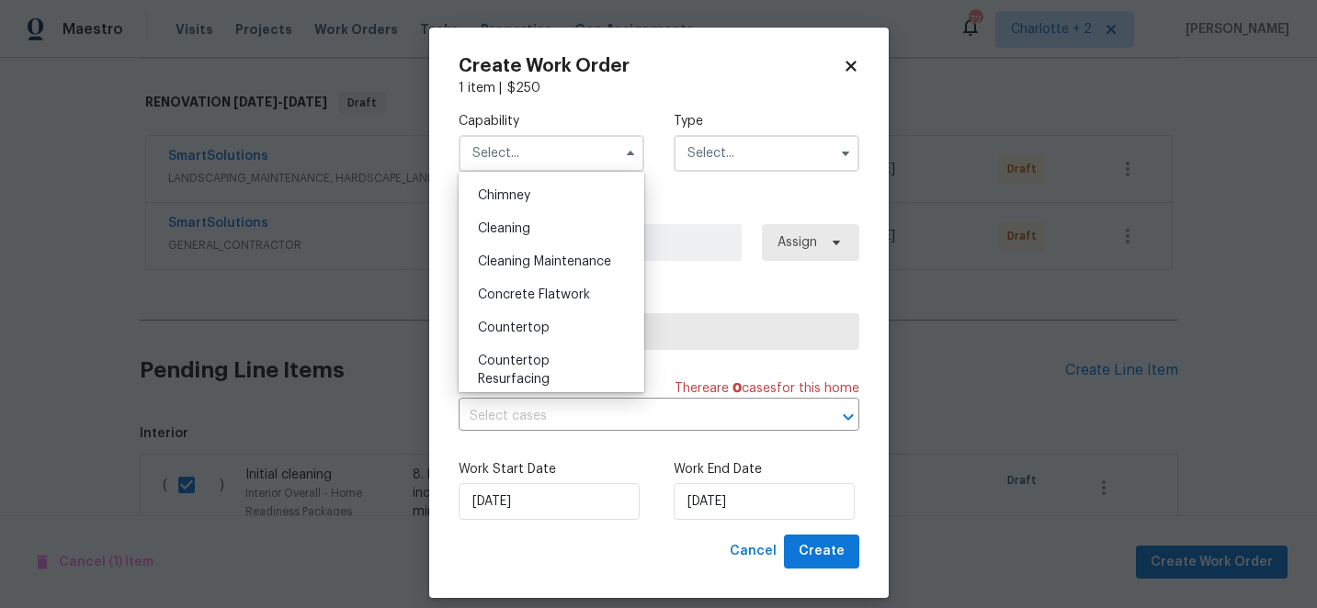
scroll to position [221, 0]
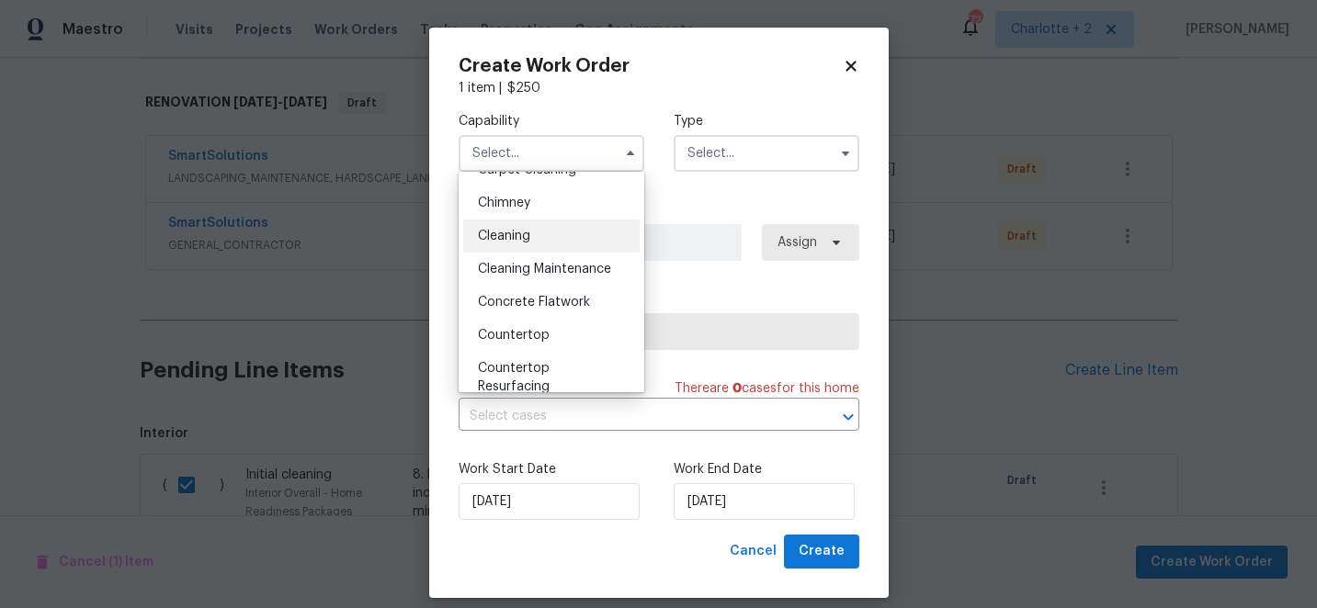
click at [524, 245] on div "Cleaning" at bounding box center [551, 236] width 176 height 33
type input "Cleaning"
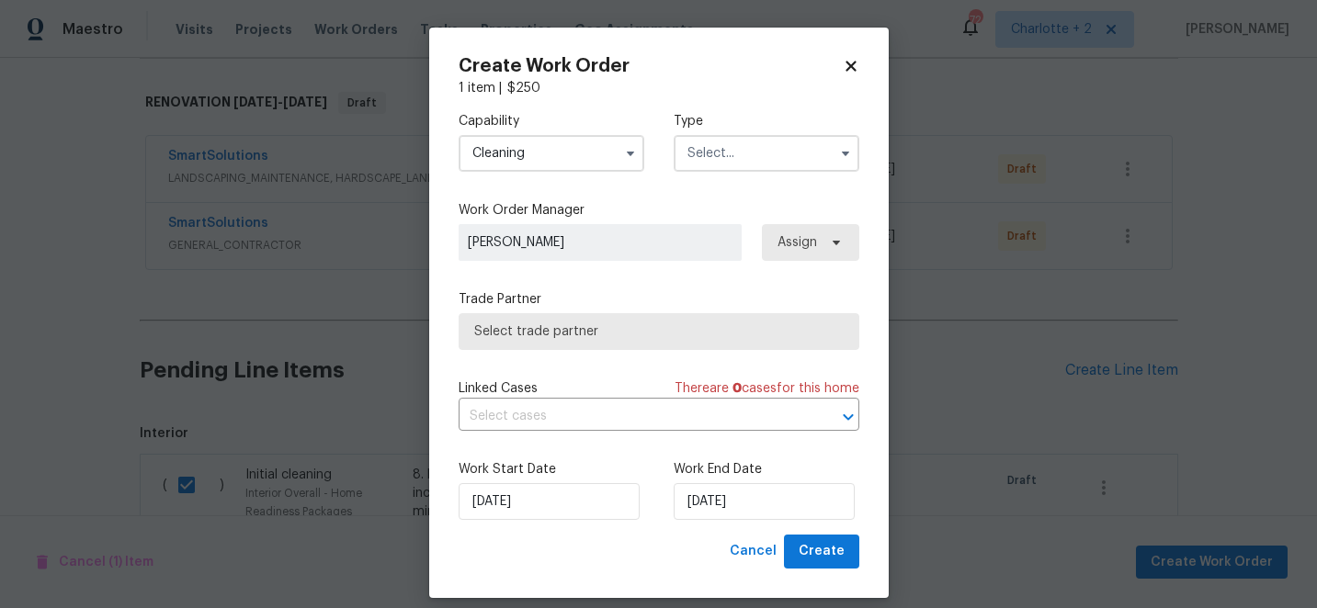
click at [721, 154] on input "text" at bounding box center [767, 153] width 186 height 37
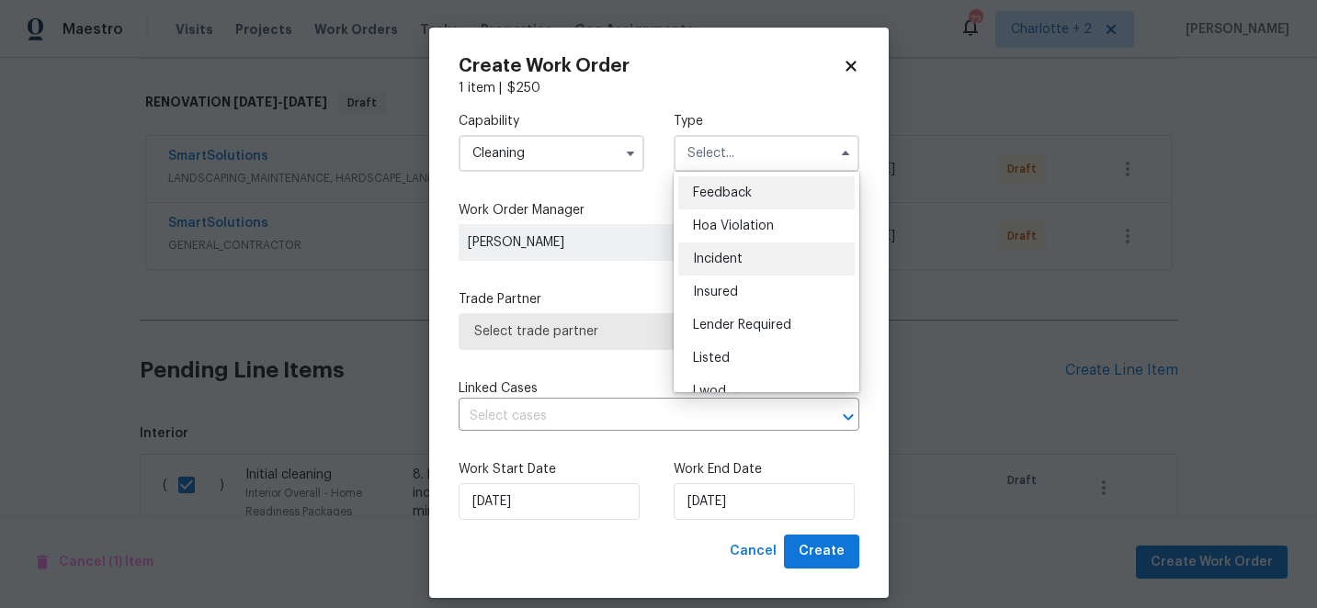
scroll to position [219, 0]
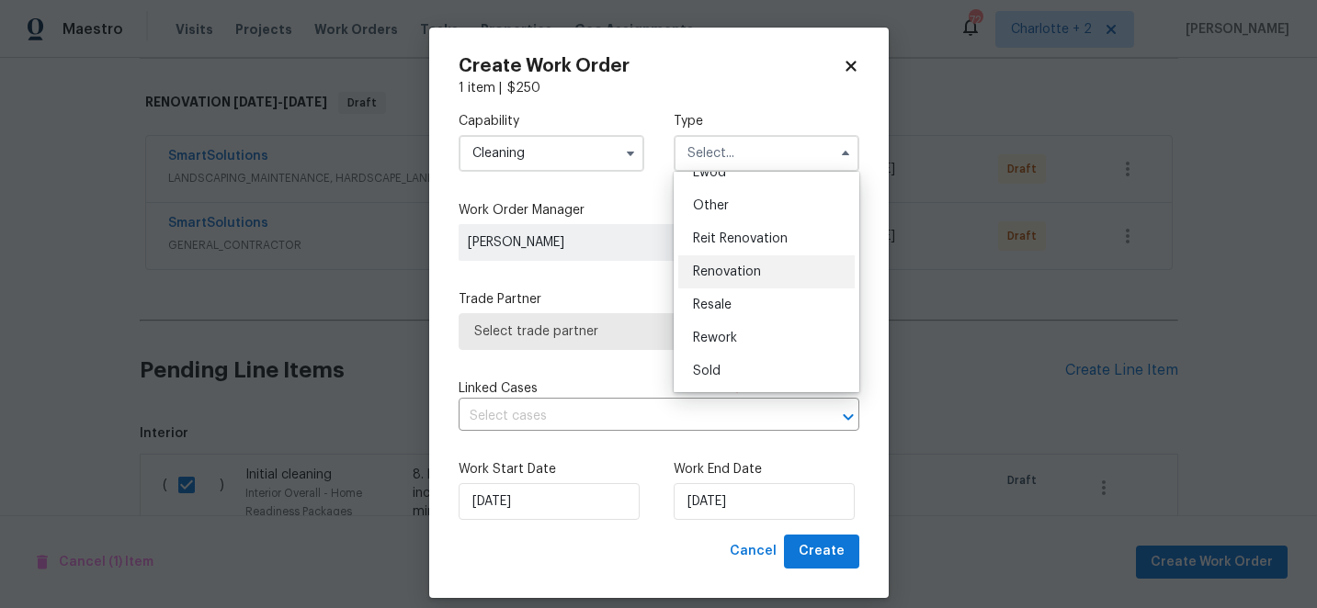
click at [729, 267] on span "Renovation" at bounding box center [727, 272] width 68 height 13
type input "Renovation"
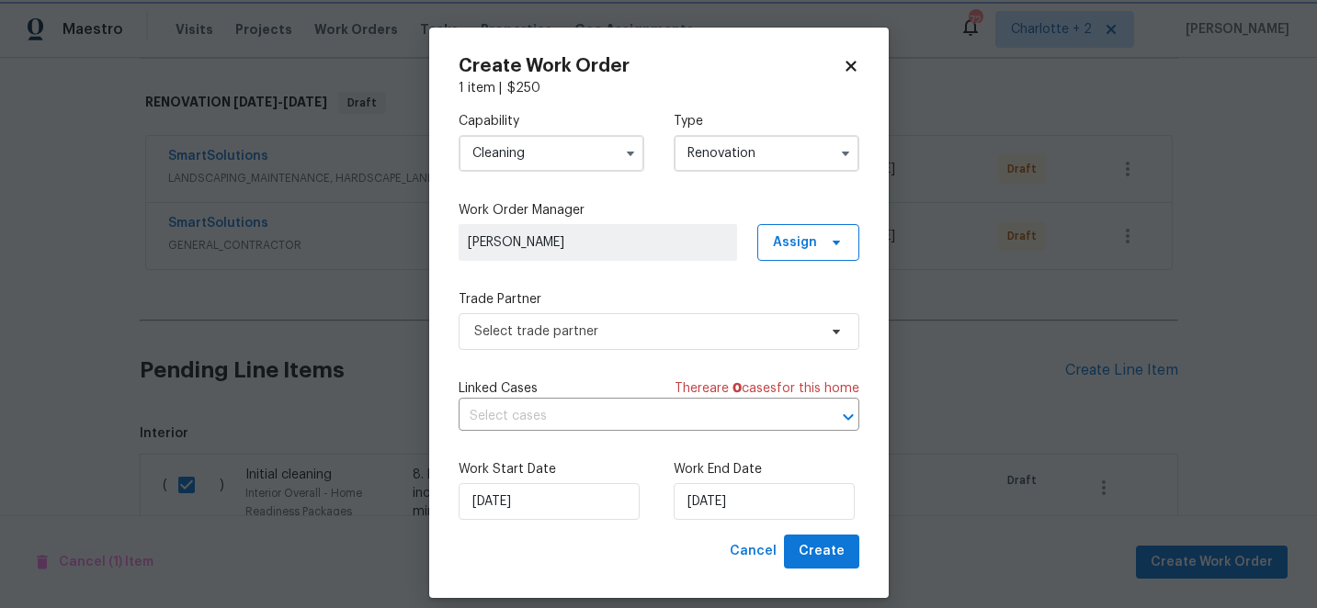
scroll to position [0, 0]
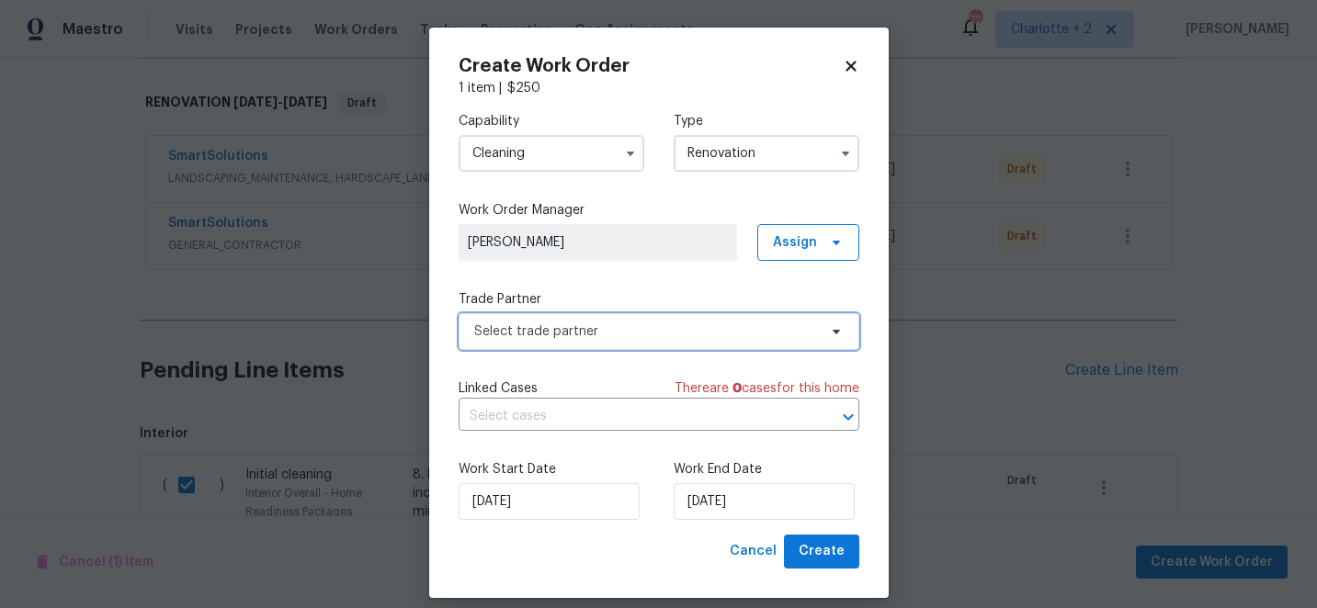
click at [643, 340] on span "Select trade partner" at bounding box center [645, 332] width 343 height 18
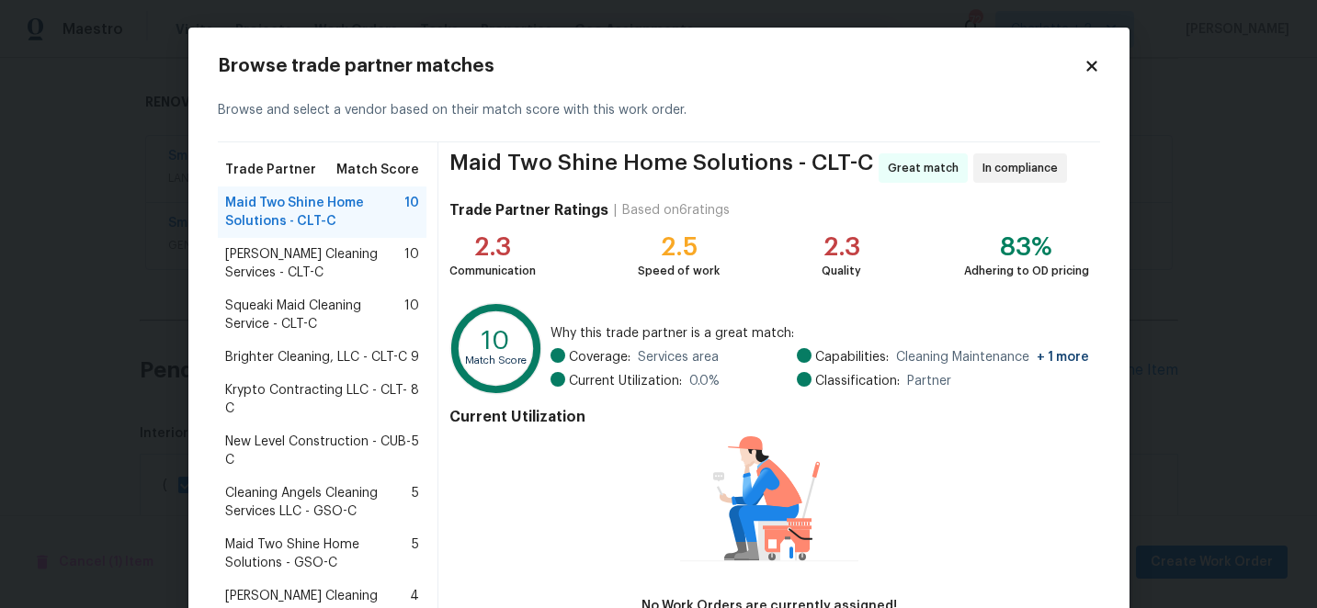
click at [326, 389] on span "Krypto Contracting LLC - CLT-C" at bounding box center [318, 399] width 187 height 37
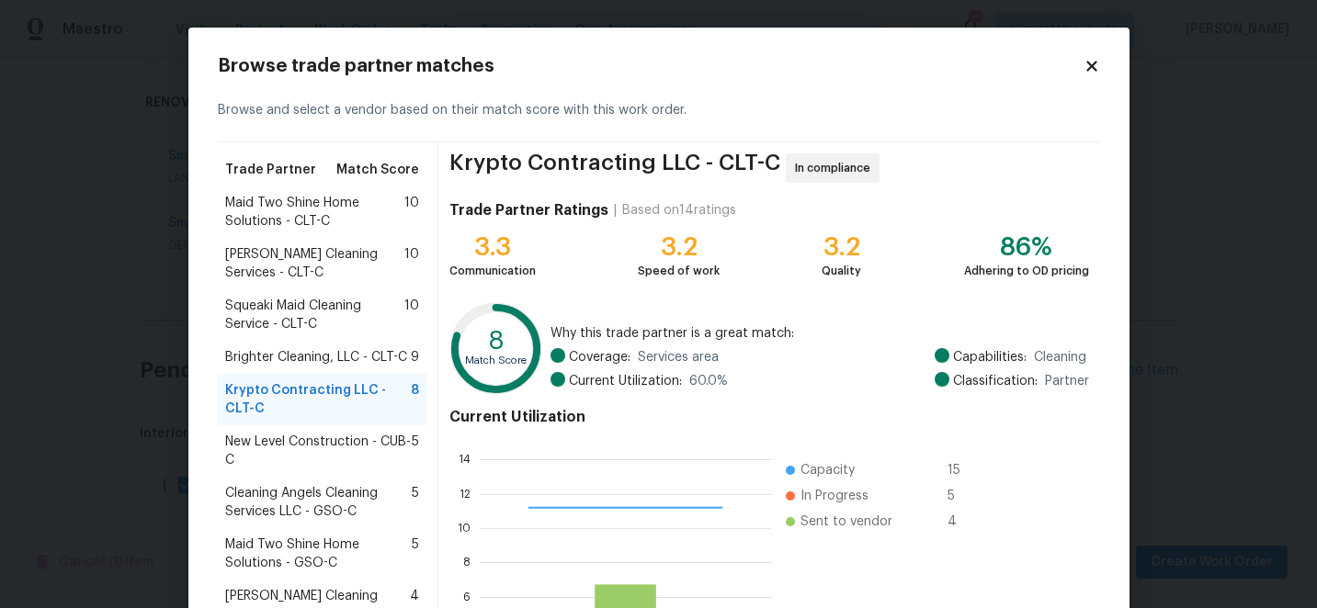
scroll to position [202, 0]
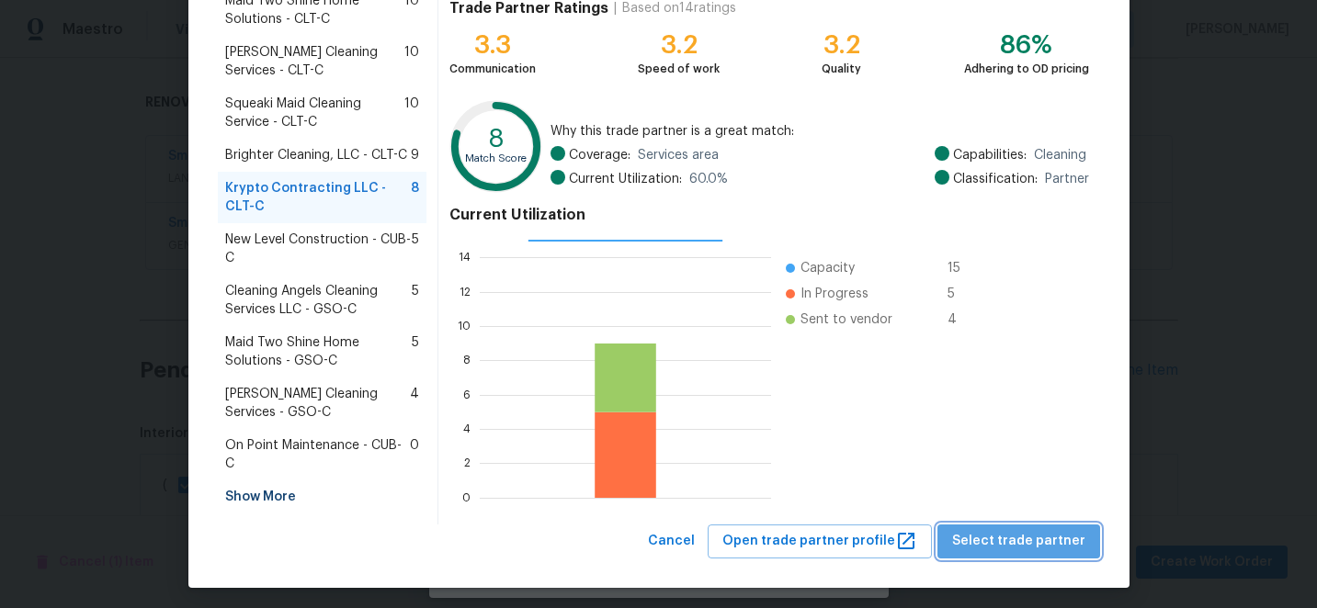
click at [1037, 535] on span "Select trade partner" at bounding box center [1018, 541] width 133 height 23
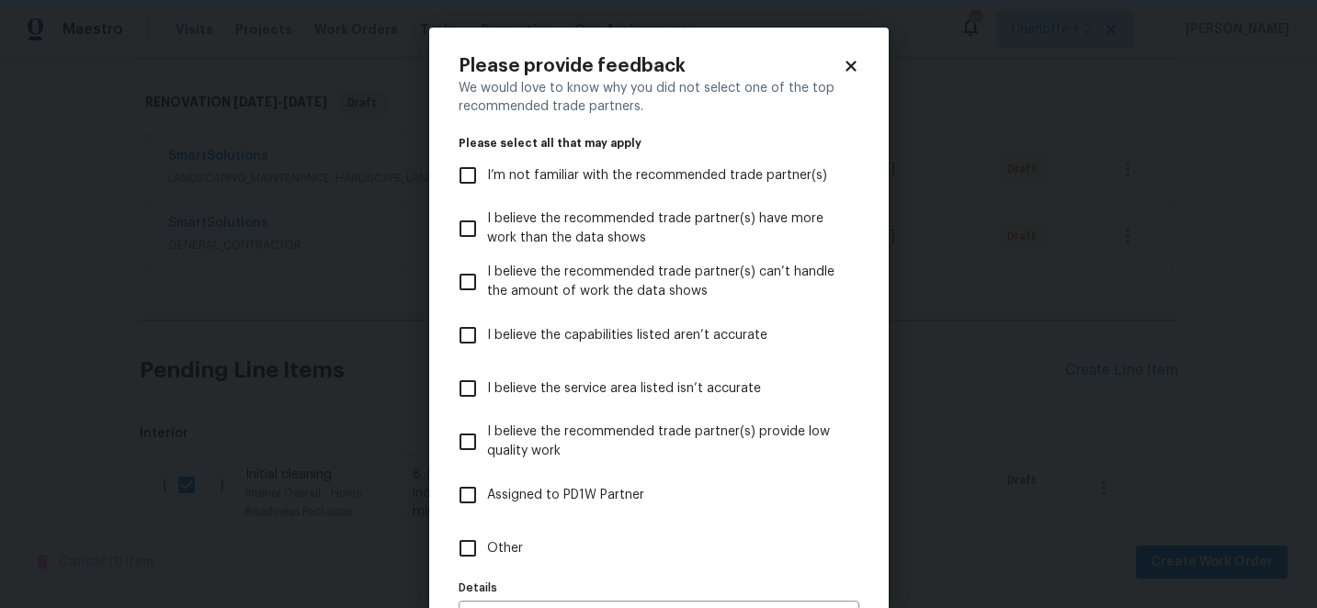
scroll to position [0, 0]
click at [455, 318] on input "I believe the capabilities listed aren’t accurate" at bounding box center [468, 335] width 39 height 39
checkbox input "true"
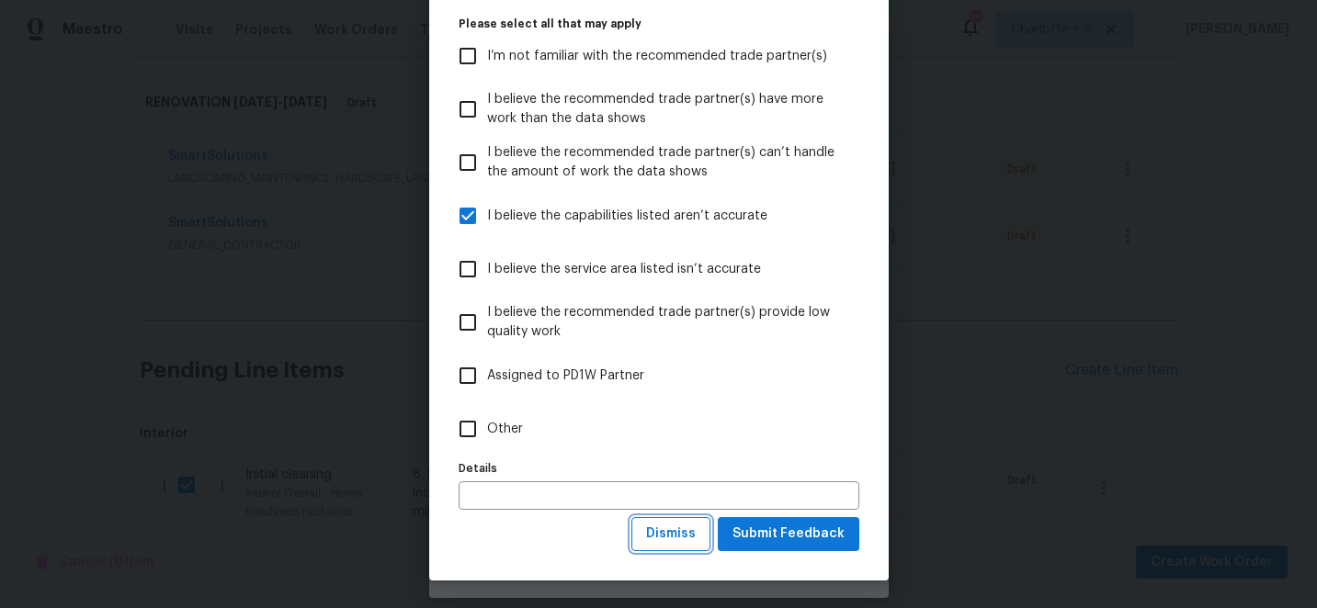
click at [670, 540] on span "Dismiss" at bounding box center [671, 534] width 50 height 23
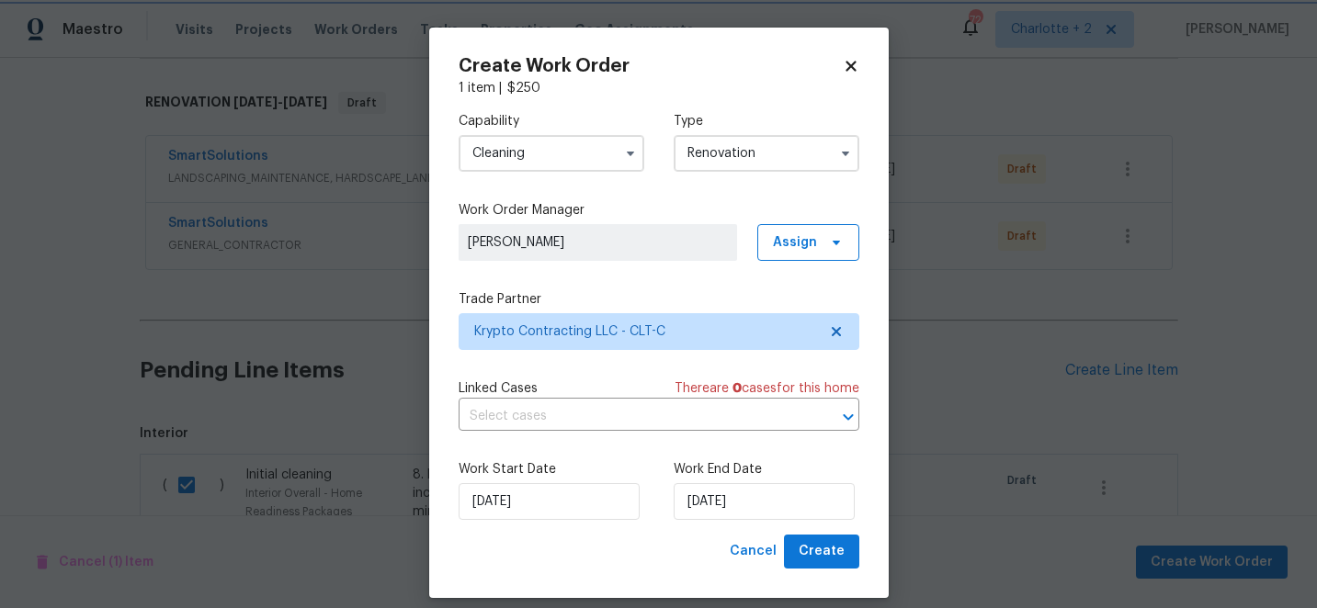
scroll to position [0, 0]
click at [851, 549] on button "Create" at bounding box center [821, 552] width 75 height 34
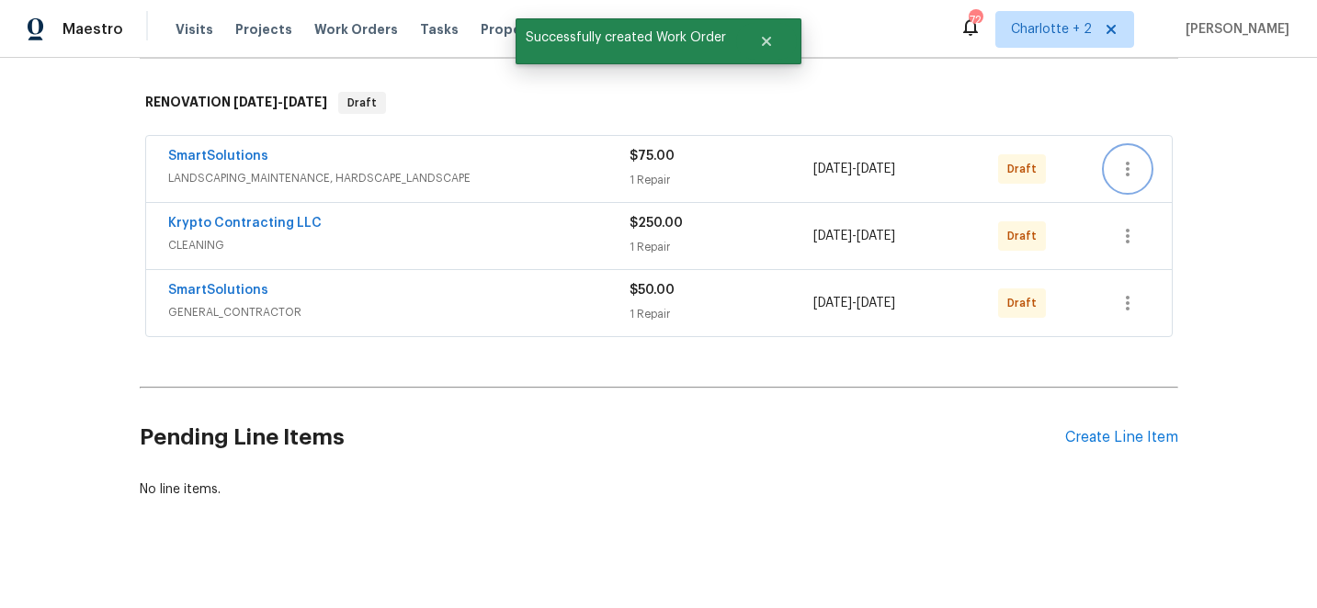
click at [1131, 170] on icon "button" at bounding box center [1128, 169] width 22 height 22
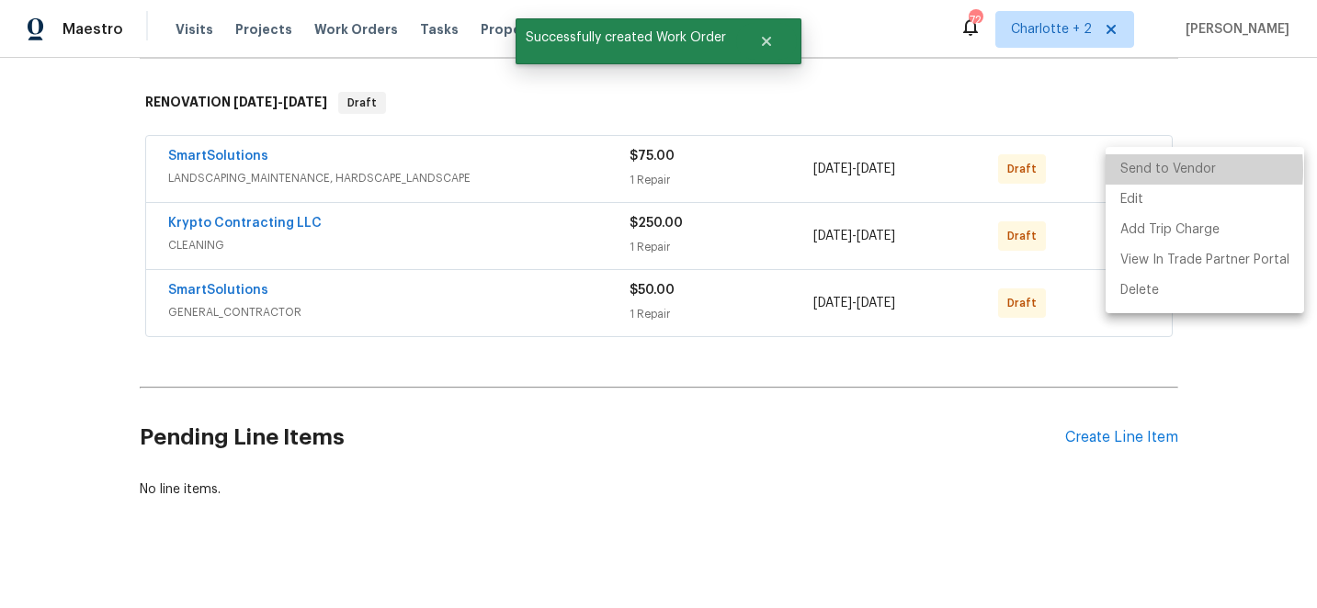
click at [1131, 170] on li "Send to Vendor" at bounding box center [1205, 169] width 199 height 30
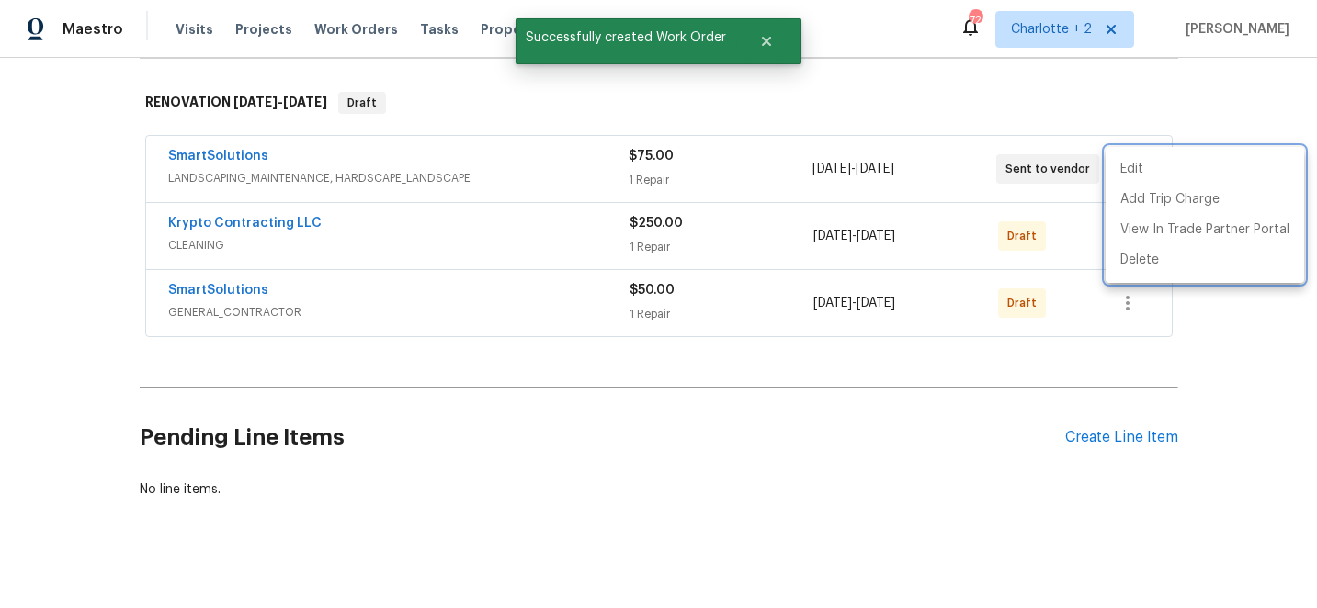
click at [1230, 110] on div at bounding box center [658, 304] width 1317 height 608
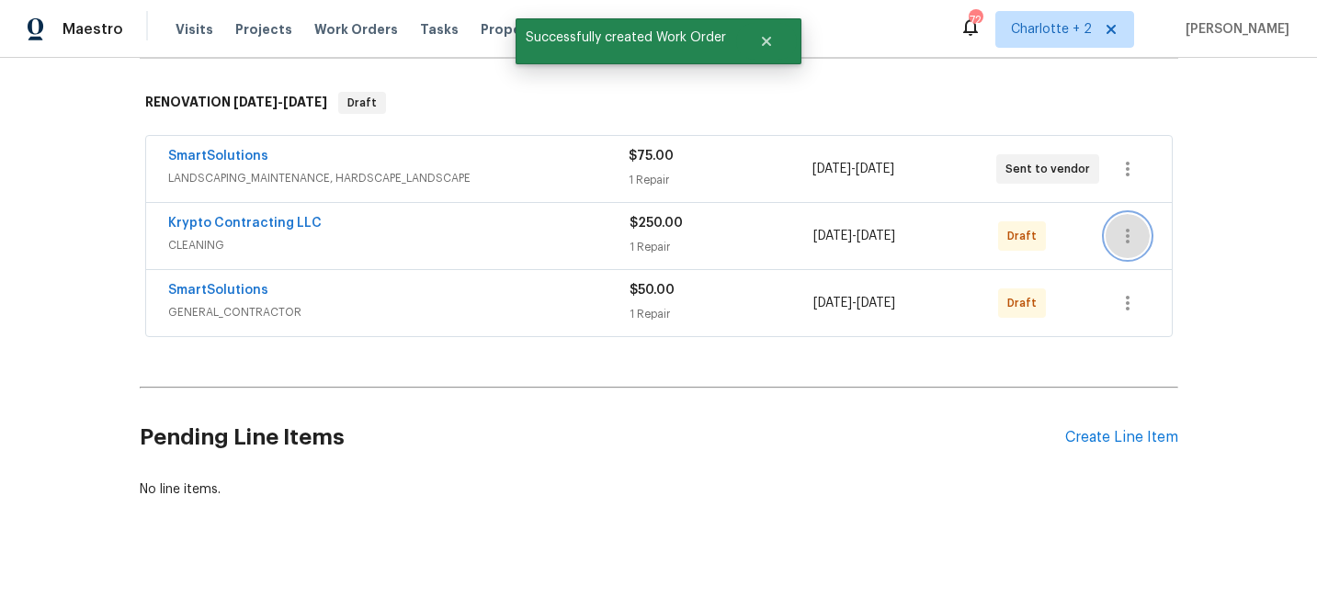
click at [1129, 245] on icon "button" at bounding box center [1128, 236] width 22 height 22
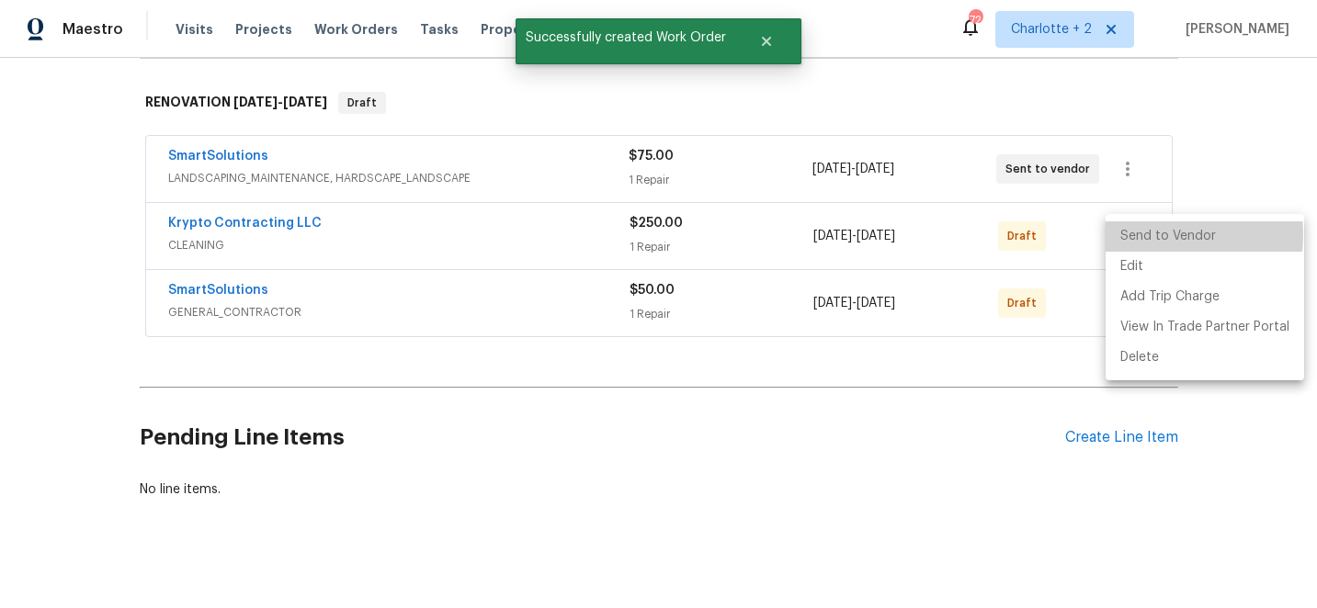
click at [1145, 234] on li "Send to Vendor" at bounding box center [1205, 236] width 199 height 30
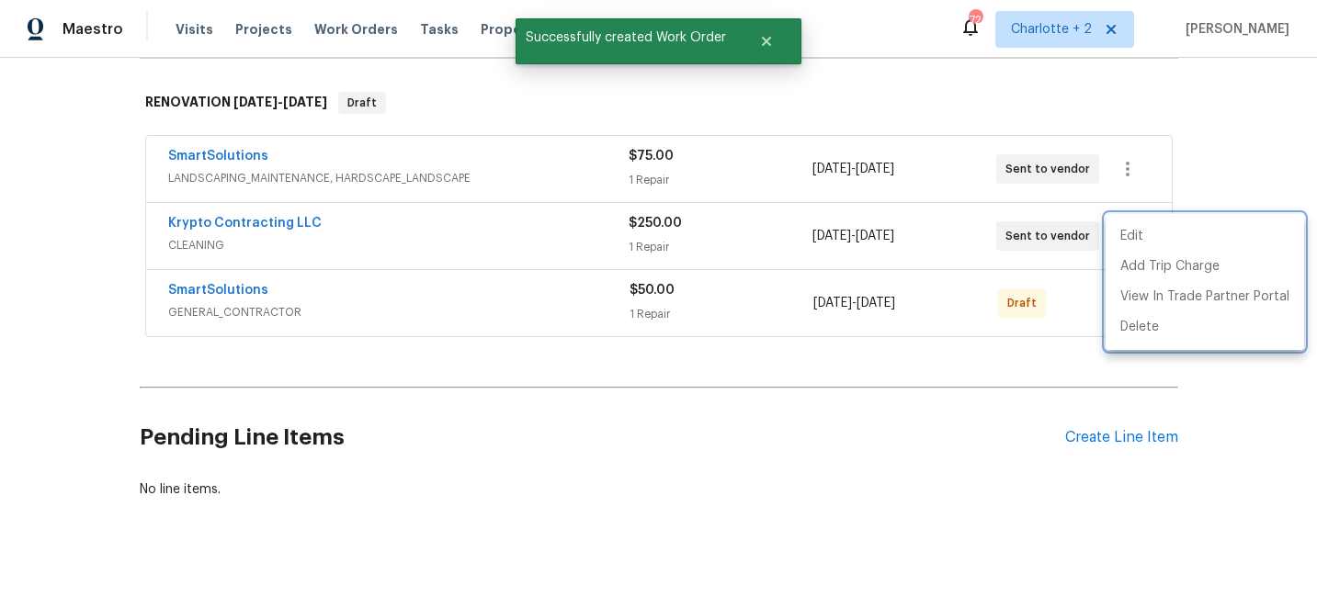
click at [1242, 119] on div at bounding box center [658, 304] width 1317 height 608
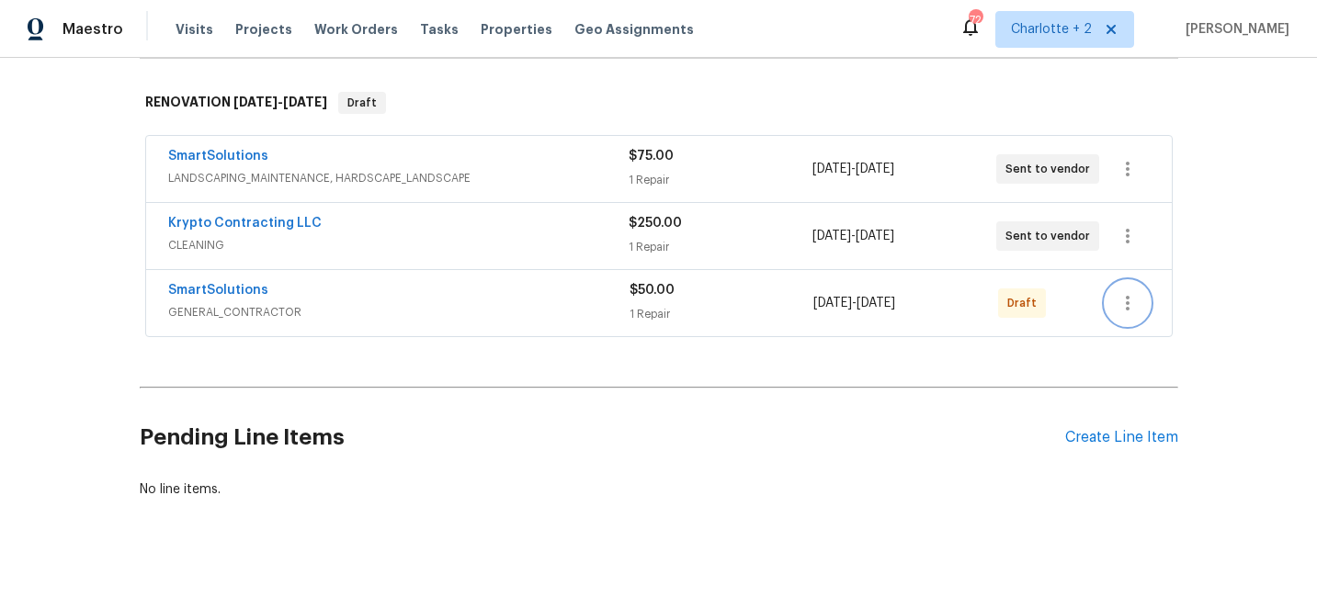
click at [1126, 296] on icon "button" at bounding box center [1128, 303] width 4 height 15
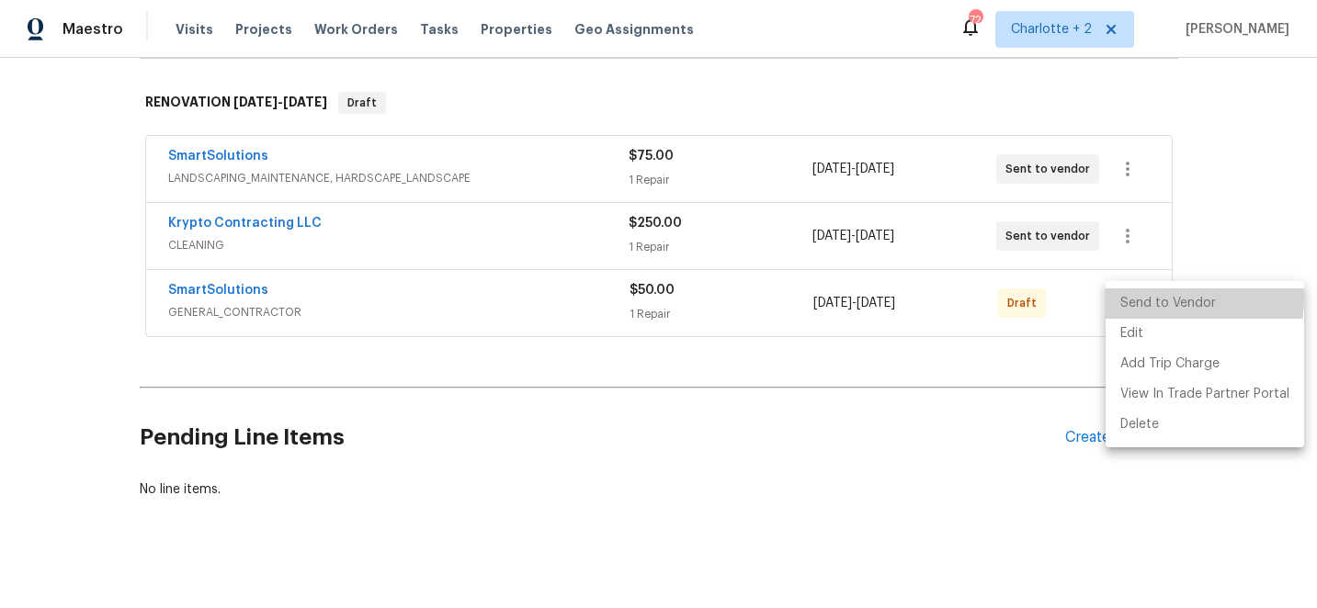
click at [1138, 297] on li "Send to Vendor" at bounding box center [1205, 304] width 199 height 30
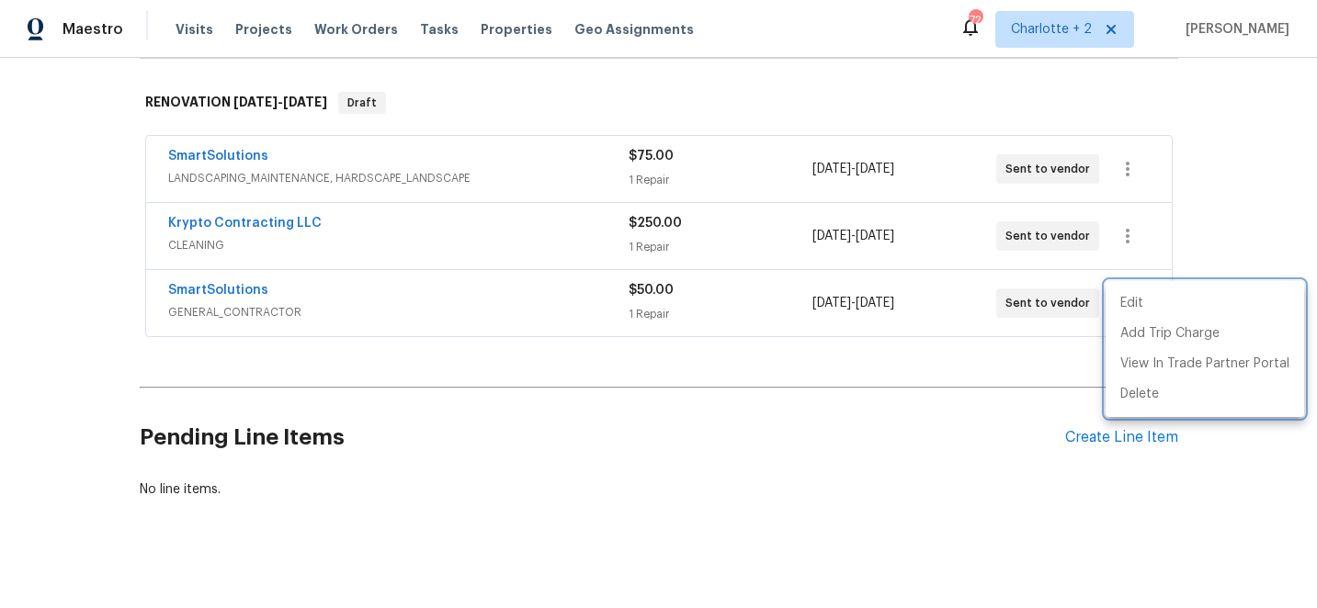
click at [1246, 149] on div at bounding box center [658, 304] width 1317 height 608
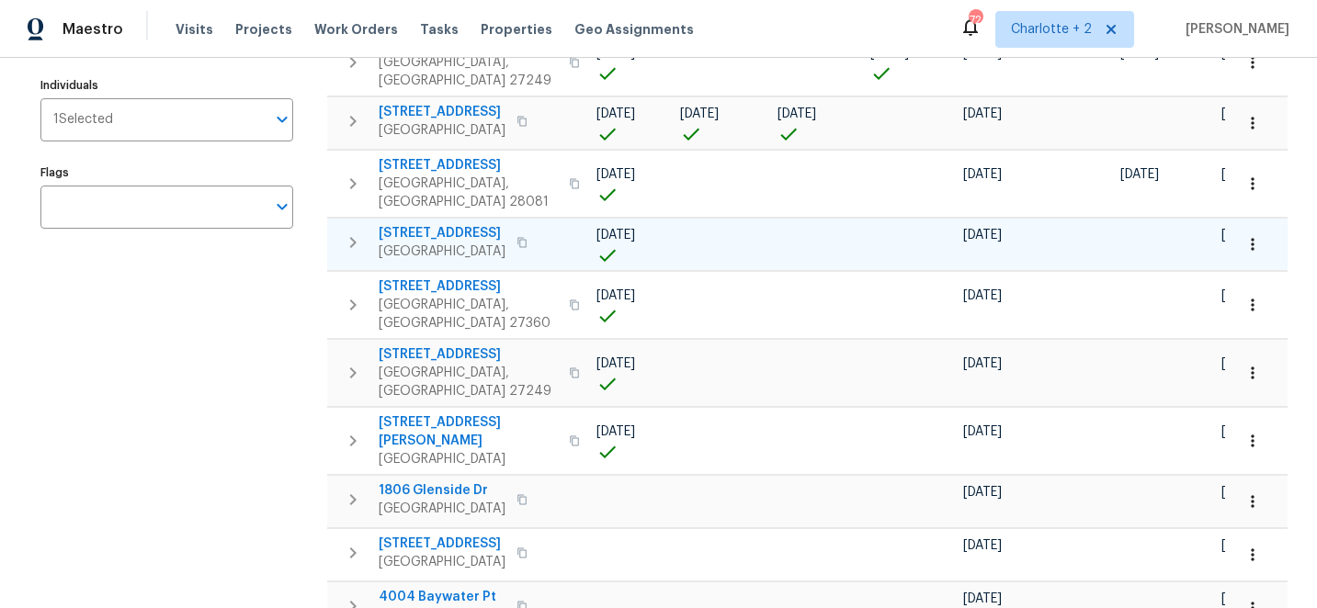
scroll to position [283, 0]
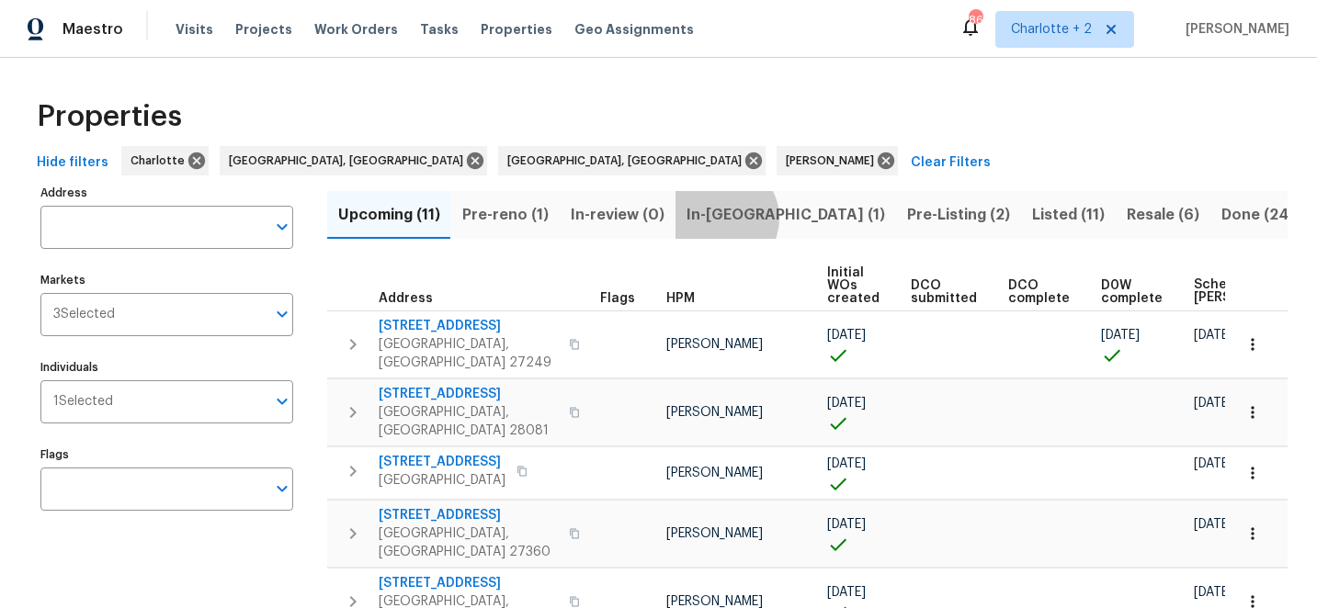
click at [716, 218] on span "In-reno (1)" at bounding box center [786, 215] width 199 height 26
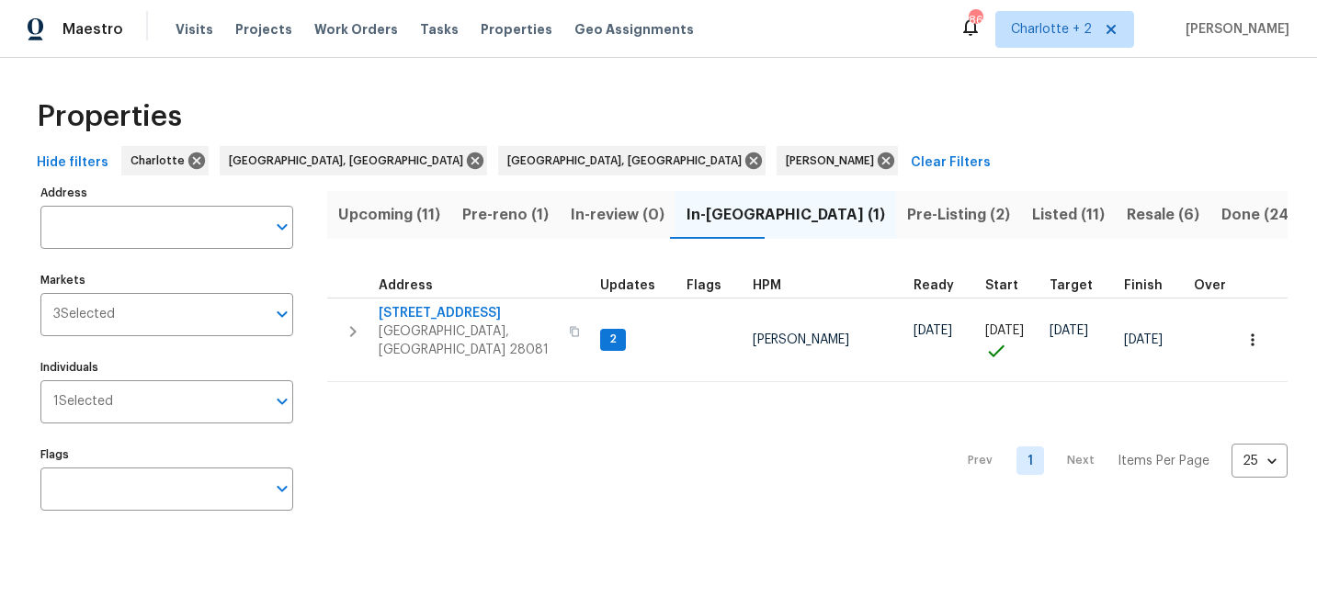
click at [499, 220] on span "Pre-reno (1)" at bounding box center [505, 215] width 86 height 26
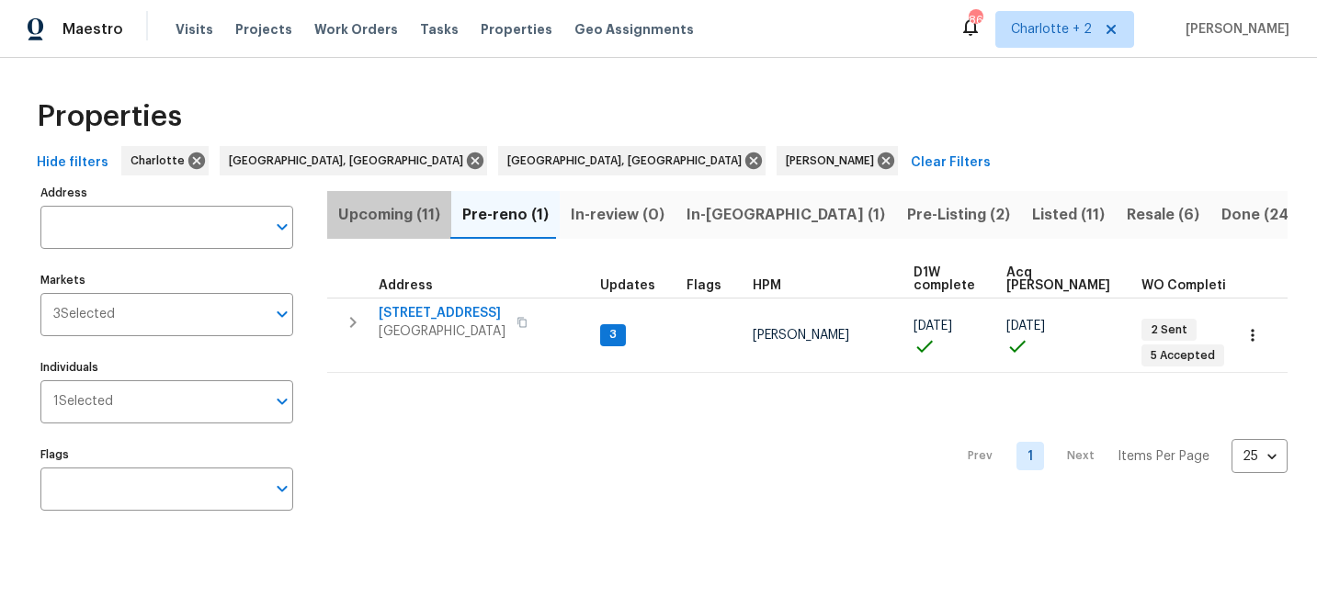
click at [371, 214] on span "Upcoming (11)" at bounding box center [389, 215] width 102 height 26
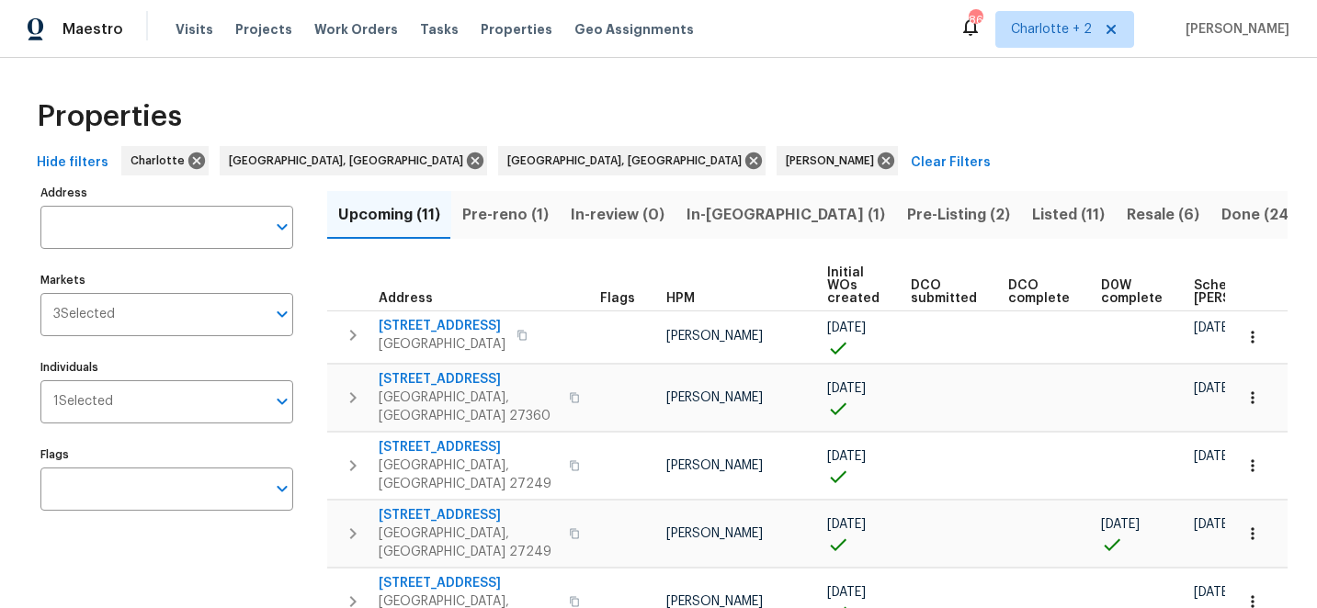
click at [1194, 287] on span "Scheduled COE" at bounding box center [1246, 292] width 104 height 26
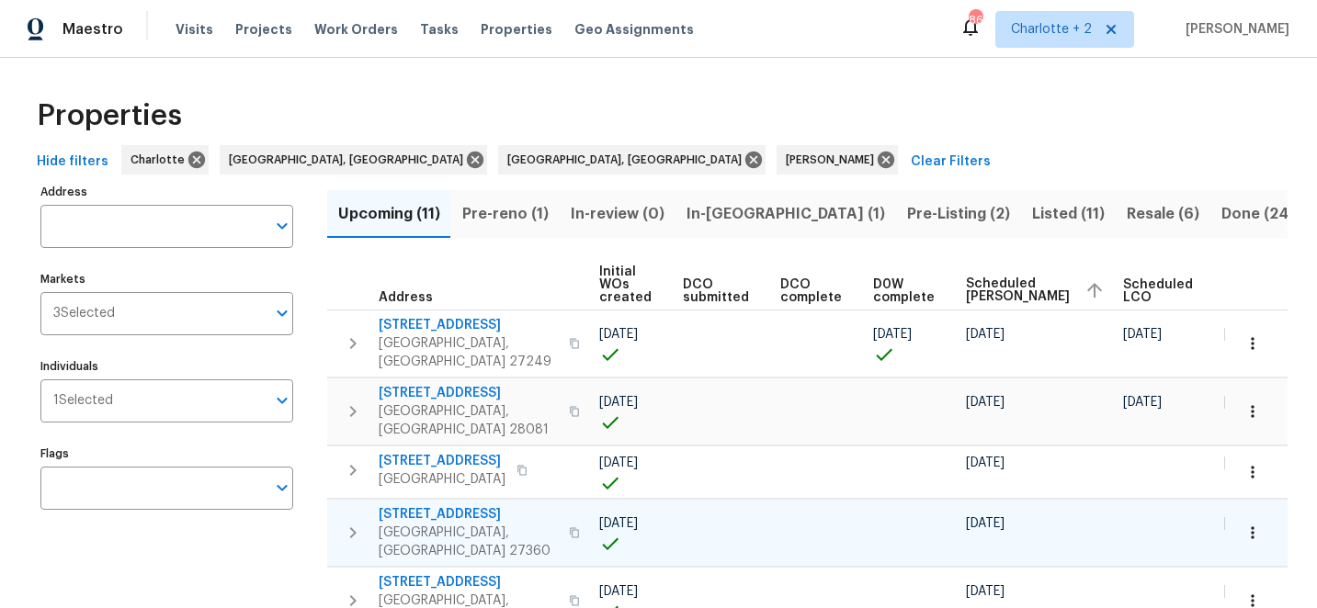
scroll to position [0, 231]
